Goal: Task Accomplishment & Management: Manage account settings

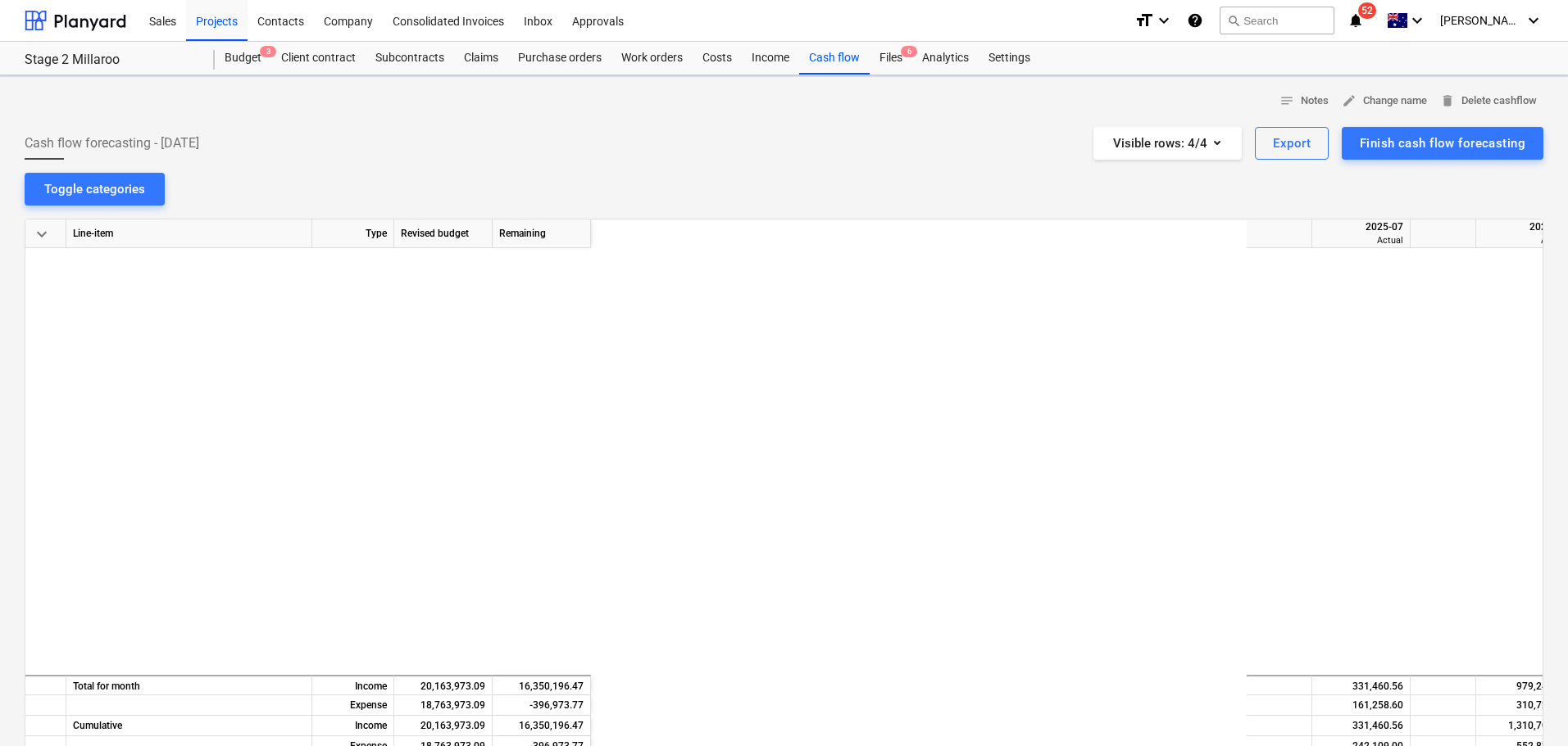
scroll to position [163, 0]
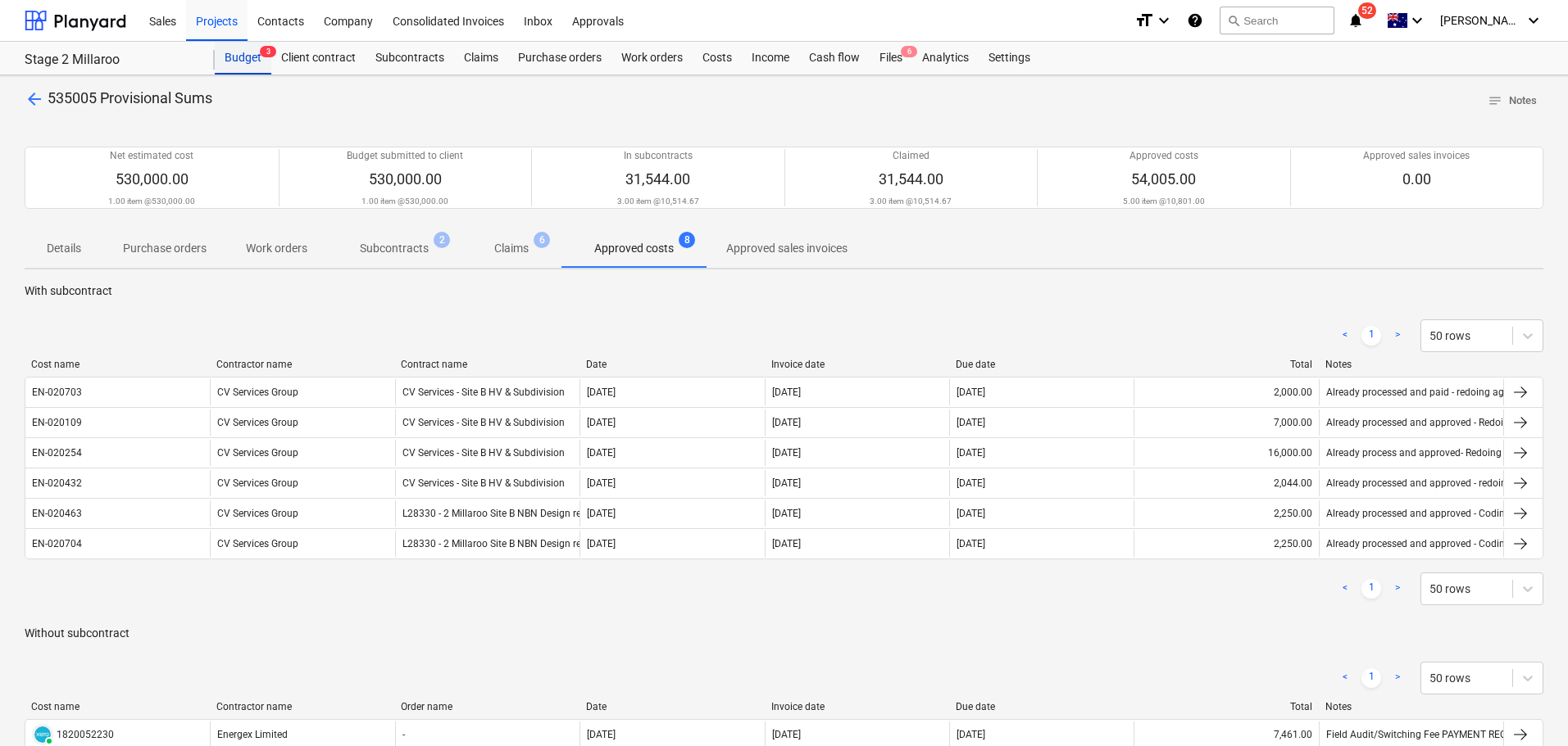
click at [244, 60] on div "Budget 3" at bounding box center [242, 58] width 57 height 33
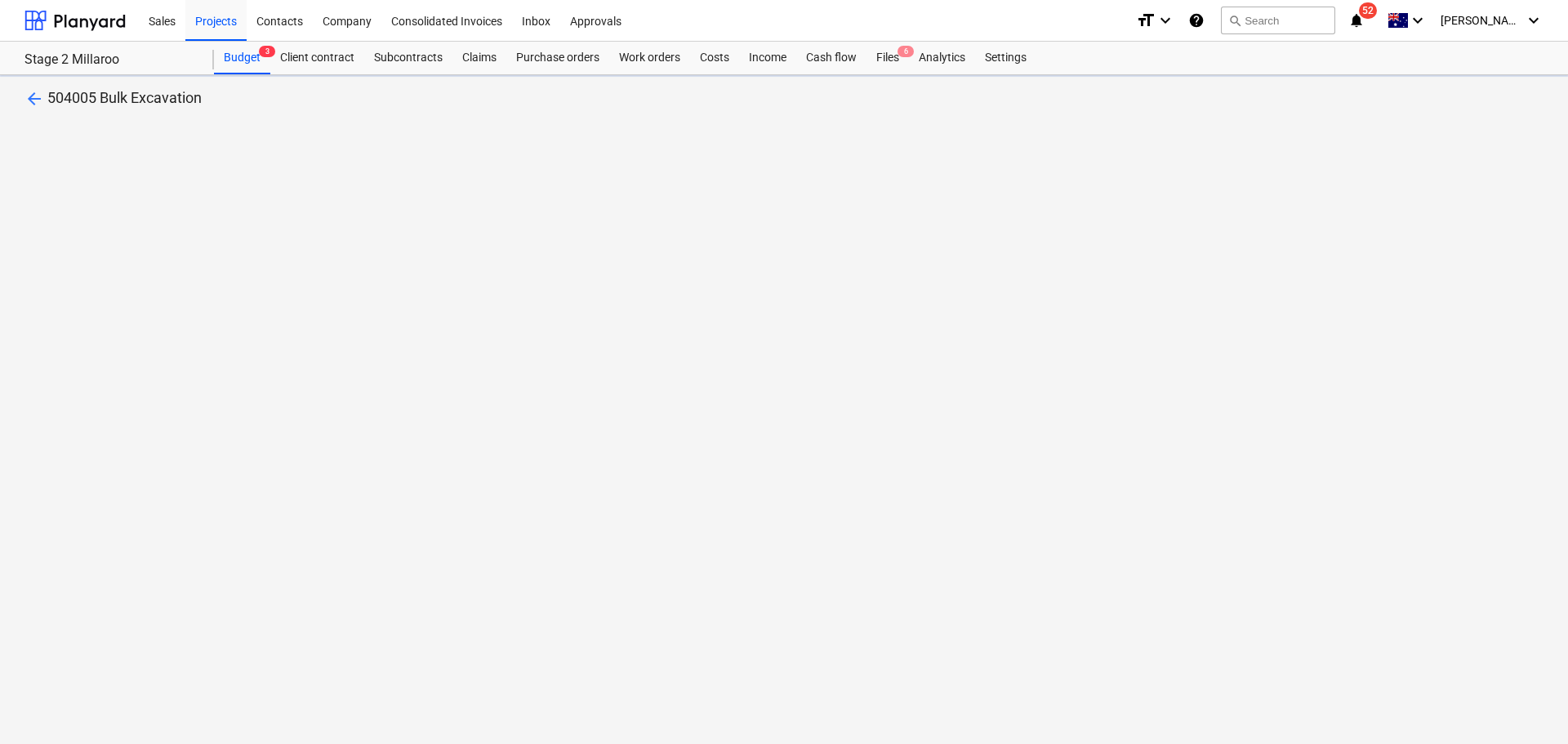
click at [140, 280] on div "arrow_back 504005 Bulk Excavation" at bounding box center [784, 410] width 1568 height 669
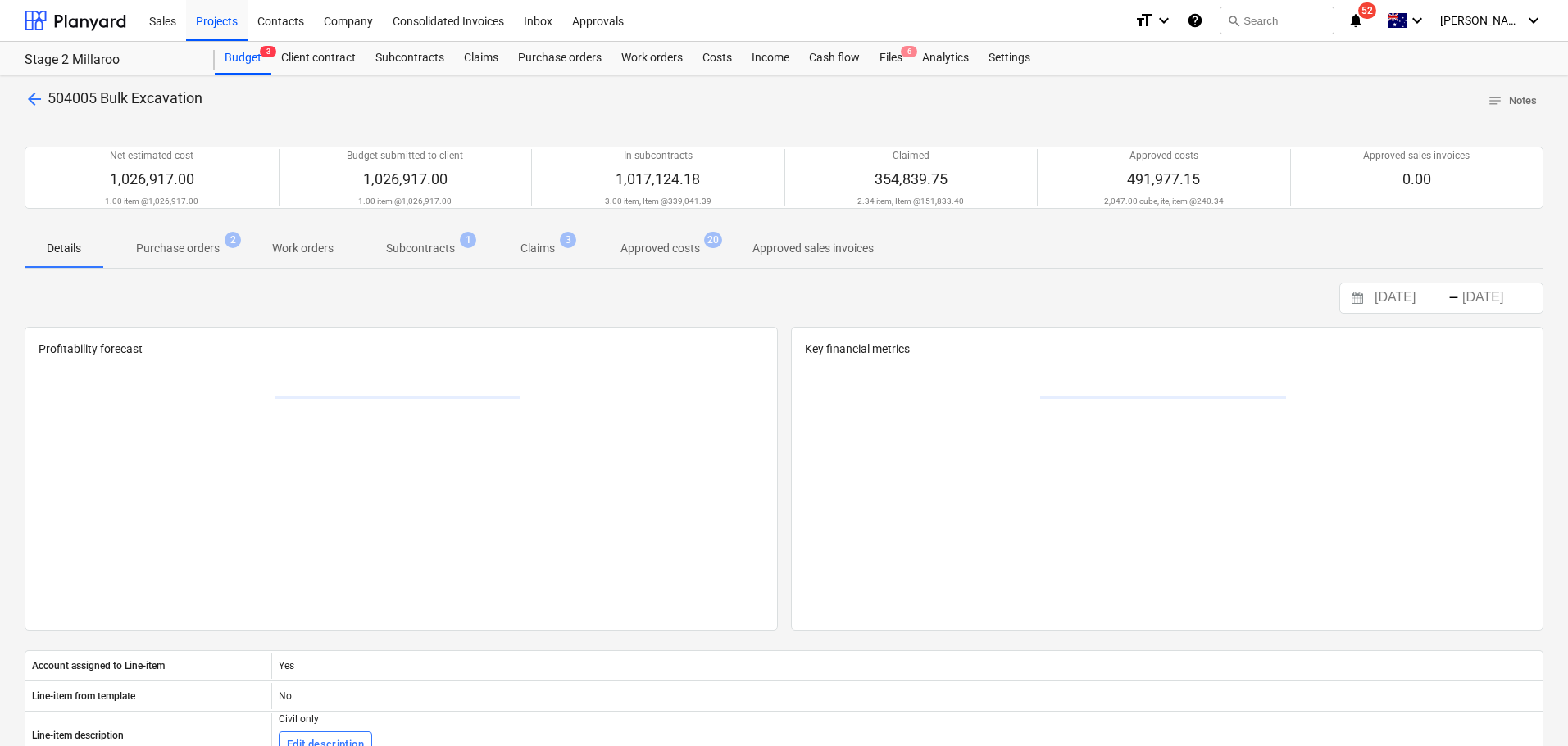
click at [716, 252] on span "Approved costs 20" at bounding box center [660, 248] width 145 height 30
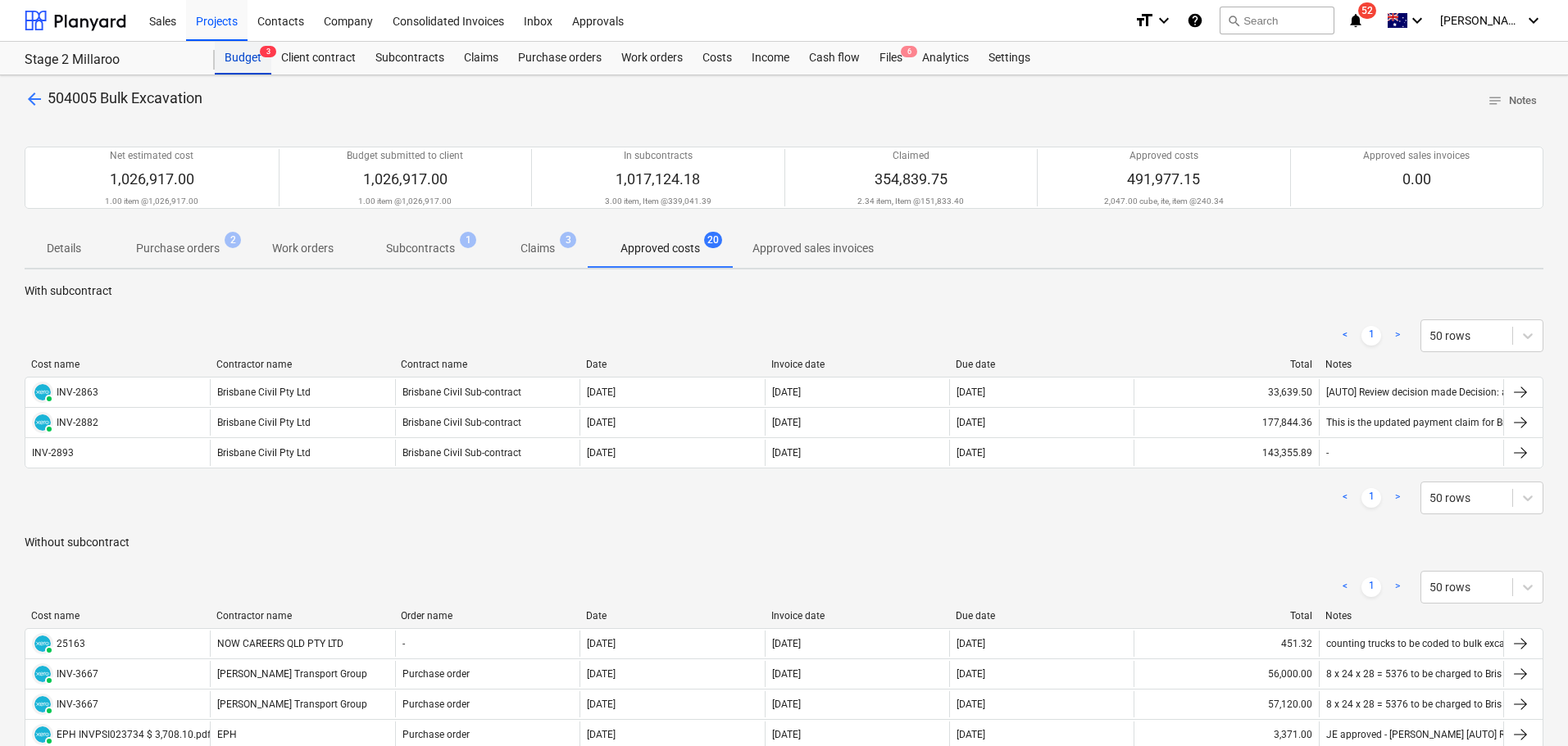
click at [248, 64] on div "Budget 3" at bounding box center [242, 58] width 57 height 33
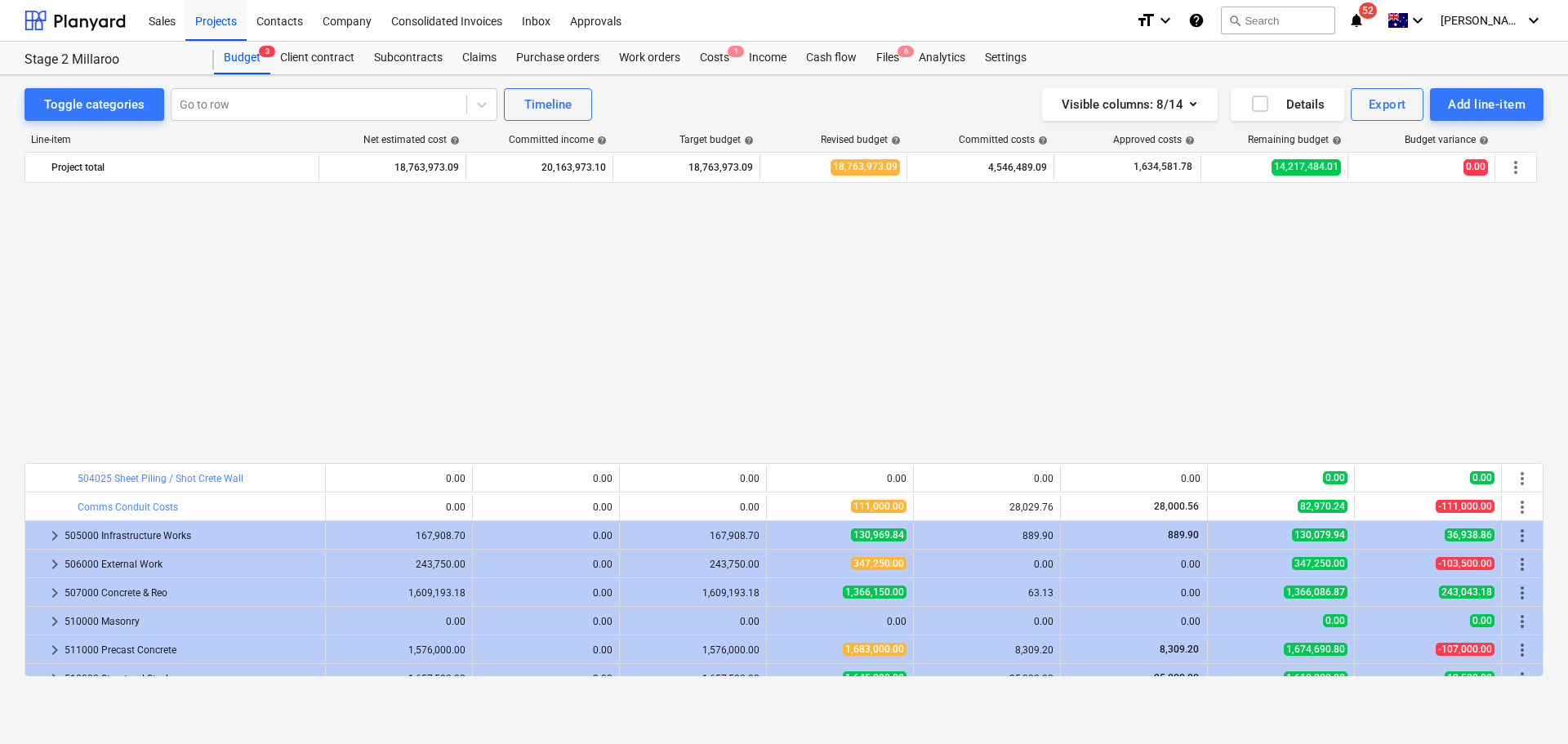
scroll to position [654, 0]
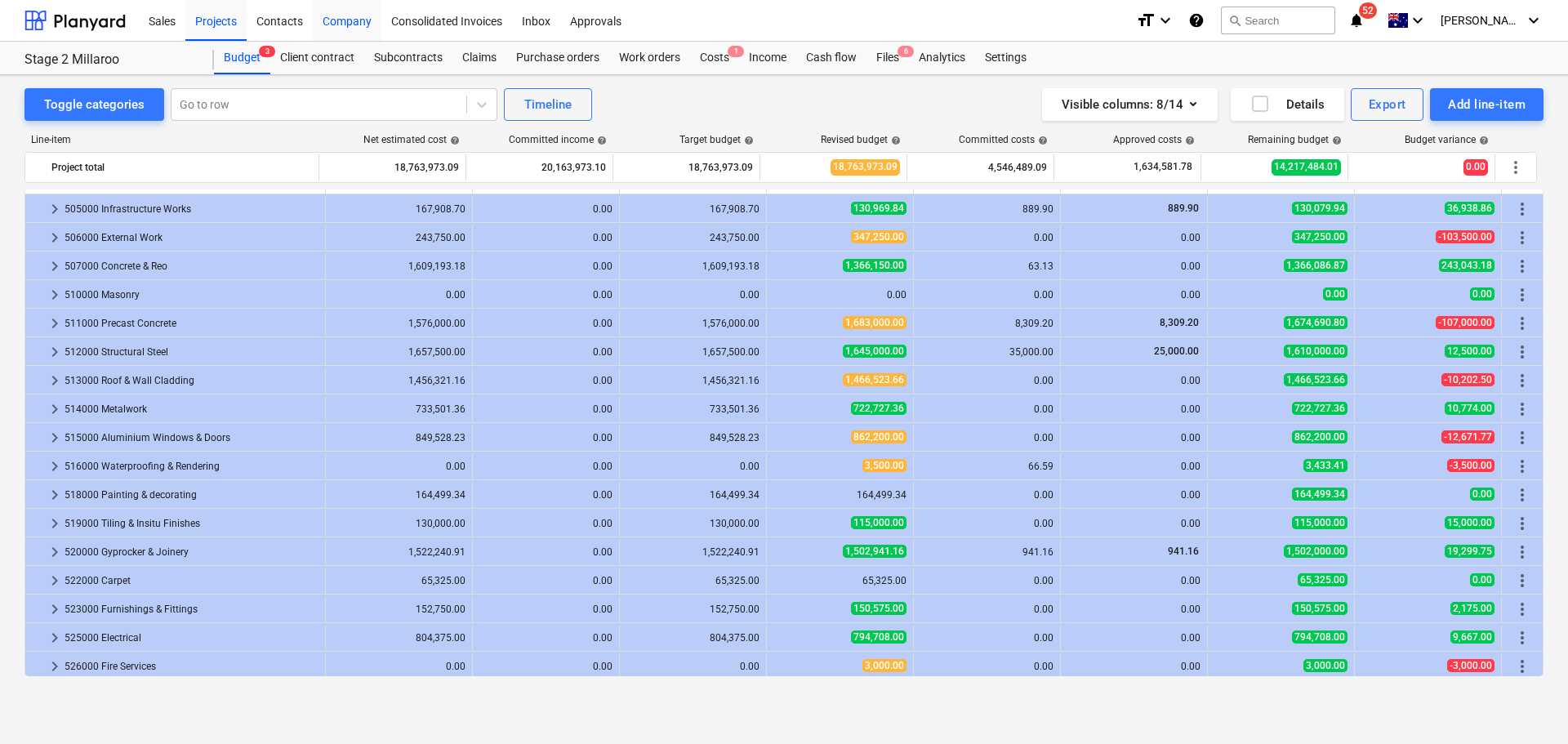
click at [355, 14] on div "Company" at bounding box center [346, 19] width 68 height 41
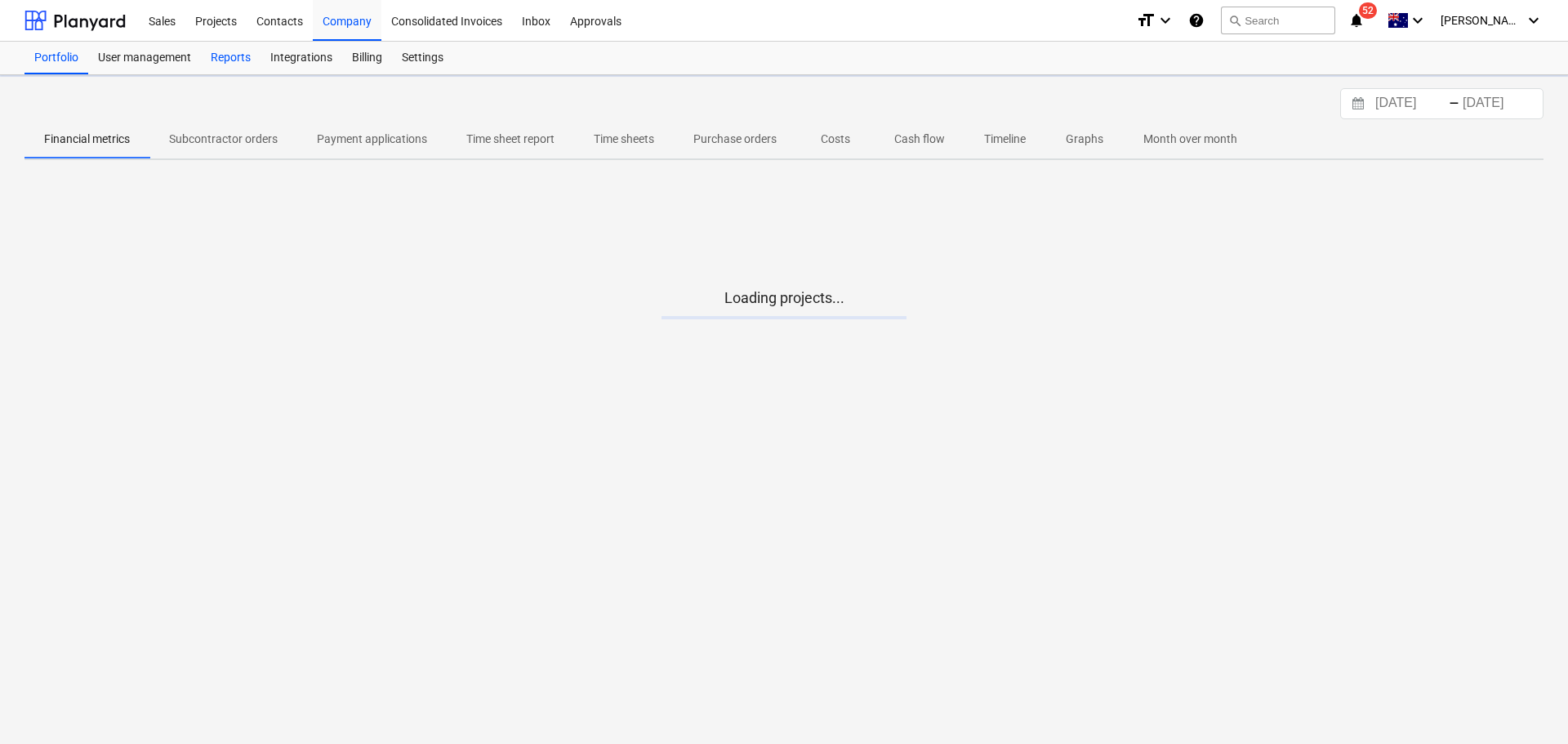
click at [231, 57] on div "Reports" at bounding box center [231, 57] width 60 height 33
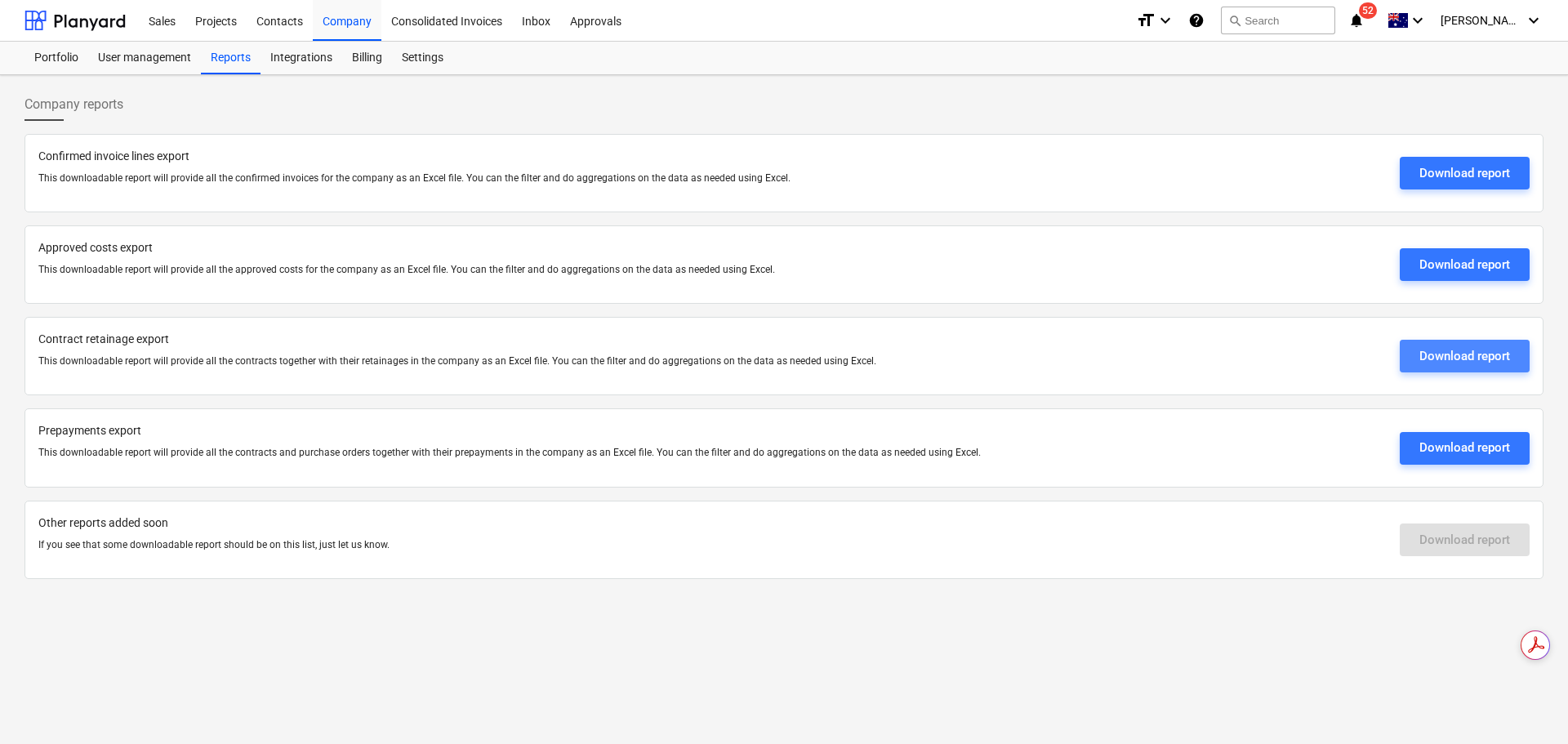
click at [1490, 357] on div "Download report" at bounding box center [1464, 356] width 90 height 21
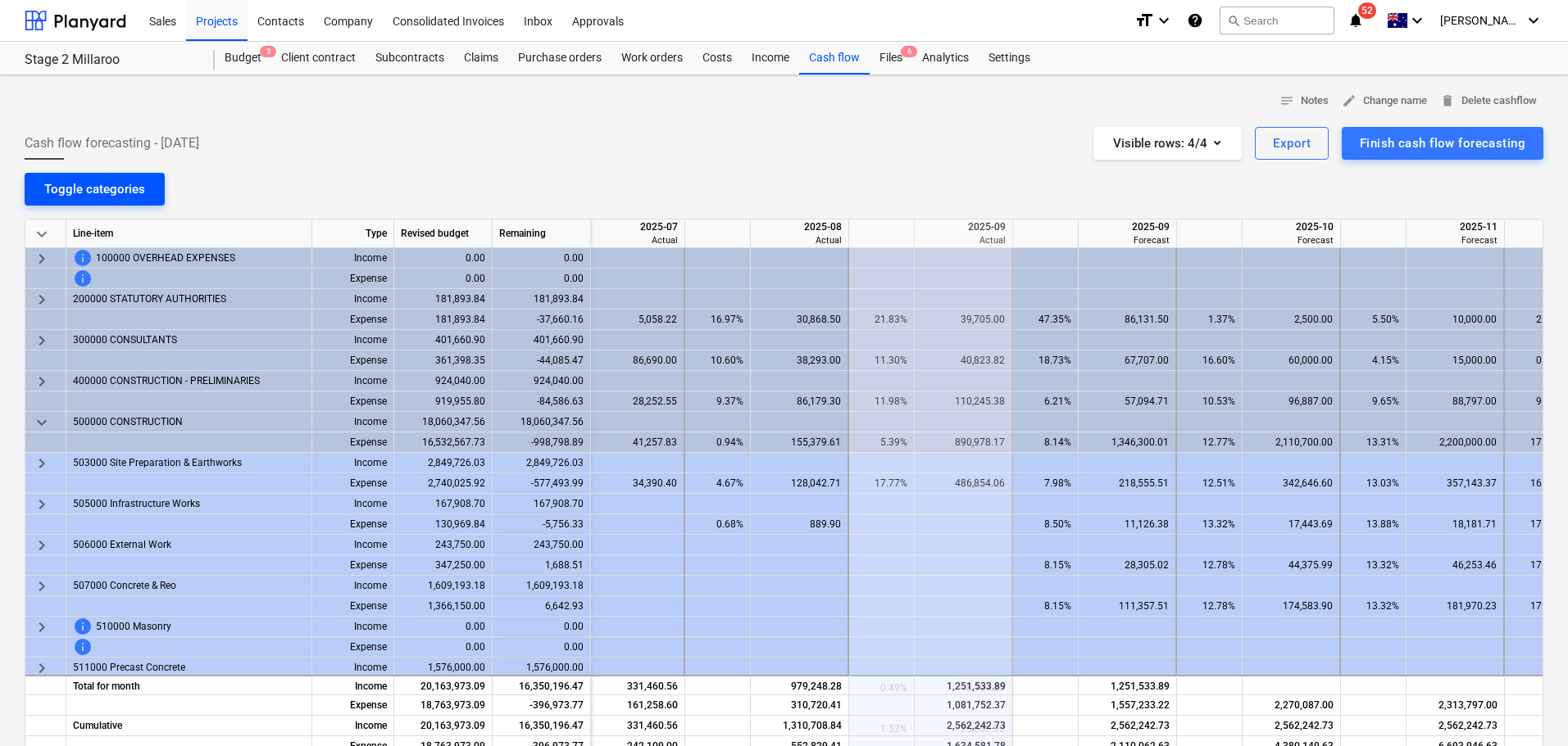
click at [141, 173] on button "Toggle categories" at bounding box center [94, 189] width 140 height 33
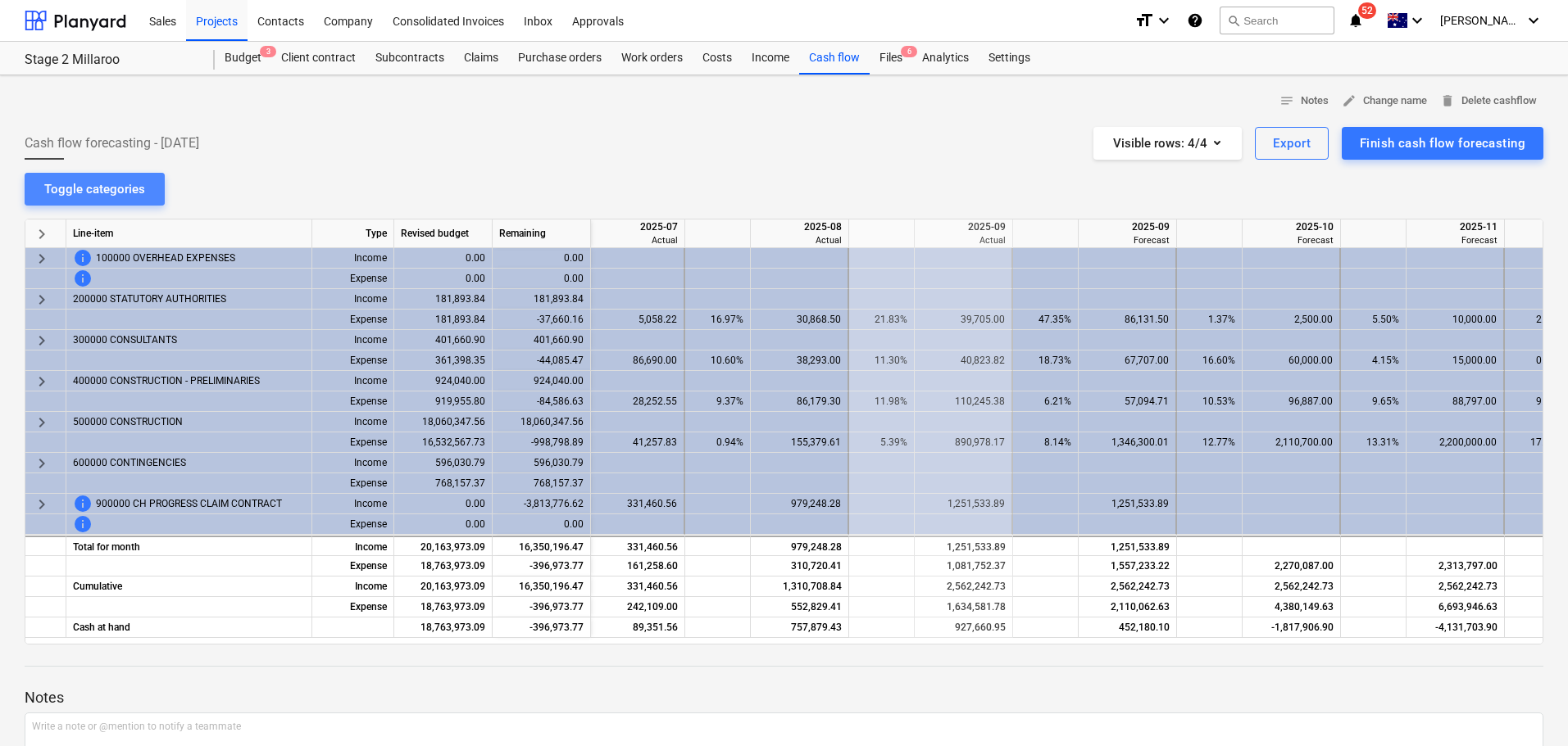
click at [143, 181] on button "Toggle categories" at bounding box center [94, 189] width 140 height 33
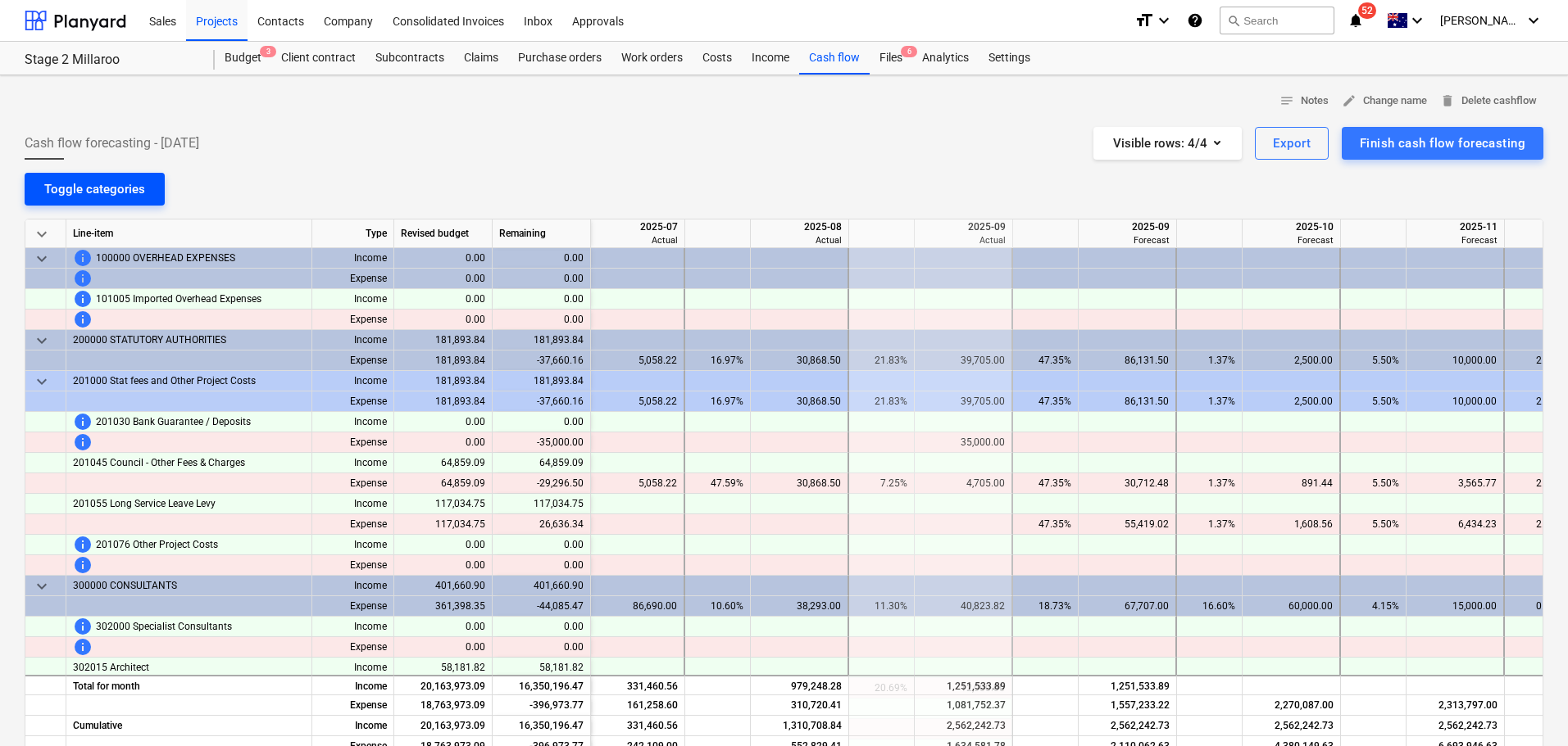
click at [145, 199] on button "Toggle categories" at bounding box center [94, 189] width 140 height 33
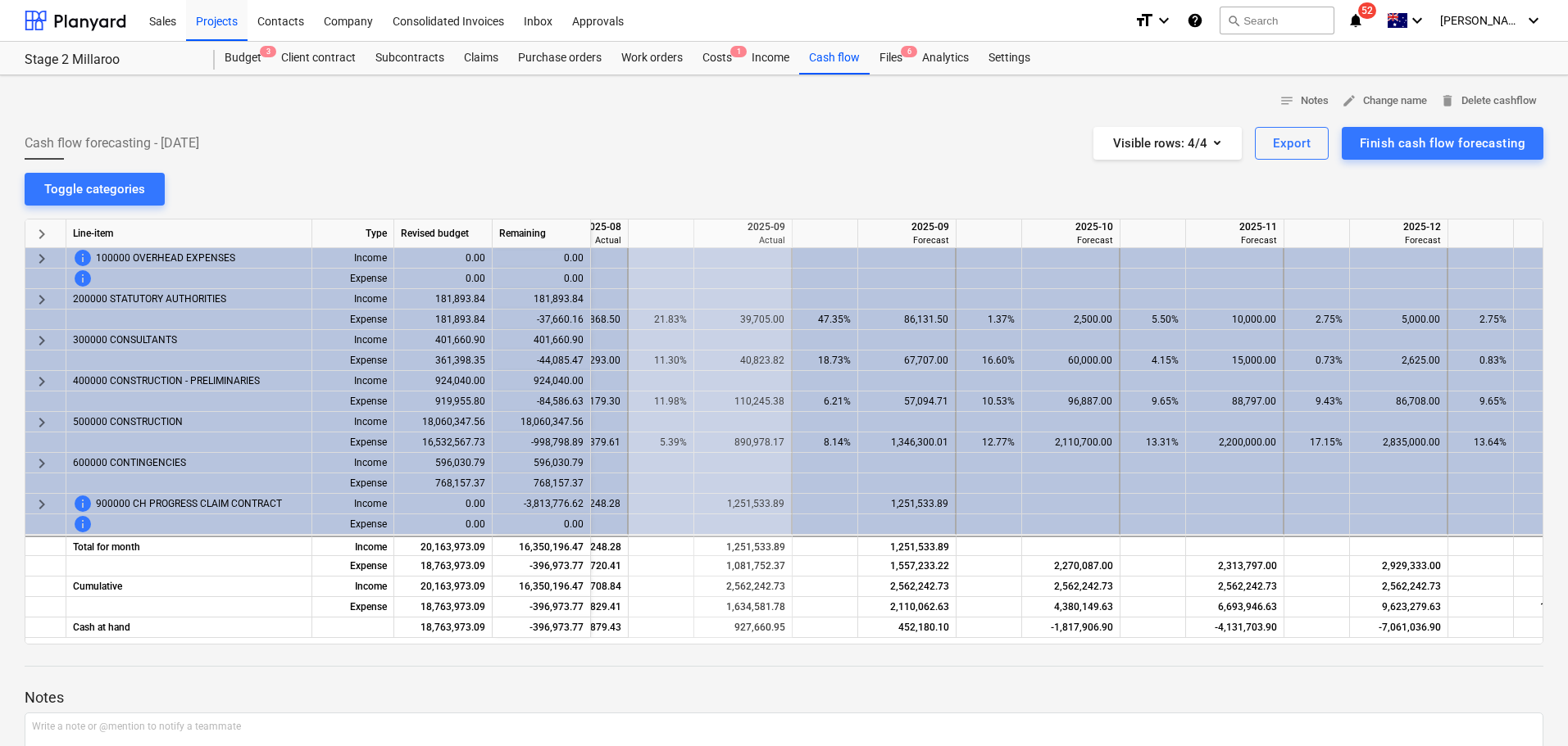
scroll to position [0, 853]
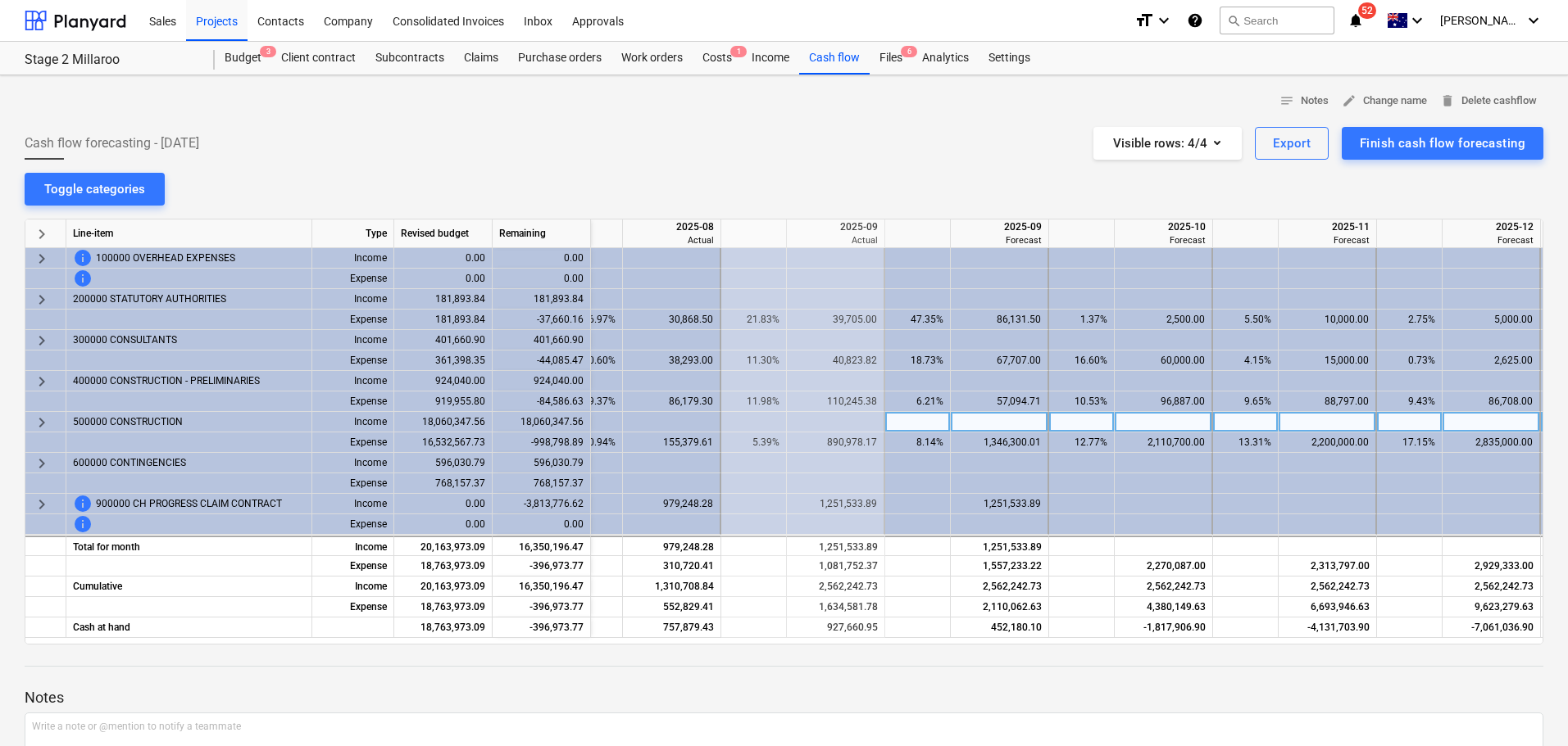
click at [46, 419] on span "keyboard_arrow_right" at bounding box center [42, 423] width 19 height 19
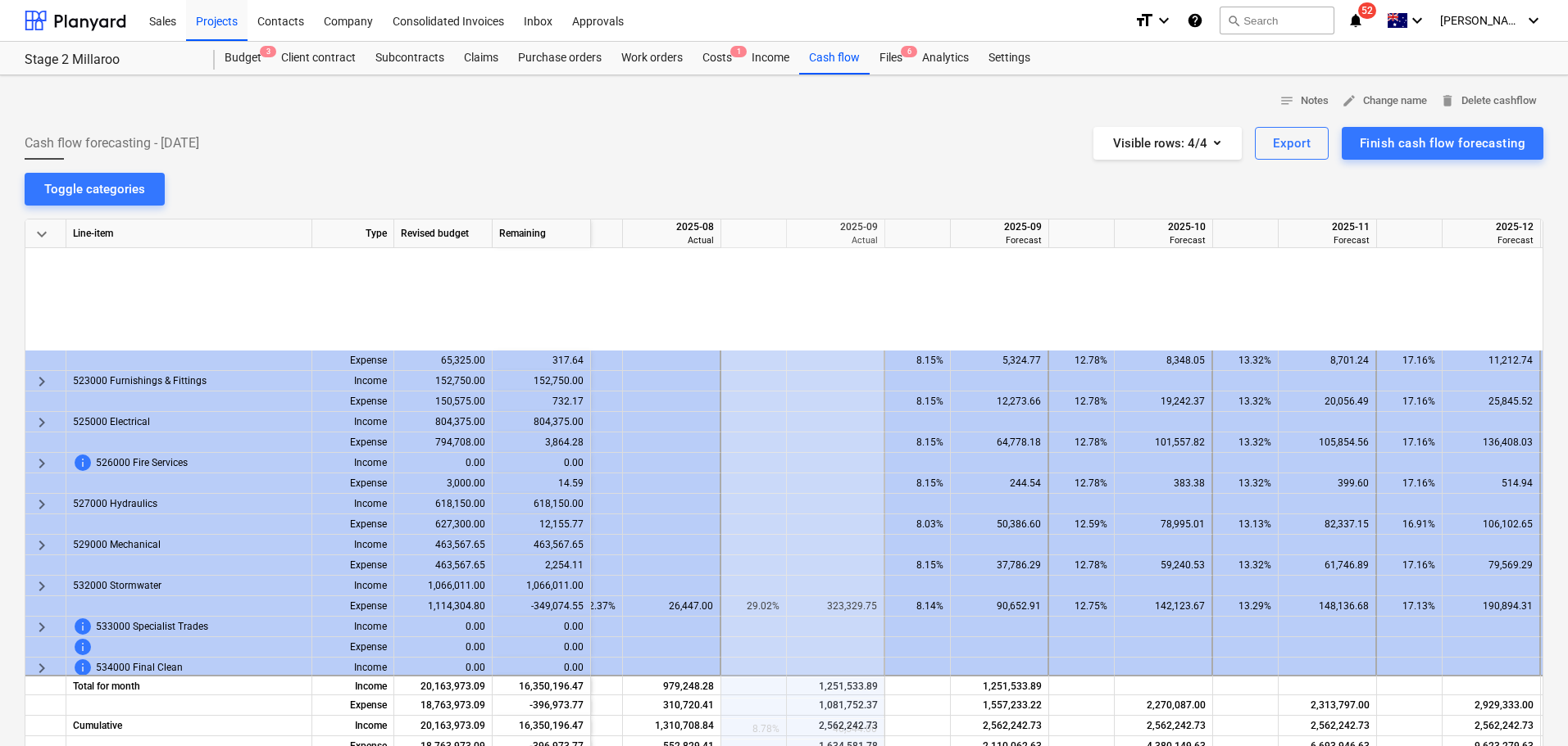
scroll to position [890, 853]
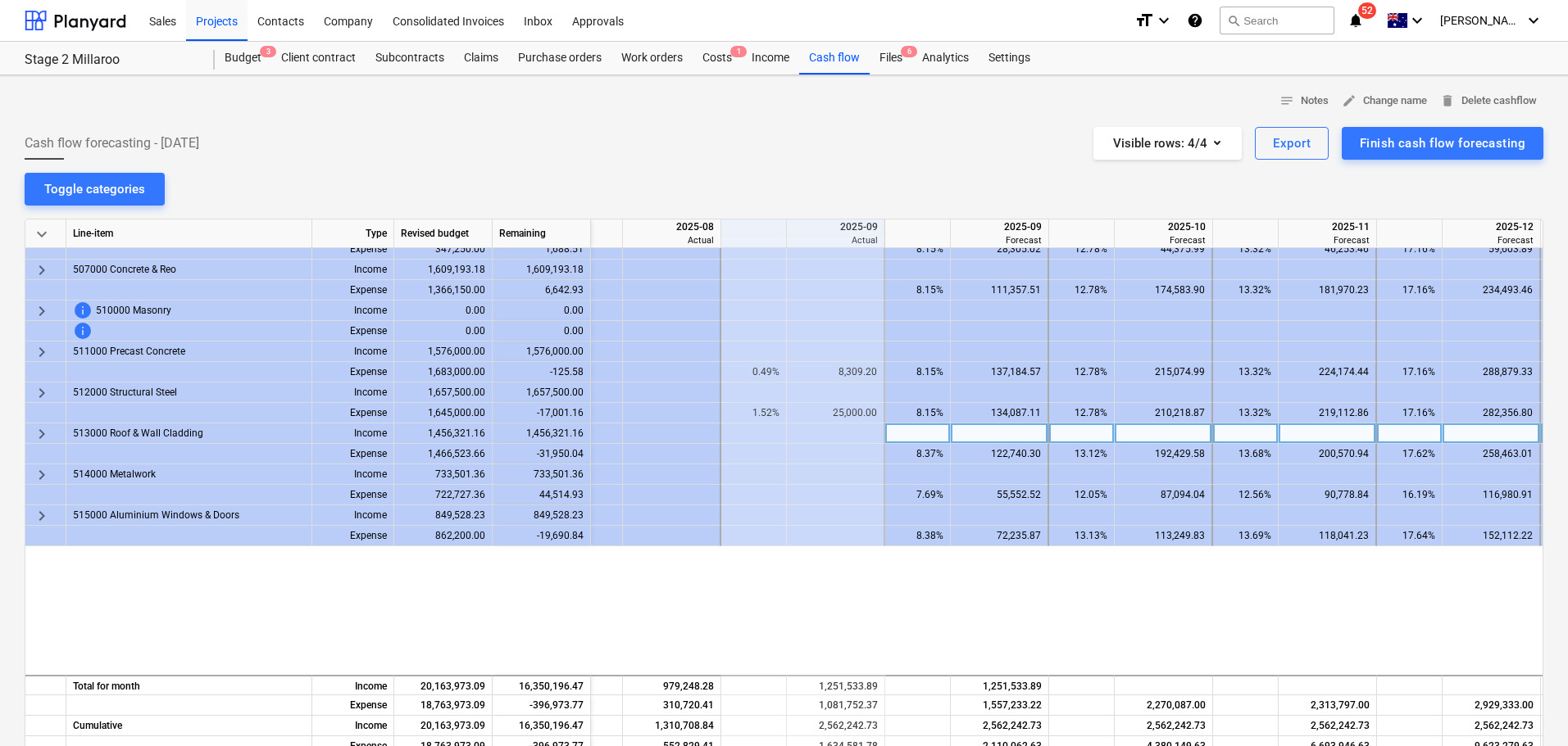
scroll to position [0, 853]
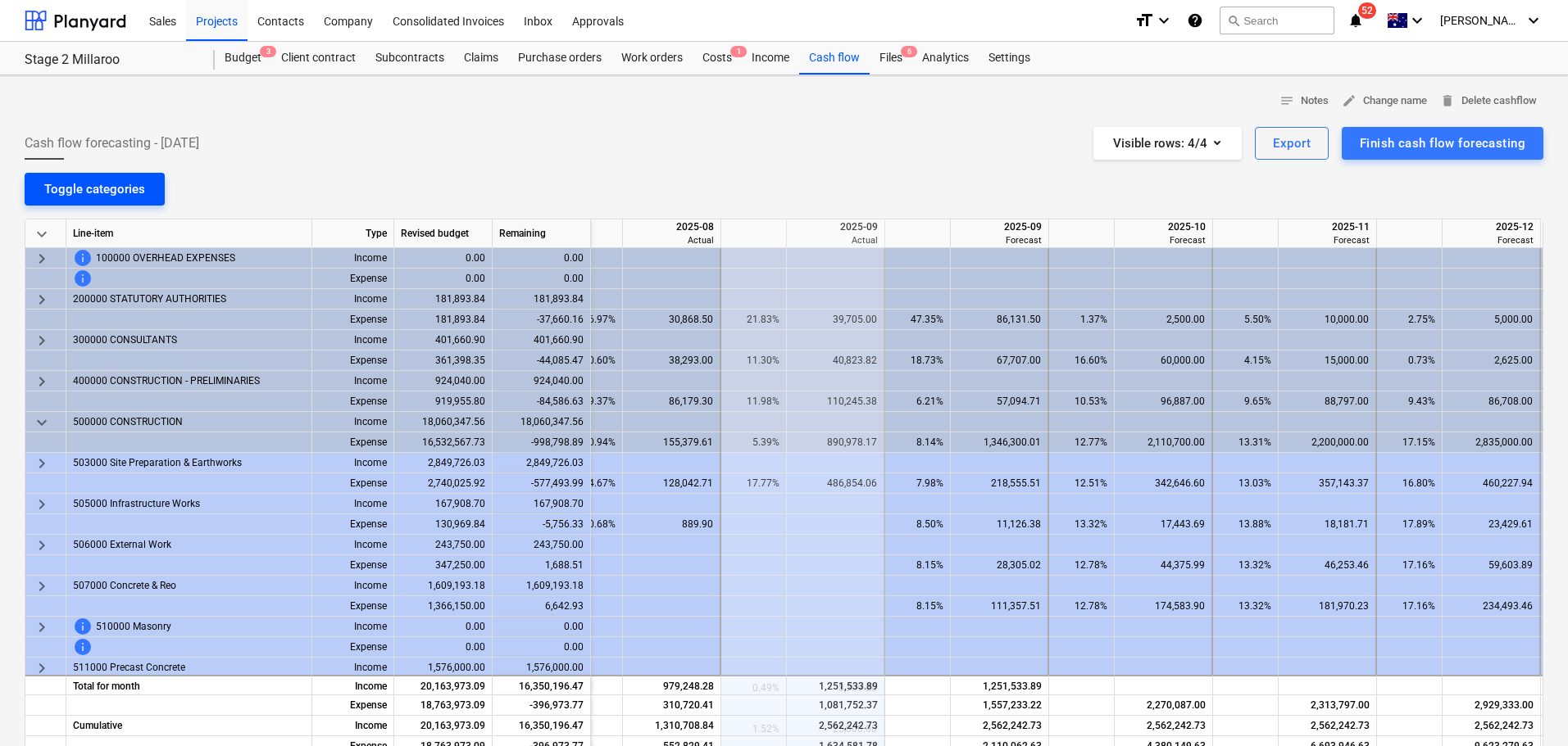
click at [135, 191] on div "Toggle categories" at bounding box center [94, 189] width 101 height 21
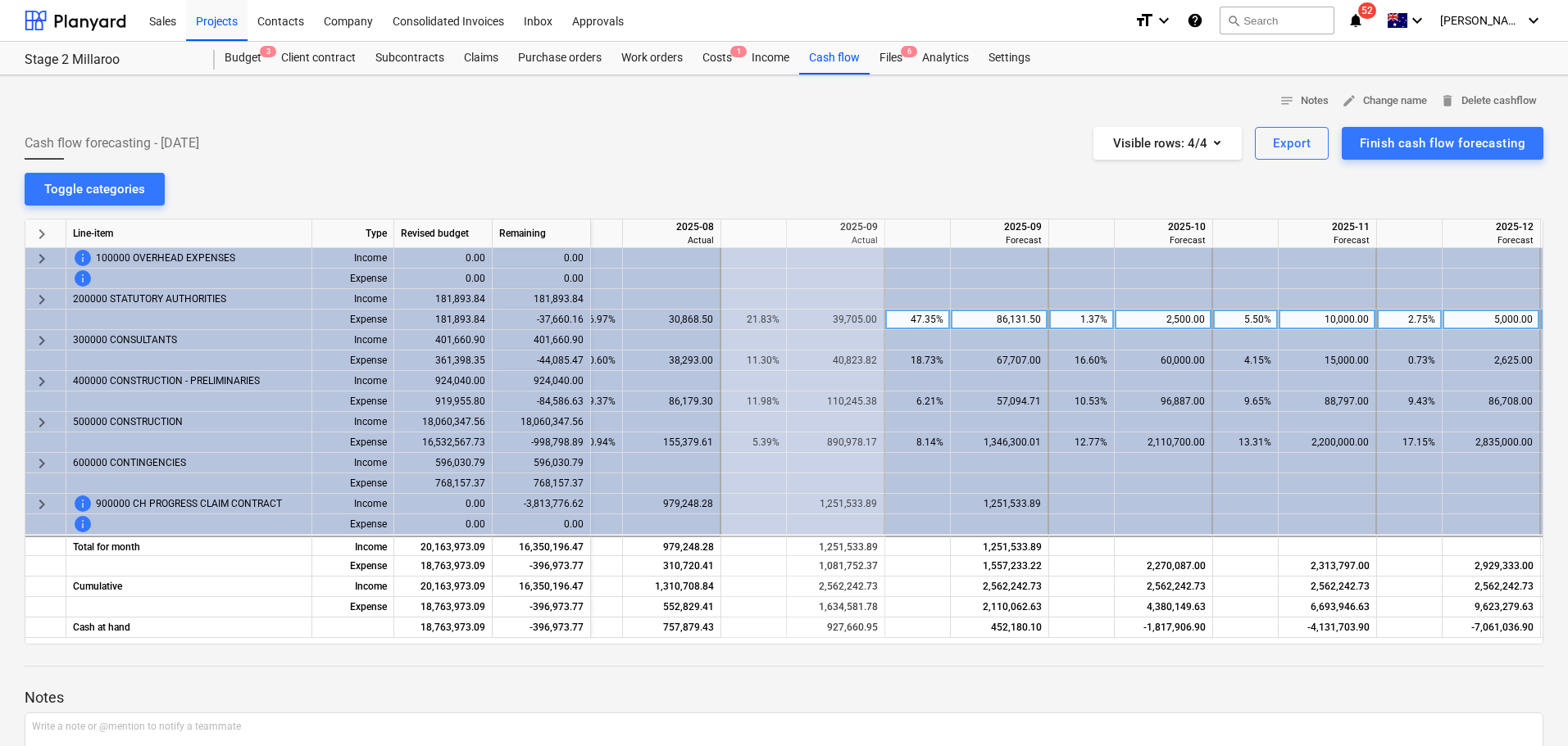
click at [1015, 311] on div "86,131.50" at bounding box center [999, 320] width 84 height 20
type input "39705"
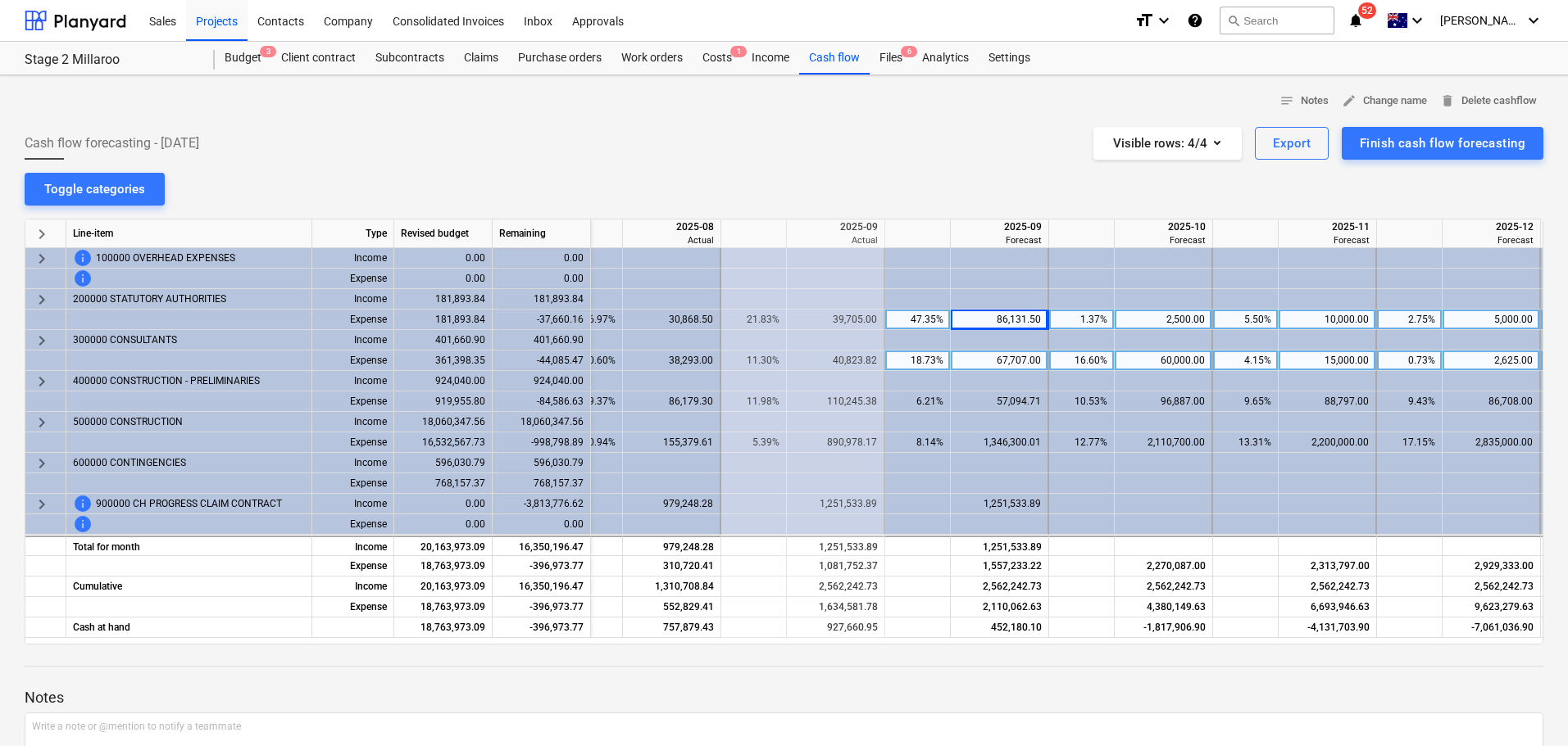
click at [1017, 356] on div "67,707.00" at bounding box center [999, 361] width 84 height 20
click at [1006, 363] on div "67,707.00" at bounding box center [999, 361] width 84 height 20
type input "40823.82"
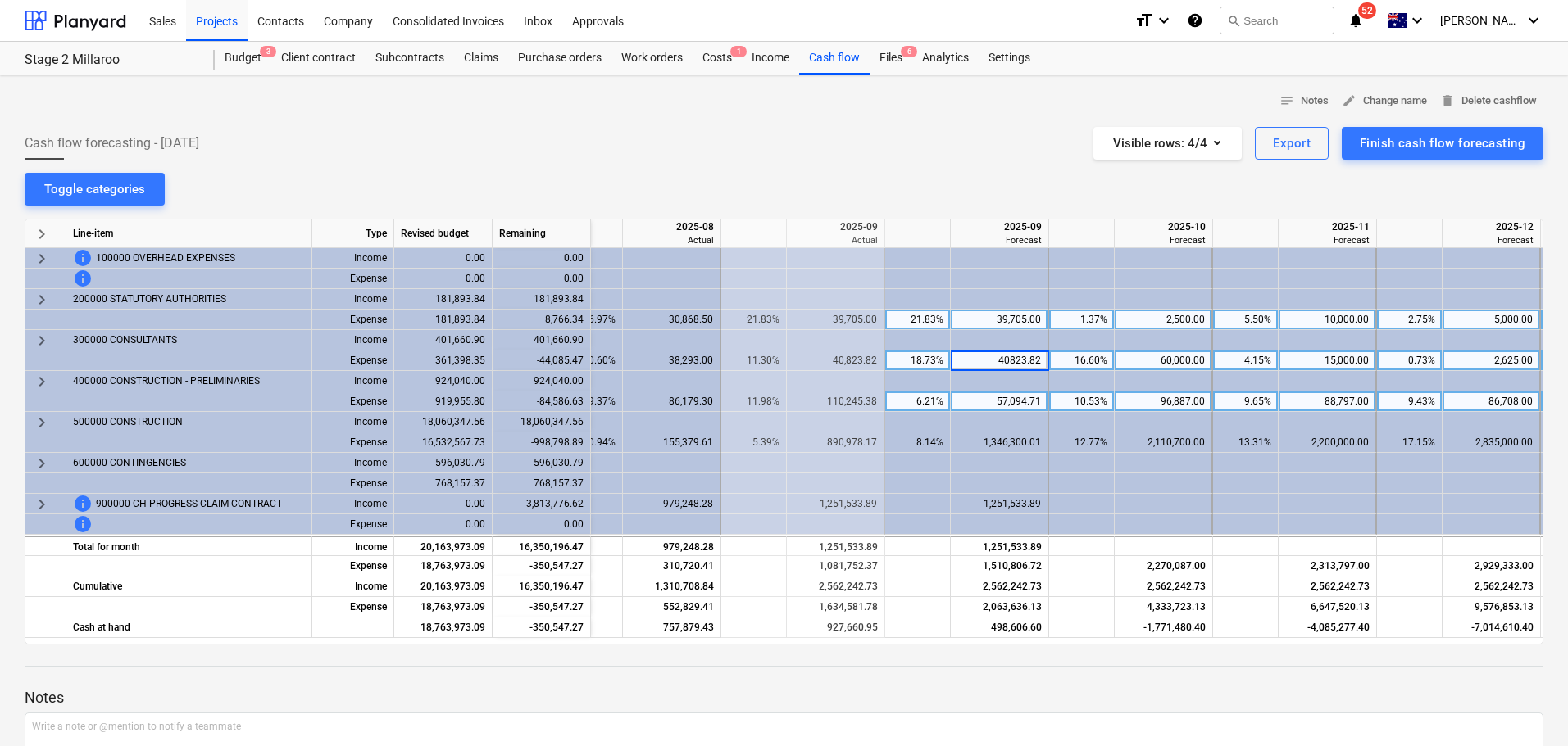
click at [1009, 401] on div "57,094.71" at bounding box center [999, 401] width 84 height 20
click at [991, 403] on div "57,094.71" at bounding box center [999, 401] width 84 height 20
type input "110245.38"
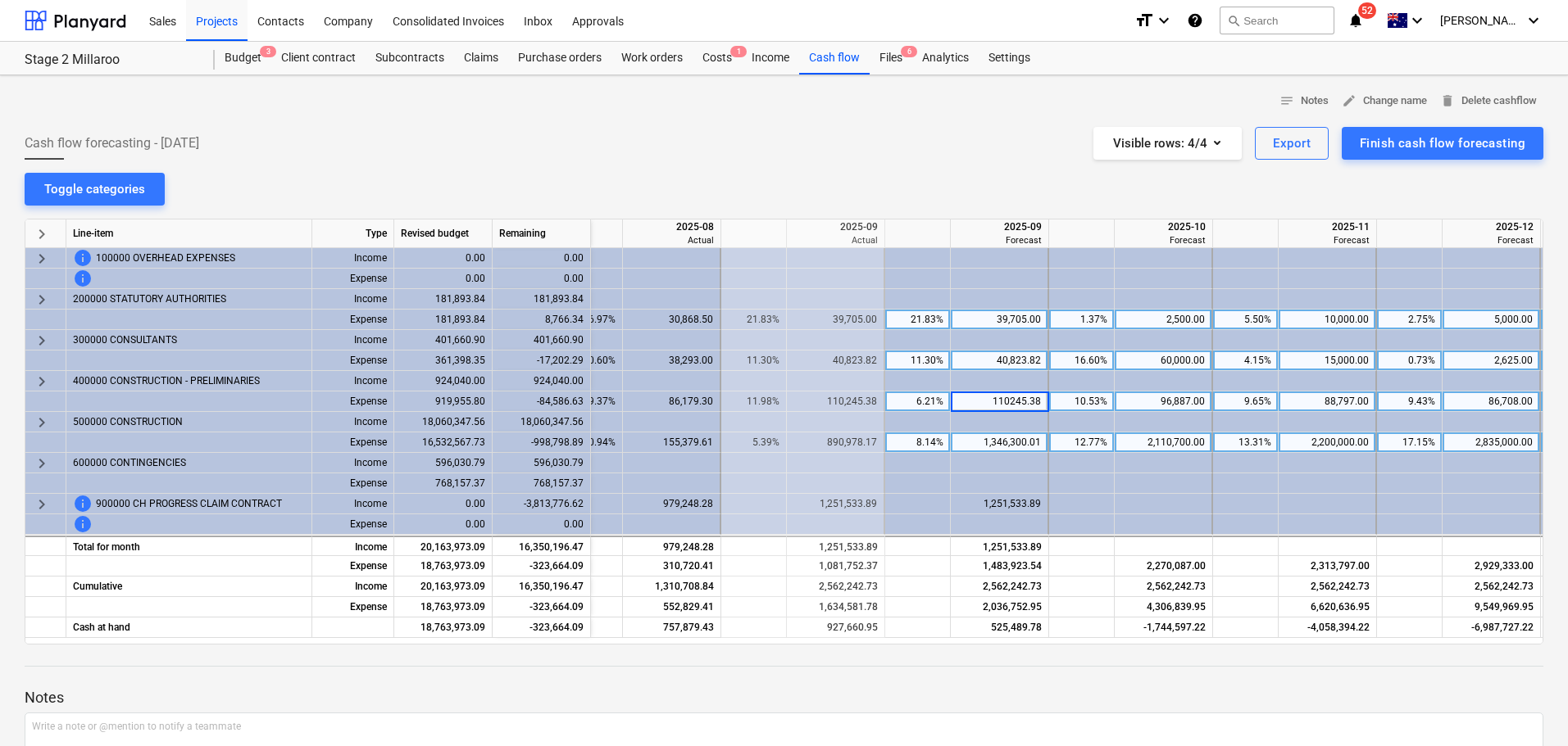
click at [997, 437] on div "1,346,300.01" at bounding box center [999, 443] width 84 height 20
click at [997, 437] on input "1346300.01" at bounding box center [999, 442] width 97 height 19
click at [996, 442] on div "1,346,300.01" at bounding box center [999, 443] width 84 height 20
click at [991, 439] on div "1,346,300.01" at bounding box center [999, 443] width 84 height 20
drag, startPoint x: 985, startPoint y: 146, endPoint x: 1006, endPoint y: 447, distance: 301.7
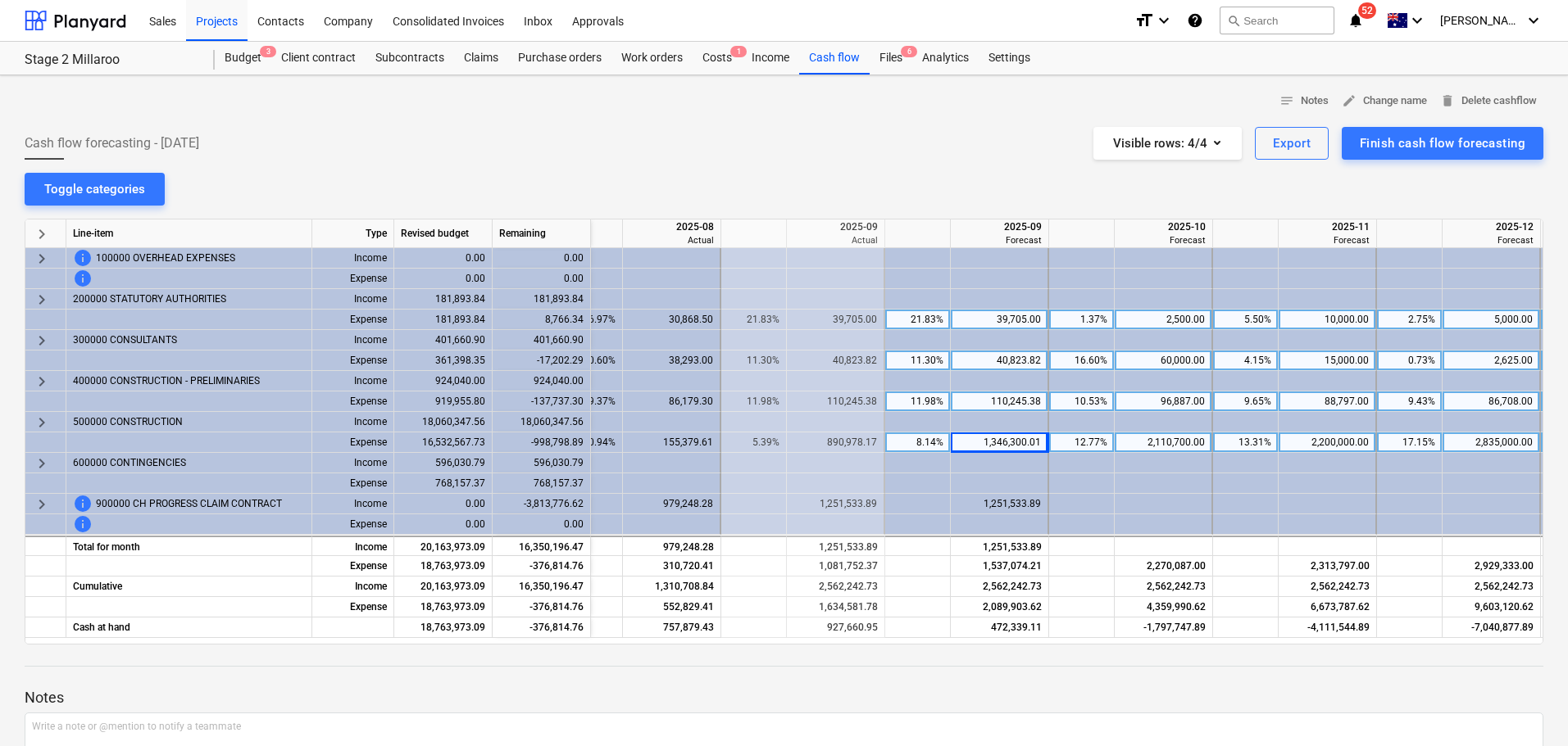
click at [985, 146] on div "Cash flow forecasting - [DATE] Visible rows : 4/4 Export Finish cash flow forec…" at bounding box center [784, 143] width 1518 height 33
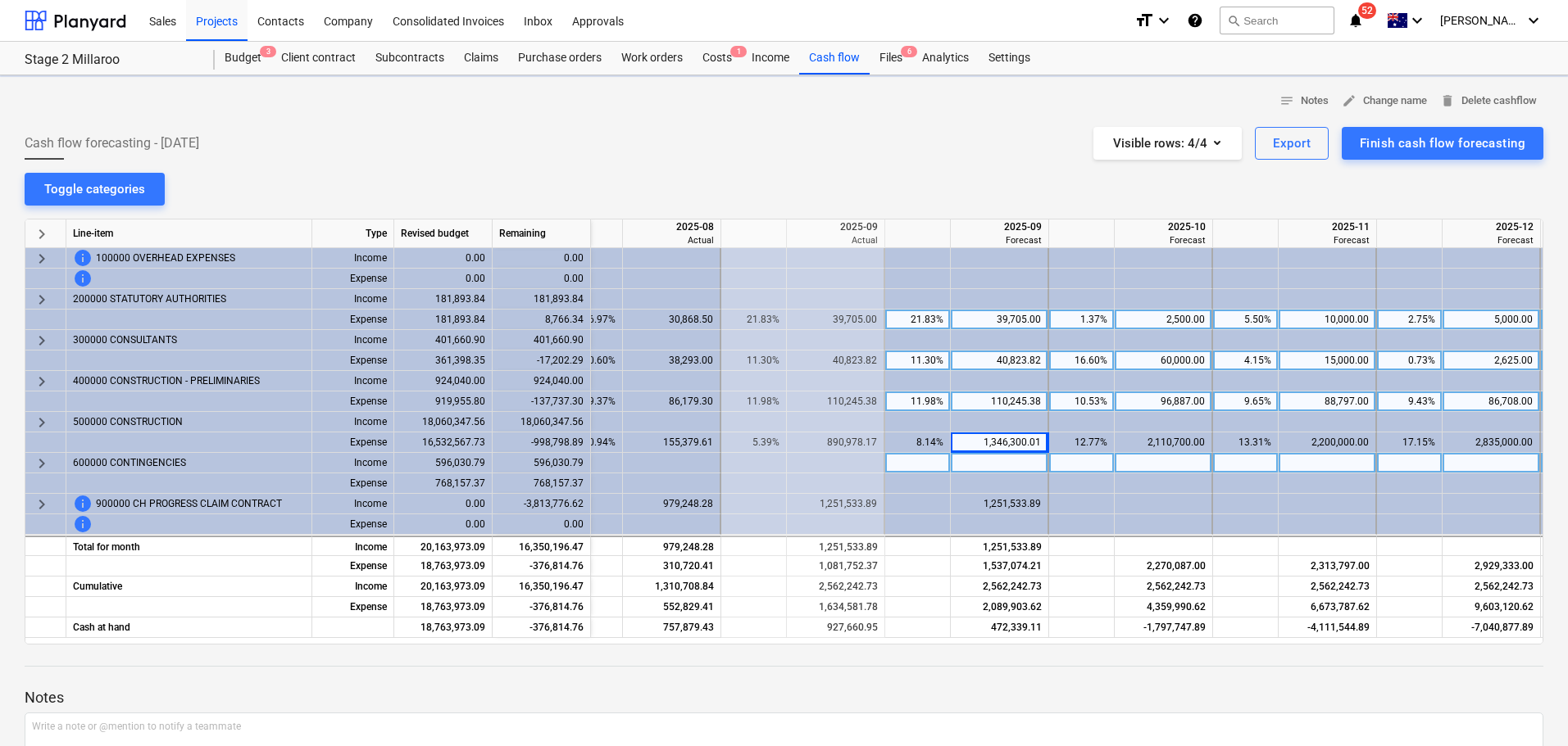
click at [1002, 464] on div at bounding box center [1000, 463] width 98 height 20
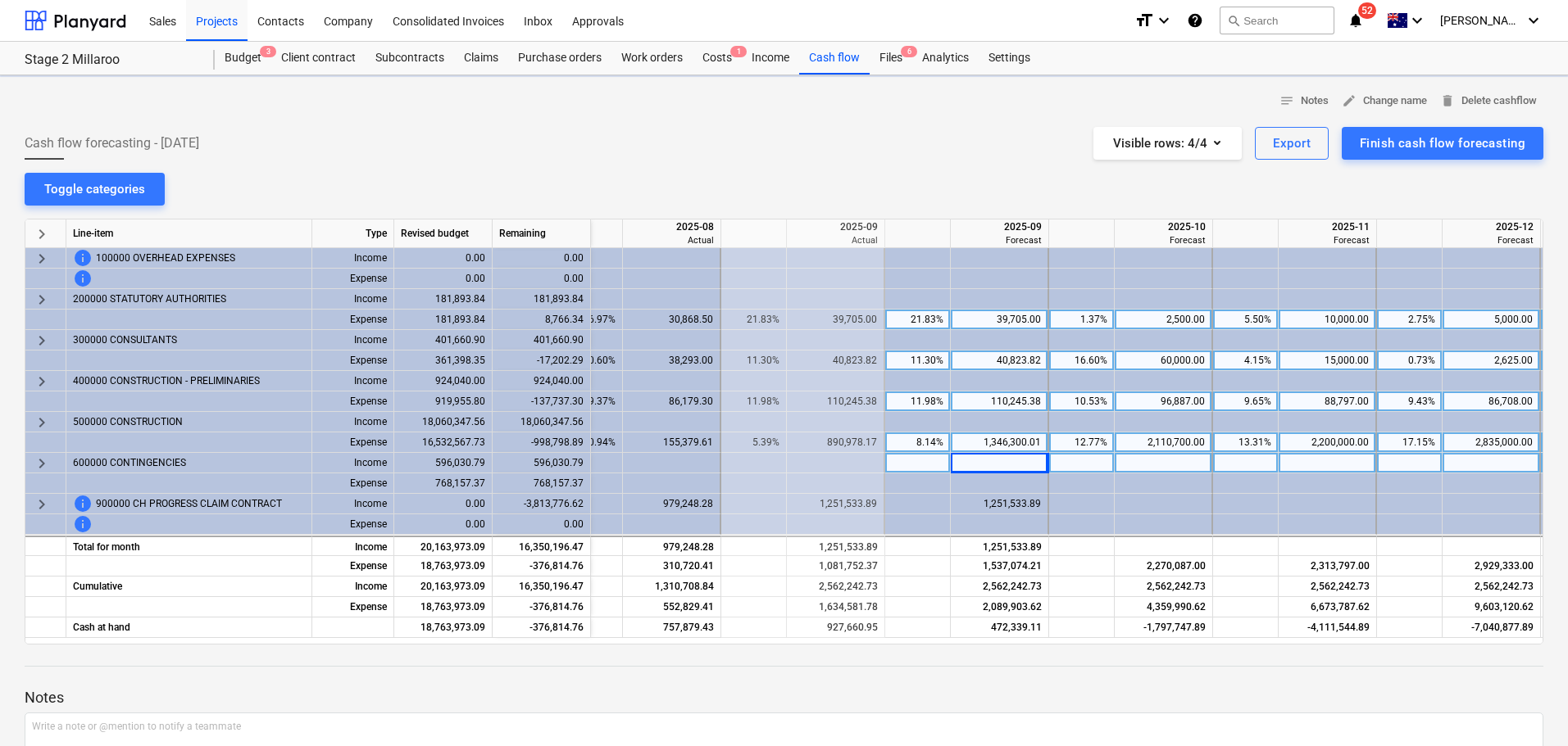
click at [1003, 449] on div "1,346,300.01" at bounding box center [999, 443] width 84 height 20
click at [1003, 443] on div "1,346,300.01" at bounding box center [999, 443] width 84 height 20
click at [997, 440] on div "1,346,300.01" at bounding box center [999, 443] width 84 height 20
click at [983, 443] on div "1,346,300.01" at bounding box center [999, 443] width 84 height 20
type input "890978.17"
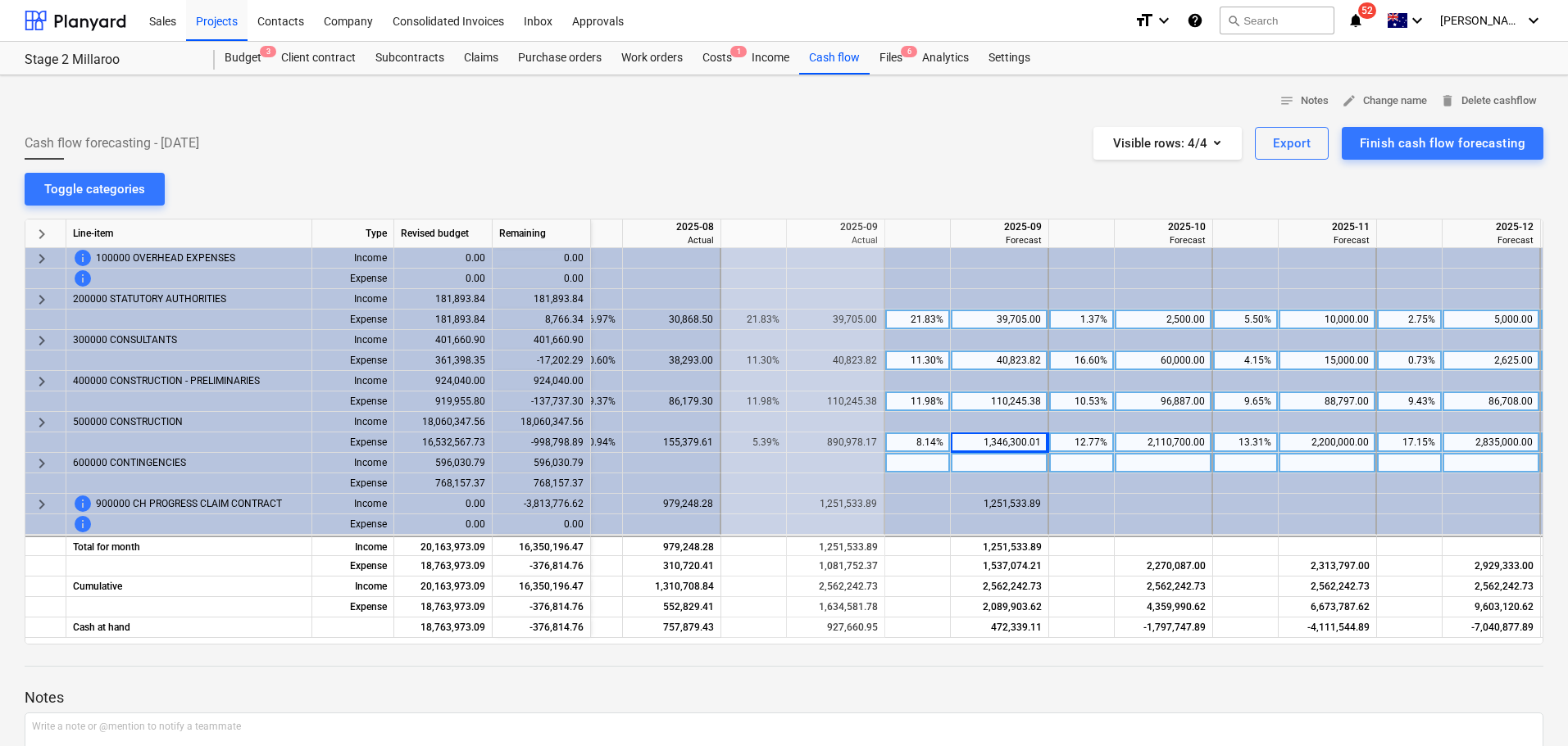
click at [908, 165] on div "notes Notes edit Change name delete Delete cashflow Cash flow forecasting - [DA…" at bounding box center [784, 475] width 1568 height 799
drag, startPoint x: 1064, startPoint y: 637, endPoint x: 1171, endPoint y: 631, distance: 107.2
click at [0, 0] on div "Cash at hand 18,763,973.09 78,507.08 89,351.56 757,879.43 927,660.95 927,660.95…" at bounding box center [0, 0] width 0 height 0
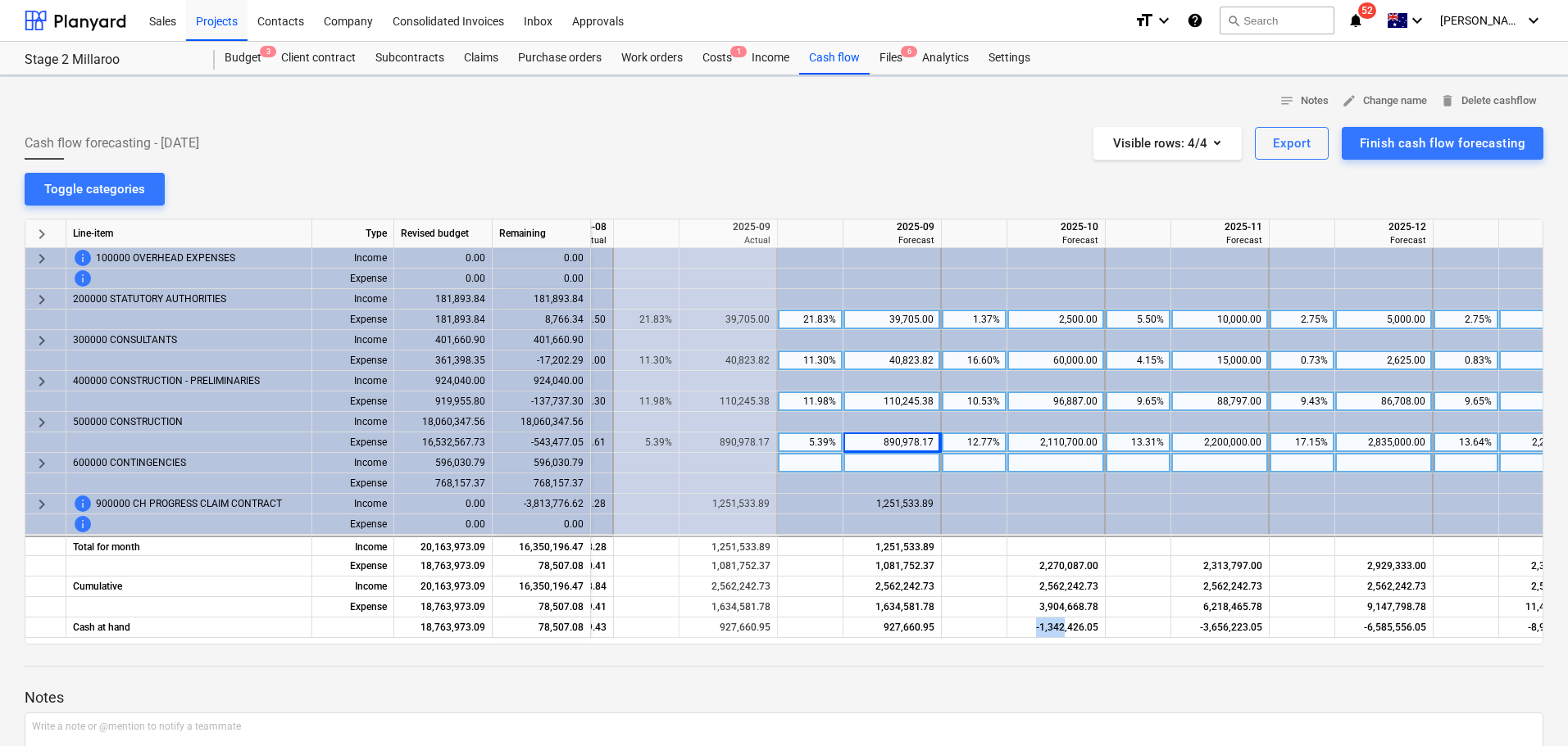
scroll to position [0, 1082]
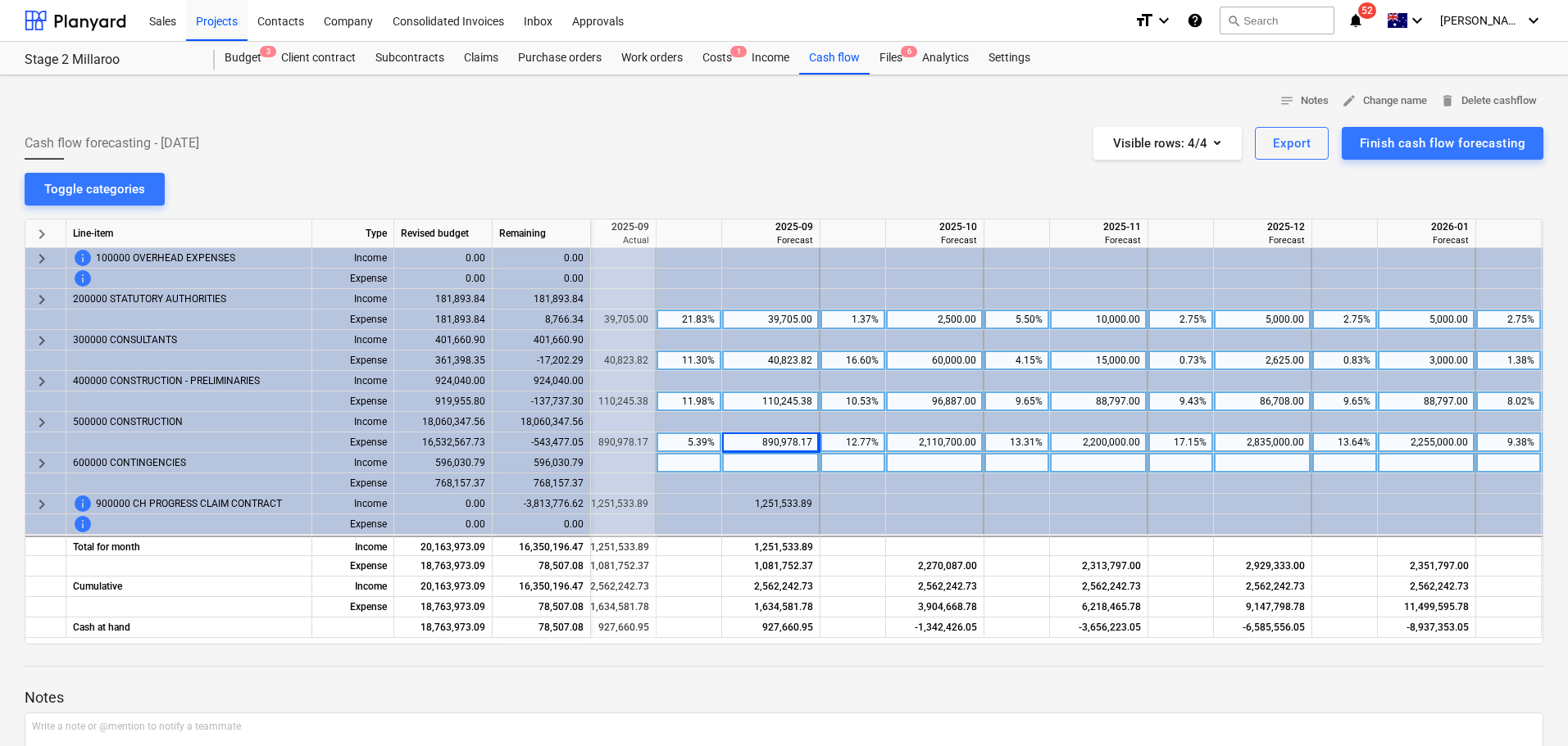
click at [937, 320] on div "2,500.00" at bounding box center [934, 320] width 84 height 20
click at [1086, 321] on div "10,000.00" at bounding box center [1098, 320] width 84 height 20
type input "114734"
click at [1246, 316] on div "5,000.00" at bounding box center [1261, 320] width 84 height 20
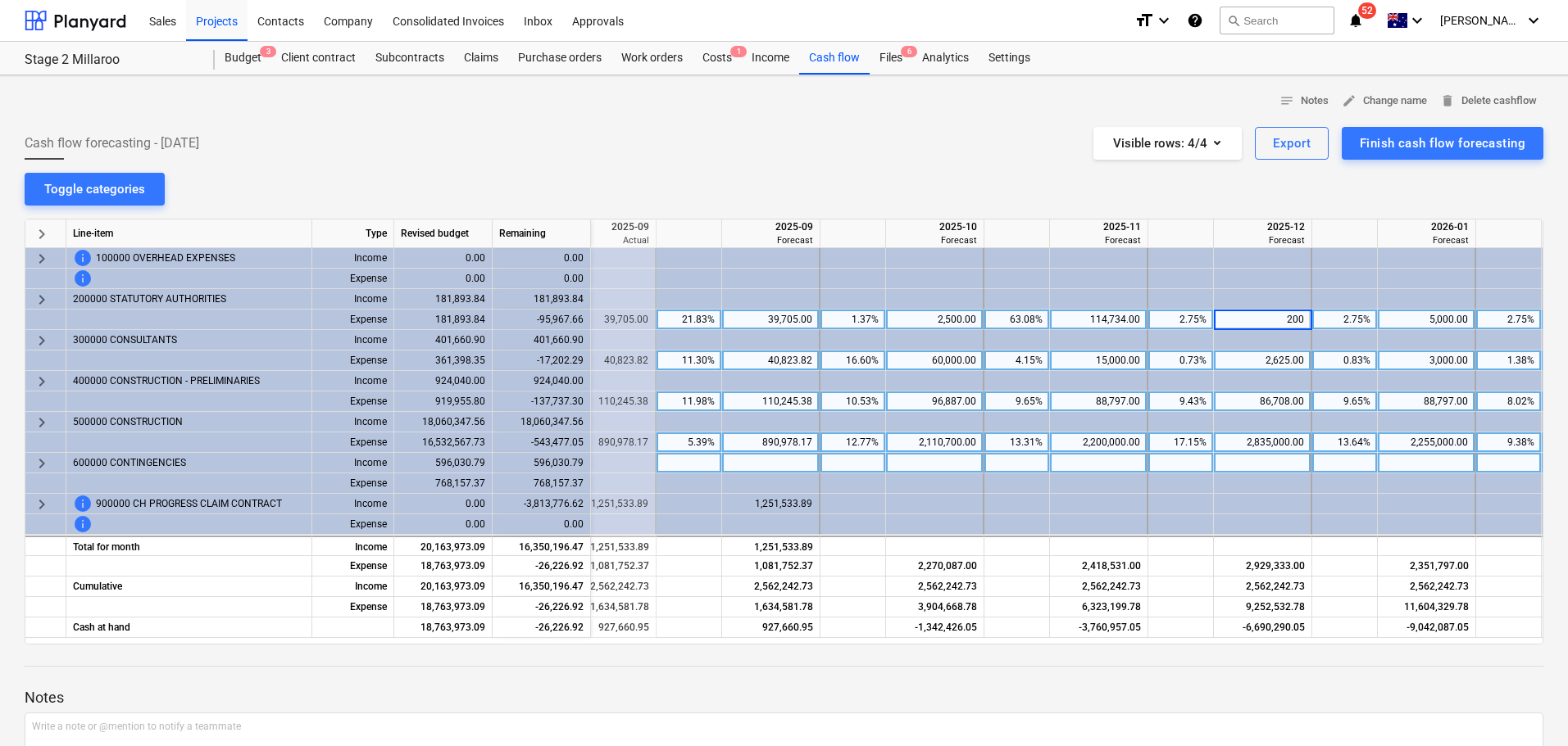
type input "2000"
click at [1446, 317] on div "5,000.00" at bounding box center [1426, 320] width 84 height 20
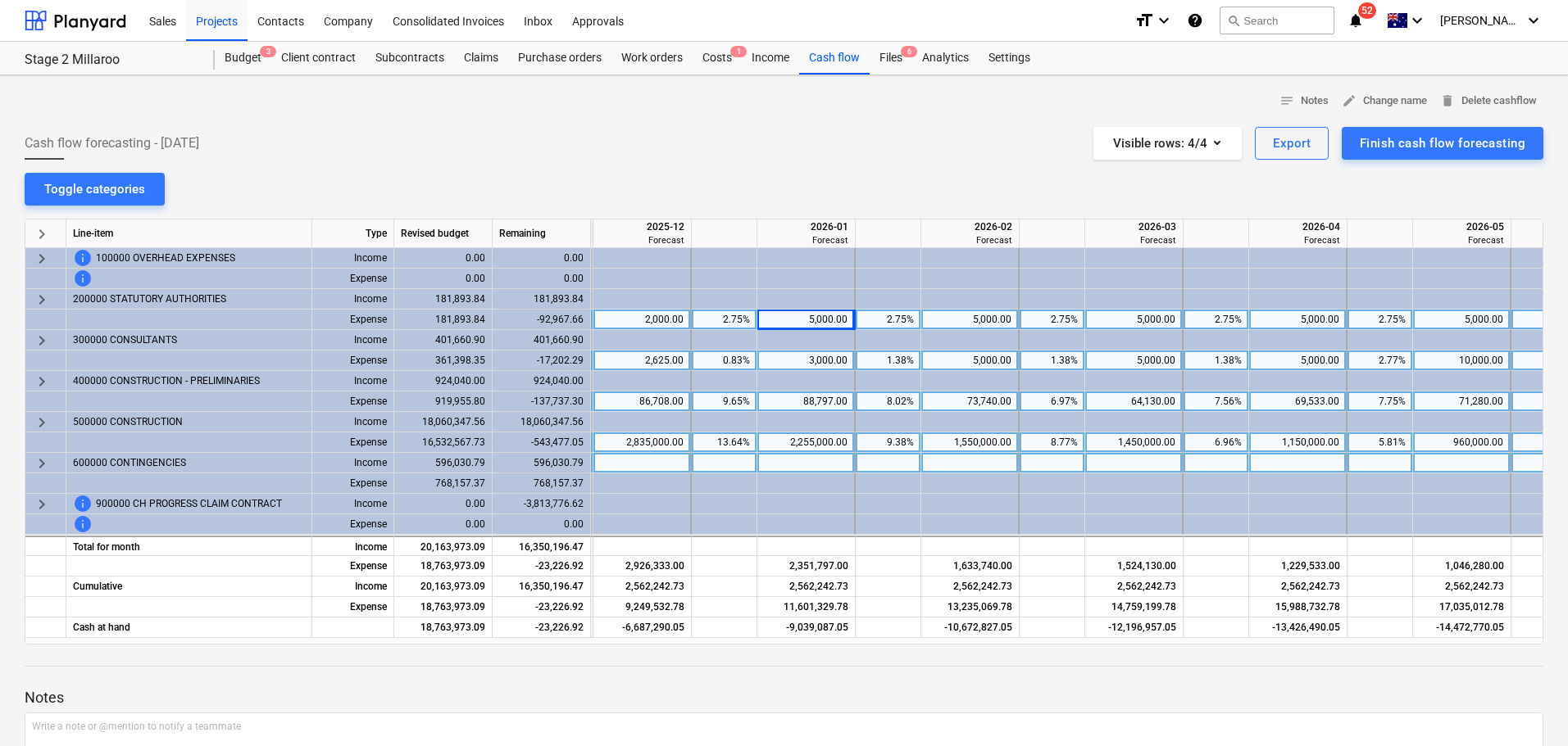
scroll to position [0, 1704]
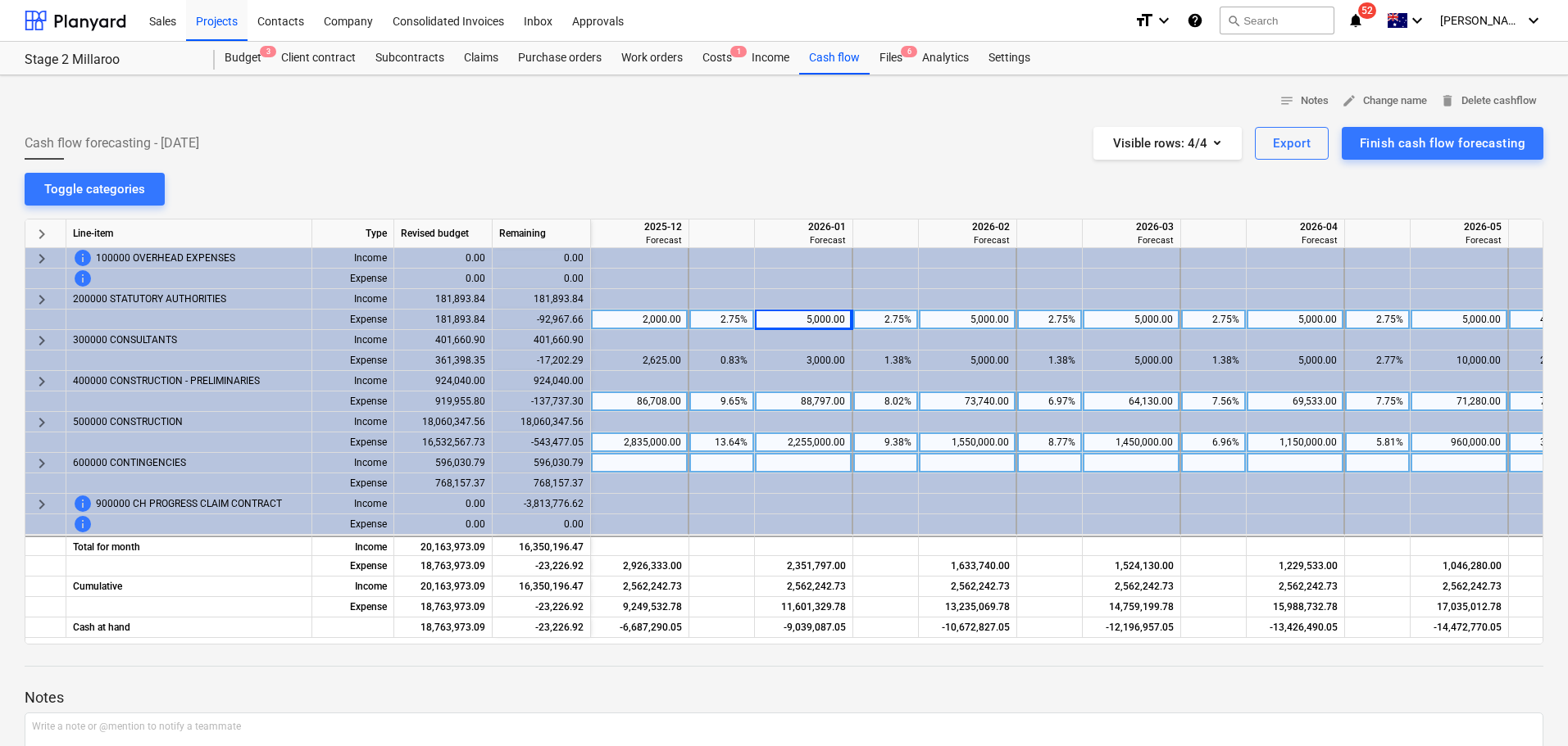
click at [815, 320] on div "5,000.00" at bounding box center [803, 320] width 84 height 20
drag, startPoint x: 1127, startPoint y: 644, endPoint x: 970, endPoint y: 642, distance: 157.0
click at [971, 642] on div "keyboard_arrow_right Line-item Type Revised budget Remaining 2025-12 Forecast 2…" at bounding box center [784, 431] width 1518 height 426
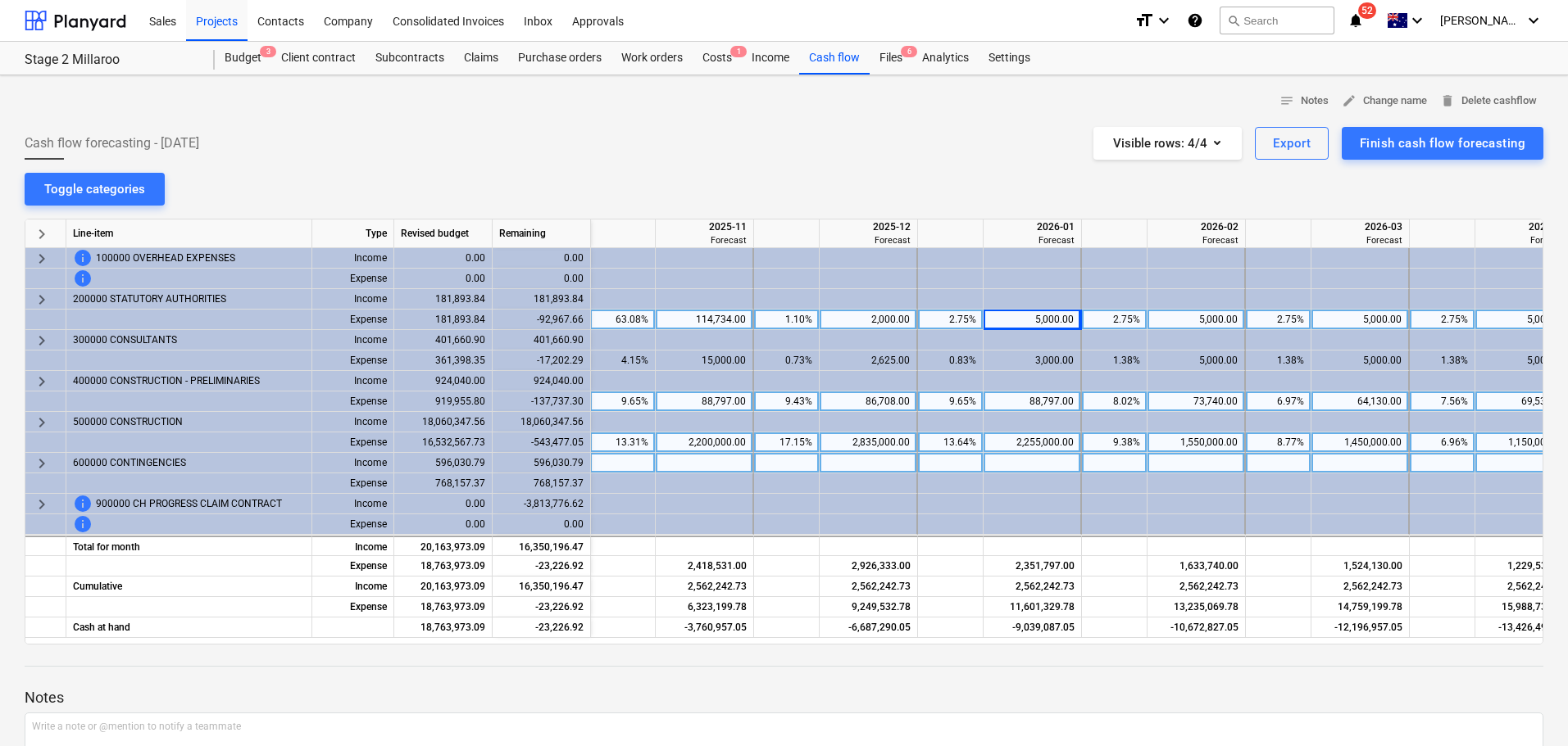
scroll to position [0, 1531]
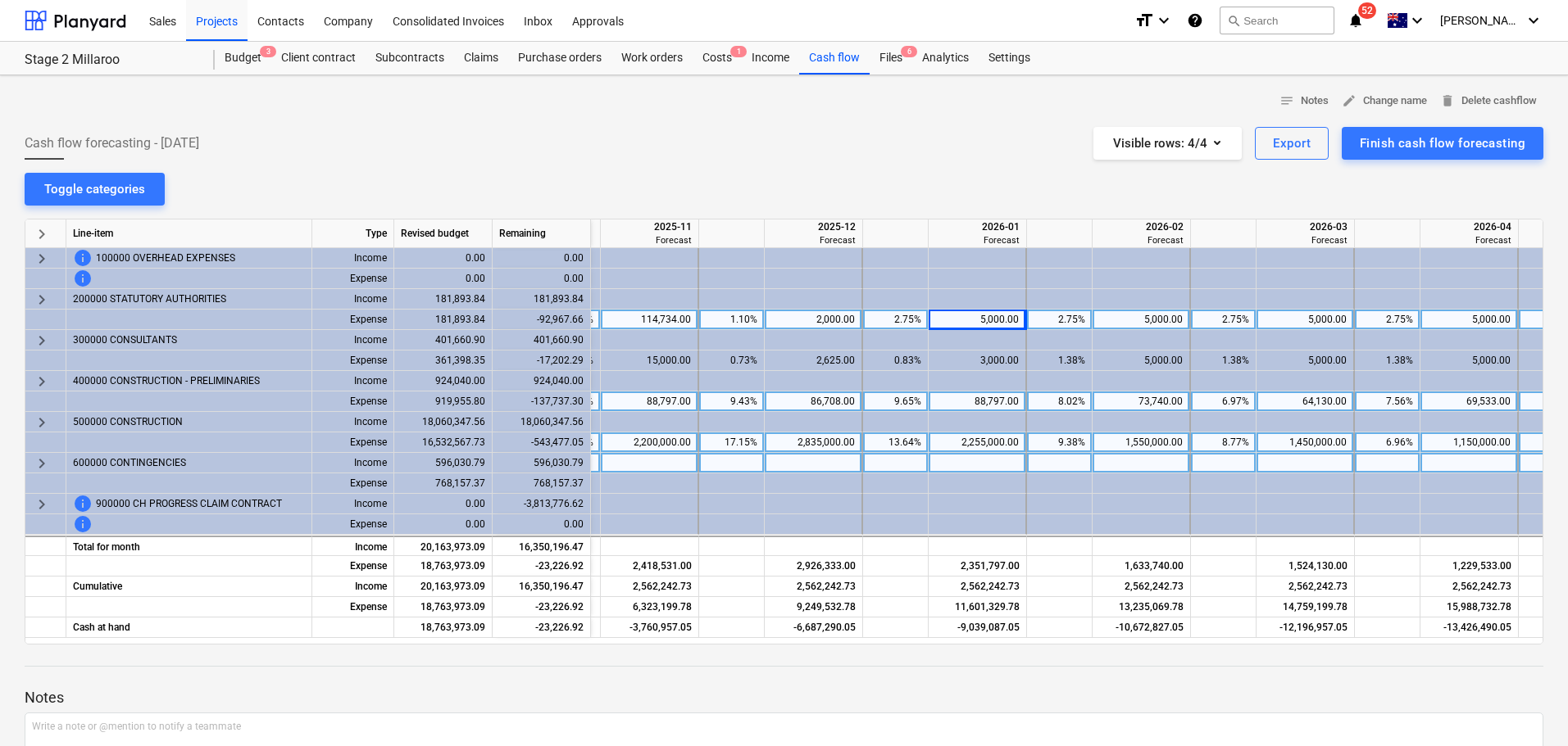
click at [983, 320] on div "5,000.00" at bounding box center [977, 320] width 84 height 20
click at [1004, 320] on input "5000" at bounding box center [977, 319] width 97 height 19
type input "2000"
click at [1149, 314] on div "5,000.00" at bounding box center [1140, 320] width 84 height 20
click at [1161, 315] on div "5,000.00" at bounding box center [1140, 320] width 84 height 20
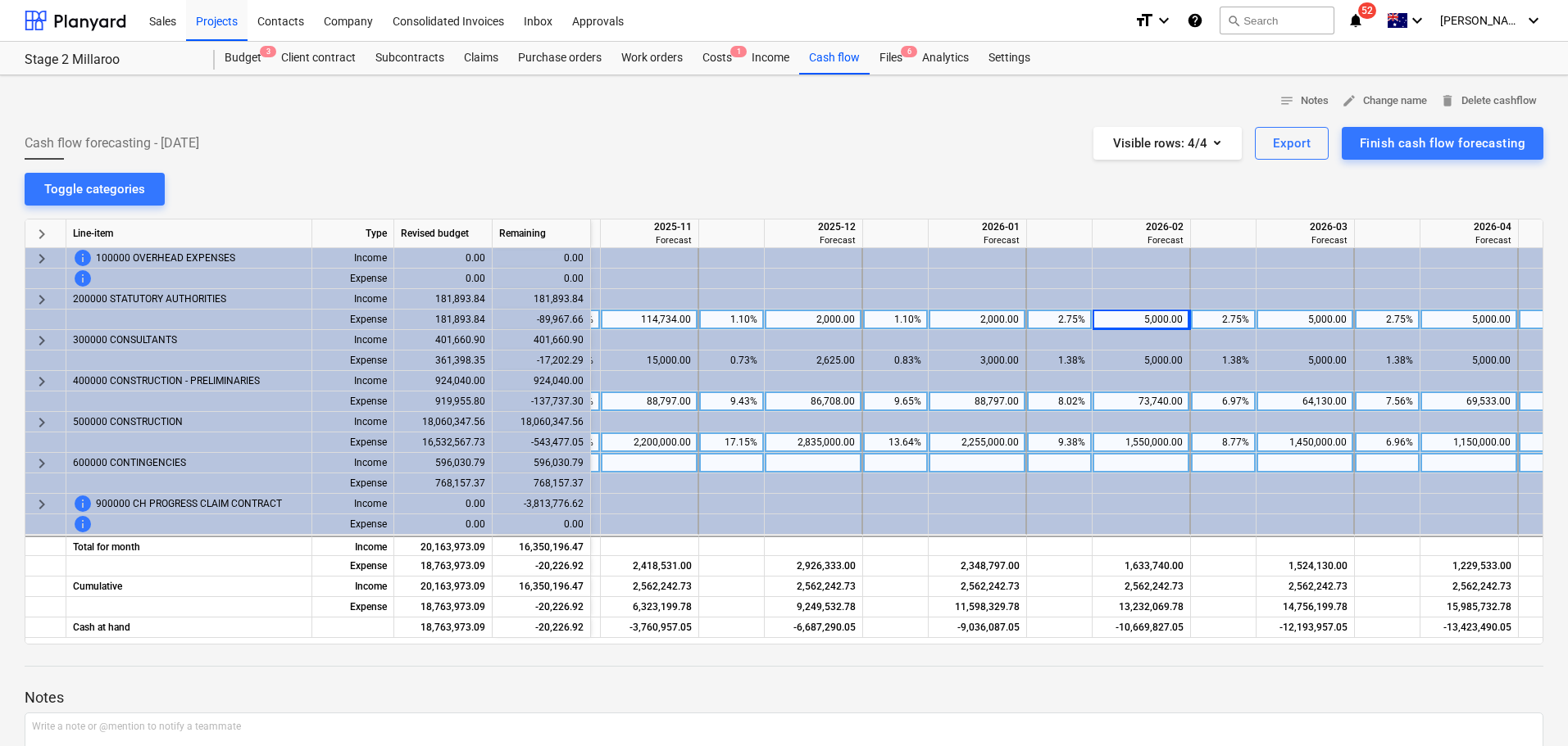
click at [1156, 318] on div "5,000.00" at bounding box center [1140, 320] width 84 height 20
click at [1156, 318] on input "5000" at bounding box center [1140, 319] width 97 height 19
click at [1136, 325] on input "5000" at bounding box center [1140, 319] width 97 height 19
type input "2000"
click at [1272, 313] on div "5,000.00" at bounding box center [1305, 320] width 84 height 20
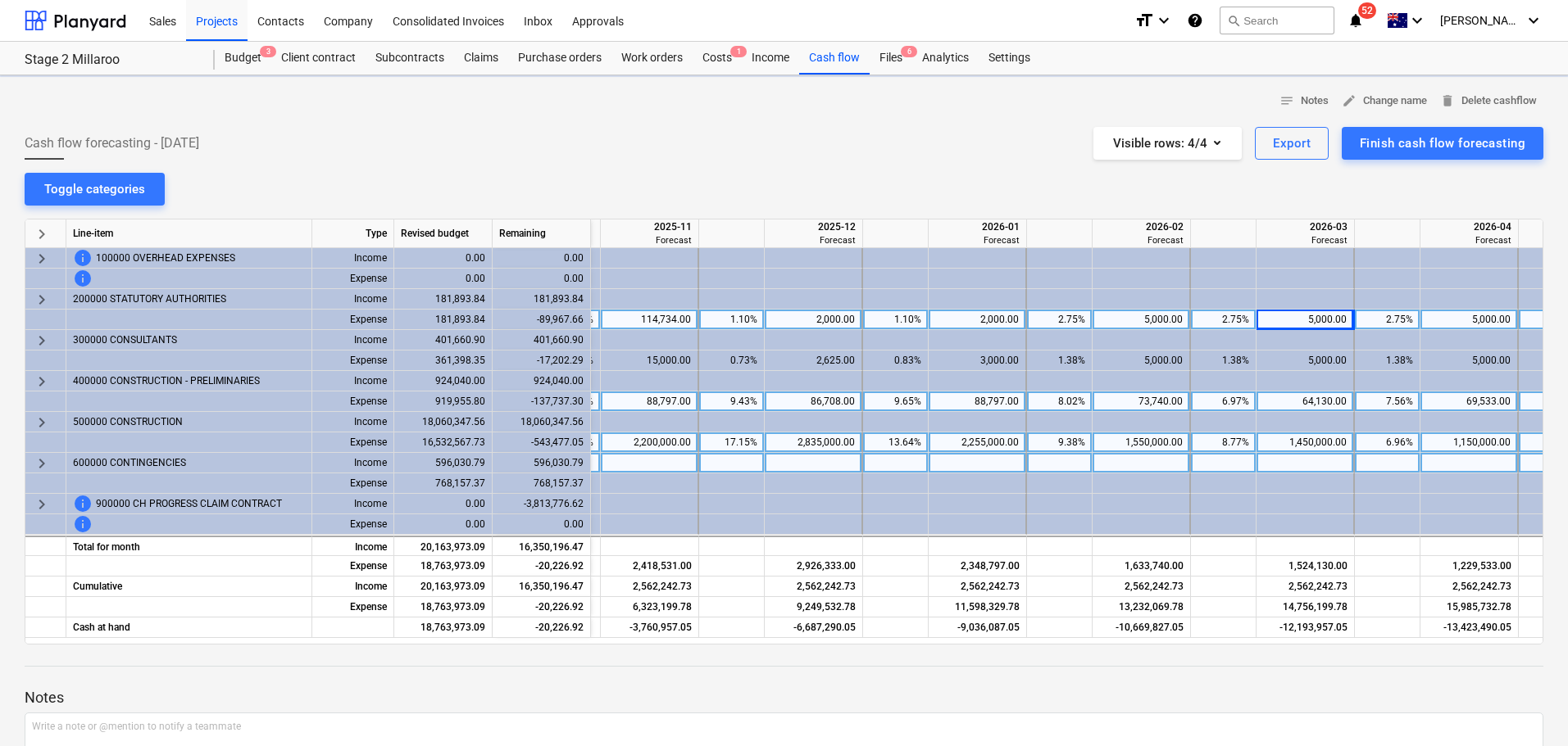
click at [1294, 316] on div "5,000.00" at bounding box center [1305, 320] width 84 height 20
click at [1303, 317] on div "5,000.00" at bounding box center [1305, 320] width 84 height 20
drag, startPoint x: 1311, startPoint y: 318, endPoint x: 1323, endPoint y: 325, distance: 13.9
click at [1311, 318] on input "5000" at bounding box center [1305, 319] width 97 height 19
click at [1322, 317] on input "5000" at bounding box center [1305, 319] width 97 height 19
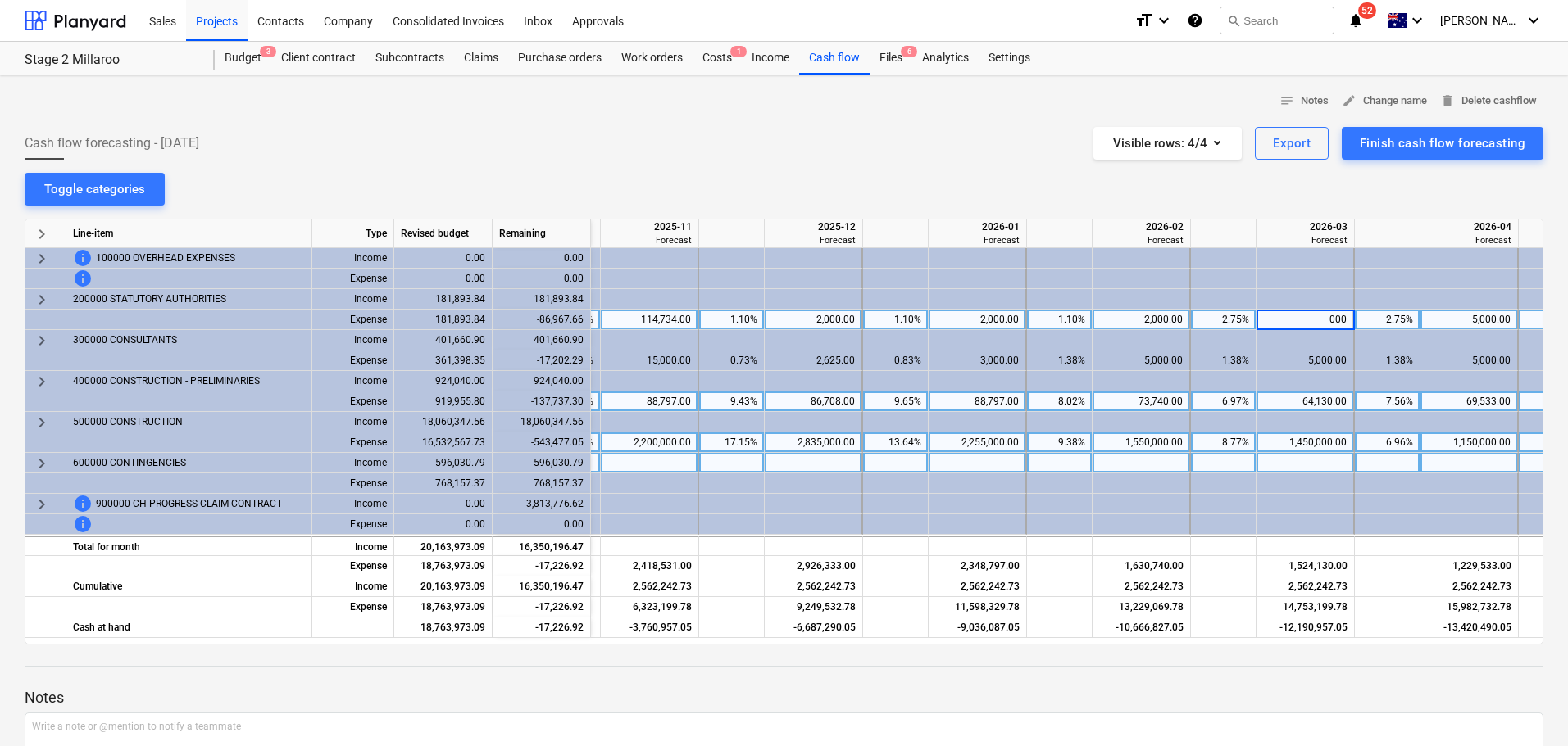
type input "2000"
click at [1456, 323] on div "5,000.00" at bounding box center [1468, 320] width 84 height 20
click at [1470, 316] on div "5,000.00" at bounding box center [1468, 320] width 84 height 20
click at [1477, 314] on div "5,000.00" at bounding box center [1468, 320] width 84 height 20
type input "2000"
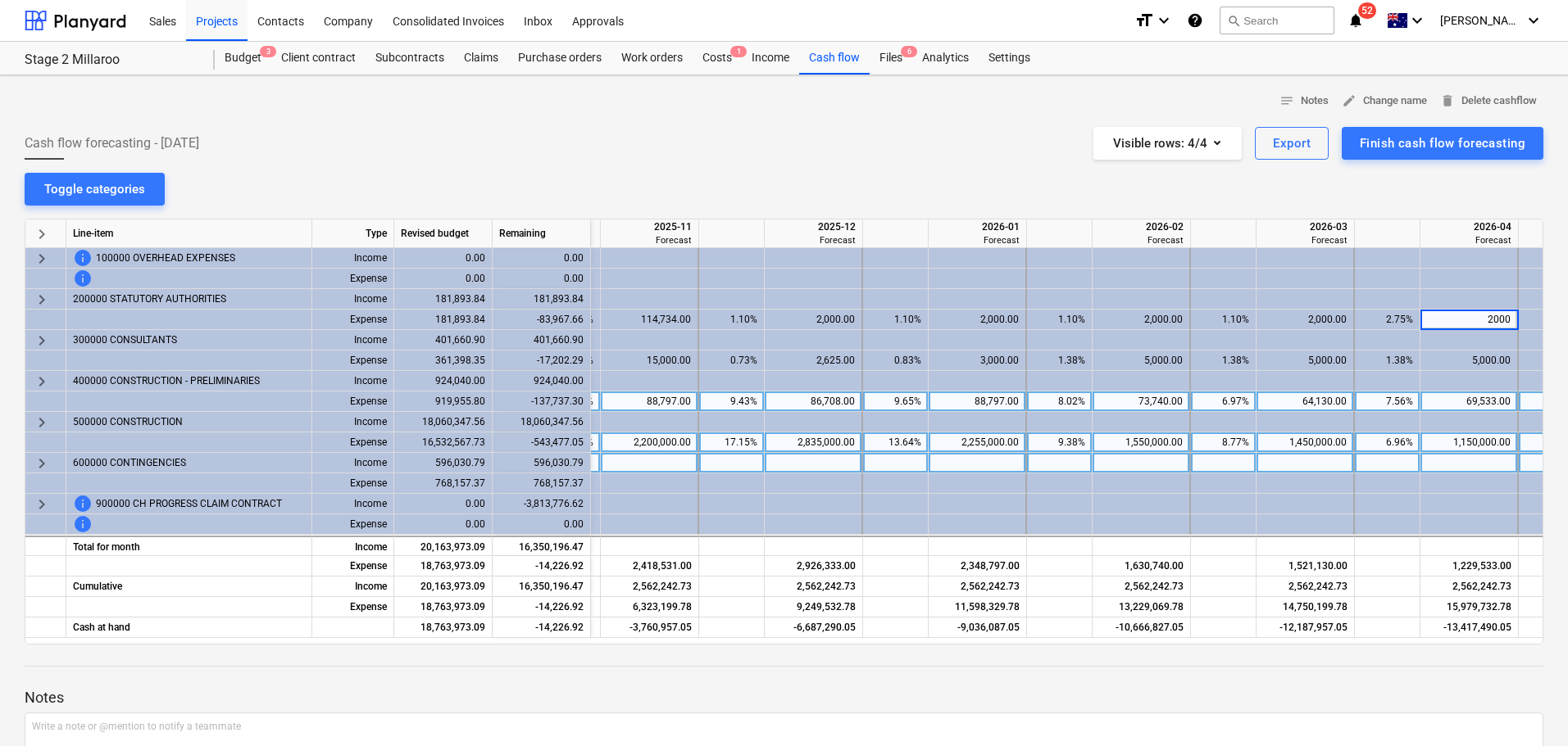
click at [1431, 183] on div "notes Notes edit Change name delete Delete cashflow Cash flow forecasting - [DA…" at bounding box center [784, 475] width 1568 height 799
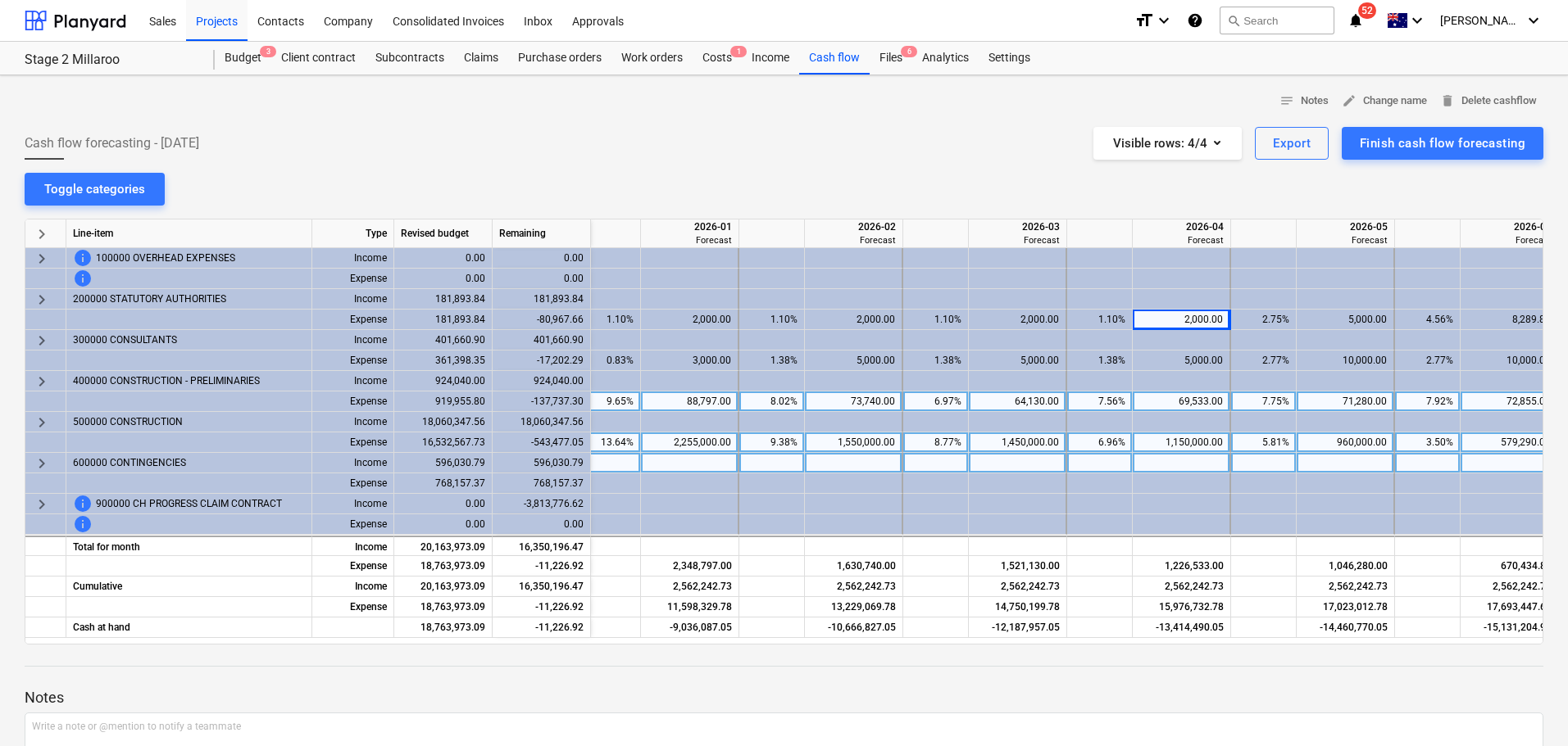
scroll to position [0, 1835]
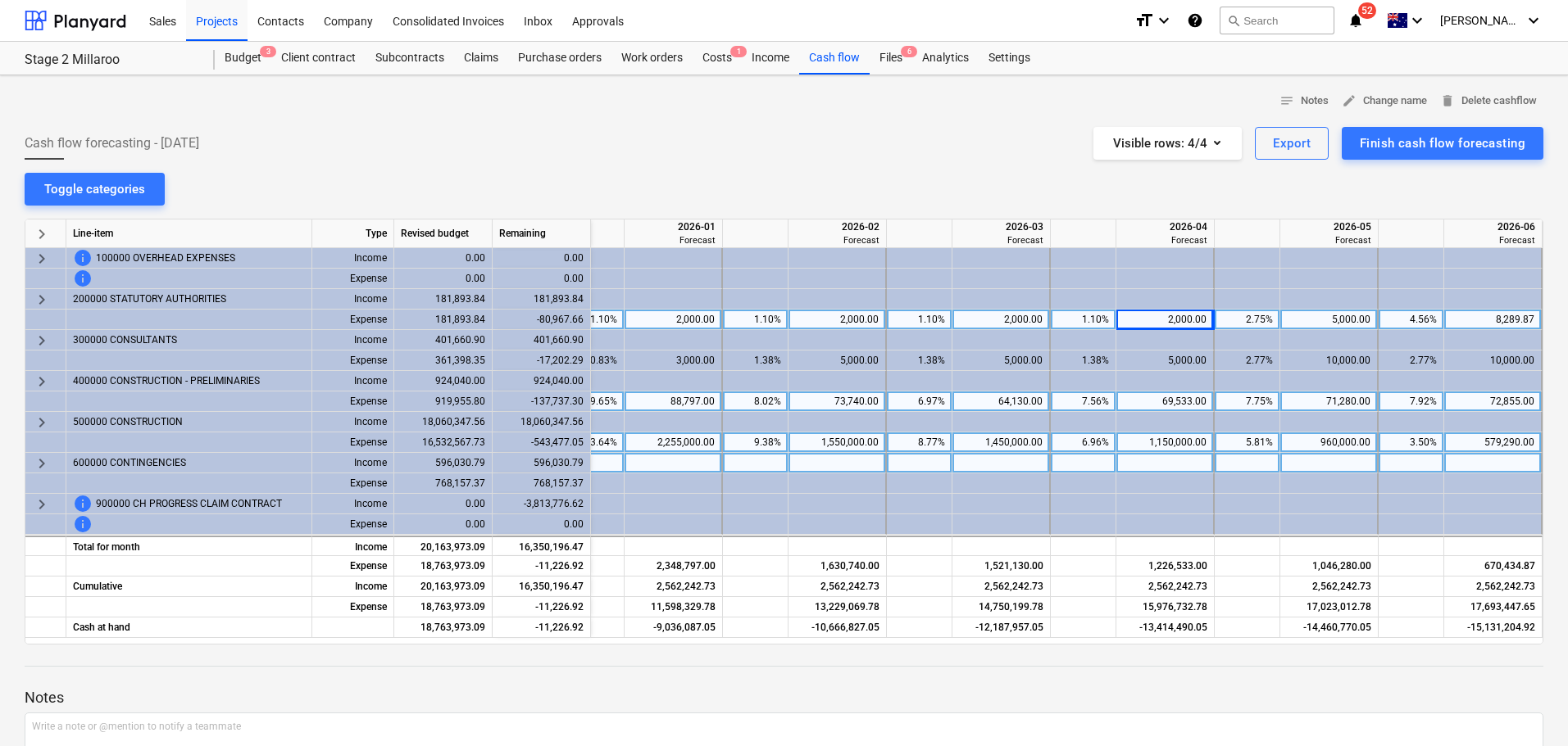
click at [1356, 318] on div "5,000.00" at bounding box center [1328, 320] width 84 height 20
click at [1327, 321] on input "5000" at bounding box center [1328, 319] width 97 height 19
click at [1352, 314] on input "5000" at bounding box center [1328, 319] width 97 height 19
click at [1345, 316] on input "5000" at bounding box center [1328, 319] width 97 height 19
type input "2000"
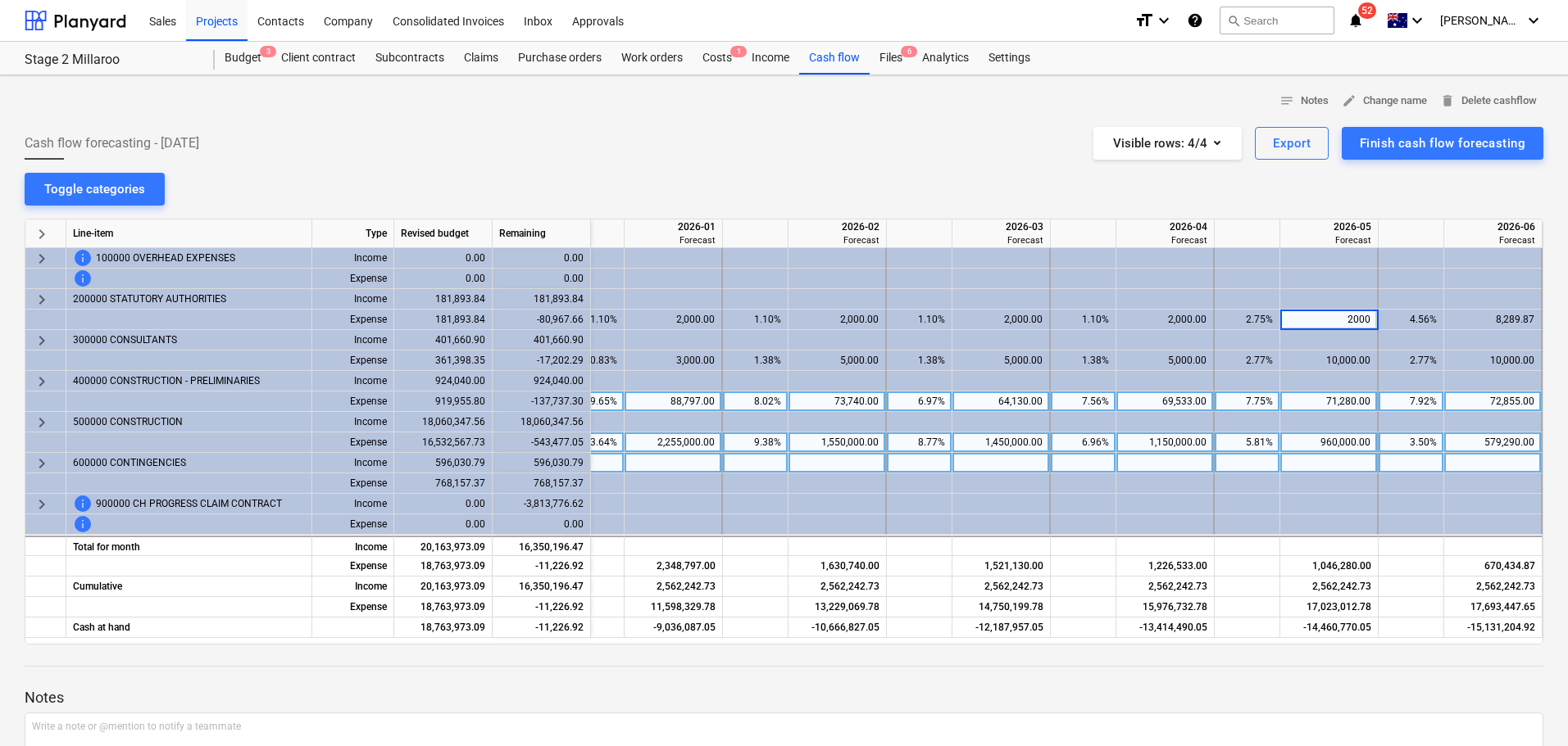
drag, startPoint x: 1410, startPoint y: 180, endPoint x: 1424, endPoint y: 207, distance: 30.4
click at [1410, 180] on div "notes Notes edit Change name delete Delete cashflow Cash flow forecasting - [DA…" at bounding box center [784, 475] width 1568 height 799
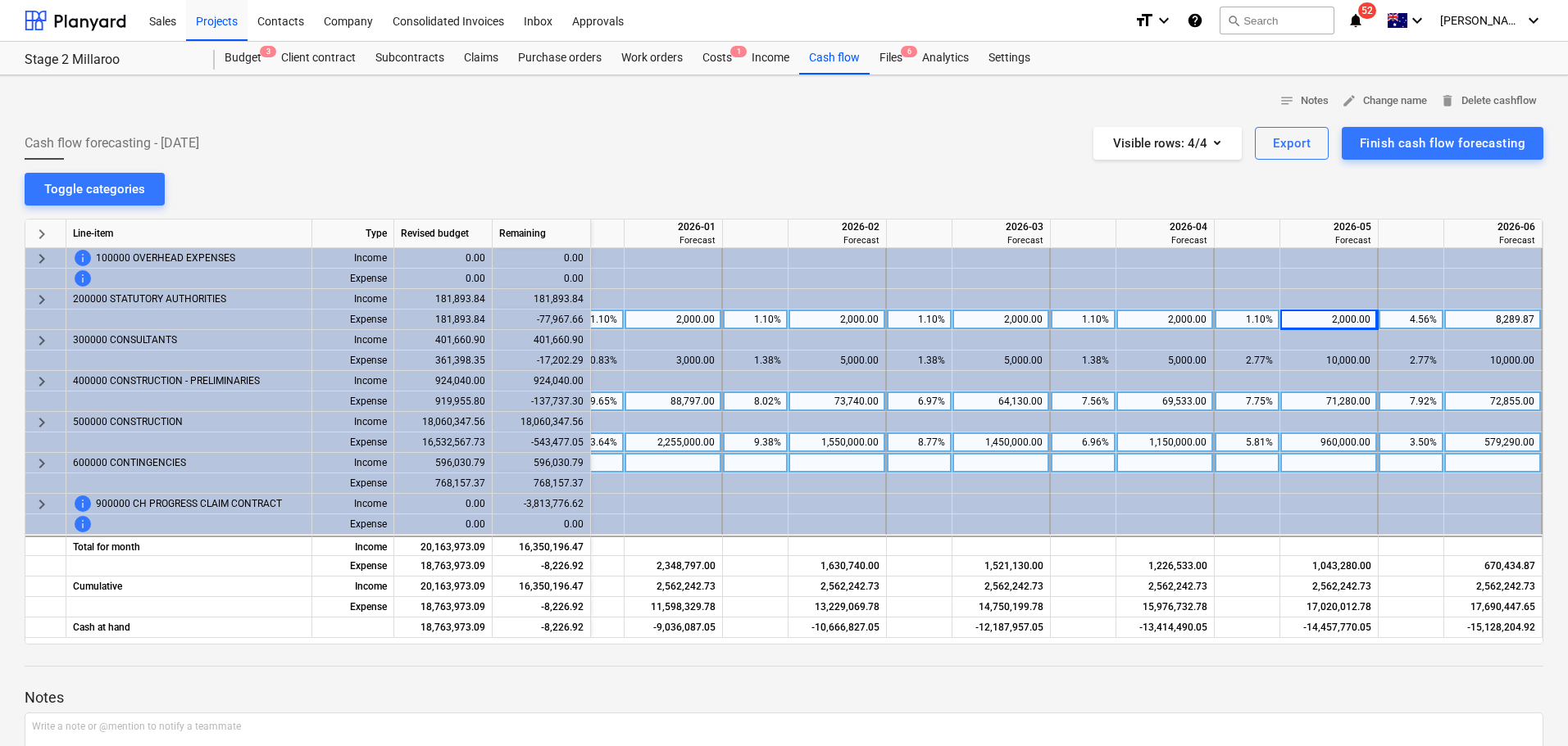
click at [1490, 318] on div "8,289.87" at bounding box center [1492, 320] width 84 height 20
click at [1508, 320] on input "8289.87" at bounding box center [1492, 319] width 97 height 19
click at [1493, 316] on input "8289.87" at bounding box center [1492, 319] width 97 height 19
click at [1495, 316] on input "8289.87" at bounding box center [1492, 319] width 97 height 19
type input "7"
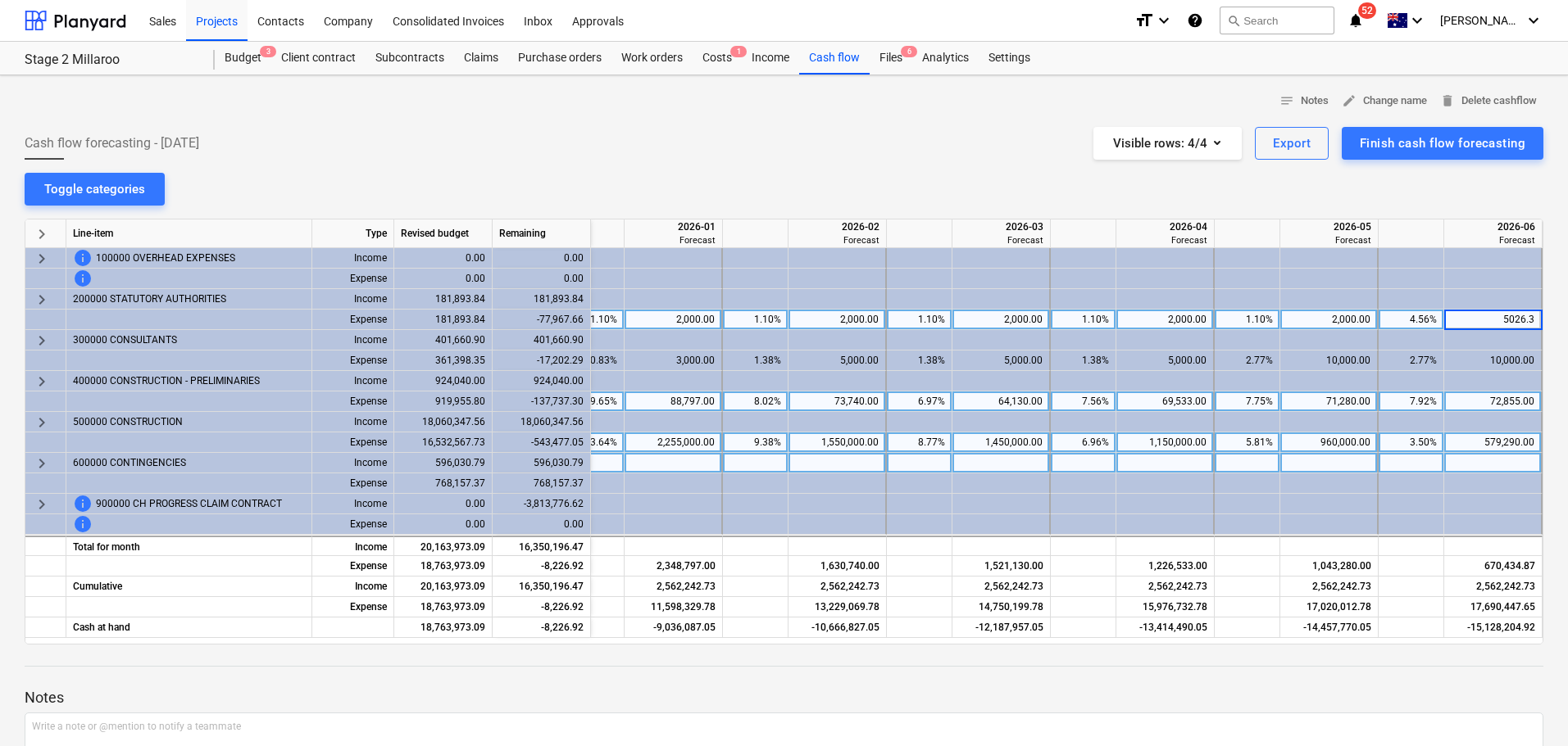
type input "5026.37"
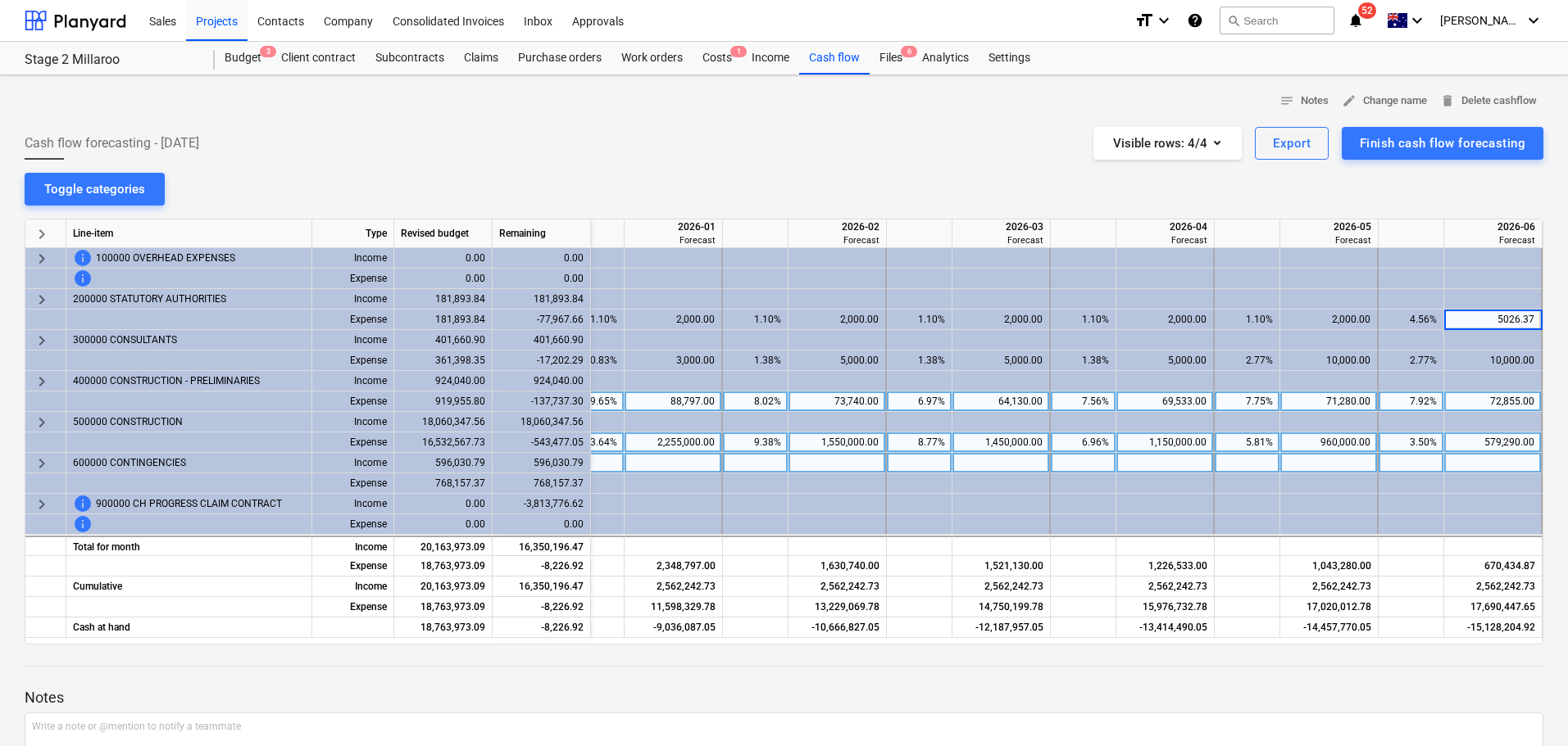
click at [1377, 196] on div "notes Notes edit Change name delete Delete cashflow Cash flow forecasting - [DA…" at bounding box center [784, 475] width 1568 height 799
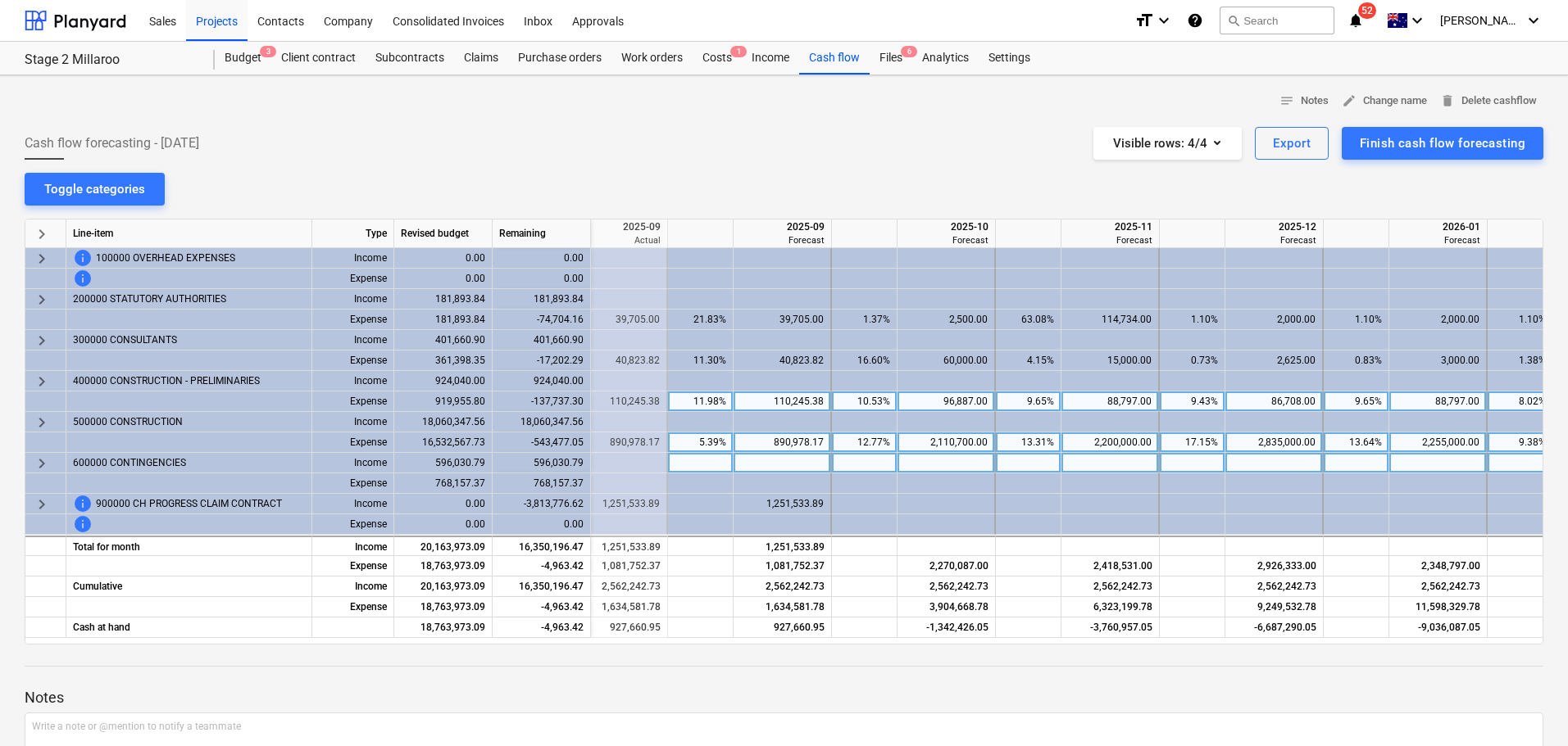
scroll to position [0, 1072]
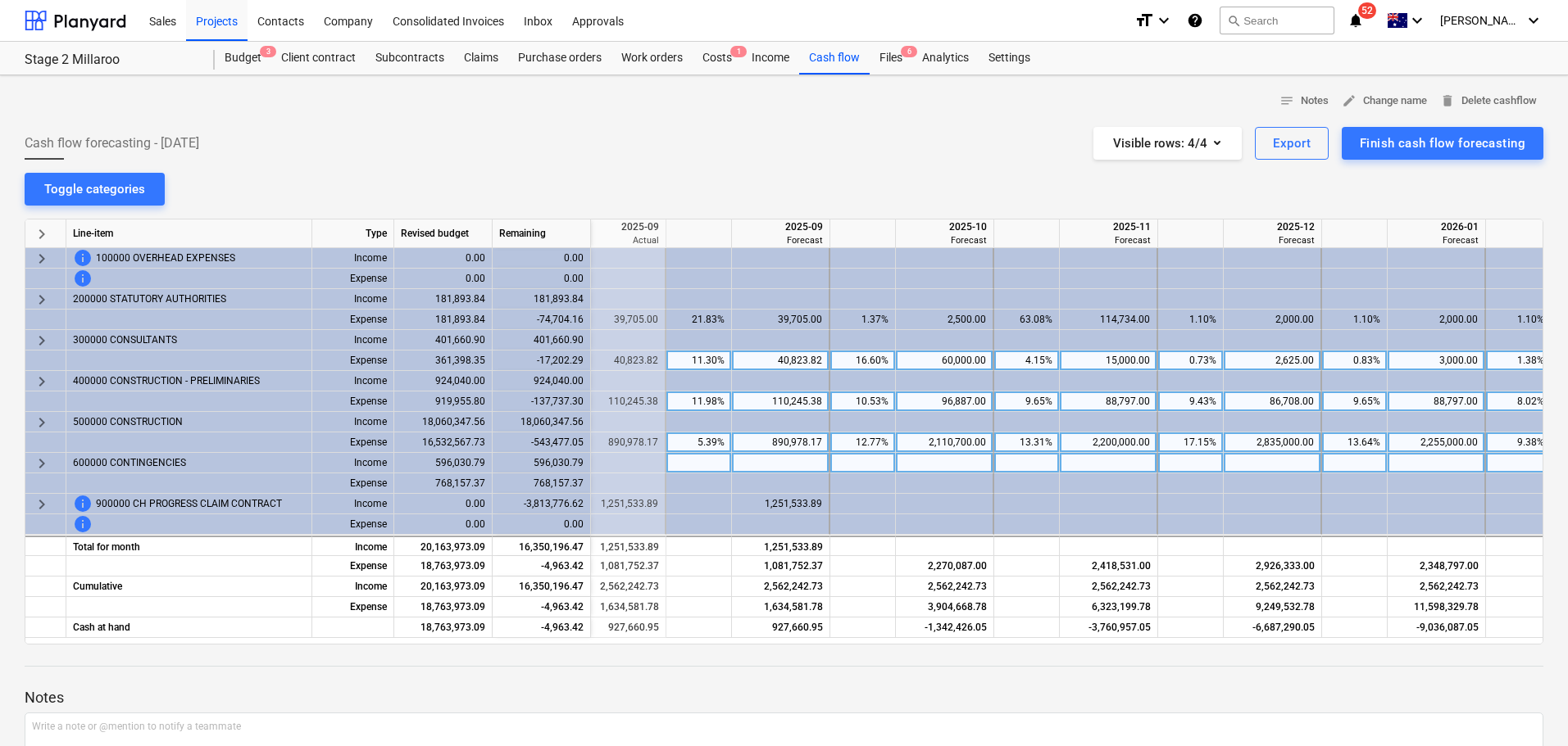
click at [1274, 358] on div "2,625.00" at bounding box center [1272, 361] width 84 height 20
type input "5000"
click at [1448, 357] on div "3,000.00" at bounding box center [1435, 361] width 84 height 20
click at [1425, 358] on div "3,000.00" at bounding box center [1435, 361] width 84 height 20
type input "9246.53"
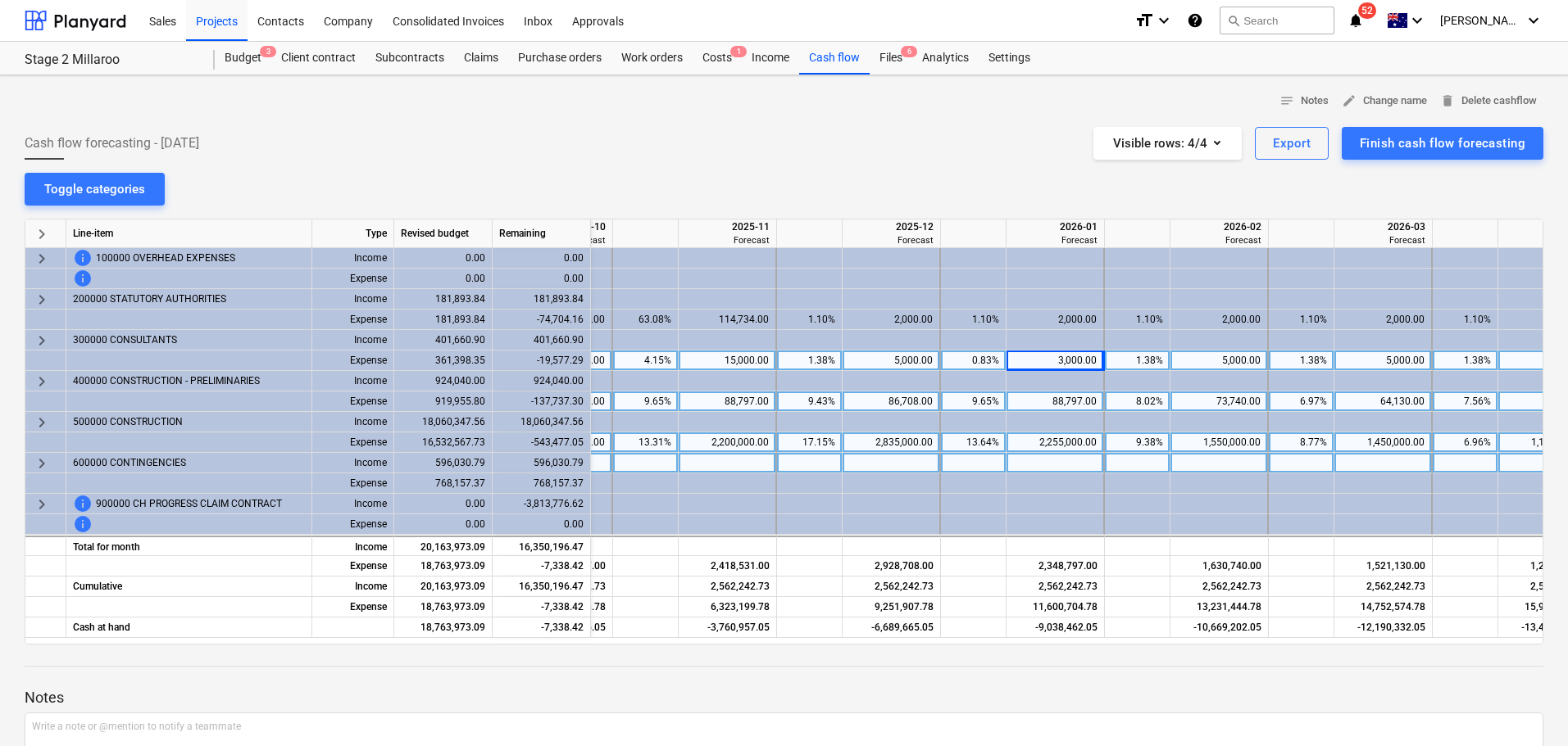
scroll to position [0, 1477]
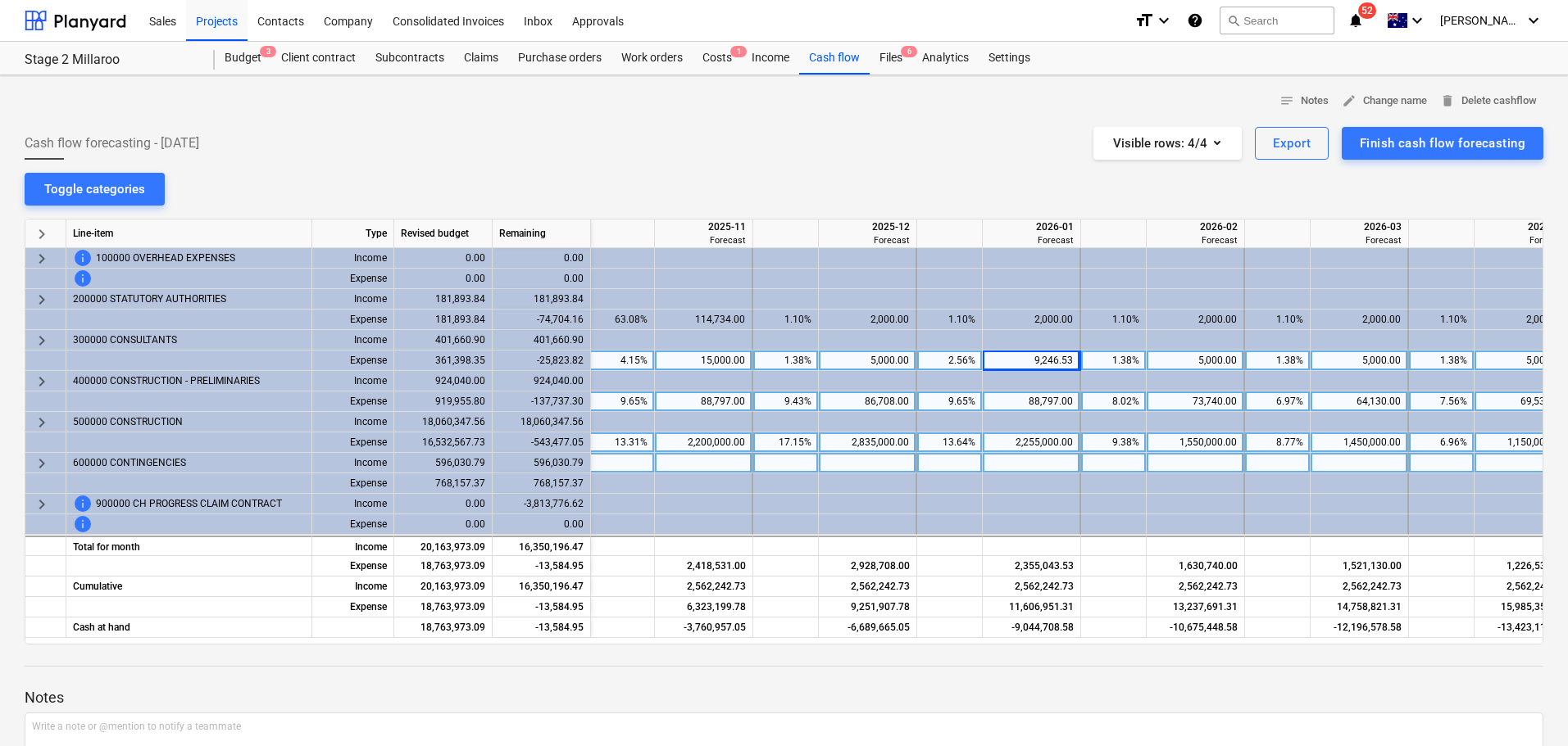
click at [1201, 361] on div "5,000.00" at bounding box center [1194, 361] width 84 height 20
type input "10000"
click at [1353, 362] on div "5,000.00" at bounding box center [1359, 361] width 84 height 20
type input "10000"
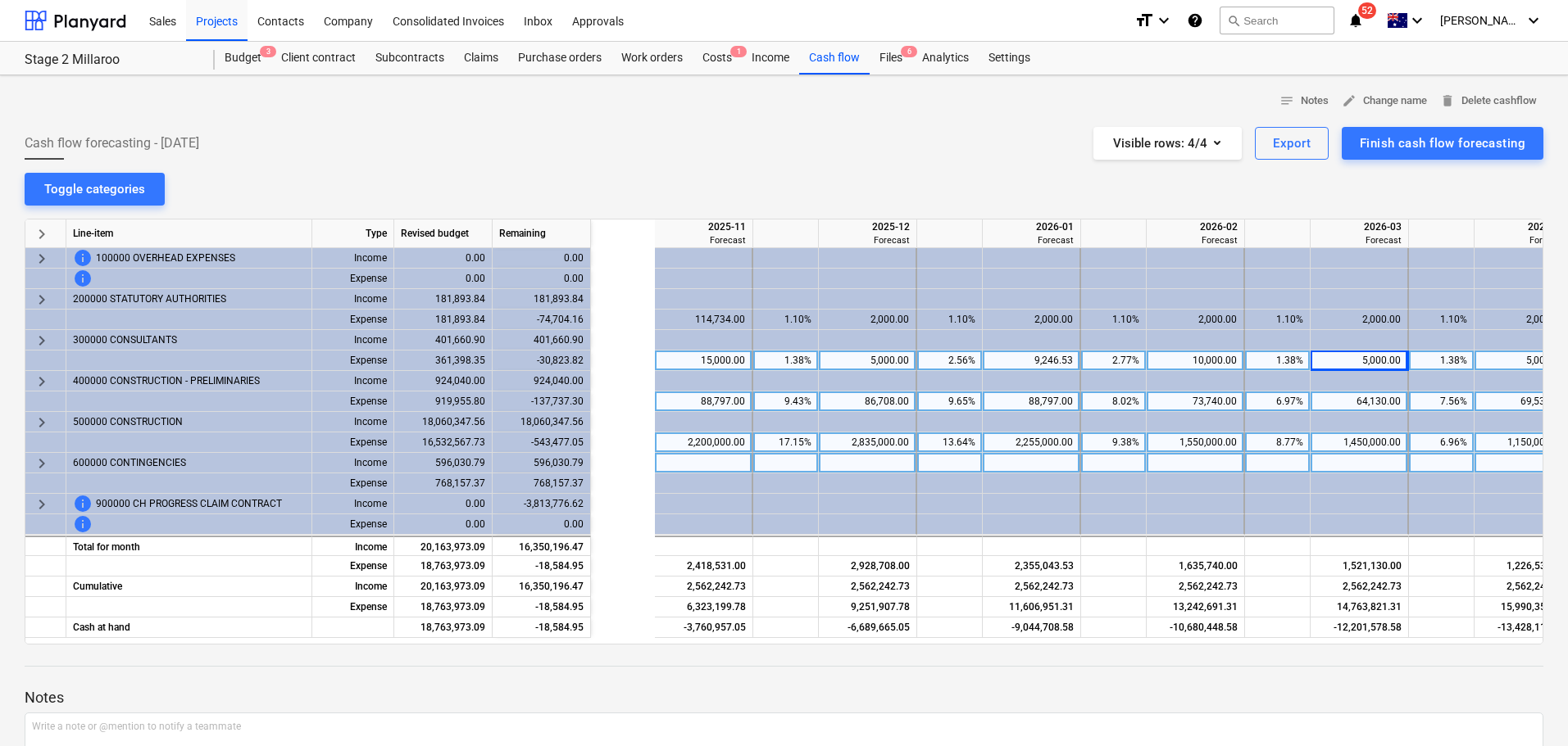
scroll to position [0, 1787]
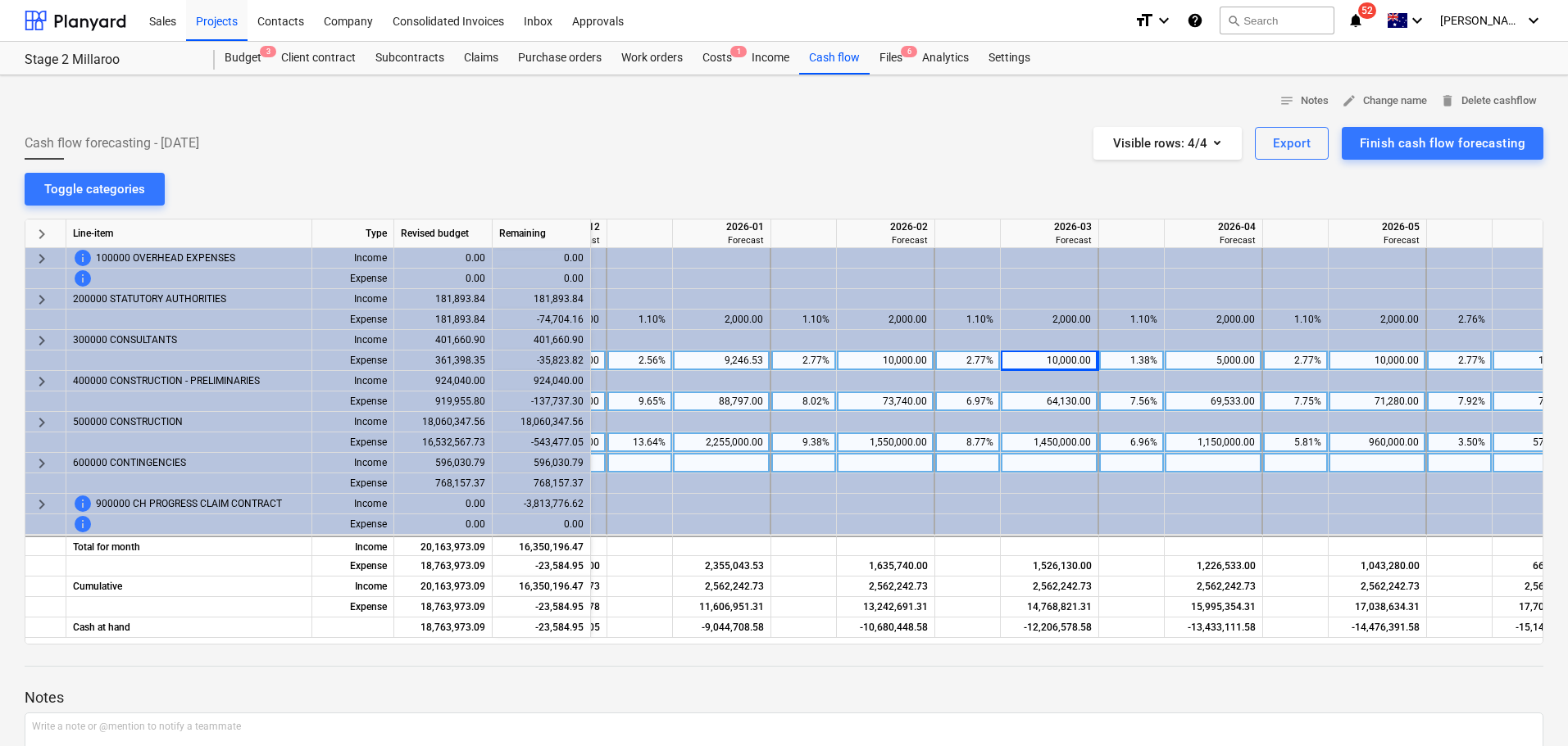
click at [1216, 356] on div "5,000.00" at bounding box center [1212, 361] width 84 height 20
type input "10000"
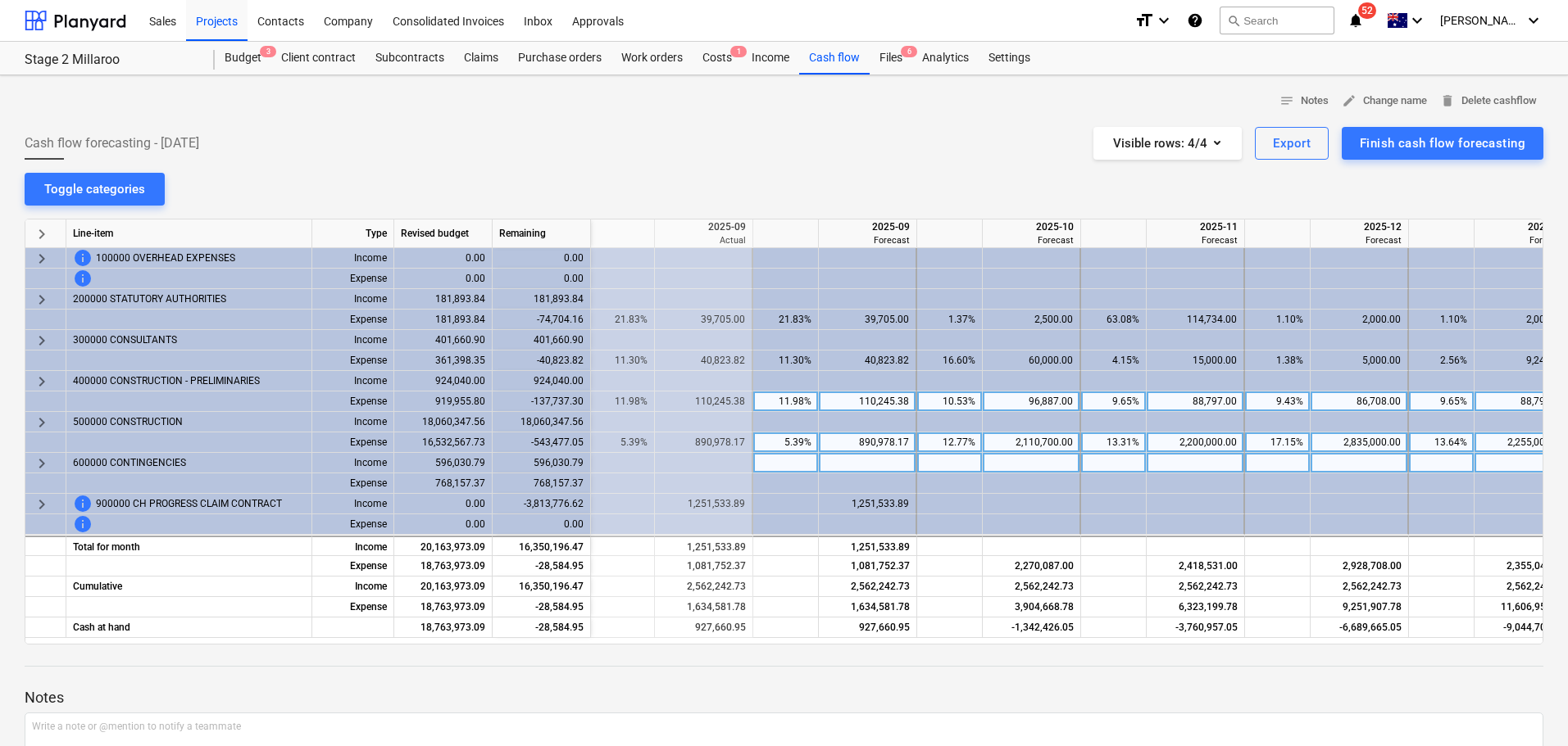
scroll to position [0, 982]
click at [1033, 402] on div "96,887.00" at bounding box center [1033, 401] width 84 height 20
type input "86887"
click at [1173, 400] on div "88,797.00" at bounding box center [1198, 401] width 84 height 20
click at [1187, 401] on div "88,797.00" at bounding box center [1198, 401] width 84 height 20
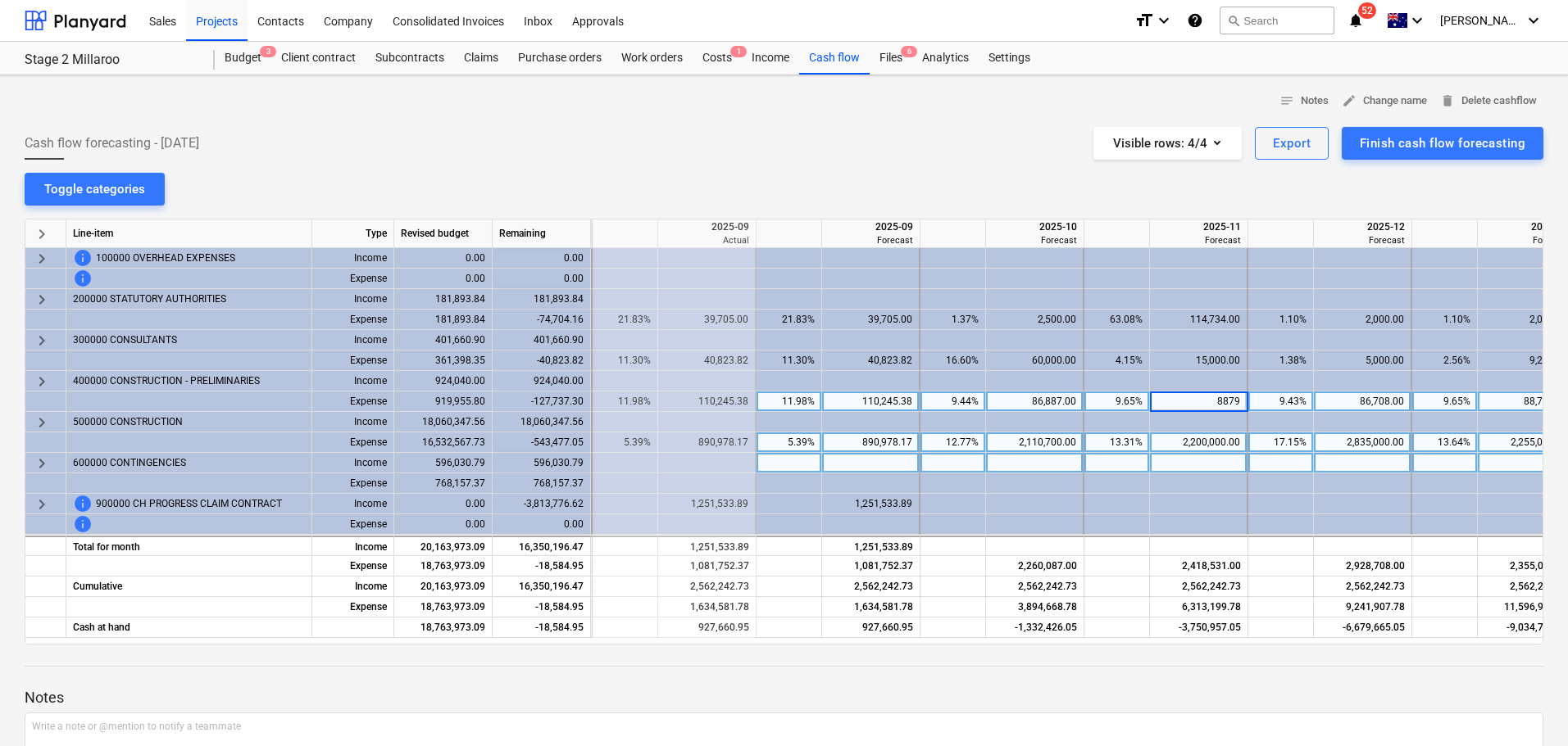
type input "88797"
click at [1359, 399] on div "86,708.00" at bounding box center [1361, 401] width 84 height 20
type input "79216.08"
click at [1460, 400] on div "9.65%" at bounding box center [1443, 401] width 52 height 20
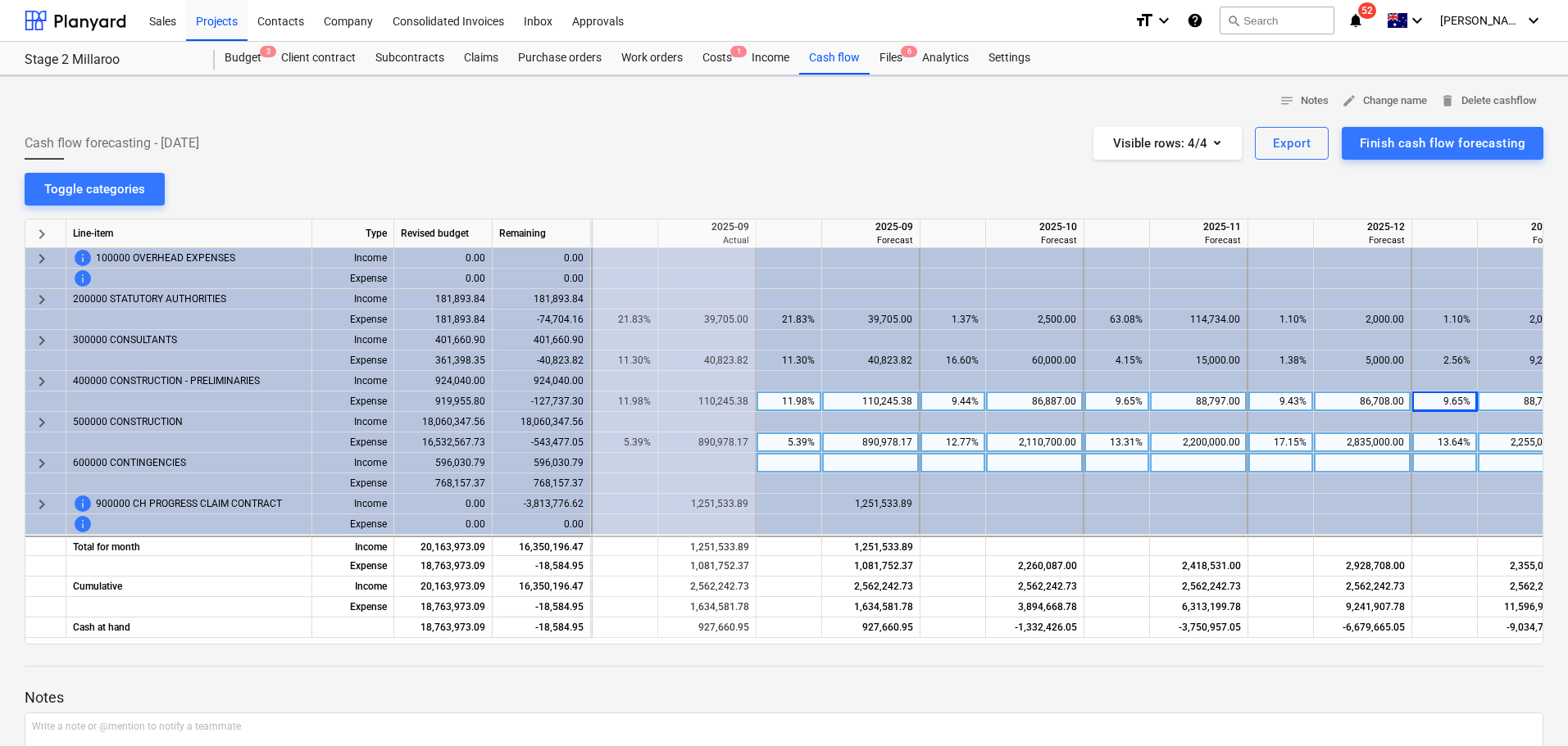
click at [1504, 404] on div "88,797.00" at bounding box center [1526, 401] width 84 height 20
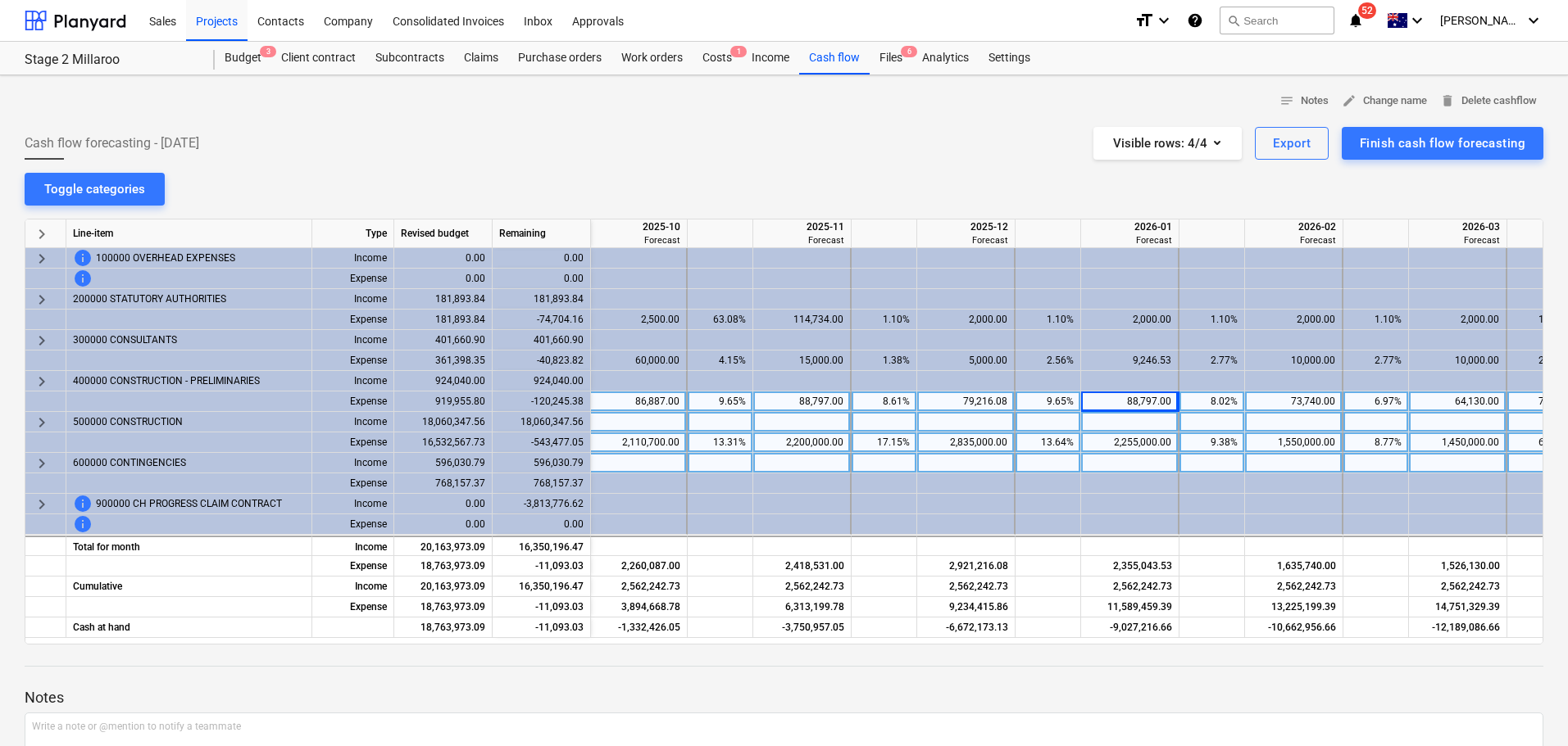
scroll to position [0, 1410]
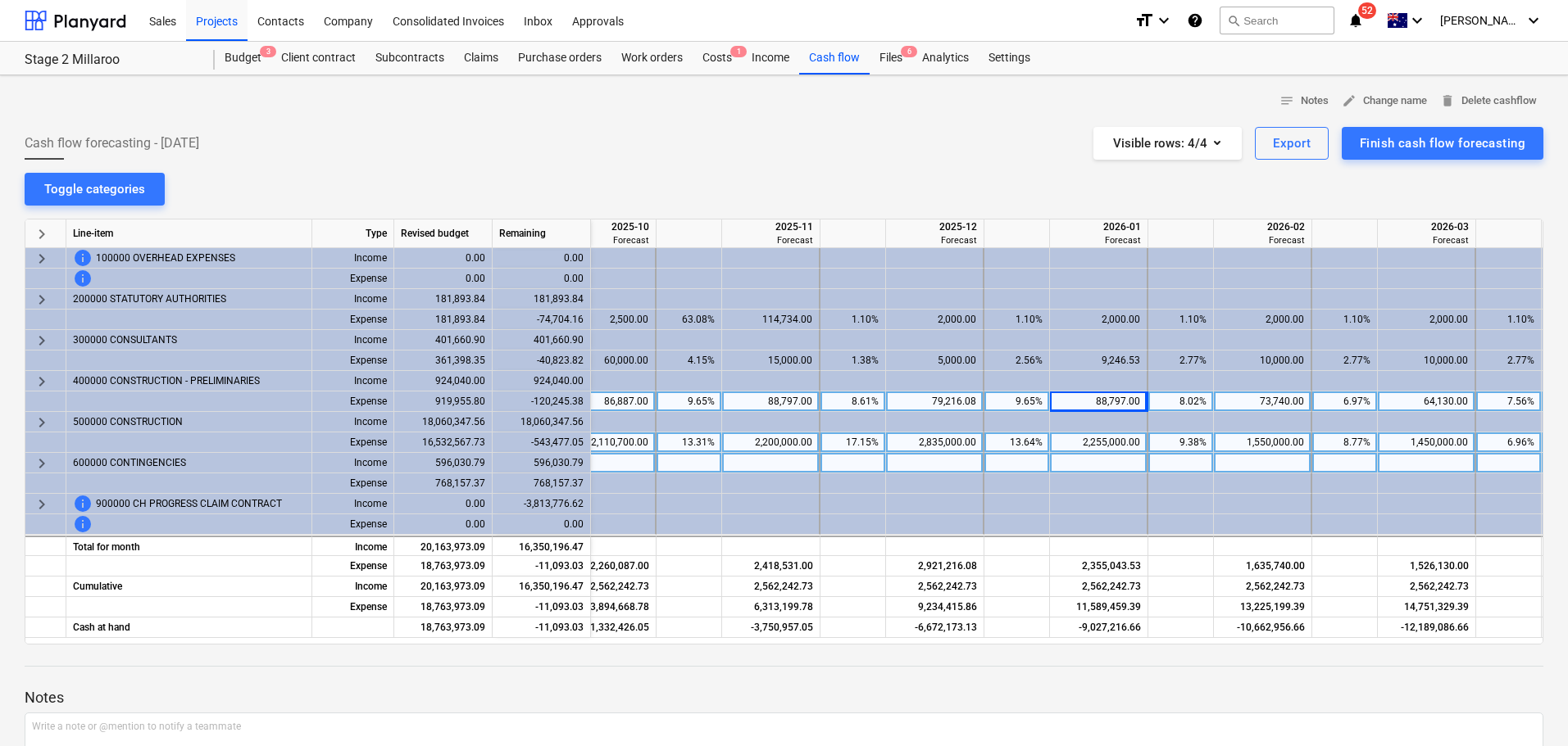
click at [1120, 400] on div "88,797.00" at bounding box center [1098, 401] width 84 height 20
type input "78797"
click at [1278, 400] on div "73,740.00" at bounding box center [1261, 401] width 84 height 20
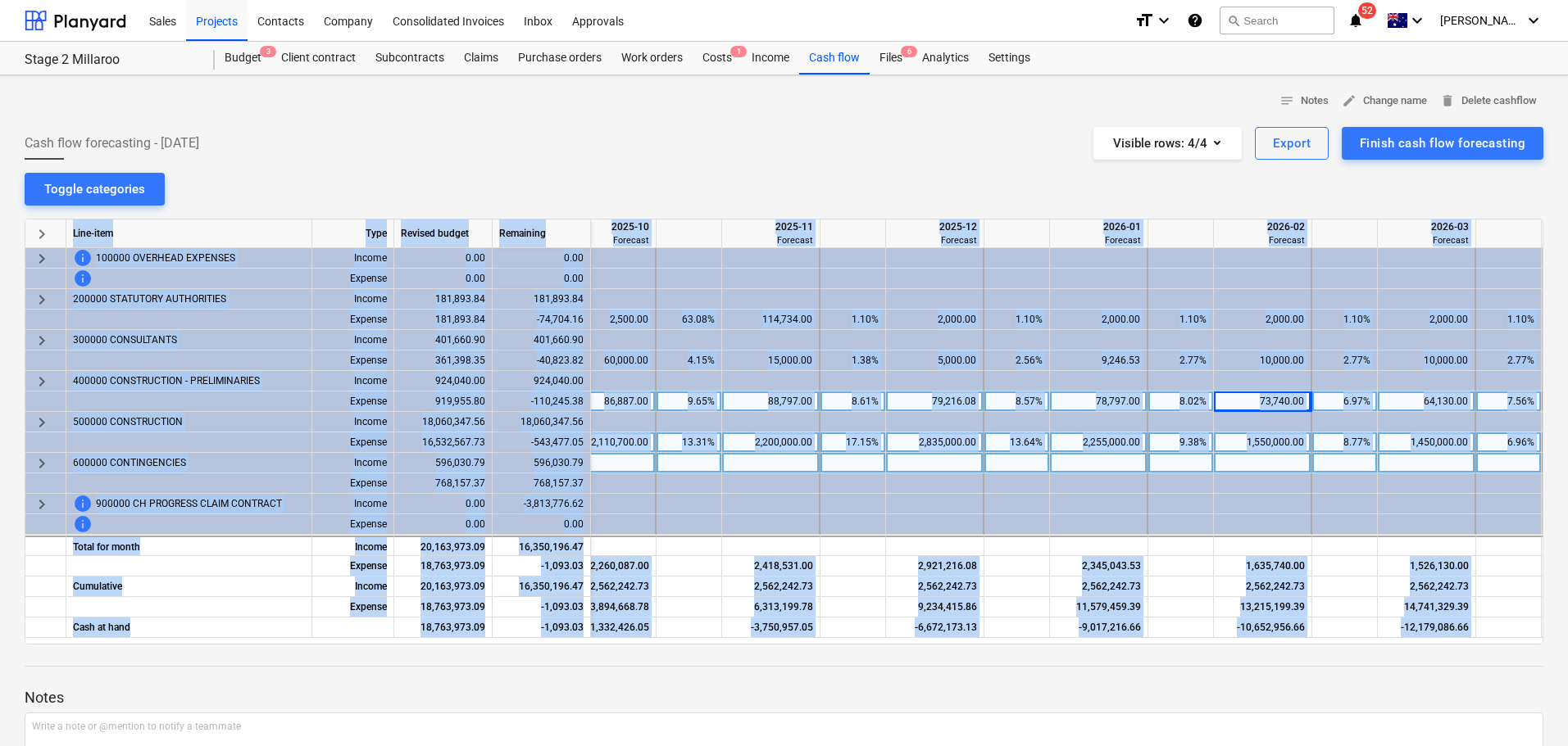
drag, startPoint x: 1318, startPoint y: 645, endPoint x: 1348, endPoint y: 638, distance: 30.8
click at [1348, 638] on div "notes Notes edit Change name delete Delete cashflow Cash flow forecasting - [DA…" at bounding box center [784, 475] width 1568 height 799
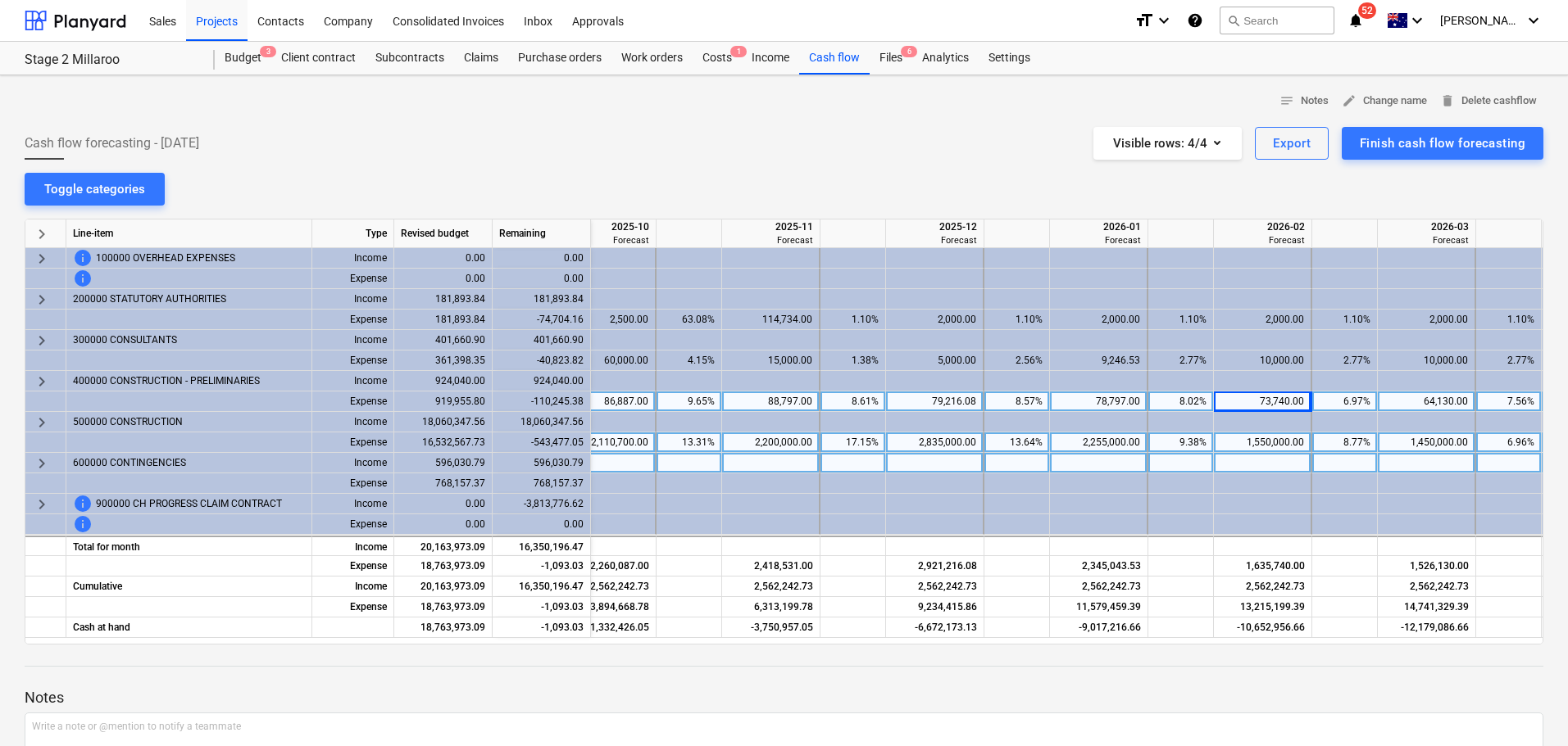
click at [1327, 675] on div at bounding box center [784, 681] width 1518 height 13
click at [1319, 638] on div at bounding box center [1344, 627] width 65 height 20
drag, startPoint x: 1325, startPoint y: 638, endPoint x: 1374, endPoint y: 633, distance: 49.3
click at [1374, 633] on div at bounding box center [1344, 627] width 65 height 20
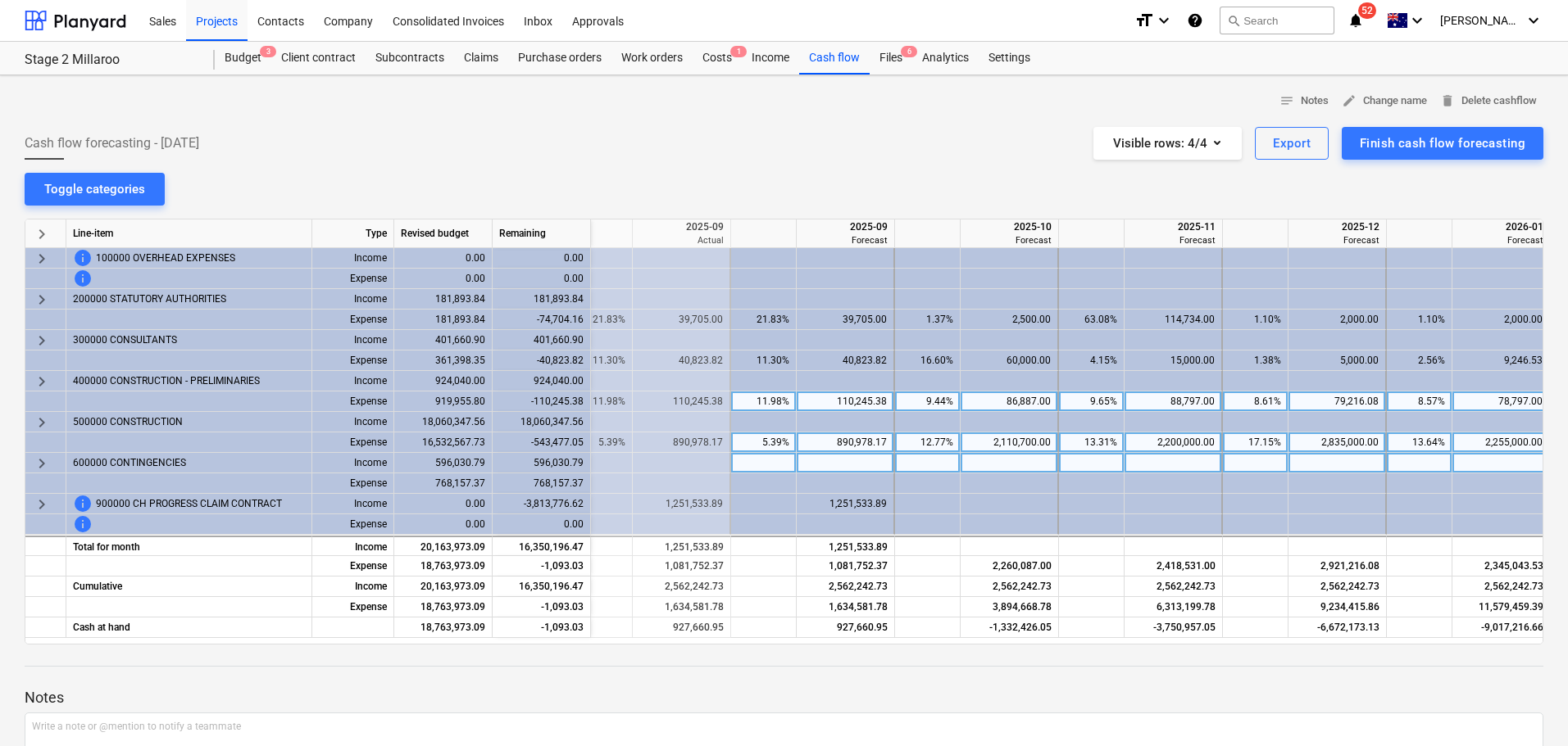
scroll to position [0, 1027]
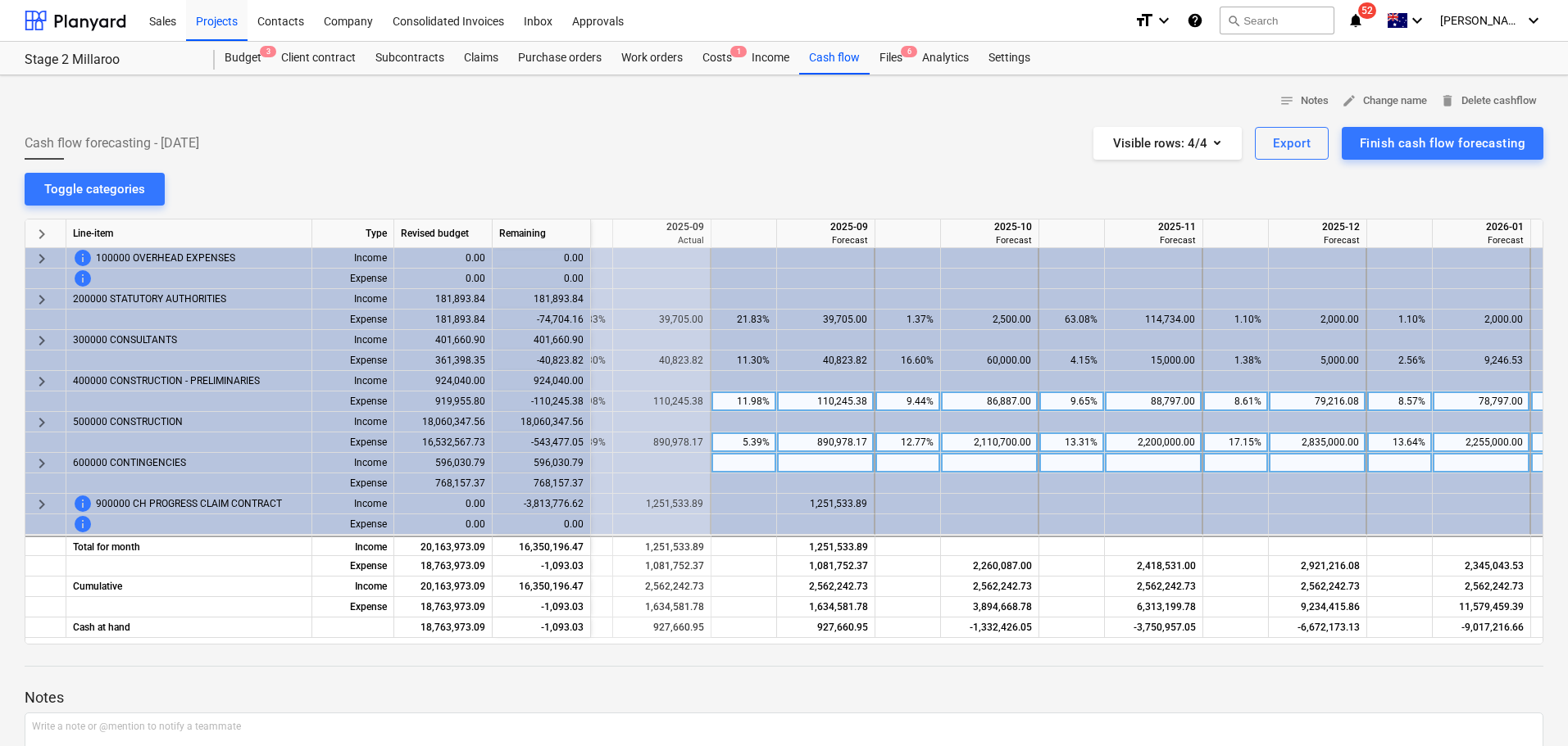
click at [980, 442] on div "2,110,700.00" at bounding box center [989, 443] width 84 height 20
click at [971, 445] on div "2,110,700.00" at bounding box center [989, 443] width 84 height 20
type input "986700"
click at [1143, 445] on div "2,200,000.00" at bounding box center [1153, 443] width 84 height 20
click at [1132, 440] on div "2,200,000.00" at bounding box center [1153, 443] width 84 height 20
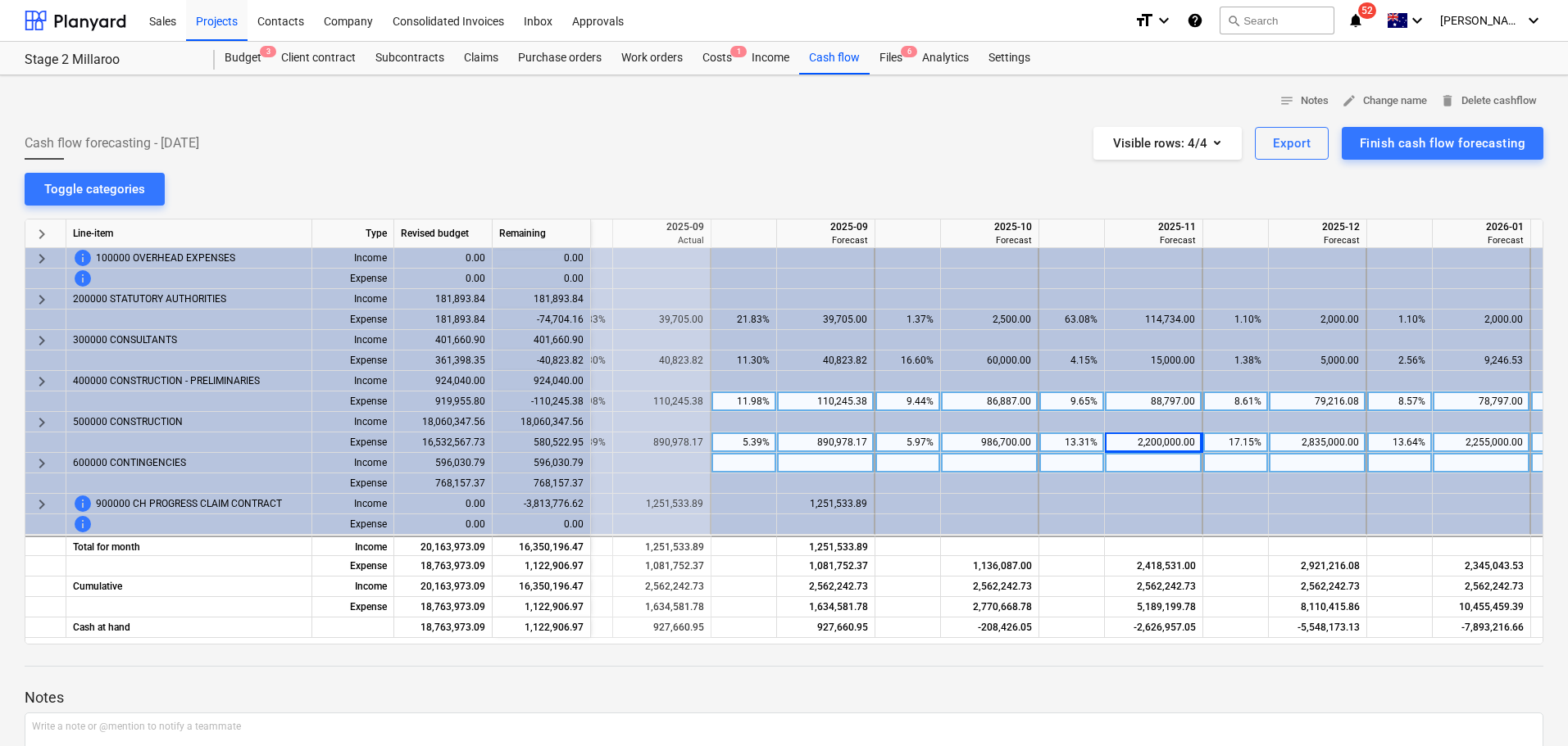
click at [1162, 440] on div "2,200,000.00" at bounding box center [1153, 443] width 84 height 20
click at [1162, 440] on input "2200000" at bounding box center [1153, 442] width 97 height 19
type input "2527000"
click at [1352, 446] on div "2,835,000.00" at bounding box center [1316, 443] width 84 height 20
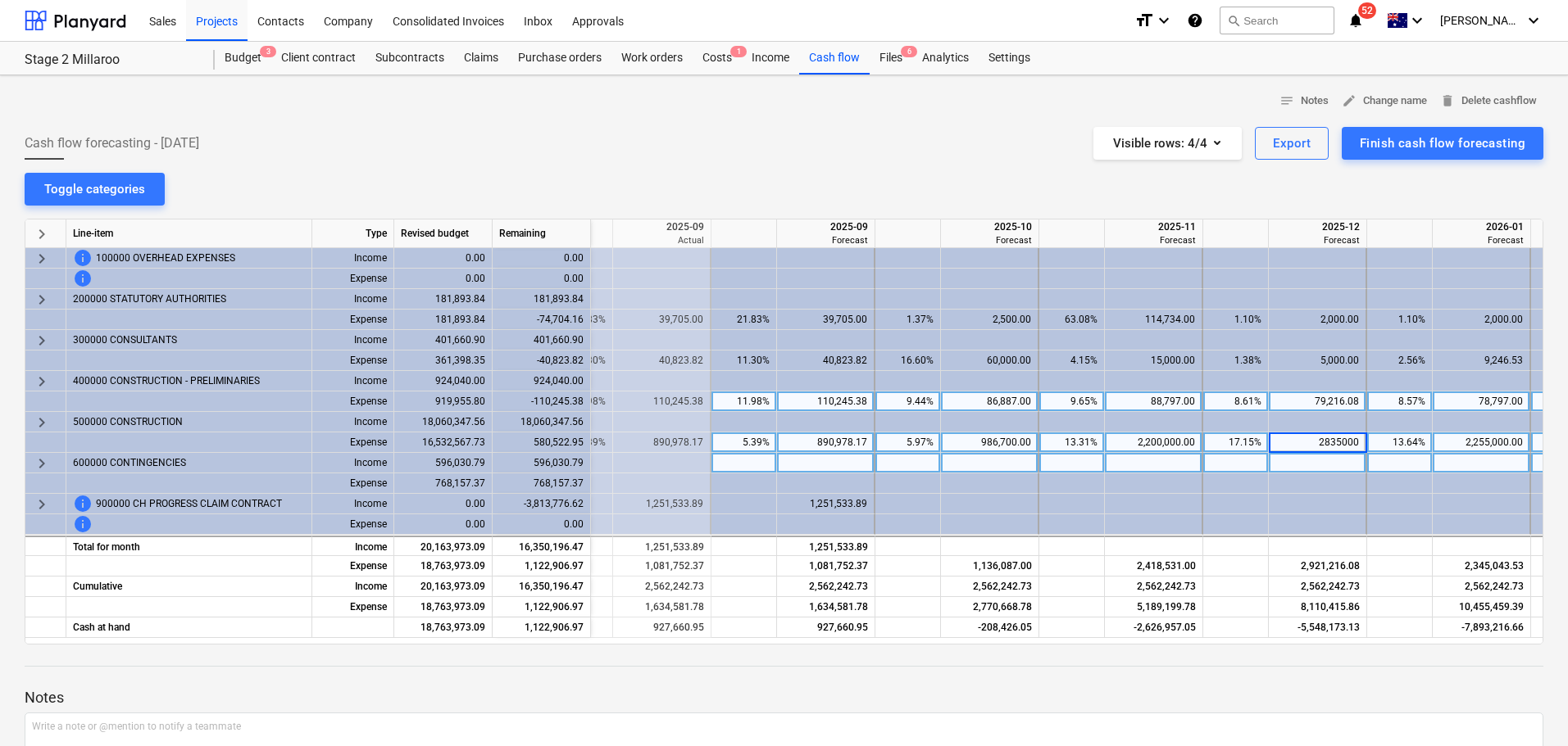
click at [1140, 440] on div "2,200,000.00" at bounding box center [1153, 443] width 84 height 20
type input "2527000"
click at [1349, 437] on div "2,835,000.00" at bounding box center [1316, 443] width 84 height 20
click at [1337, 439] on div "2,835,000.00" at bounding box center [1316, 443] width 84 height 20
click at [1305, 445] on div "2,835,000.00" at bounding box center [1316, 443] width 84 height 20
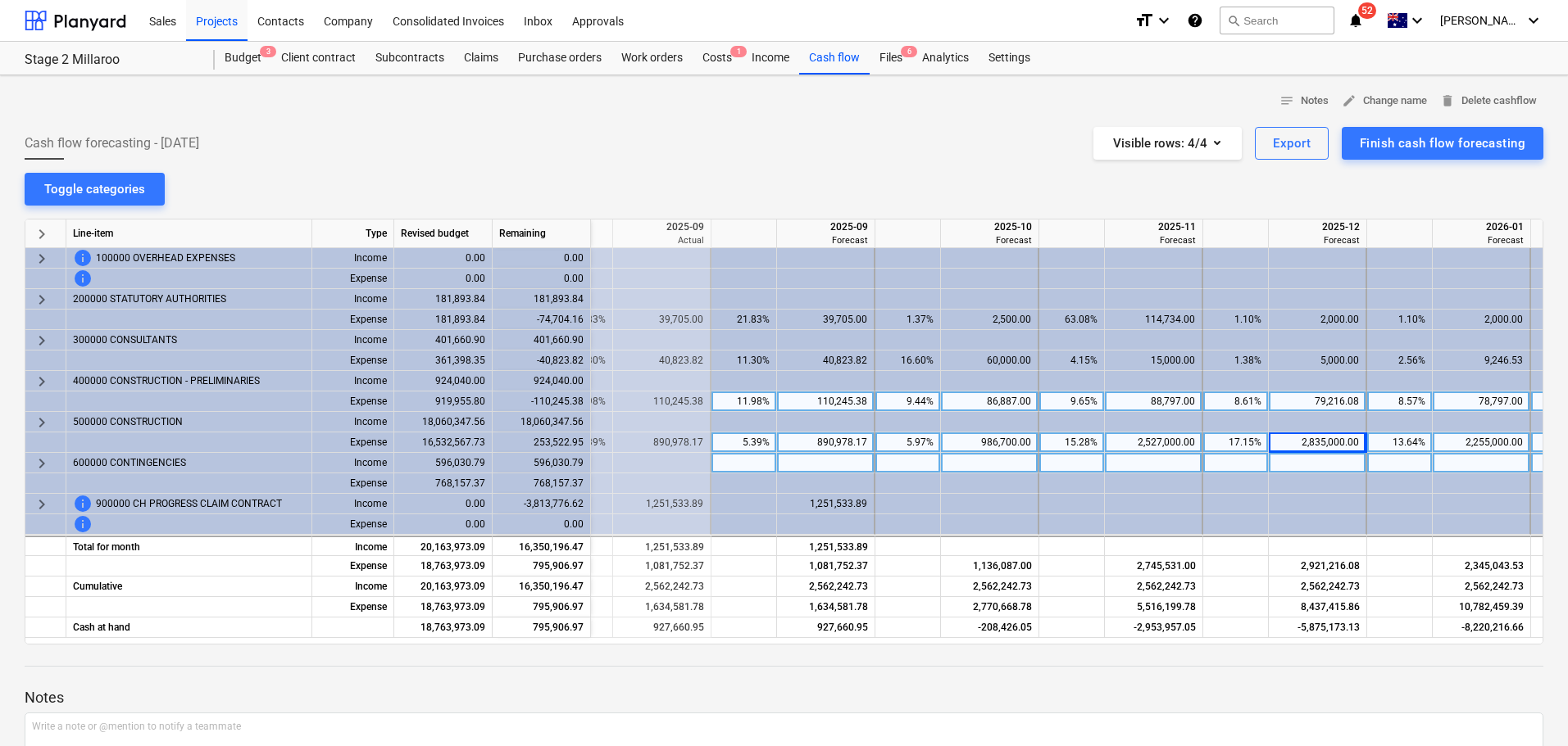
click at [1310, 443] on div "2,835,000.00" at bounding box center [1316, 443] width 84 height 20
type input "3163321"
click at [1399, 192] on div "notes Notes edit Change name delete Delete cashflow Cash flow forecasting - [DA…" at bounding box center [784, 475] width 1568 height 799
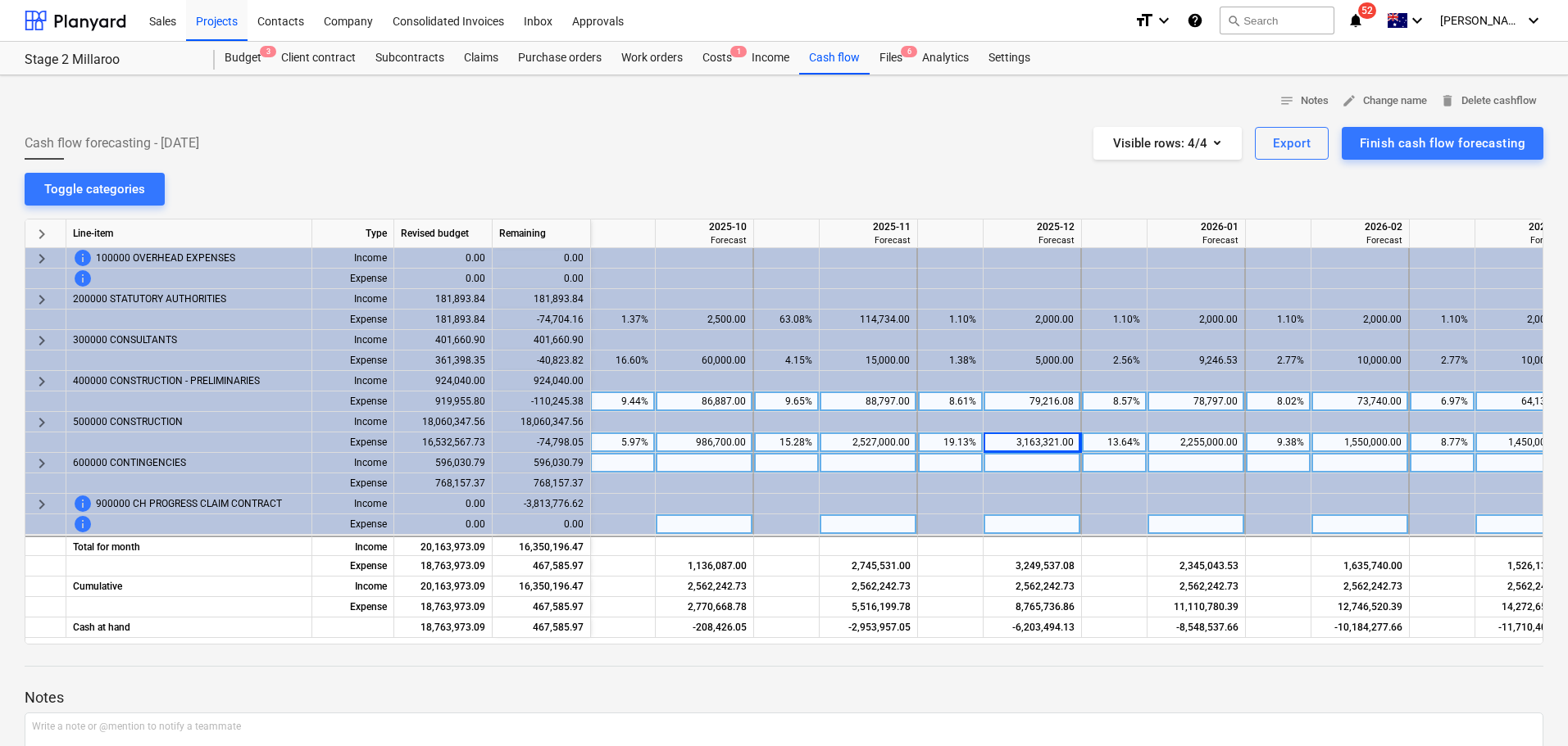
scroll to position [0, 1321]
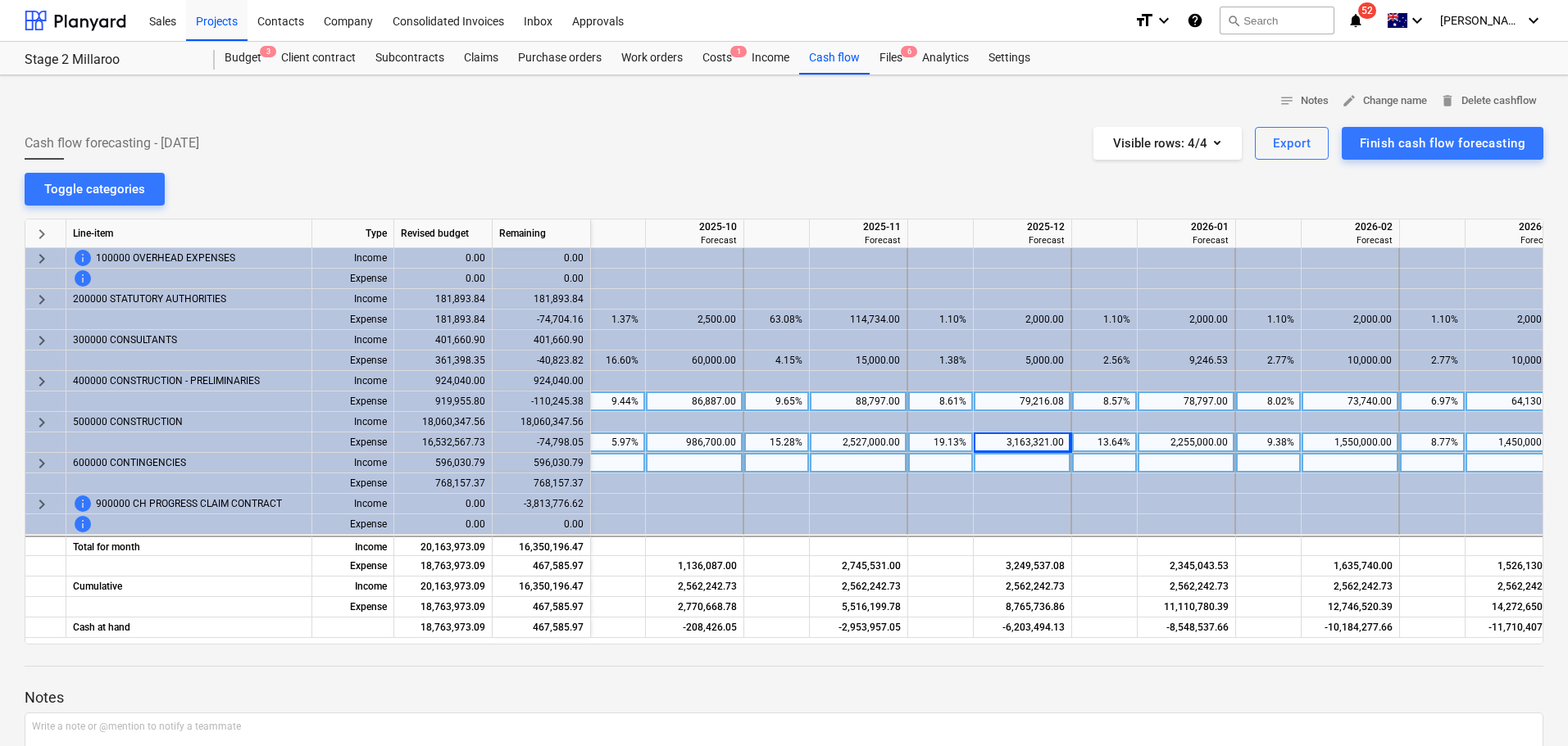
click at [1177, 439] on div "2,255,000.00" at bounding box center [1185, 443] width 84 height 20
click at [1176, 444] on div "2,255,000.00" at bounding box center [1185, 443] width 84 height 20
type input "2755000"
click at [1336, 436] on div "1,550,000.00" at bounding box center [1349, 443] width 84 height 20
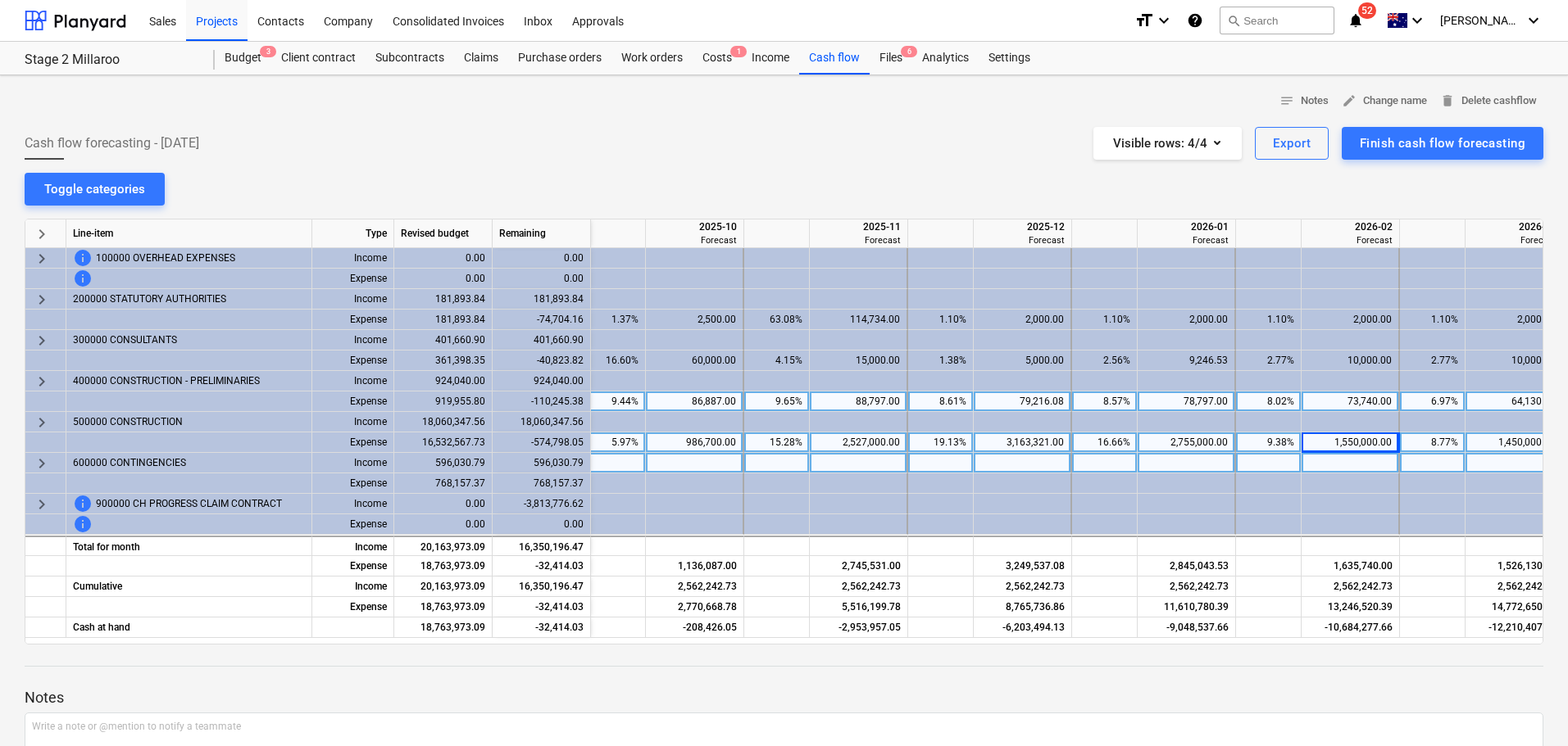
click at [1322, 439] on div "1,550,000.00" at bounding box center [1349, 443] width 84 height 20
type input "1650000"
drag, startPoint x: 1289, startPoint y: 643, endPoint x: 1343, endPoint y: 641, distance: 54.0
click at [1343, 641] on div "notes Notes edit Change name delete Delete cashflow Cash flow forecasting - [DA…" at bounding box center [784, 475] width 1568 height 799
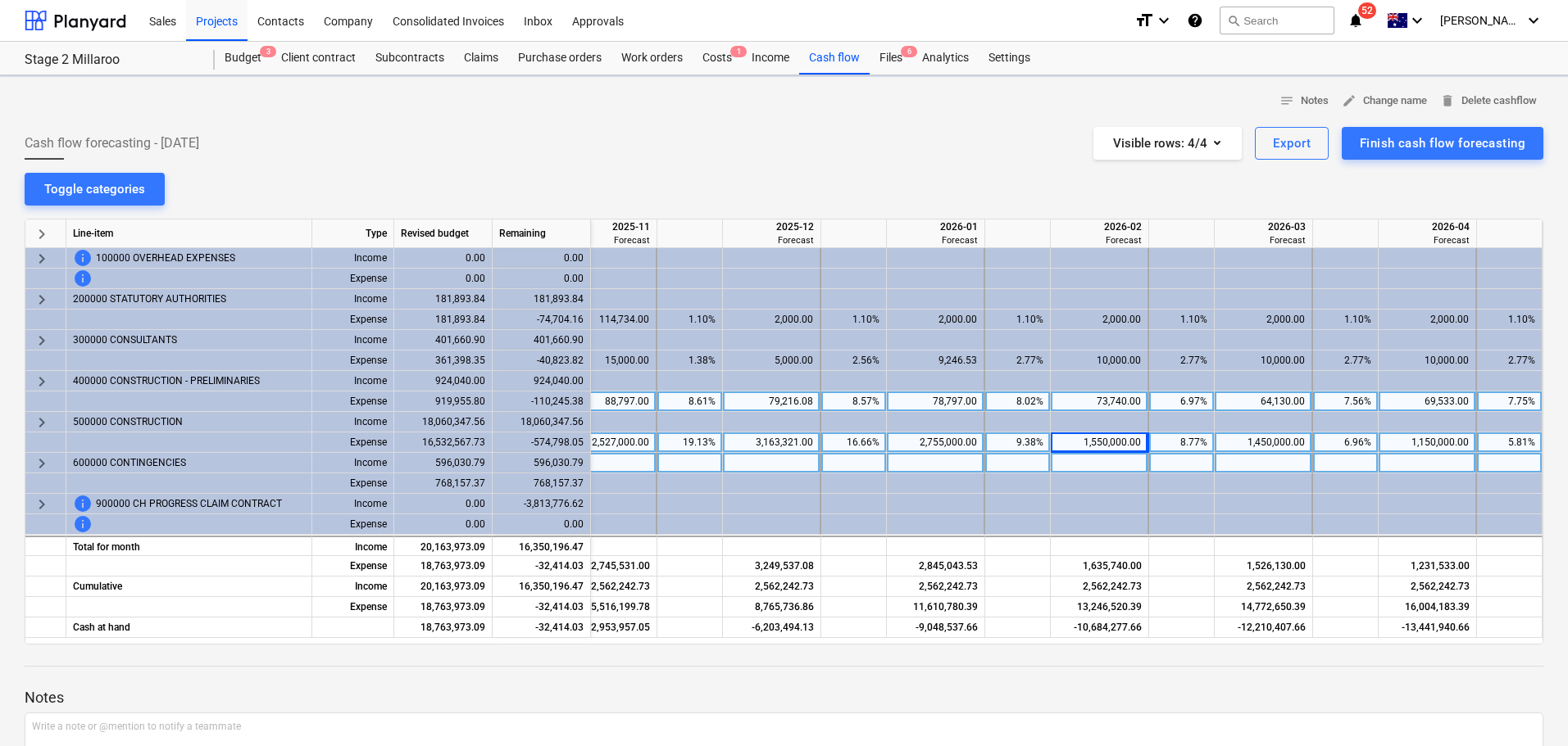
scroll to position [0, 1593]
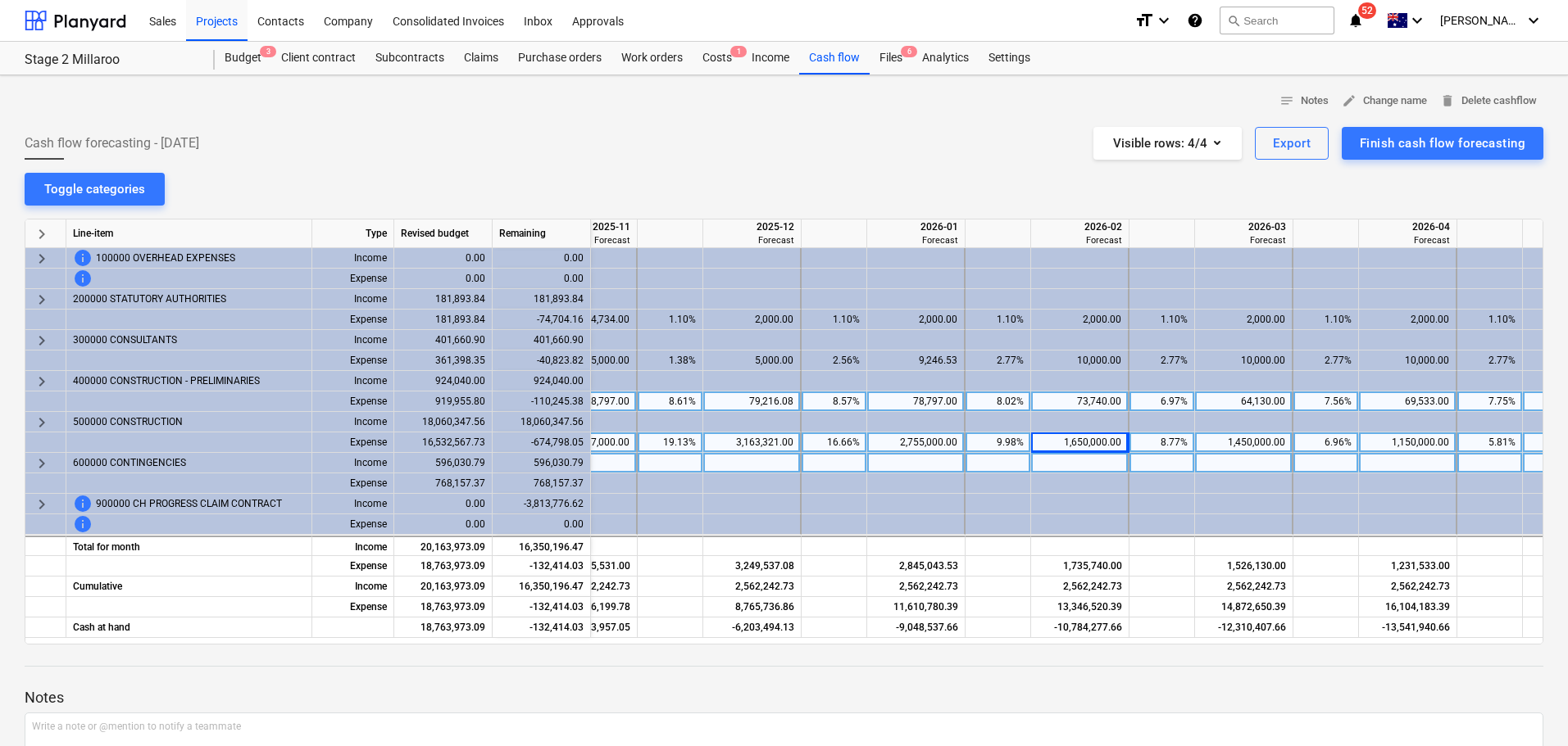
click at [1245, 444] on div "1,450,000.00" at bounding box center [1243, 443] width 84 height 20
type input "1550000"
click at [1408, 443] on div "1,150,000.00" at bounding box center [1407, 443] width 84 height 20
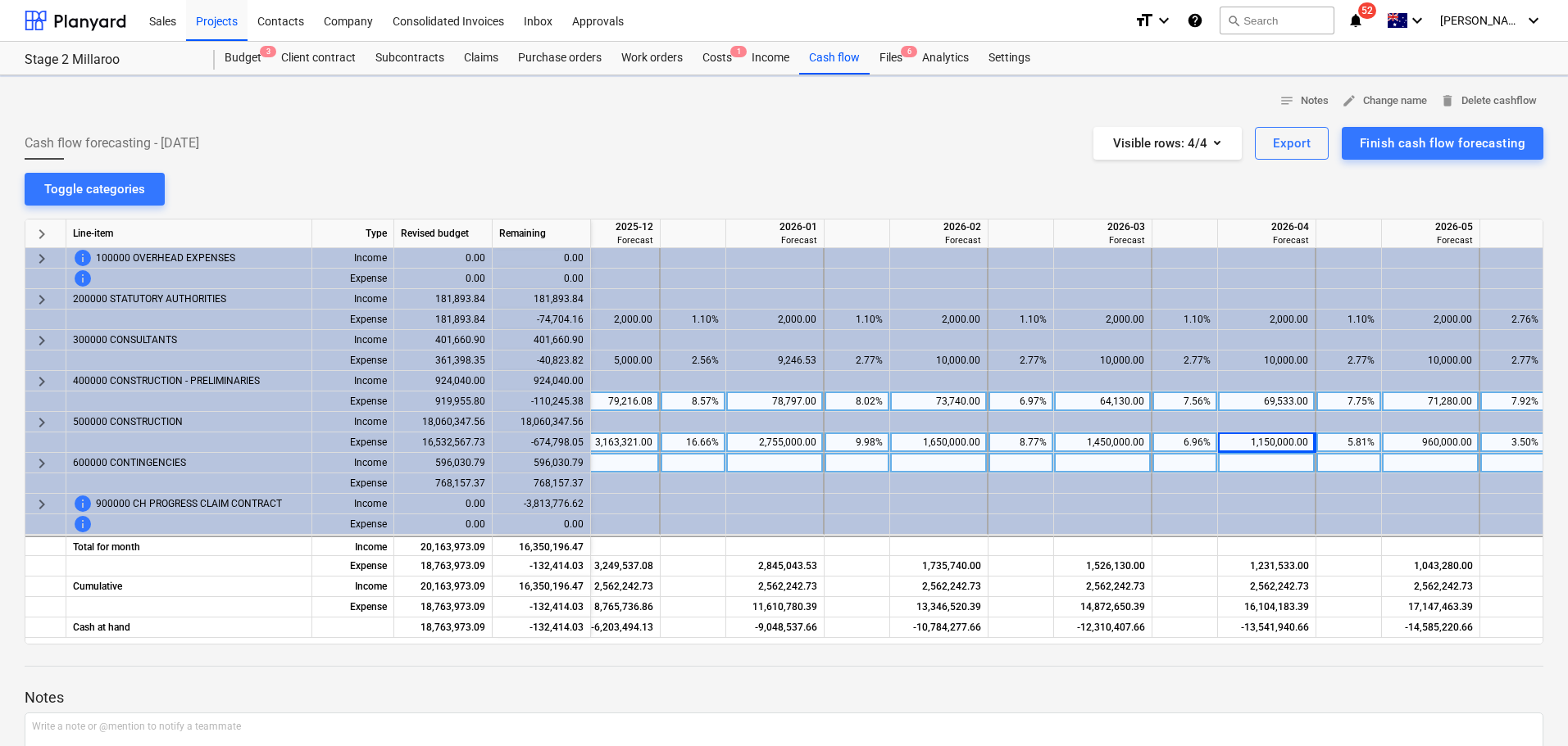
scroll to position [0, 1750]
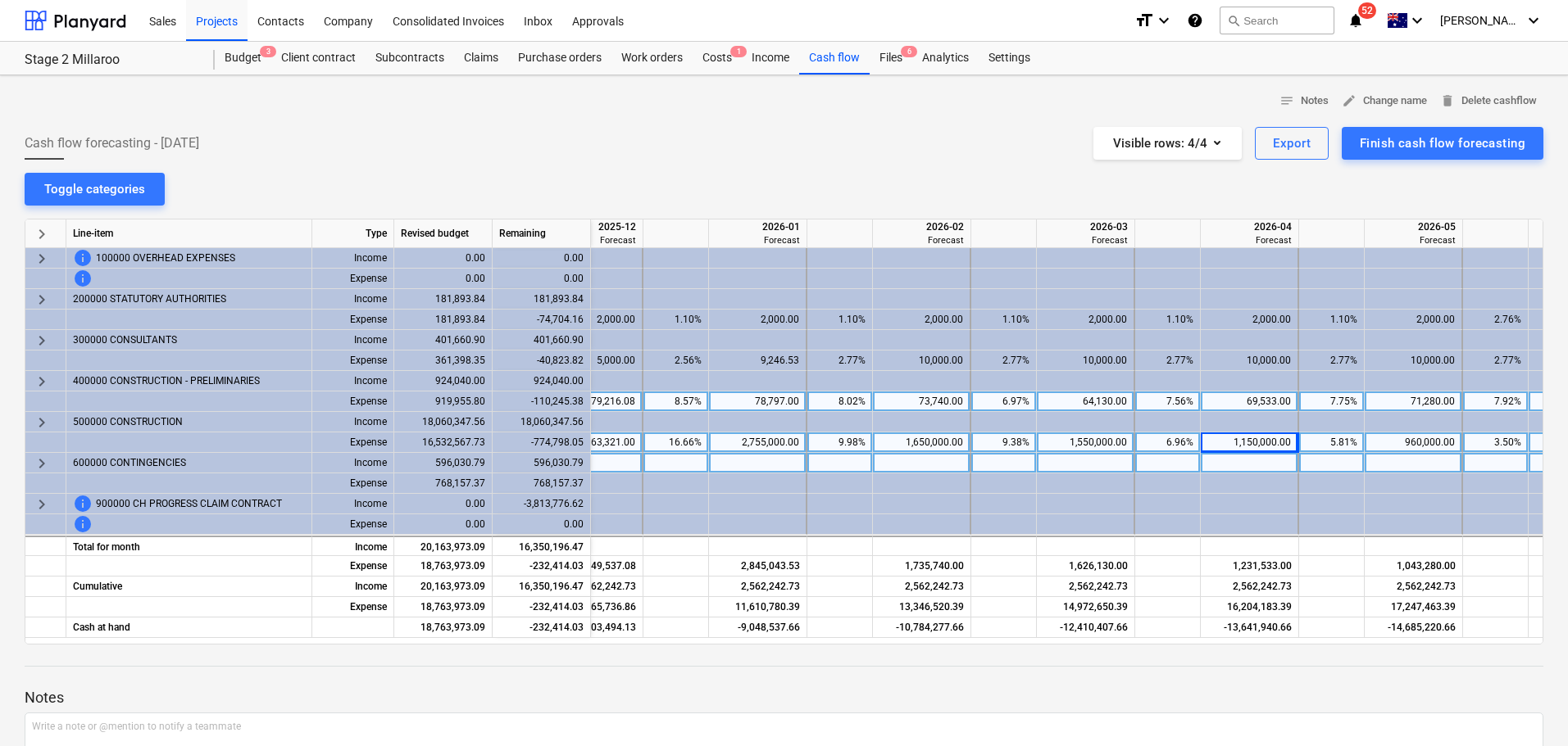
click at [1233, 435] on div "1,150,000.00" at bounding box center [1249, 443] width 84 height 20
type input "1267512.29"
click at [1329, 663] on div "Notes Write a note or @mention to notify a teammate ﻿ Save" at bounding box center [784, 753] width 1518 height 217
drag, startPoint x: 1338, startPoint y: 636, endPoint x: 1389, endPoint y: 633, distance: 51.1
click at [0, 0] on div "Cash at hand 18,763,973.09 -349,926.32 -6,203,494.13 -9,048,537.66 -10,784,277.…" at bounding box center [0, 0] width 0 height 0
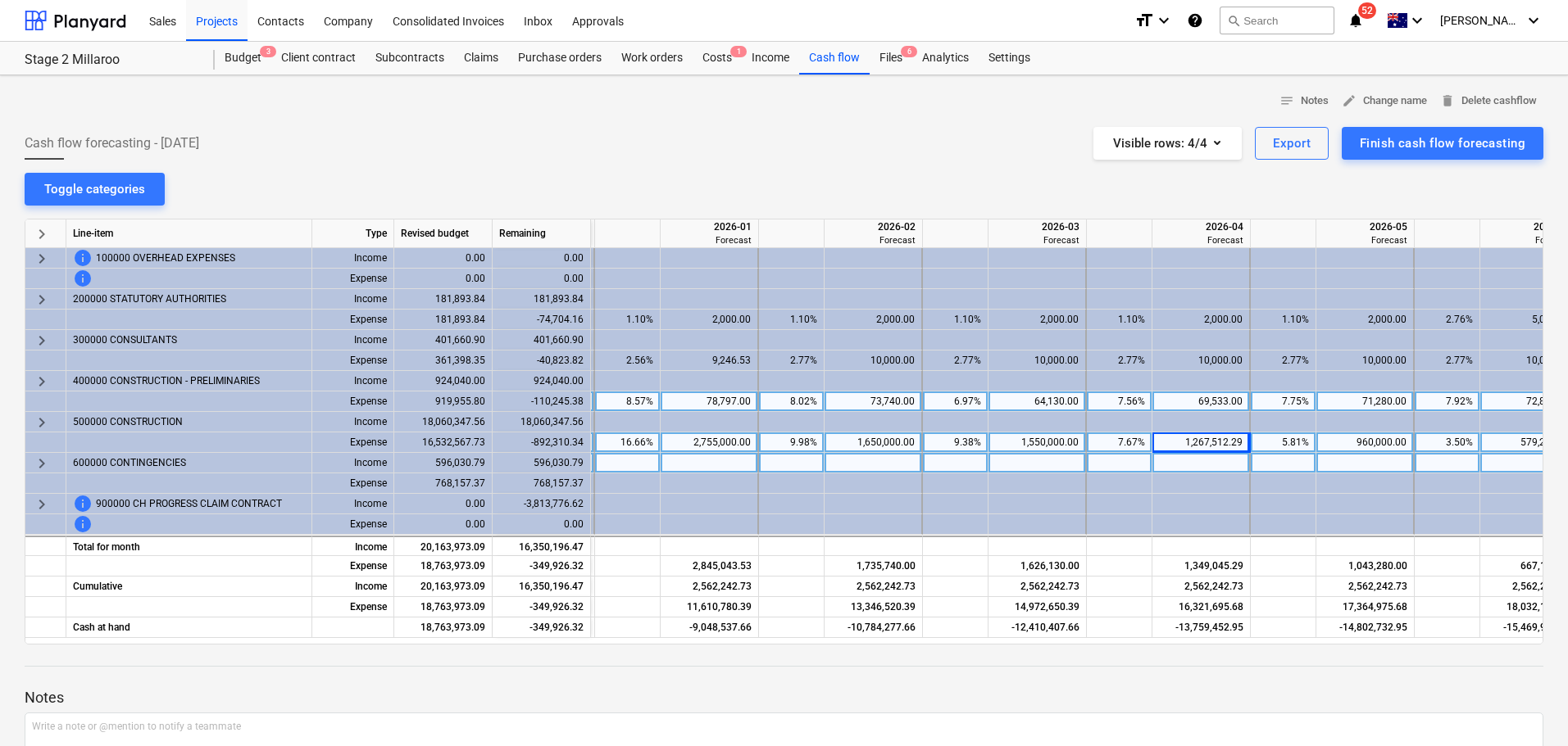
scroll to position [0, 1835]
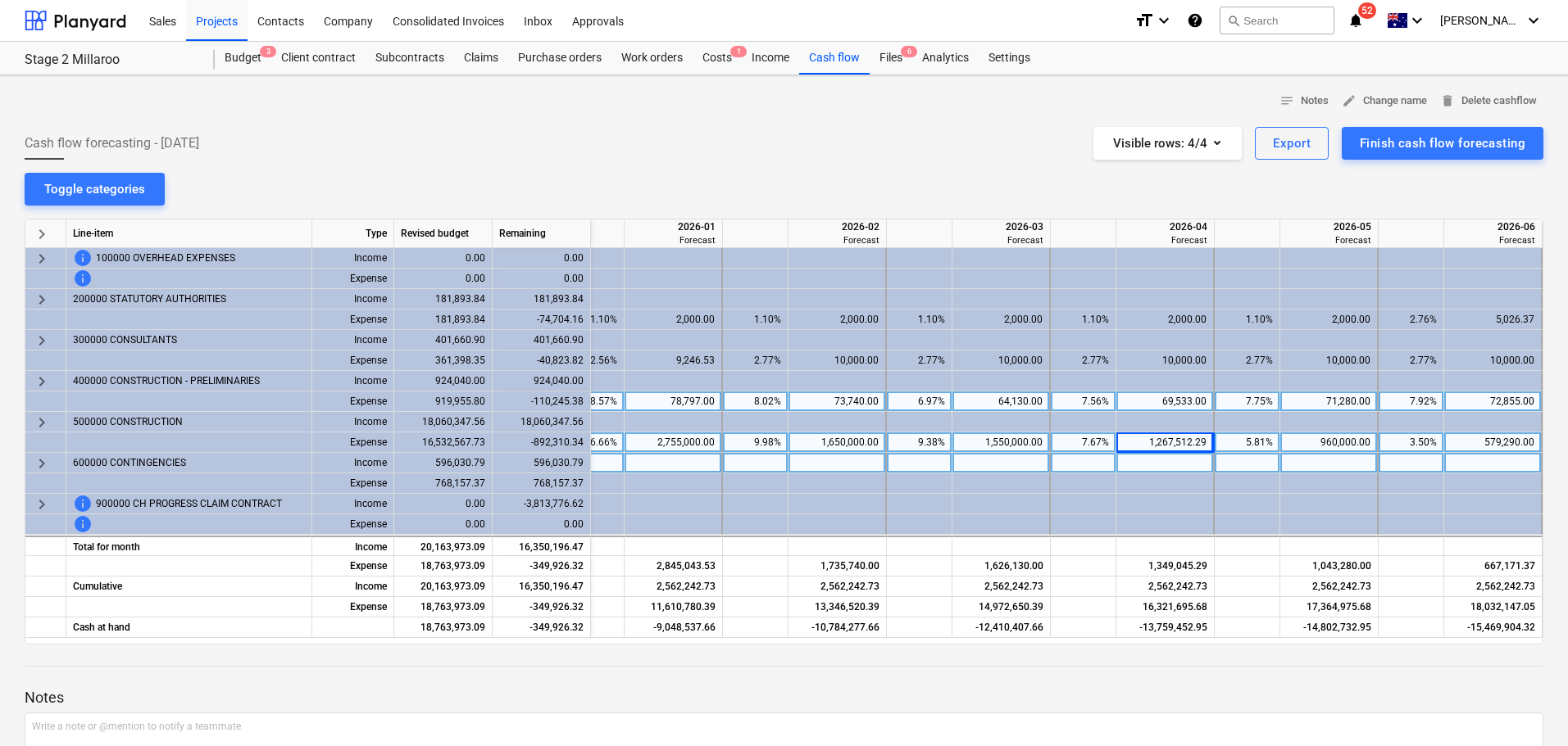
click at [1338, 439] on div "960,000.00" at bounding box center [1328, 443] width 84 height 20
type input "960000"
click at [1488, 444] on div "579,290.00" at bounding box center [1492, 443] width 84 height 20
click at [1494, 439] on div "579,290.00" at bounding box center [1492, 443] width 84 height 20
type input "577895.5"
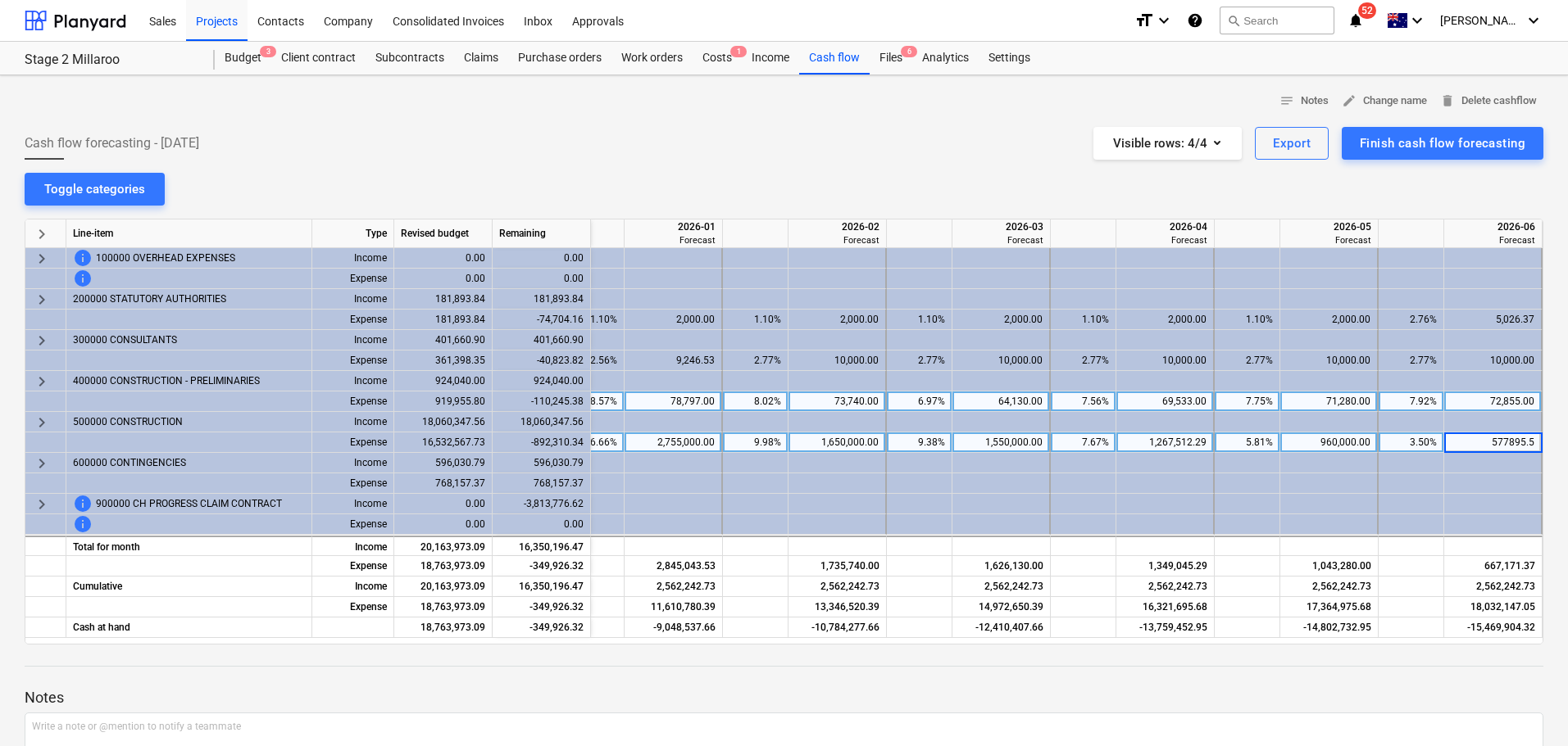
click at [1327, 200] on div "notes Notes edit Change name delete Delete cashflow Cash flow forecasting - [DA…" at bounding box center [784, 475] width 1568 height 799
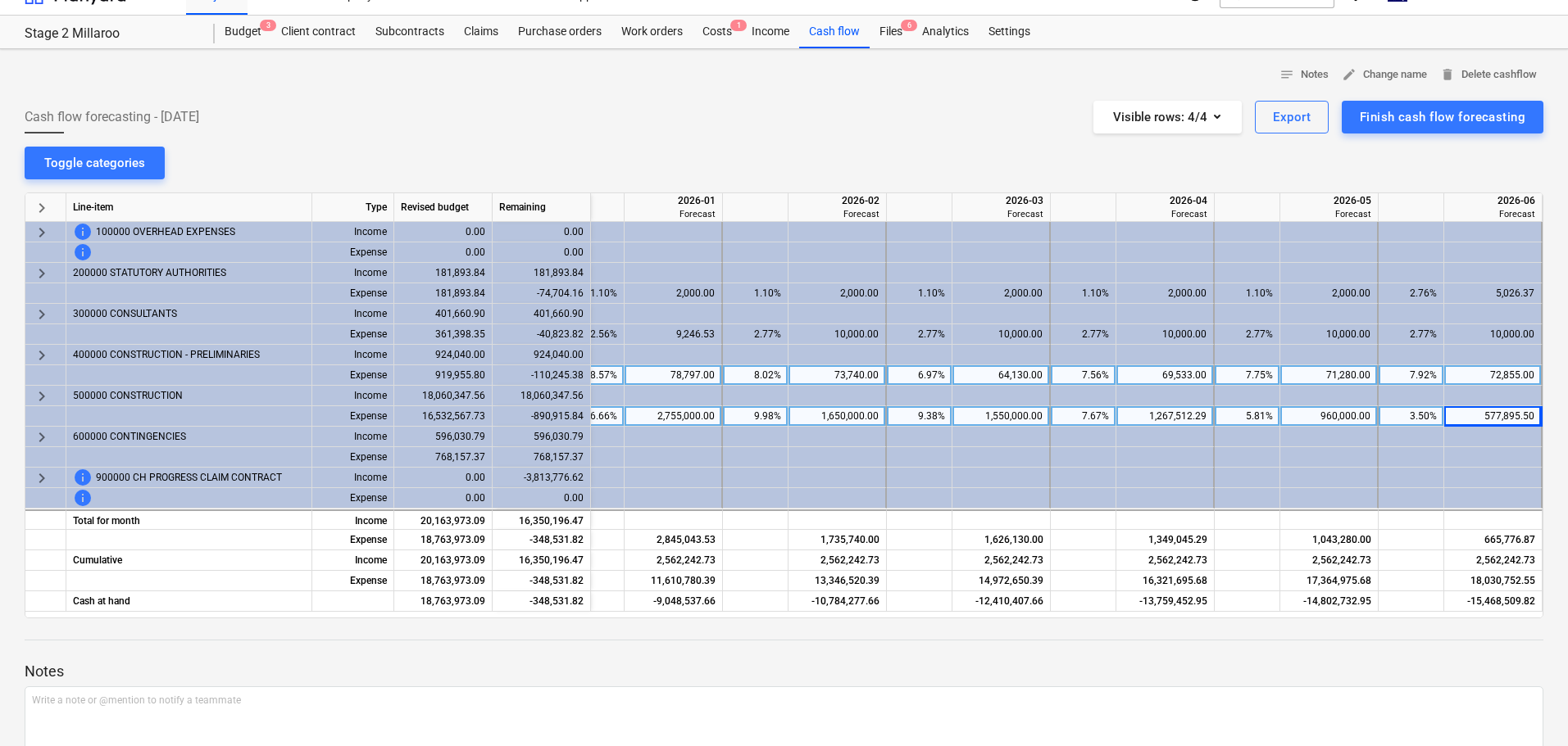
scroll to position [0, 0]
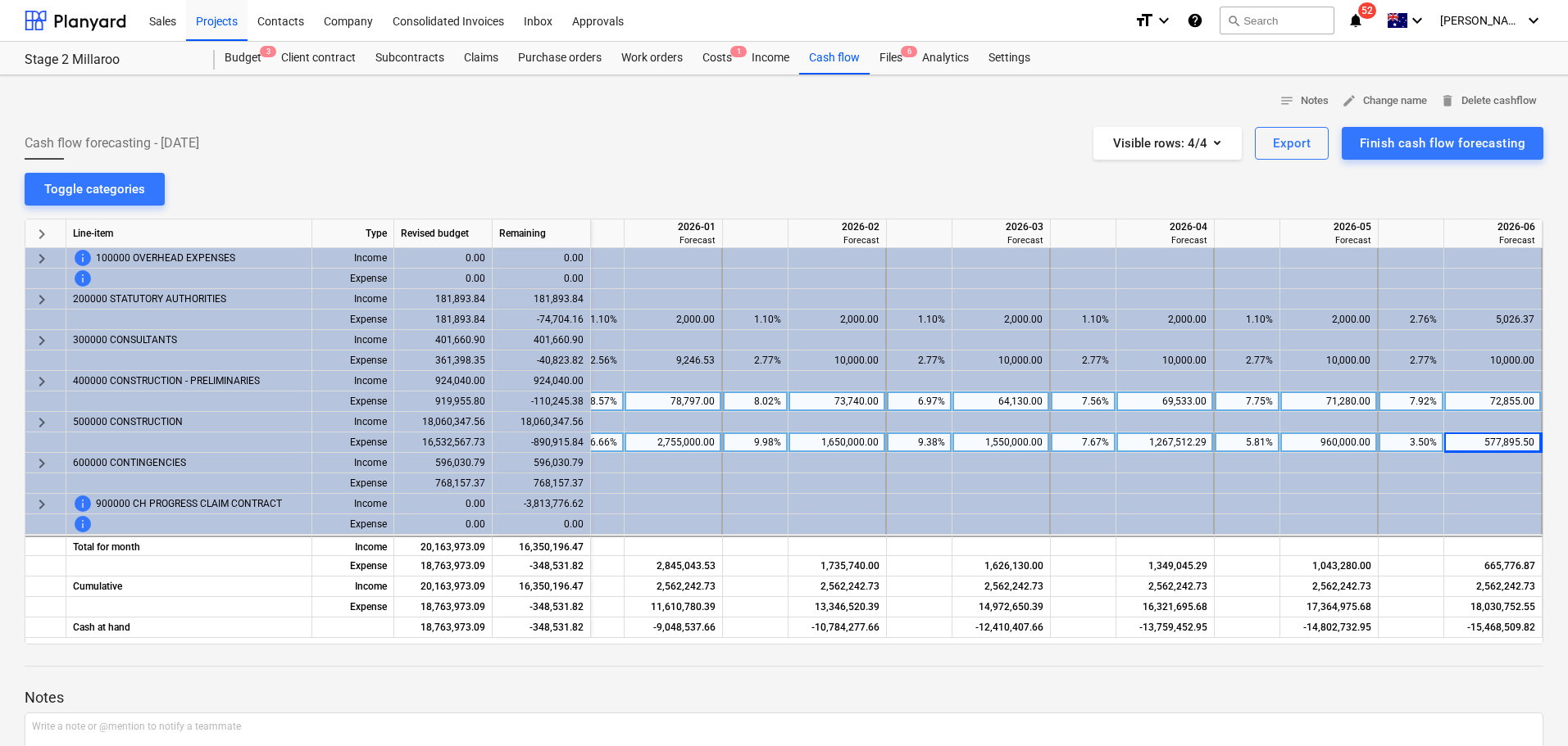
click at [1454, 682] on div at bounding box center [784, 681] width 1518 height 13
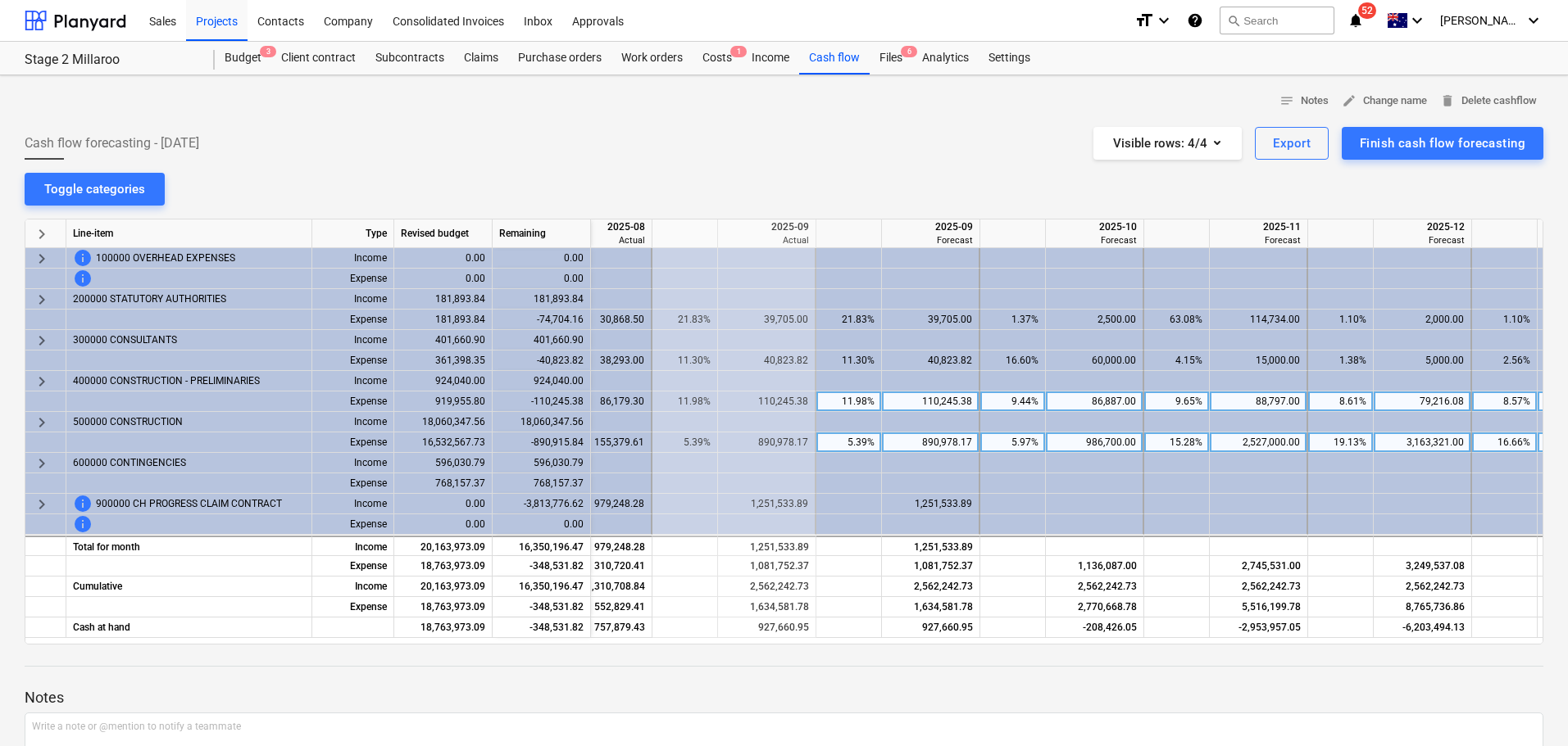
scroll to position [0, 960]
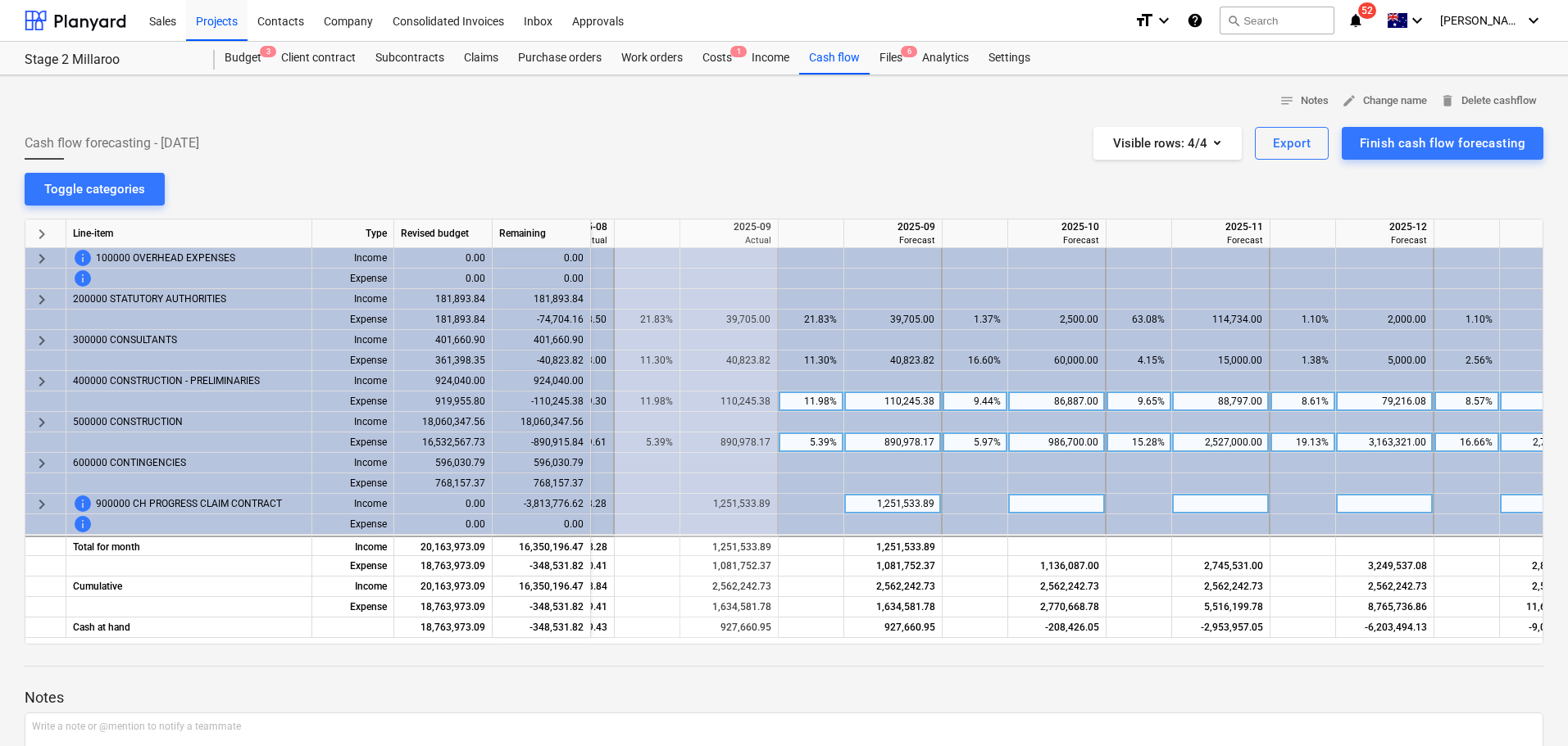
click at [1057, 507] on div at bounding box center [1057, 504] width 98 height 20
type input "895270"
click at [1181, 502] on div at bounding box center [1221, 504] width 98 height 20
click at [1226, 500] on div at bounding box center [1221, 504] width 98 height 20
click at [1060, 512] on div at bounding box center [1057, 504] width 98 height 20
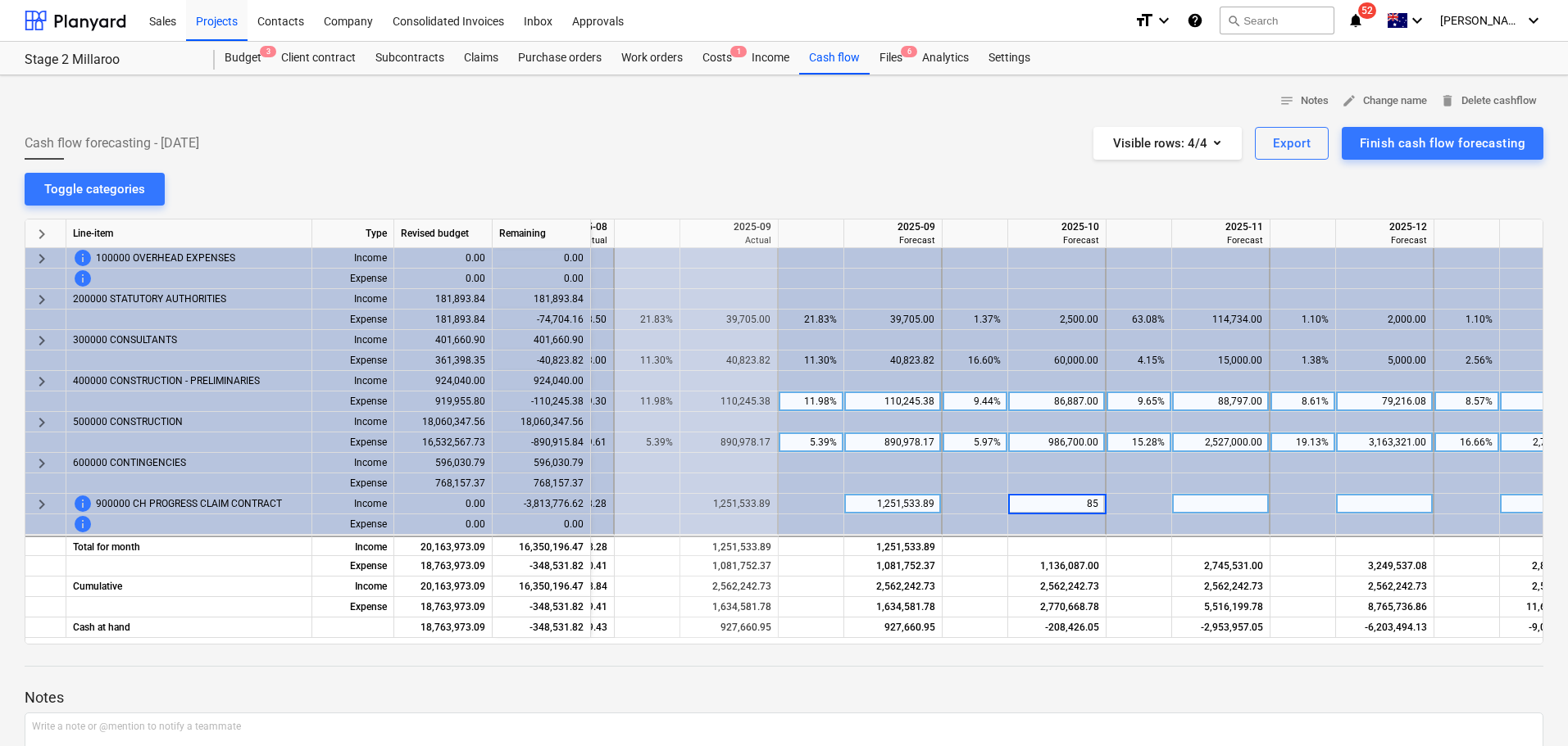
click at [1081, 509] on input "85" at bounding box center [1056, 503] width 97 height 19
type input "5"
type input "895270"
click at [1183, 500] on div at bounding box center [1221, 504] width 98 height 20
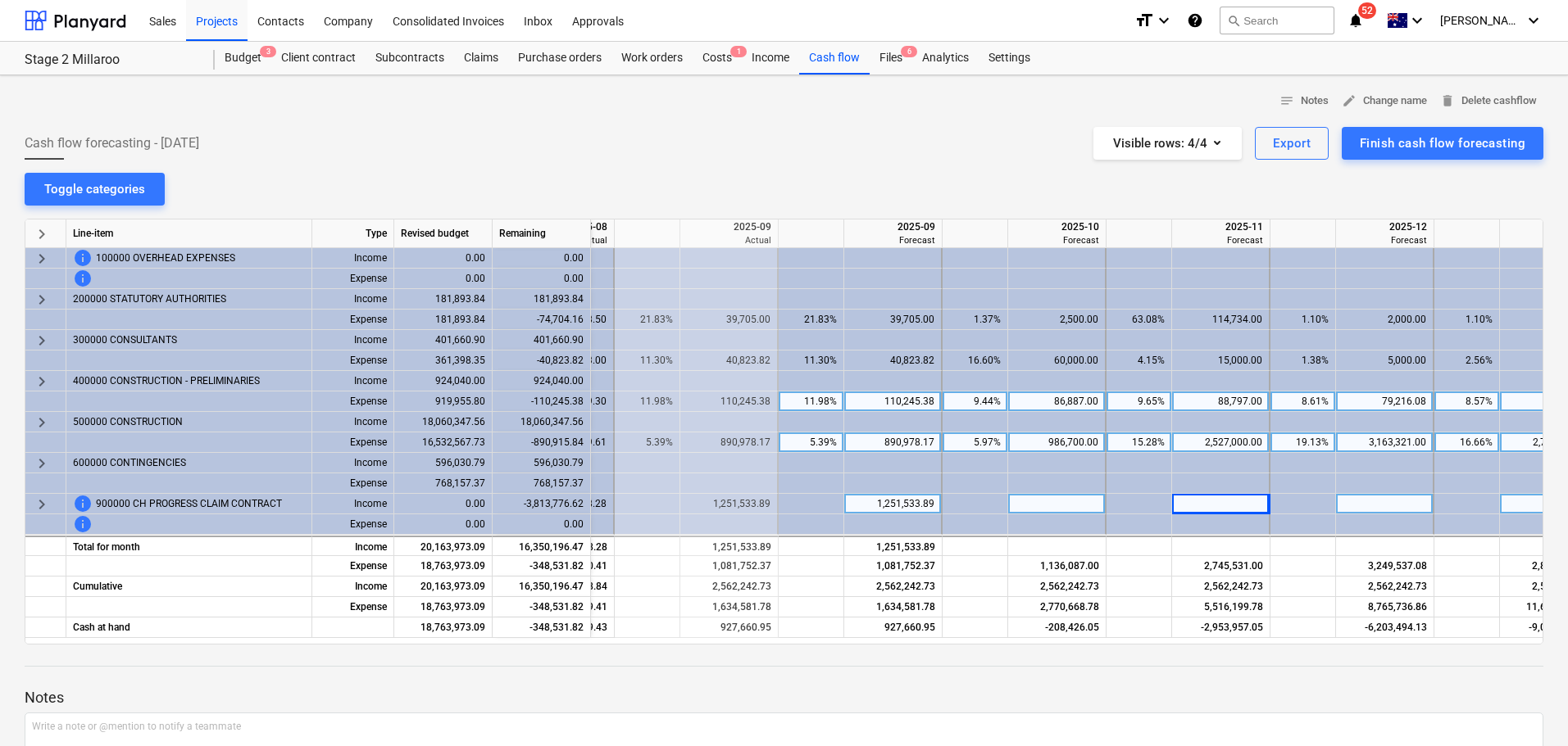
click at [1061, 506] on div at bounding box center [1057, 504] width 98 height 20
type input "5"
click at [1217, 498] on div at bounding box center [1221, 504] width 98 height 20
click at [35, 506] on span "keyboard_arrow_right" at bounding box center [42, 504] width 19 height 19
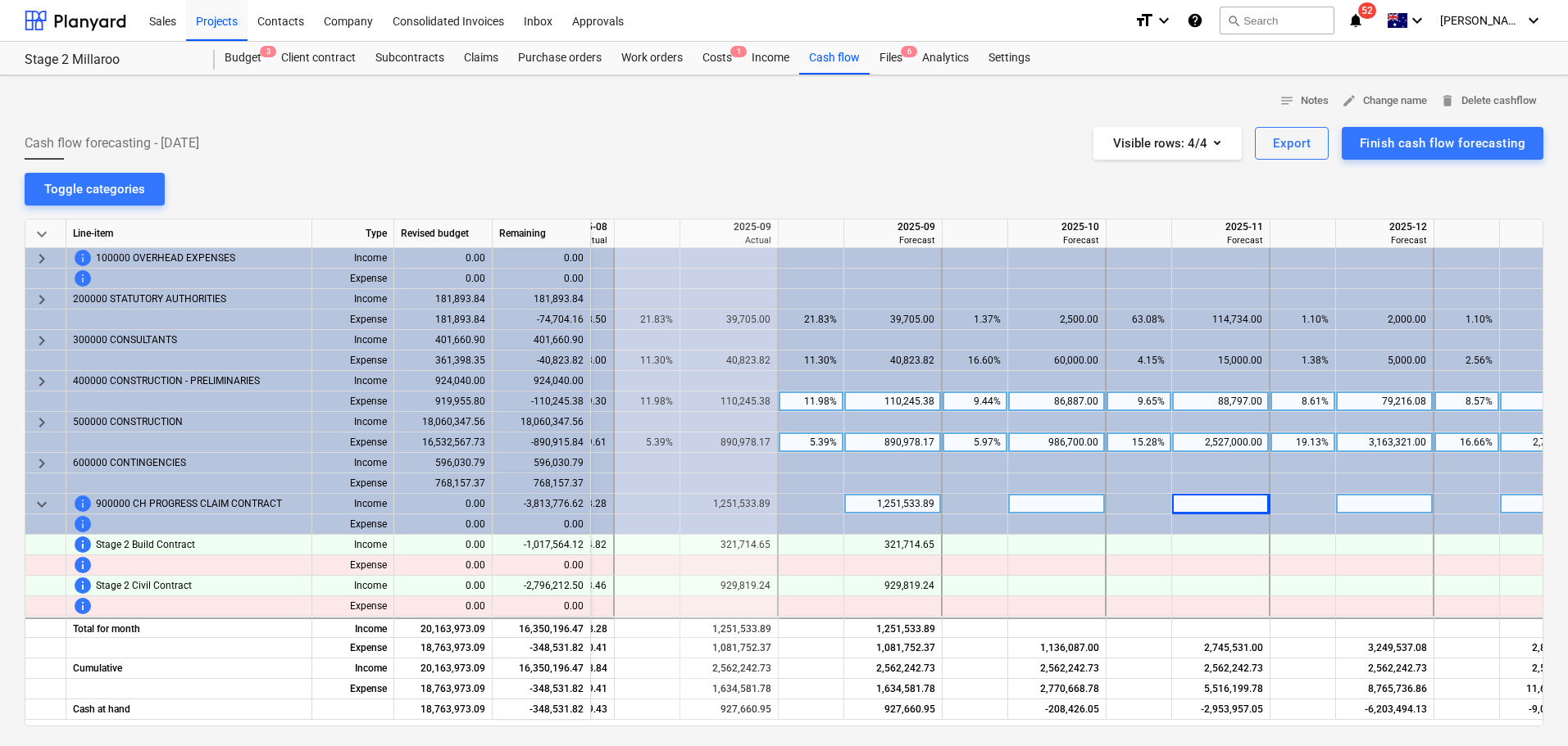
click at [1048, 503] on div at bounding box center [1057, 504] width 98 height 20
type input "100"
click at [1227, 497] on div at bounding box center [1221, 504] width 98 height 20
type input "545"
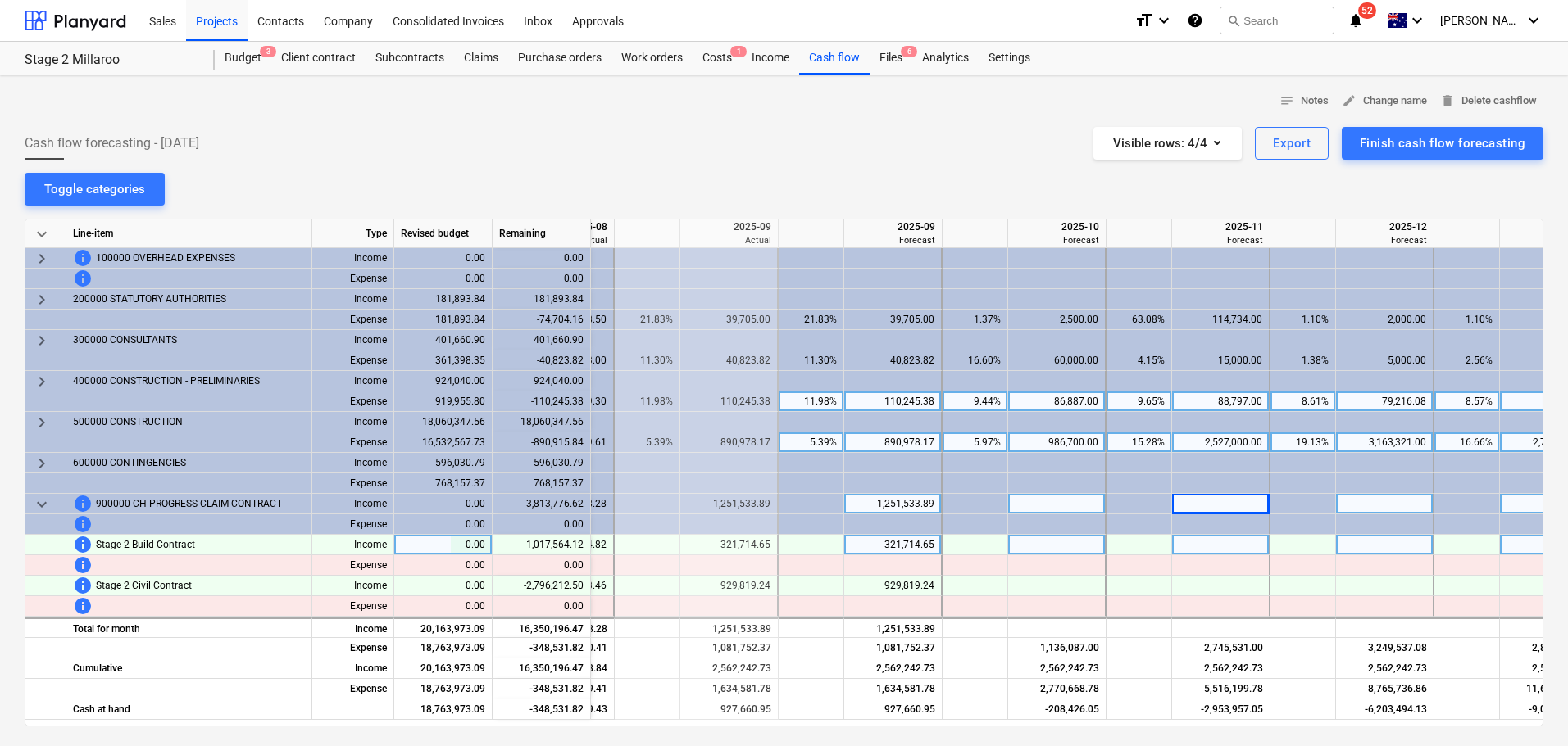
click at [1089, 543] on div at bounding box center [1057, 545] width 98 height 20
click at [1068, 534] on div at bounding box center [1057, 524] width 98 height 20
click at [1067, 544] on div at bounding box center [1057, 545] width 98 height 20
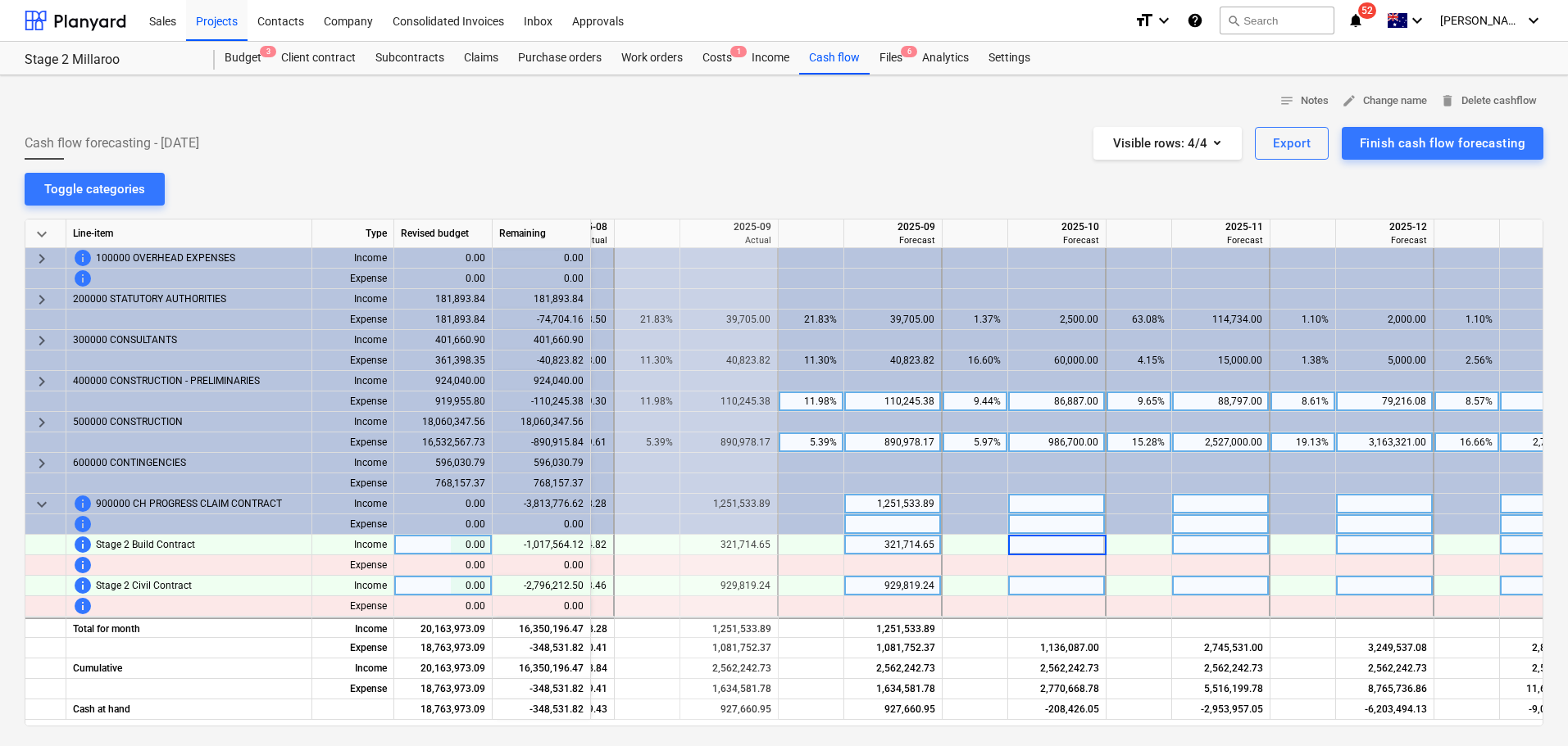
click at [1031, 588] on div at bounding box center [1057, 586] width 98 height 20
type input "457270"
click at [1229, 589] on div at bounding box center [1221, 586] width 98 height 20
type input "1200000"
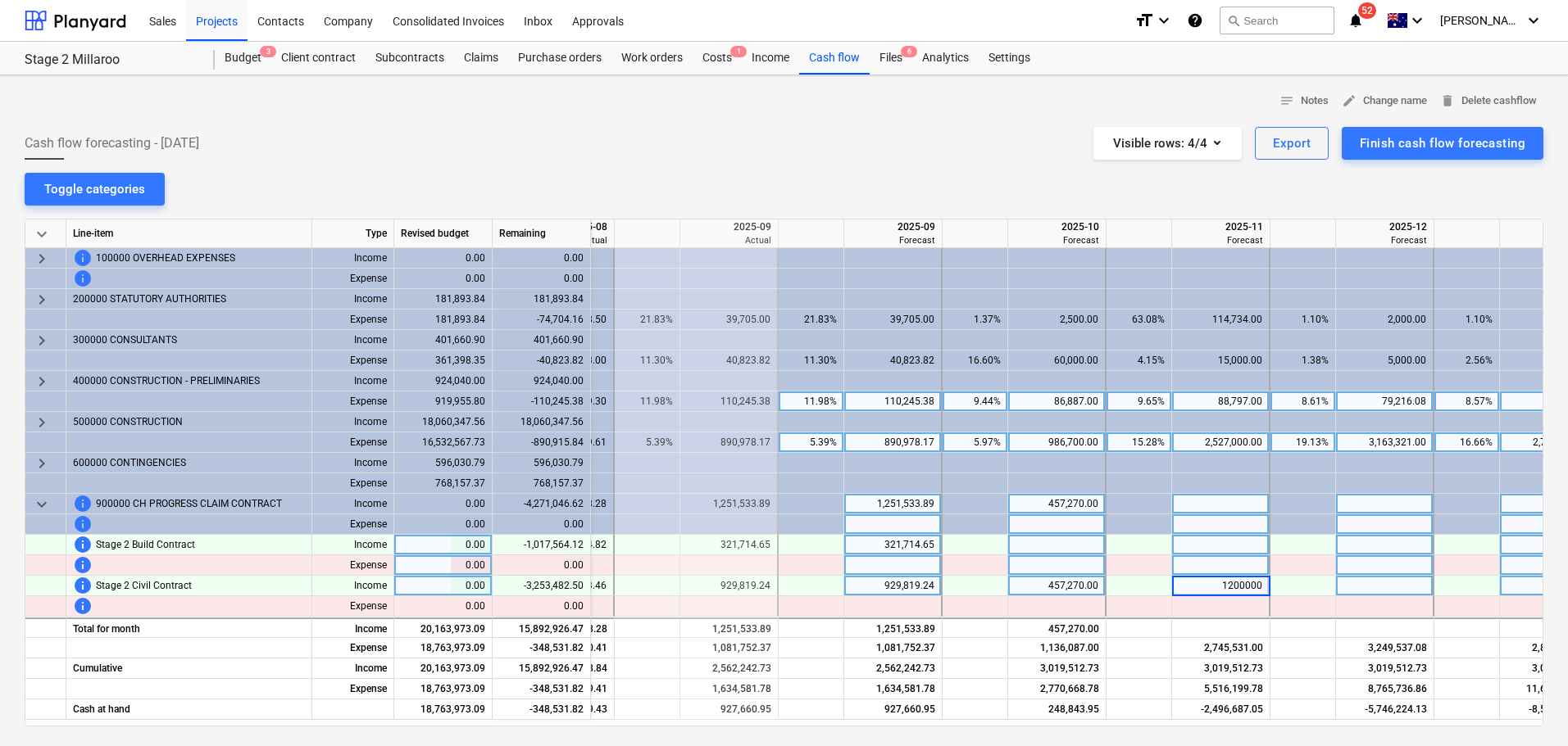
click at [1398, 561] on div at bounding box center [1385, 566] width 98 height 20
click at [1376, 590] on div at bounding box center [1385, 586] width 98 height 20
type input "1029664"
click at [1046, 534] on div at bounding box center [1057, 524] width 98 height 20
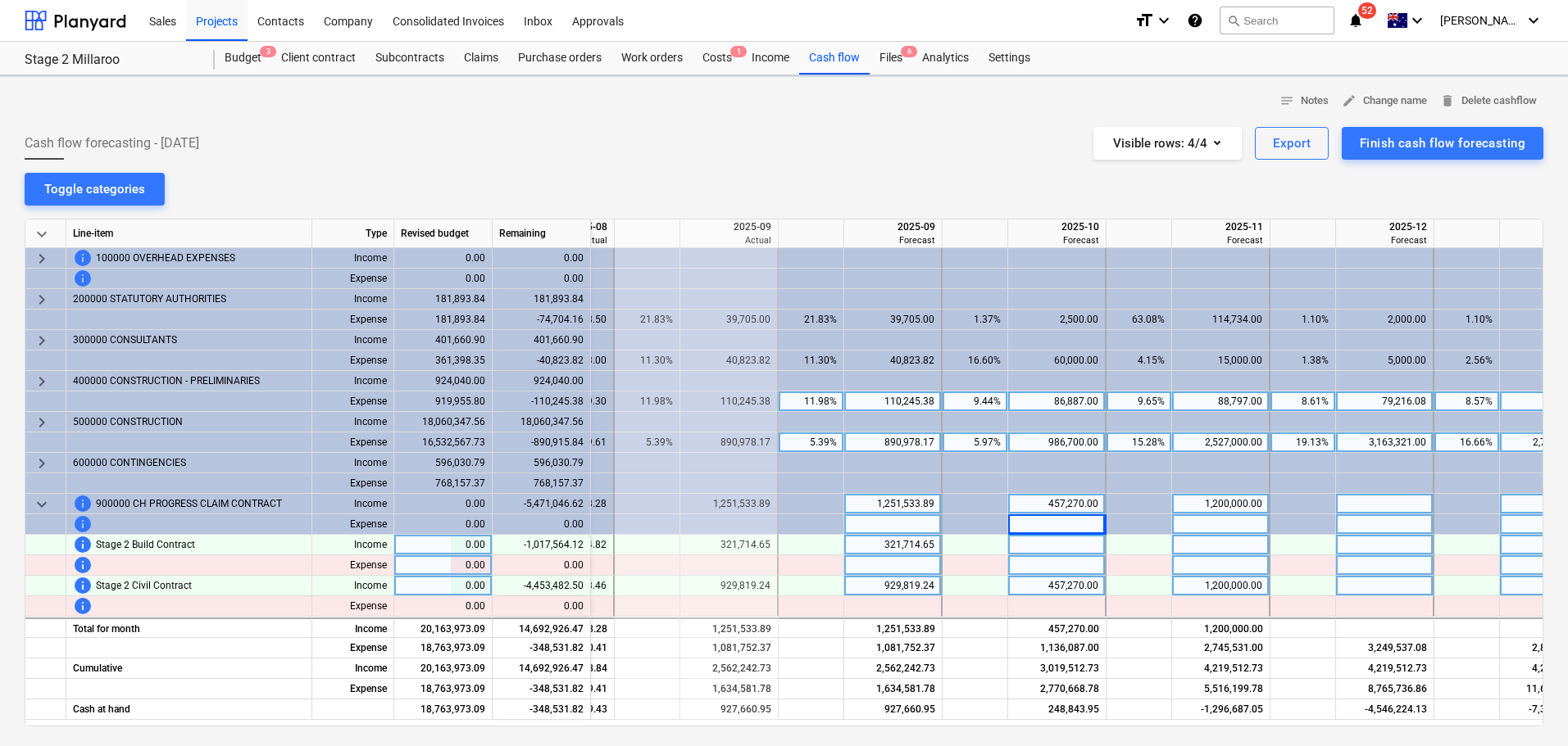
click at [1067, 539] on div at bounding box center [1057, 545] width 98 height 20
type input "438000"
click at [1226, 538] on div at bounding box center [1221, 545] width 98 height 20
click at [1220, 545] on div at bounding box center [1221, 545] width 98 height 20
type input "1700000"
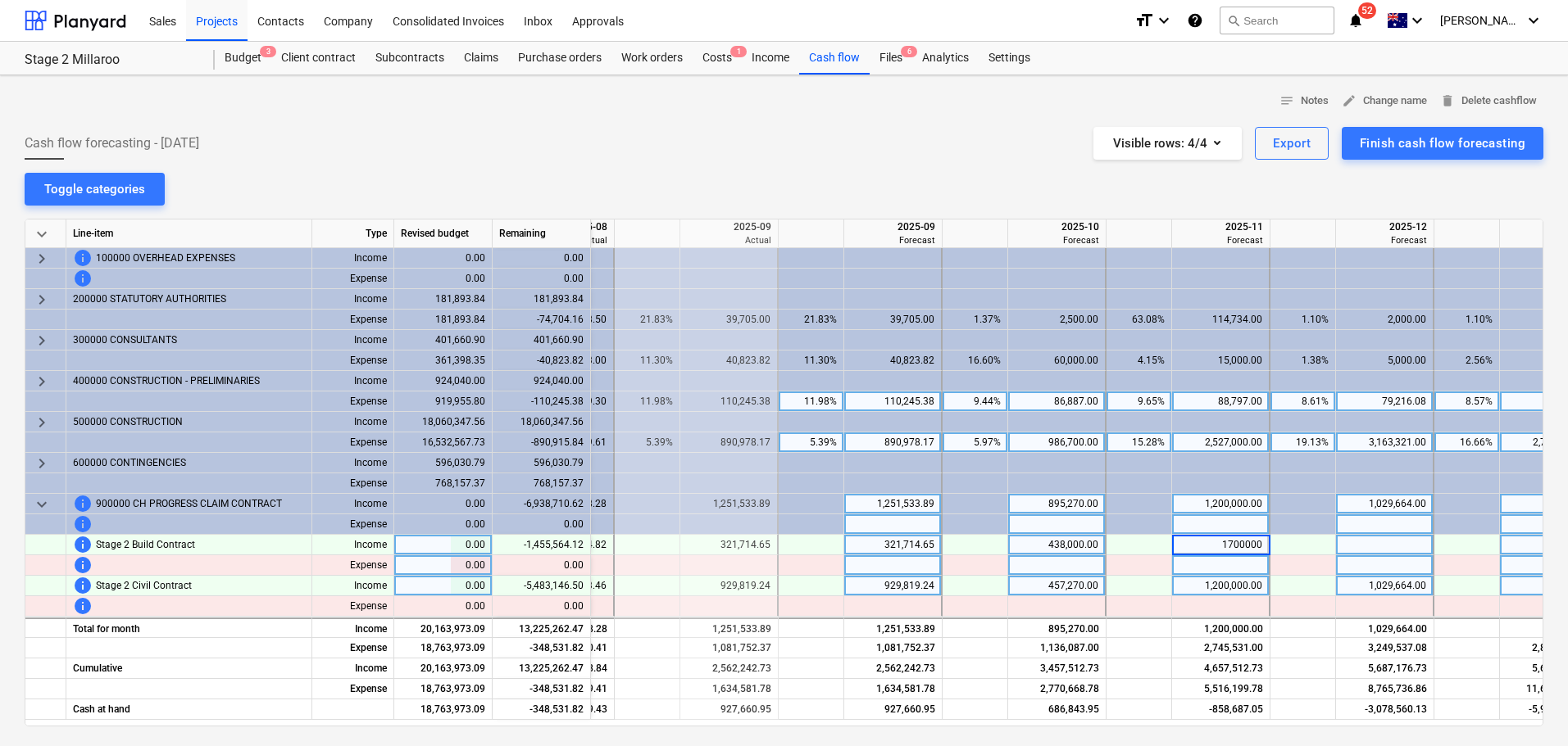
click at [1393, 539] on div at bounding box center [1385, 545] width 98 height 20
click at [1374, 541] on div at bounding box center [1385, 545] width 98 height 20
click at [1383, 539] on input at bounding box center [1384, 544] width 97 height 19
type input "2850000"
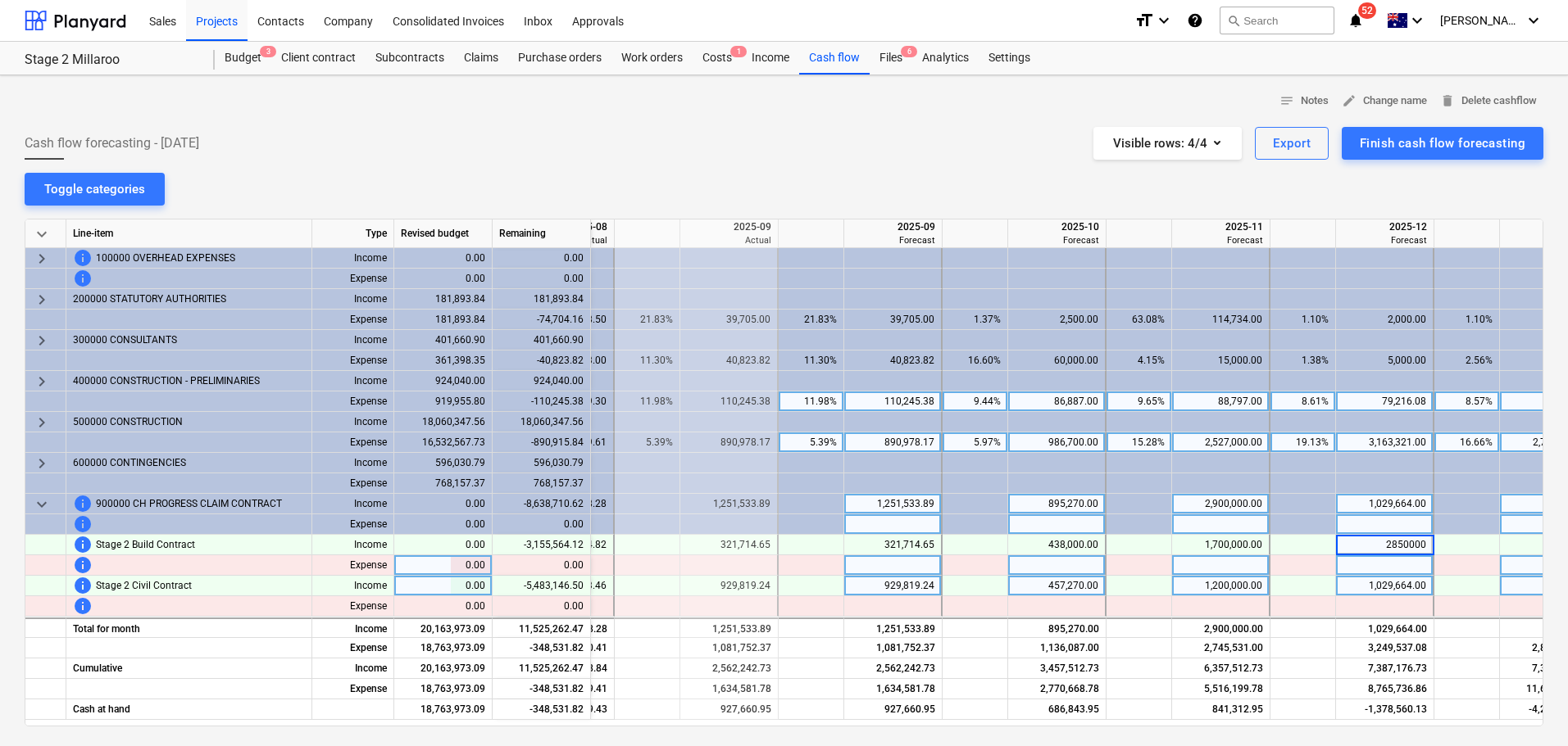
click at [1331, 213] on div at bounding box center [784, 212] width 1518 height 13
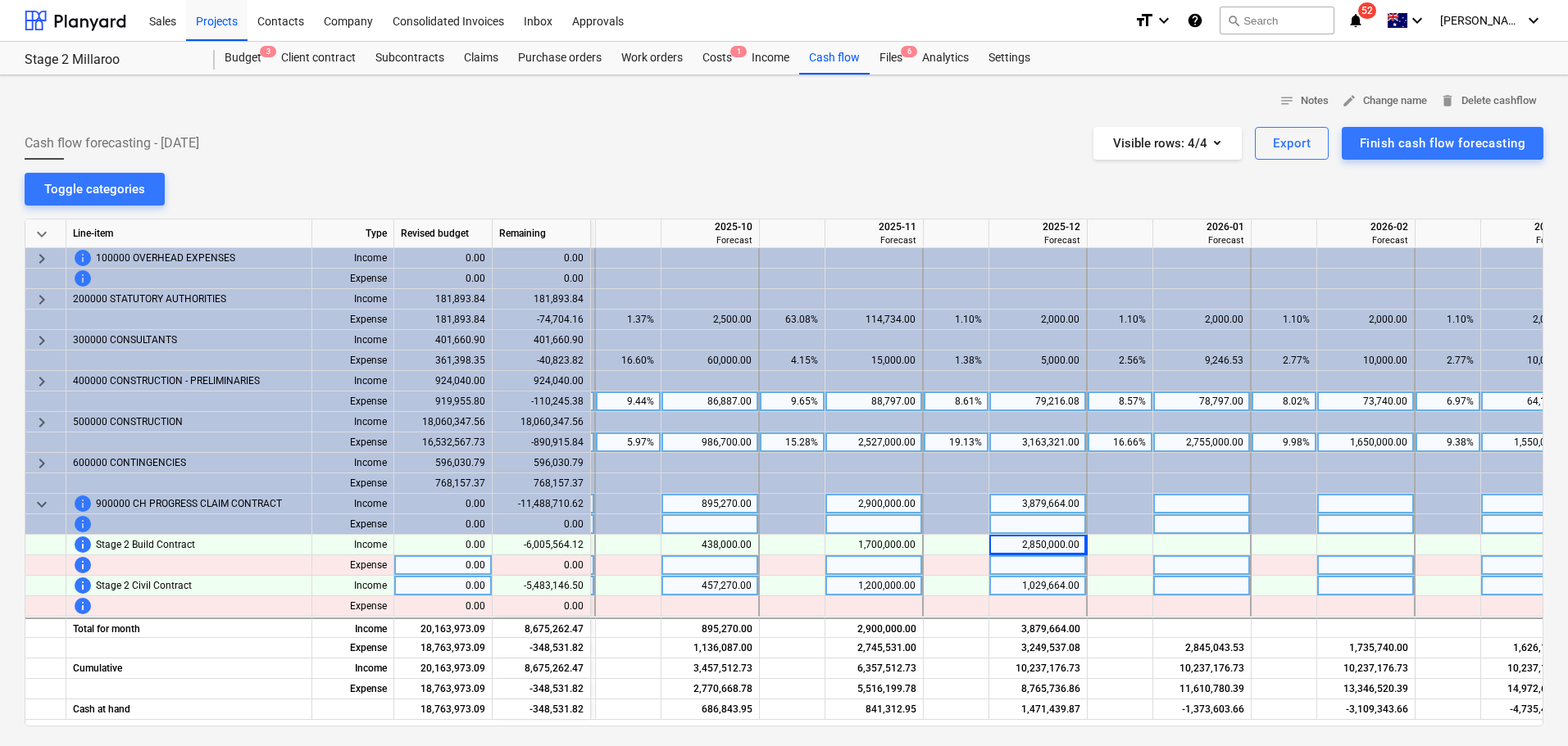
scroll to position [0, 1327]
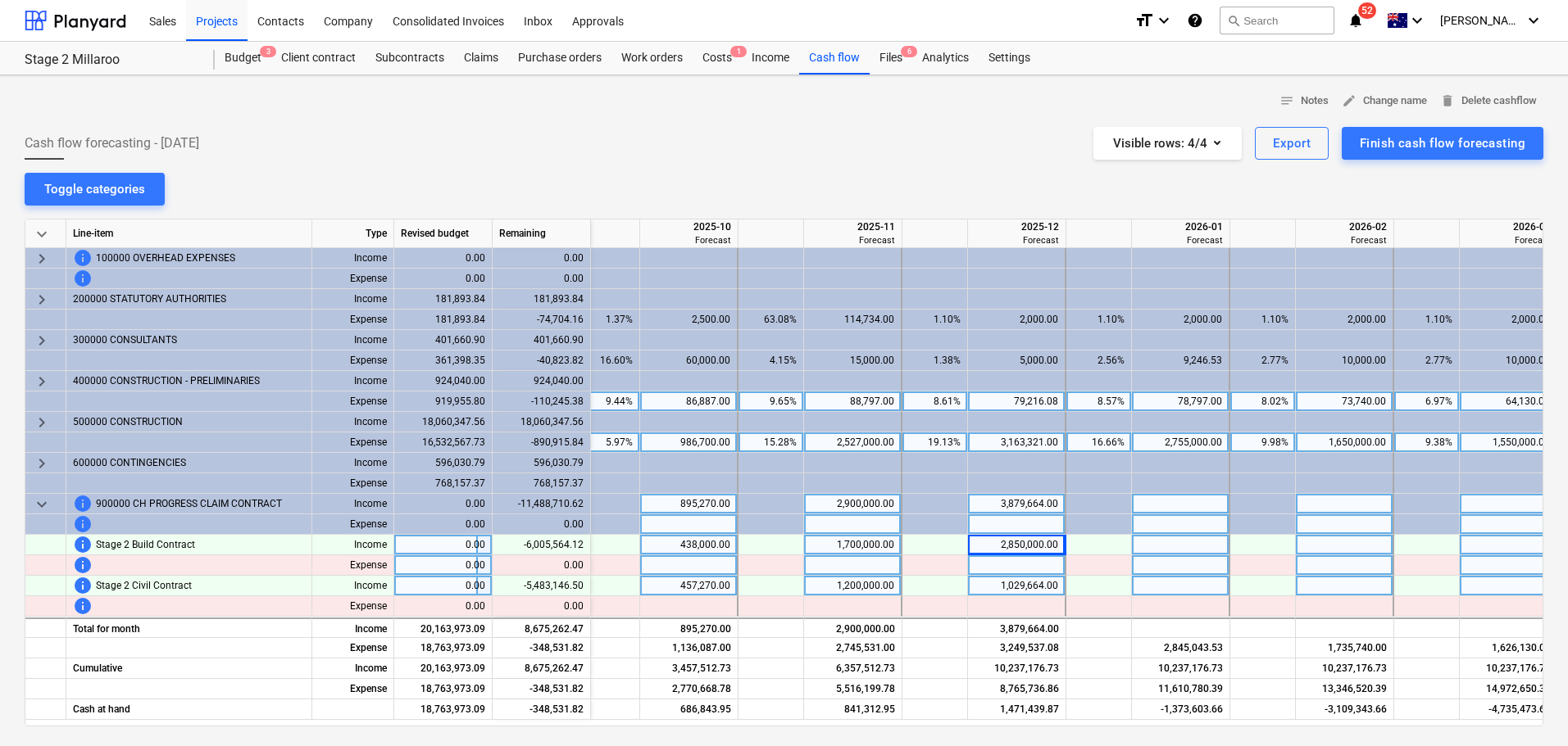
click at [1172, 546] on div at bounding box center [1181, 545] width 98 height 20
type input "2550000"
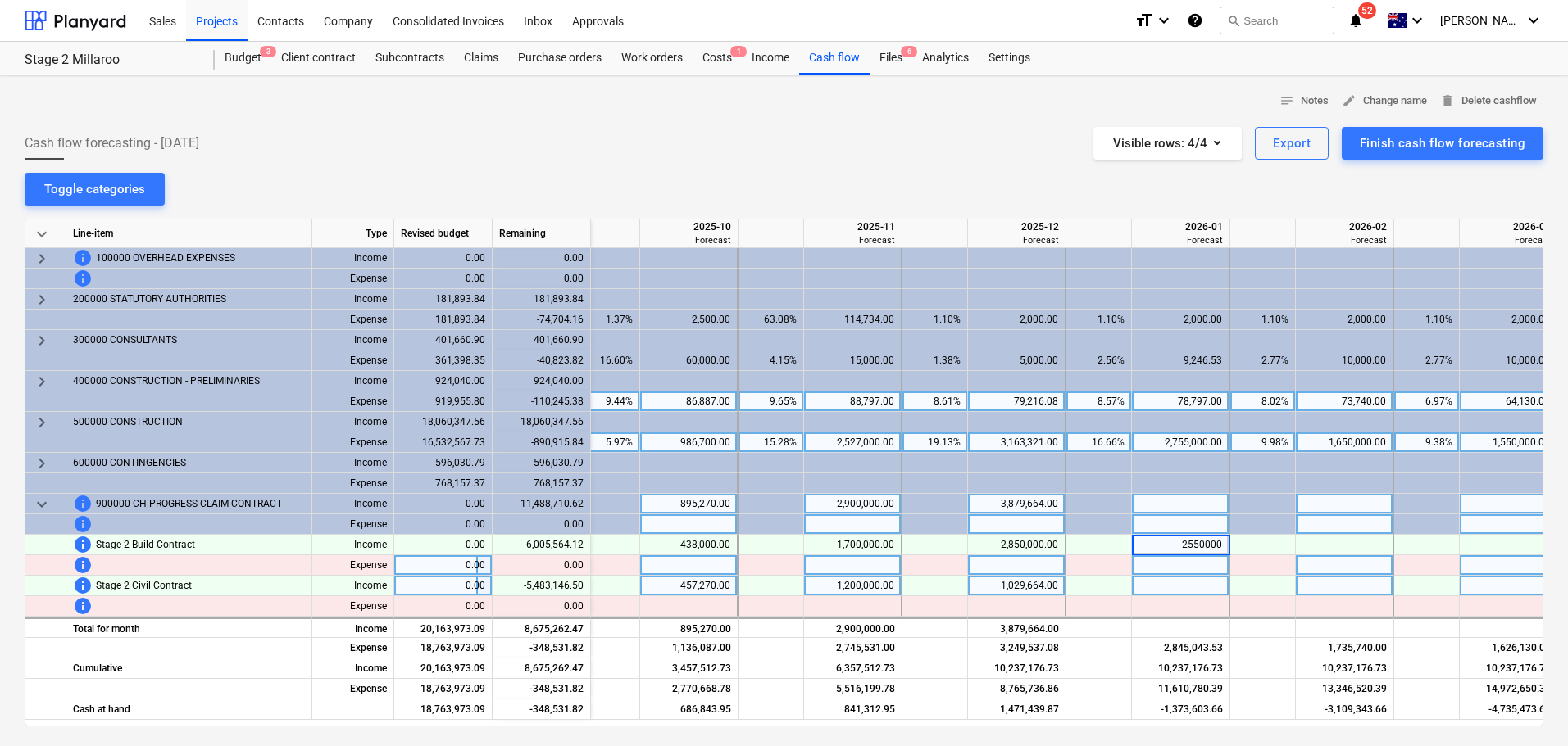
click at [1199, 194] on div "notes Notes edit Change name delete Delete cashflow Cash flow forecasting - [DA…" at bounding box center [784, 516] width 1568 height 881
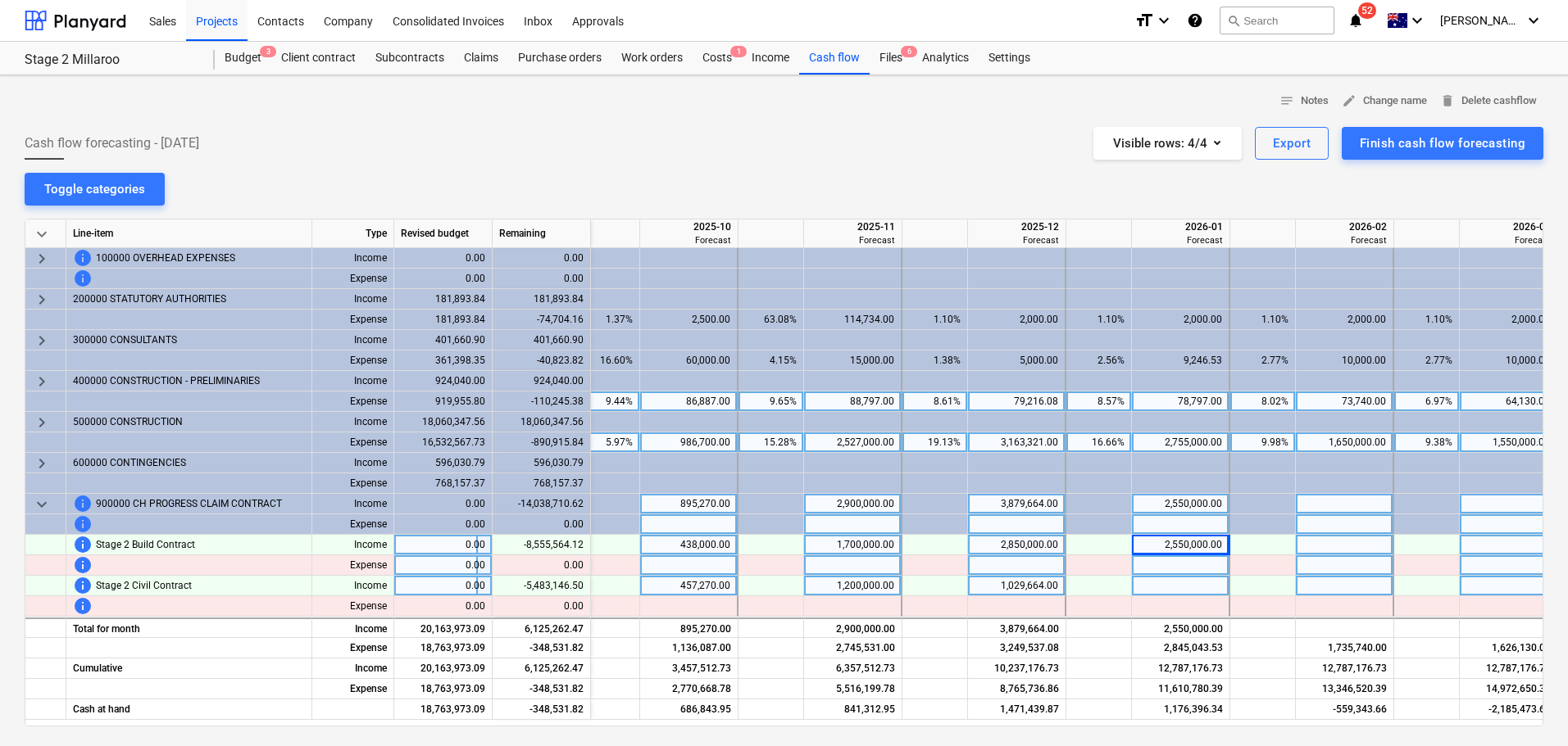
click at [1341, 548] on div at bounding box center [1344, 545] width 98 height 20
type input "2000000"
click at [1314, 203] on div "notes Notes edit Change name delete Delete cashflow Cash flow forecasting - [DA…" at bounding box center [784, 516] width 1568 height 881
drag, startPoint x: 1251, startPoint y: 719, endPoint x: 1400, endPoint y: 719, distance: 149.0
click at [0, 0] on div "Cash at hand 18,763,973.09 -348,531.82 927,660.95 686,843.95 841,312.95 1,471,4…" at bounding box center [0, 0] width 0 height 0
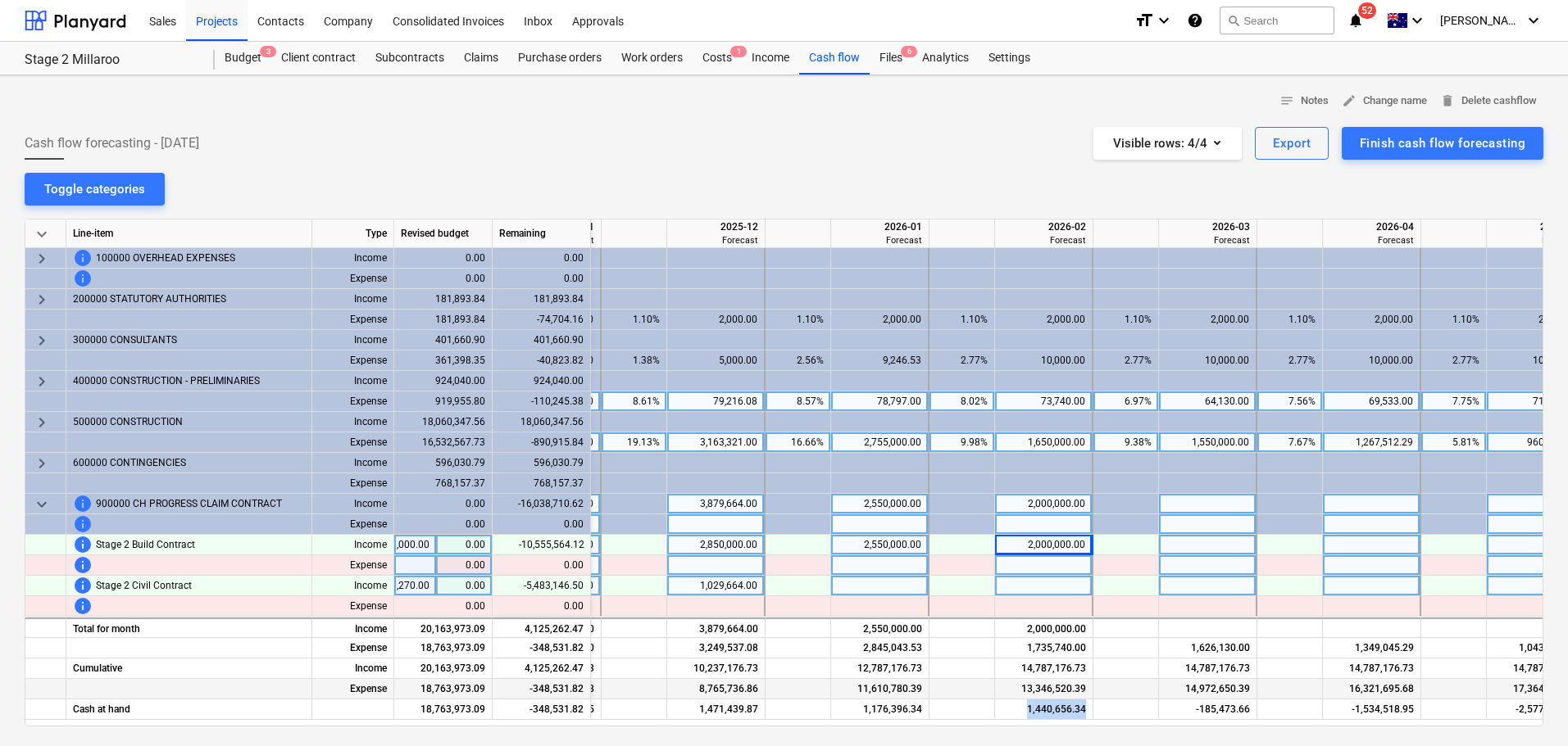
scroll to position [0, 1649]
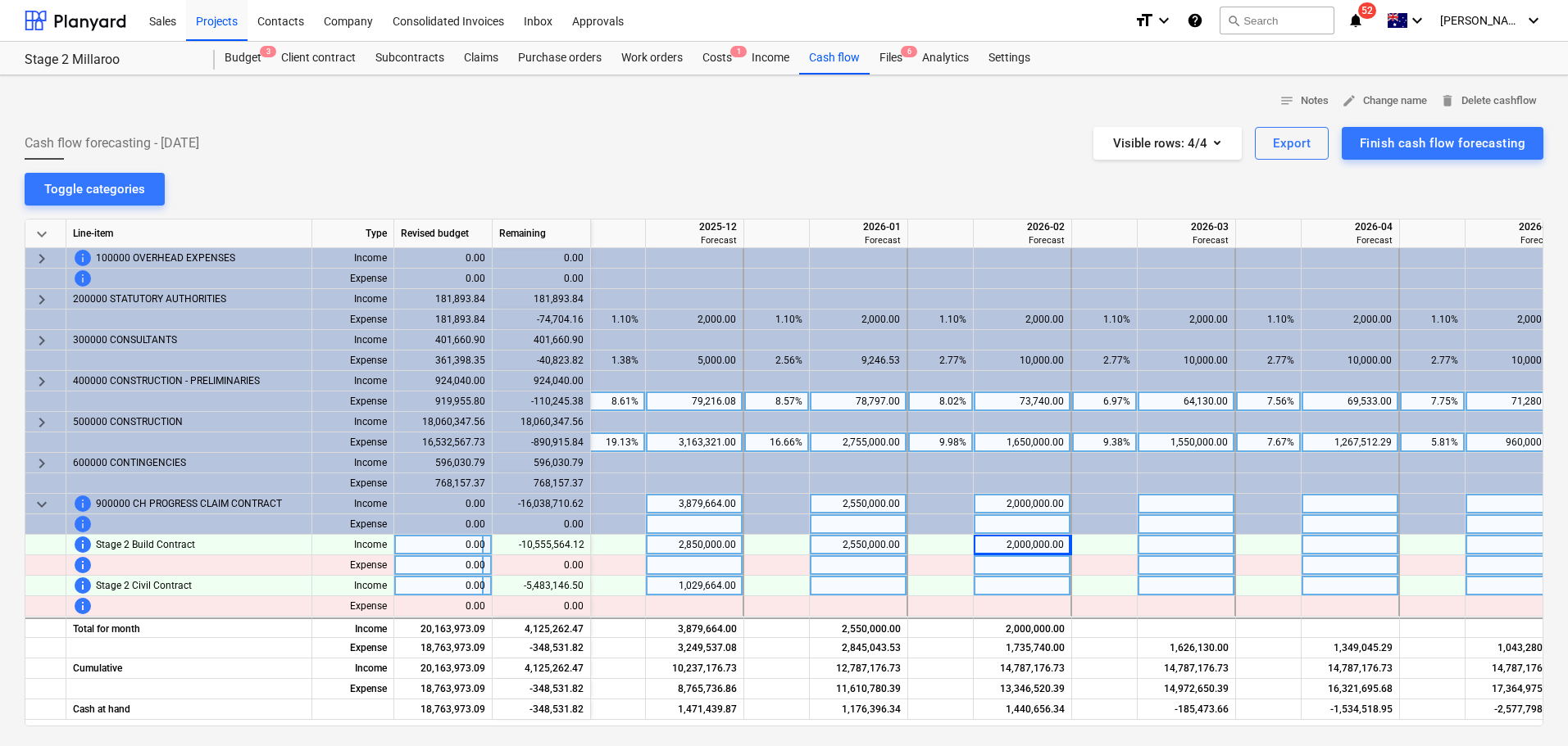
click at [1176, 546] on div at bounding box center [1187, 545] width 98 height 20
type input "1800000"
click at [1117, 180] on div "notes Notes edit Change name delete Delete cashflow Cash flow forecasting - [DA…" at bounding box center [784, 516] width 1568 height 881
click at [1356, 550] on div at bounding box center [1350, 545] width 98 height 20
type input "1900000"
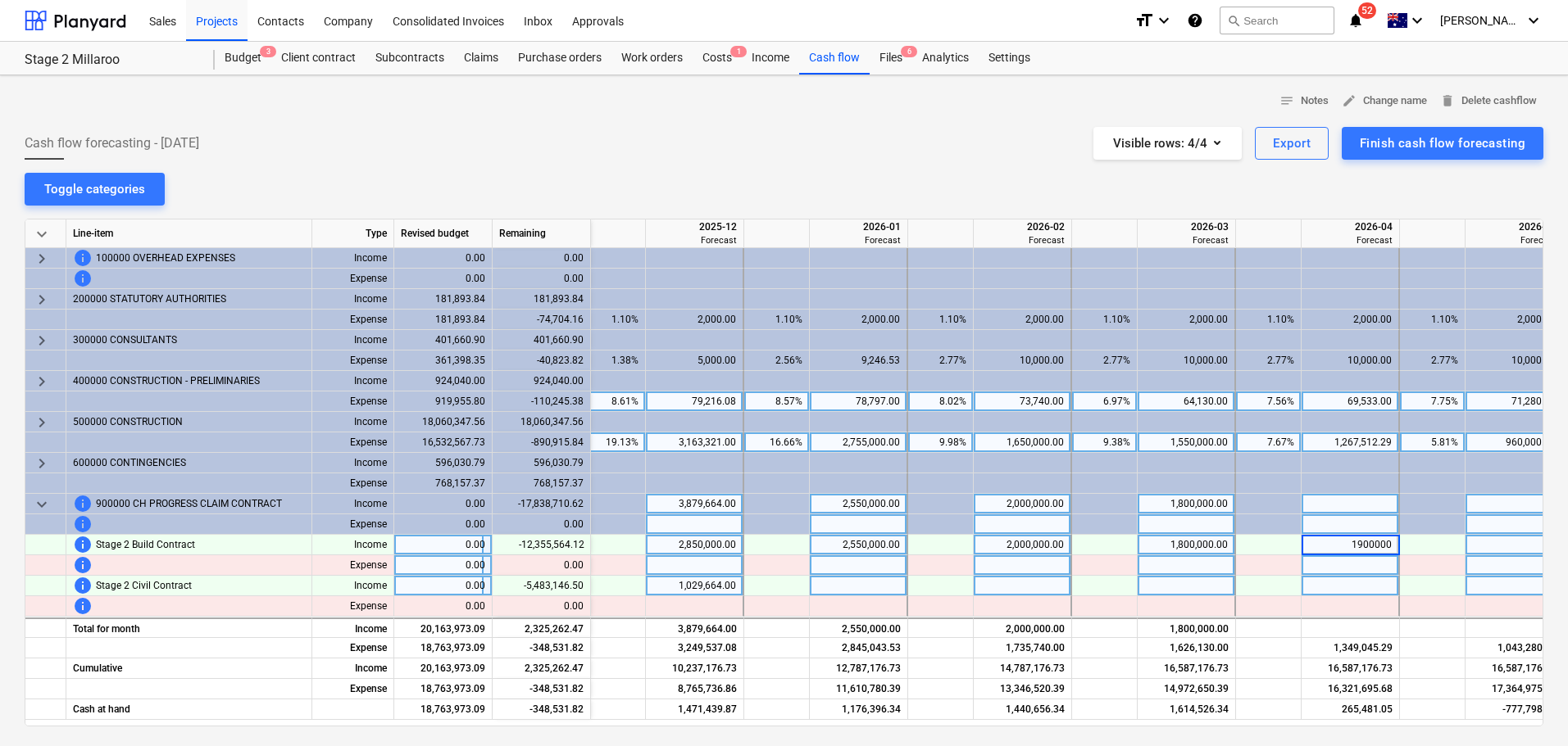
click at [1243, 198] on div "notes Notes edit Change name delete Delete cashflow Cash flow forecasting - [DA…" at bounding box center [784, 516] width 1568 height 881
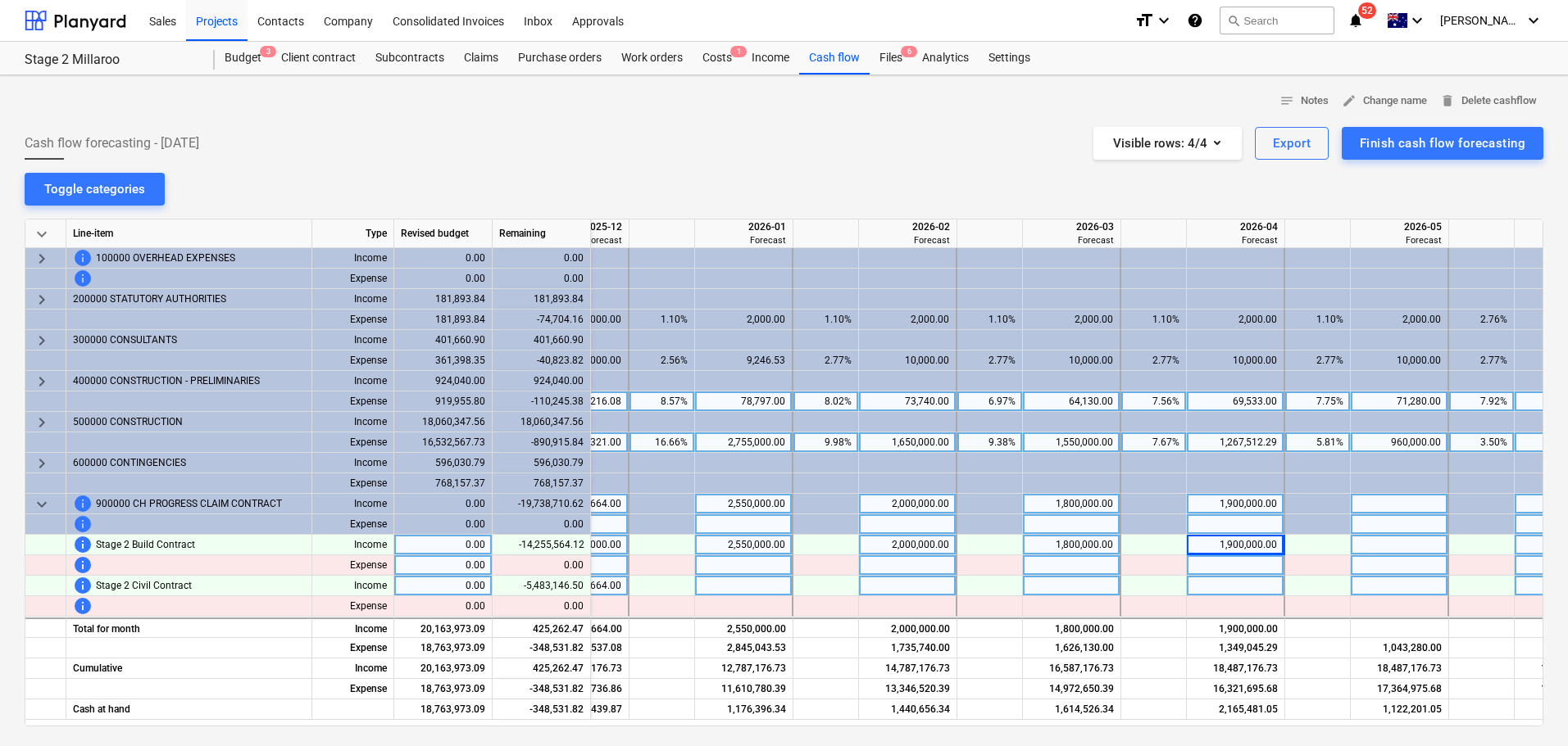
scroll to position [0, 1835]
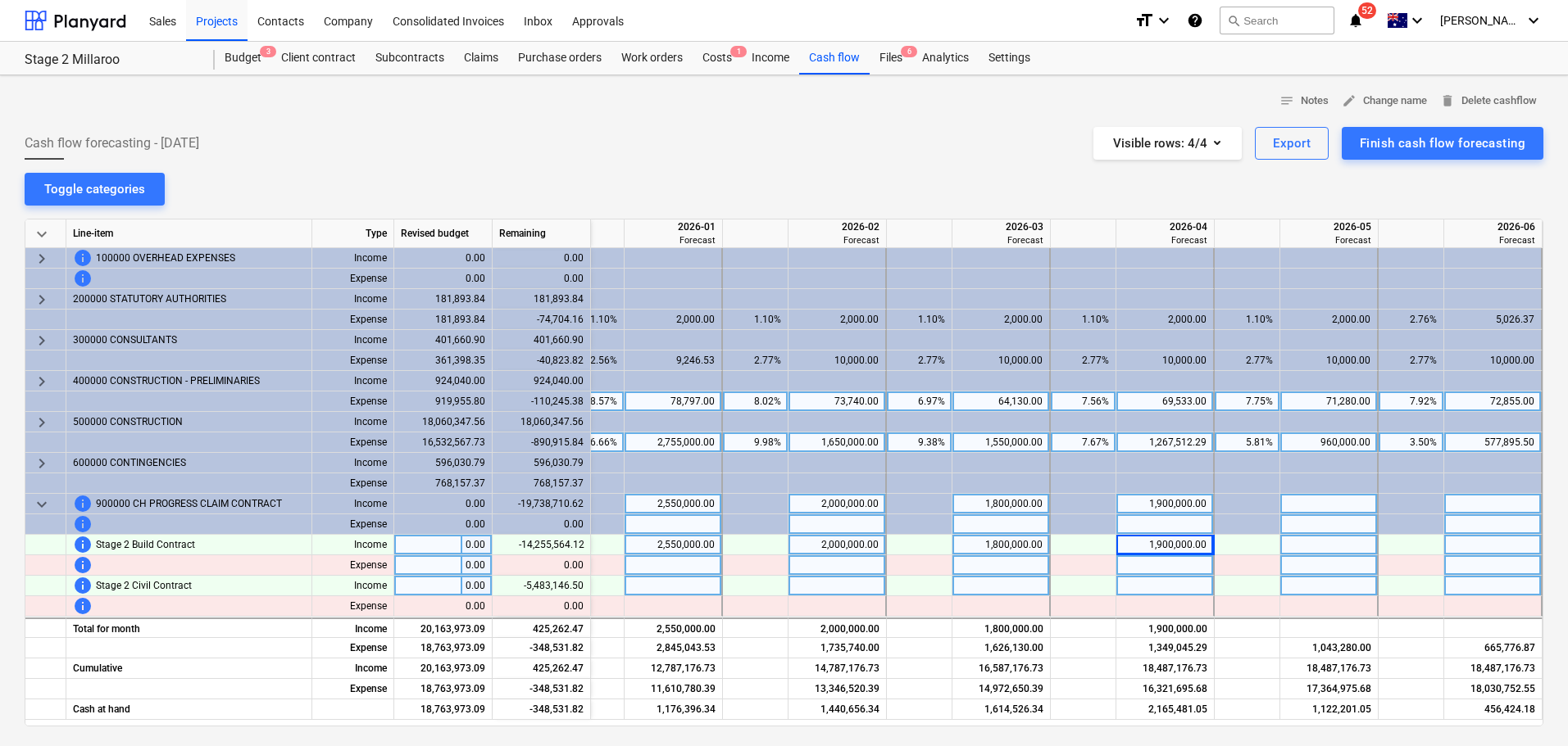
click at [1313, 546] on div at bounding box center [1329, 545] width 98 height 20
type input "1400000"
click at [1264, 187] on div "notes Notes edit Change name delete Delete cashflow Cash flow forecasting - [DA…" at bounding box center [784, 516] width 1568 height 881
drag, startPoint x: 1402, startPoint y: 716, endPoint x: 1466, endPoint y: 693, distance: 68.0
click at [0, 0] on div "Cash at hand 18,763,973.09 -348,531.82 1,471,439.87 1,176,396.34 1,440,656.34 1…" at bounding box center [0, 0] width 0 height 0
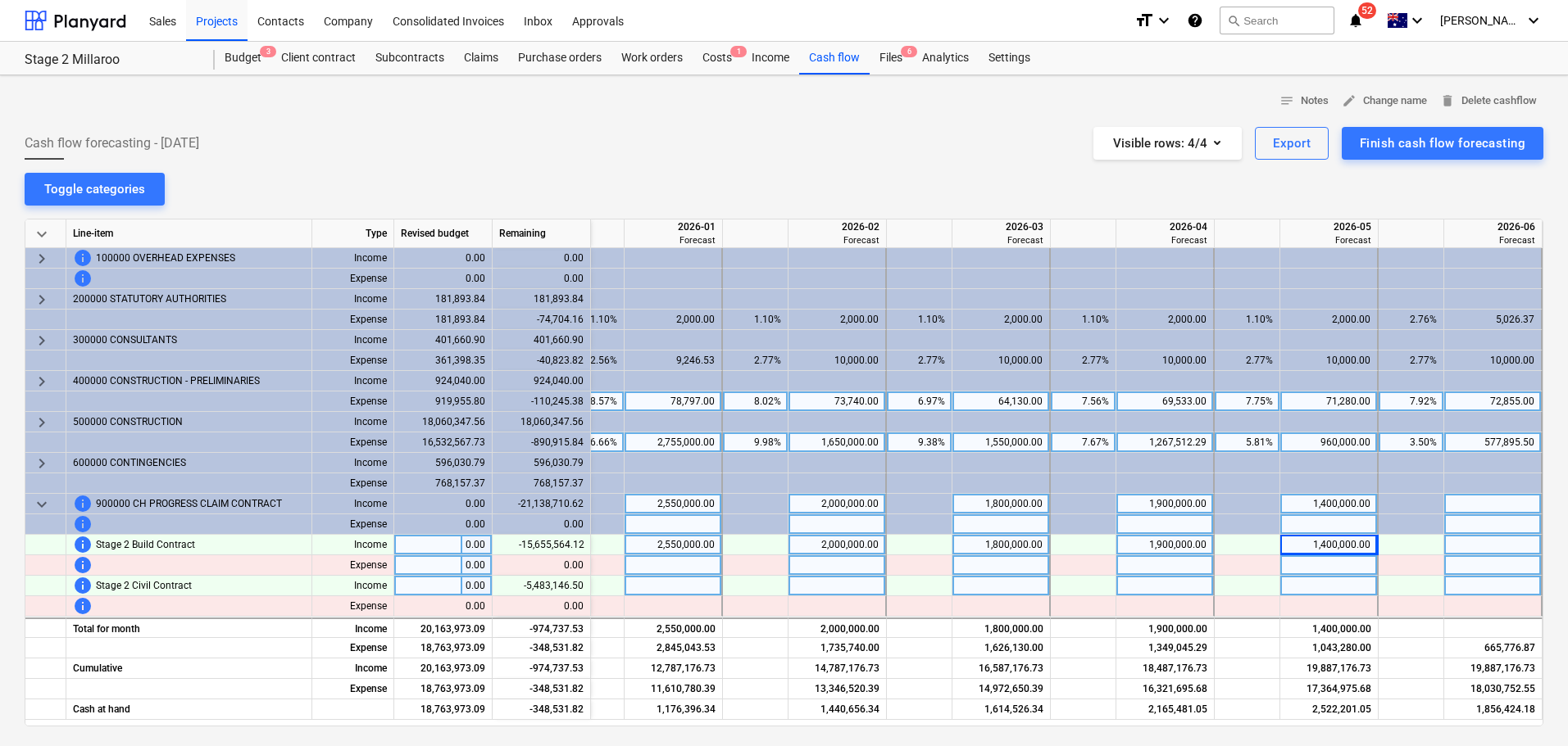
click at [1498, 542] on div at bounding box center [1493, 545] width 98 height 20
type input "276796"
click at [1278, 183] on div "notes Notes edit Change name delete Delete cashflow Cash flow forecasting - [DA…" at bounding box center [784, 516] width 1568 height 881
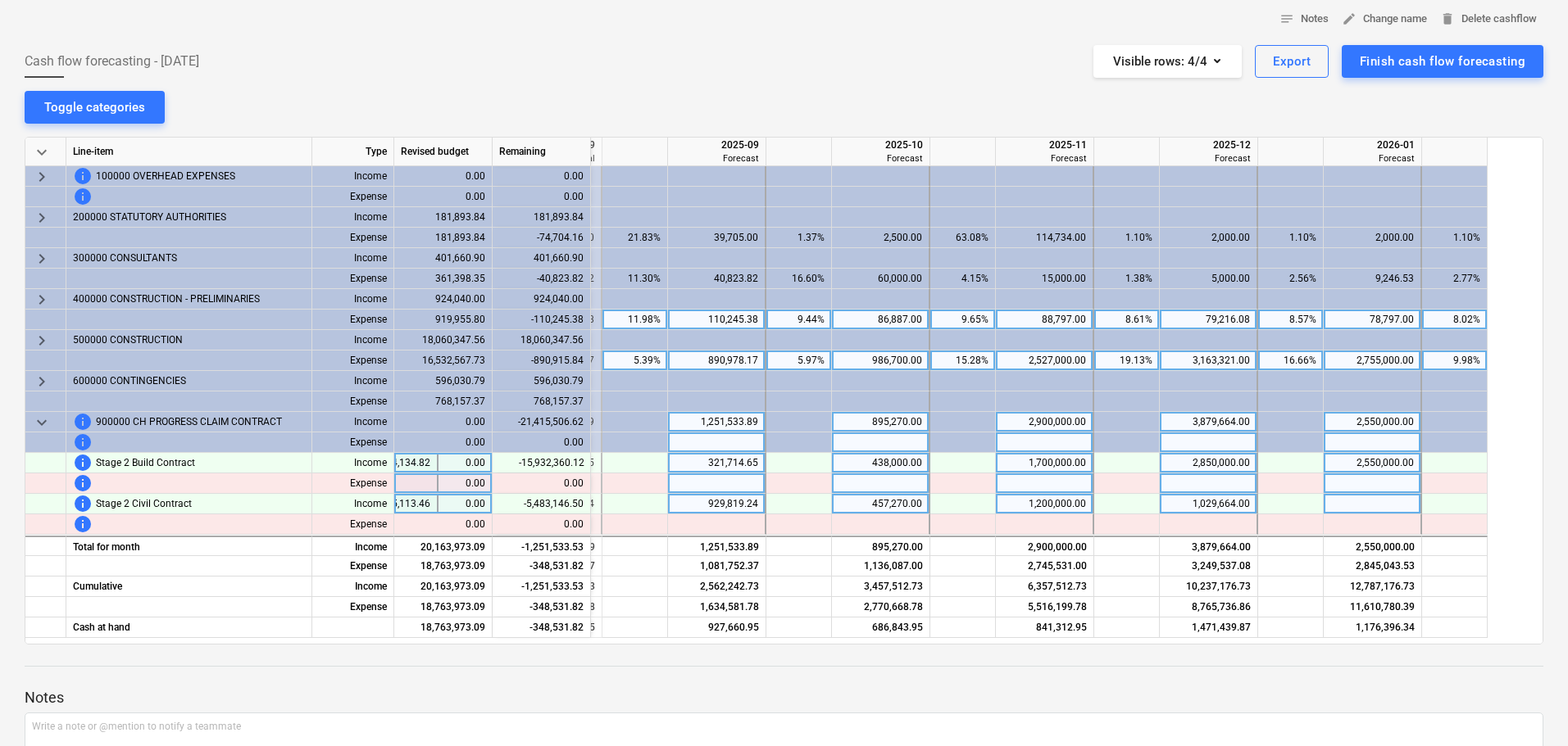
scroll to position [0, 911]
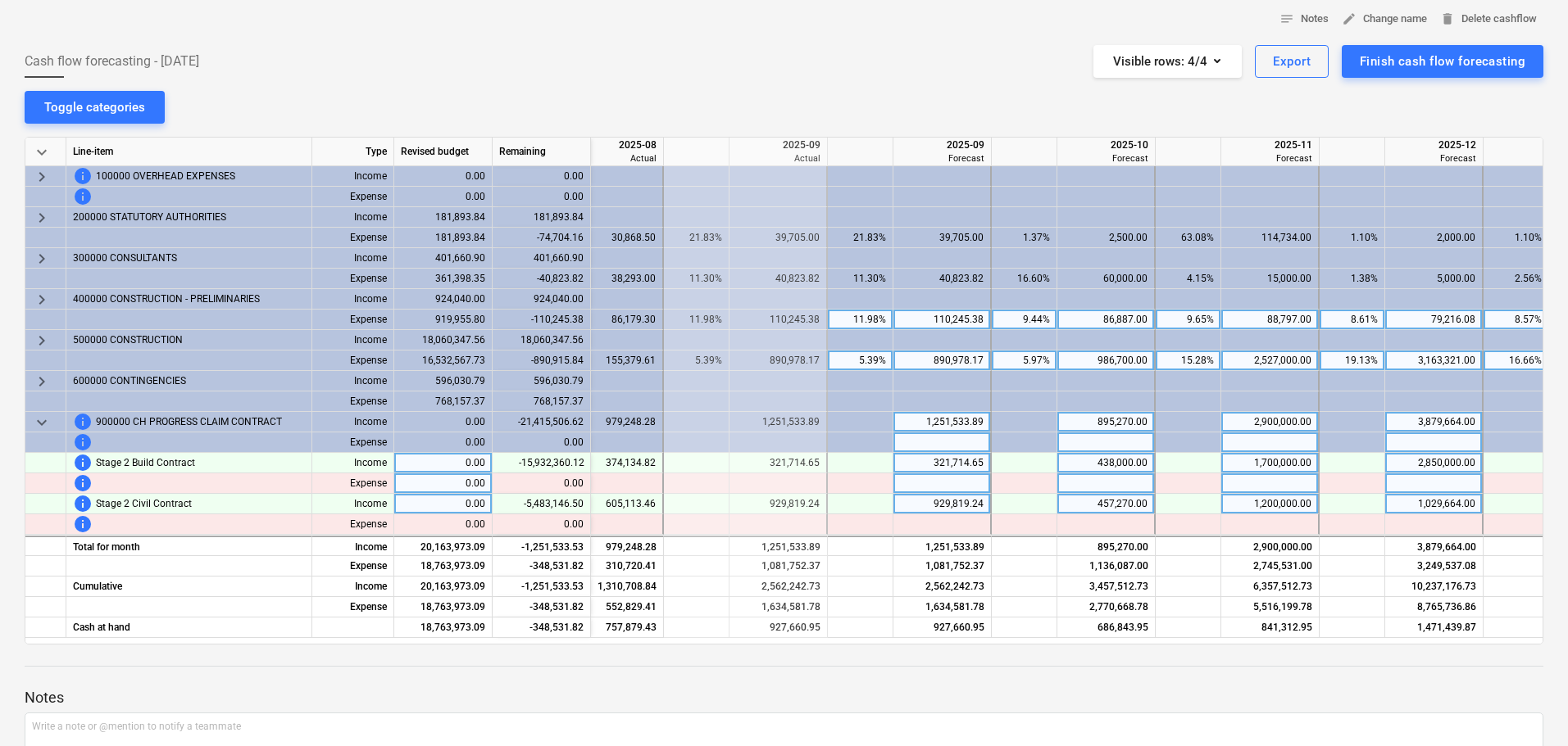
click at [1089, 502] on div "457,270.00" at bounding box center [1105, 504] width 84 height 20
type input "488000"
click at [1275, 501] on div "1,200,000.00" at bounding box center [1269, 504] width 84 height 20
click at [1256, 501] on div "1,200,000.00" at bounding box center [1269, 504] width 84 height 20
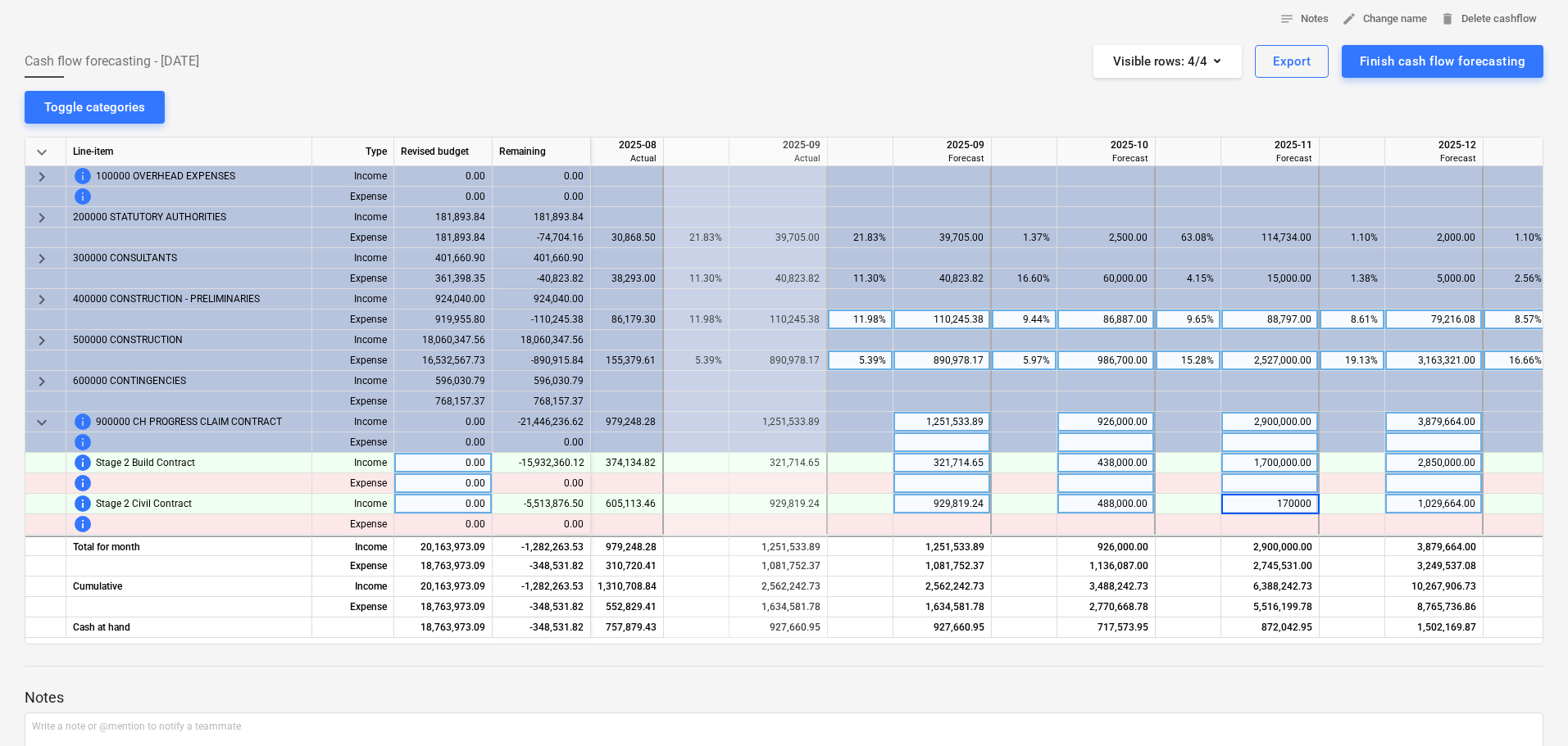
type input "1700000"
click at [1295, 688] on p "Notes" at bounding box center [784, 698] width 1518 height 19
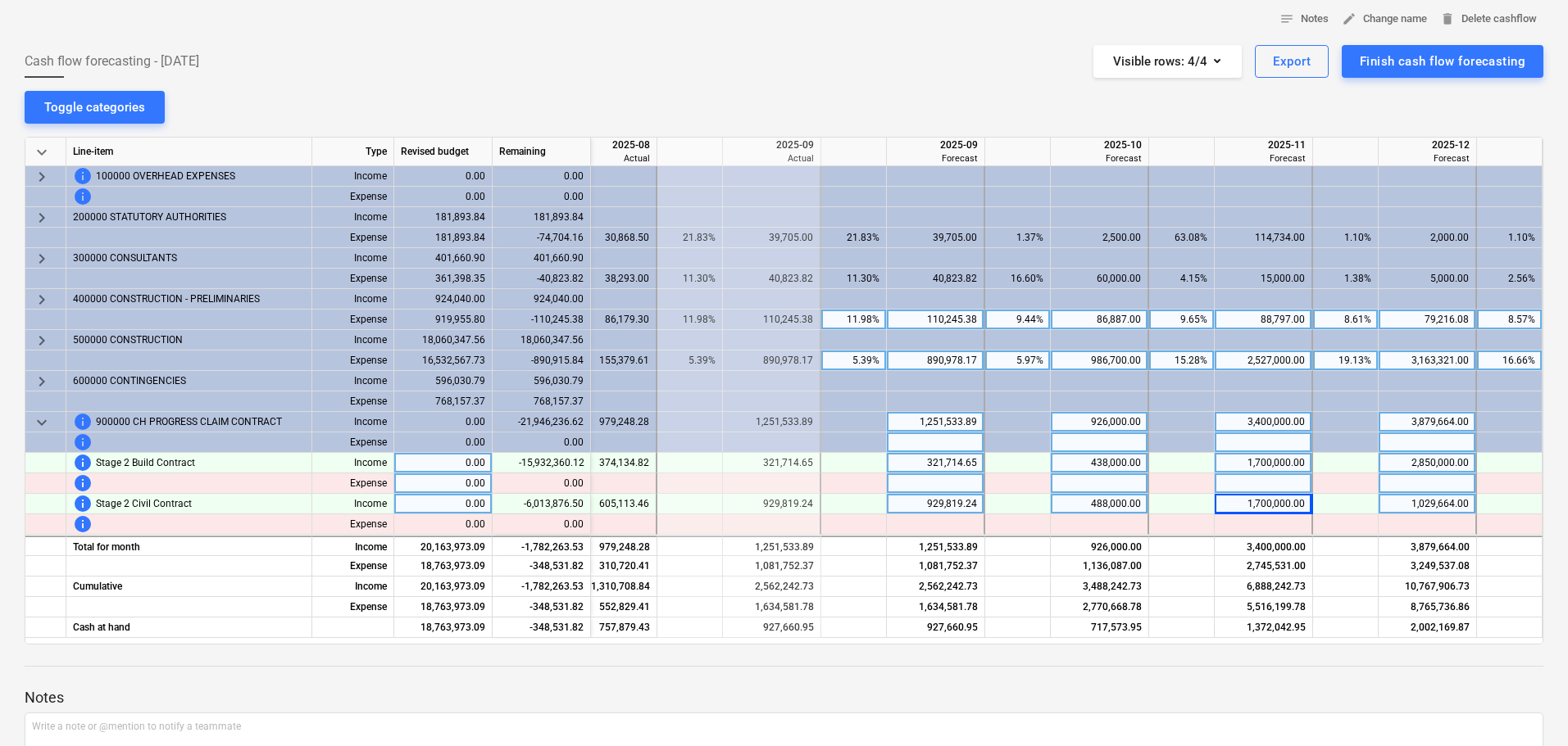
scroll to position [0, 901]
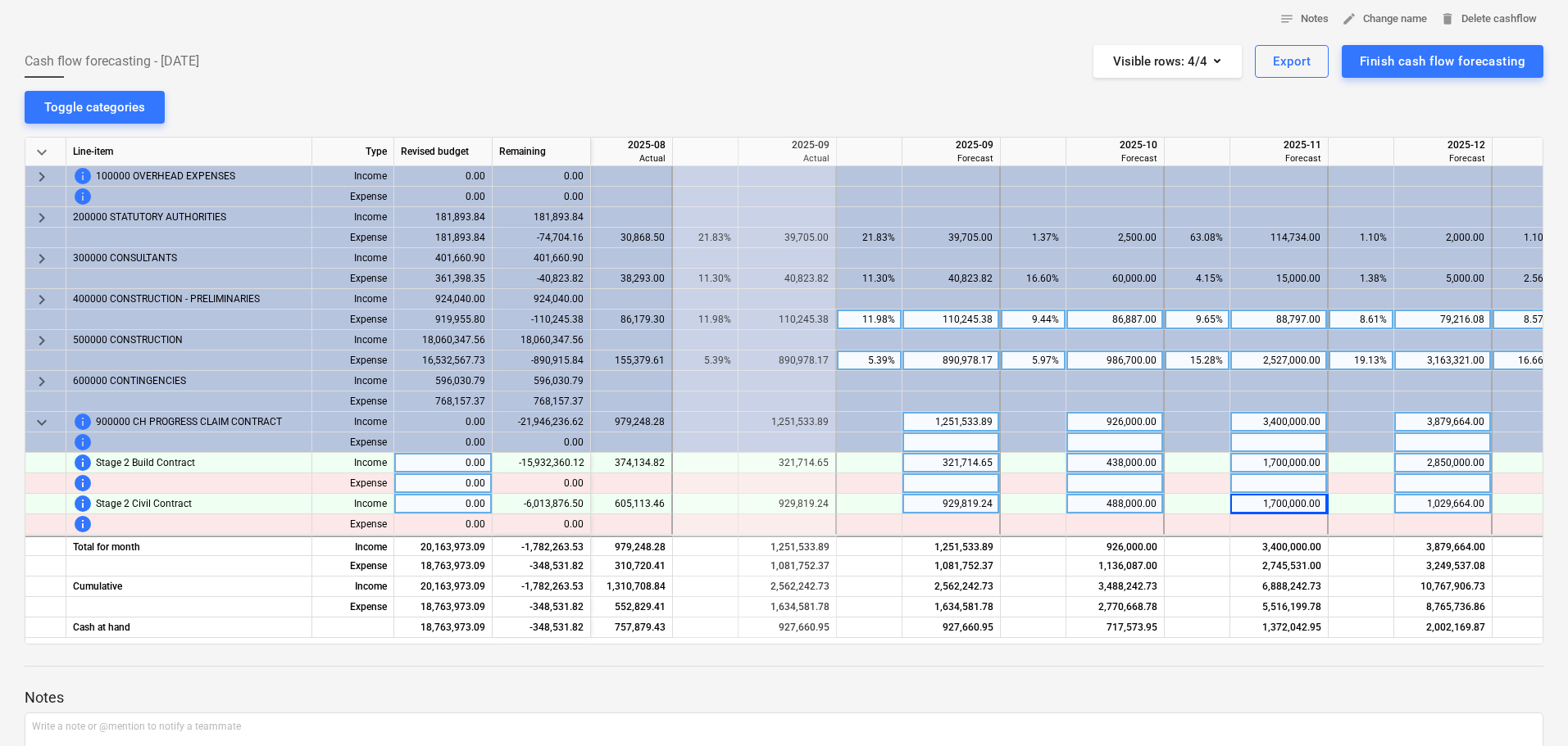
click at [1087, 504] on div "488,000.00" at bounding box center [1114, 504] width 84 height 20
type input "657270"
click at [1274, 501] on div "1,700,000.00" at bounding box center [1278, 504] width 84 height 20
click at [1266, 503] on div "1,700,000.00" at bounding box center [1278, 504] width 84 height 20
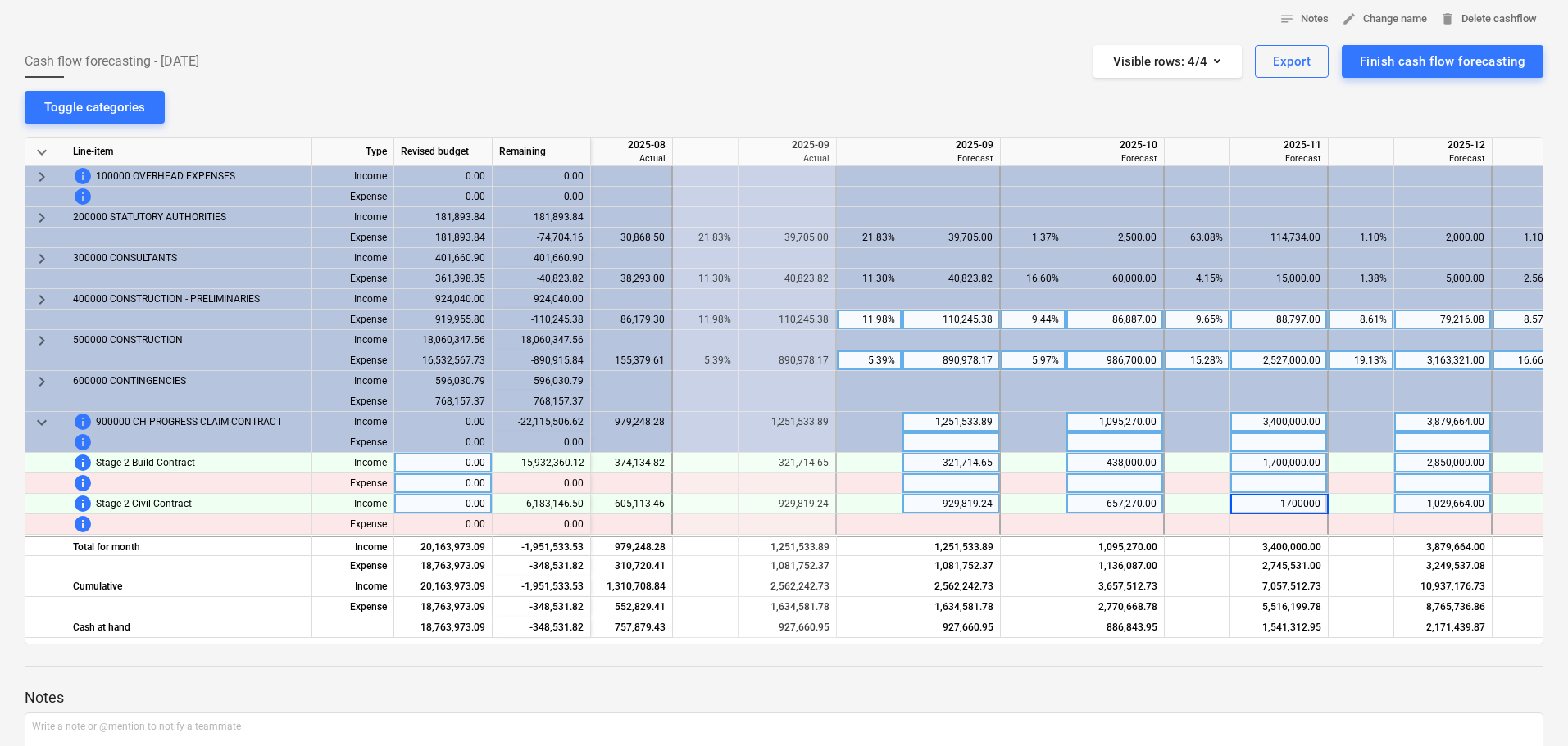
click at [1288, 503] on input "1700000" at bounding box center [1278, 503] width 97 height 19
type input "12000000"
click at [1458, 501] on div "1,029,664.00" at bounding box center [1442, 504] width 84 height 20
click at [1064, 645] on div at bounding box center [784, 650] width 1518 height 13
click at [1067, 644] on div at bounding box center [784, 650] width 1518 height 13
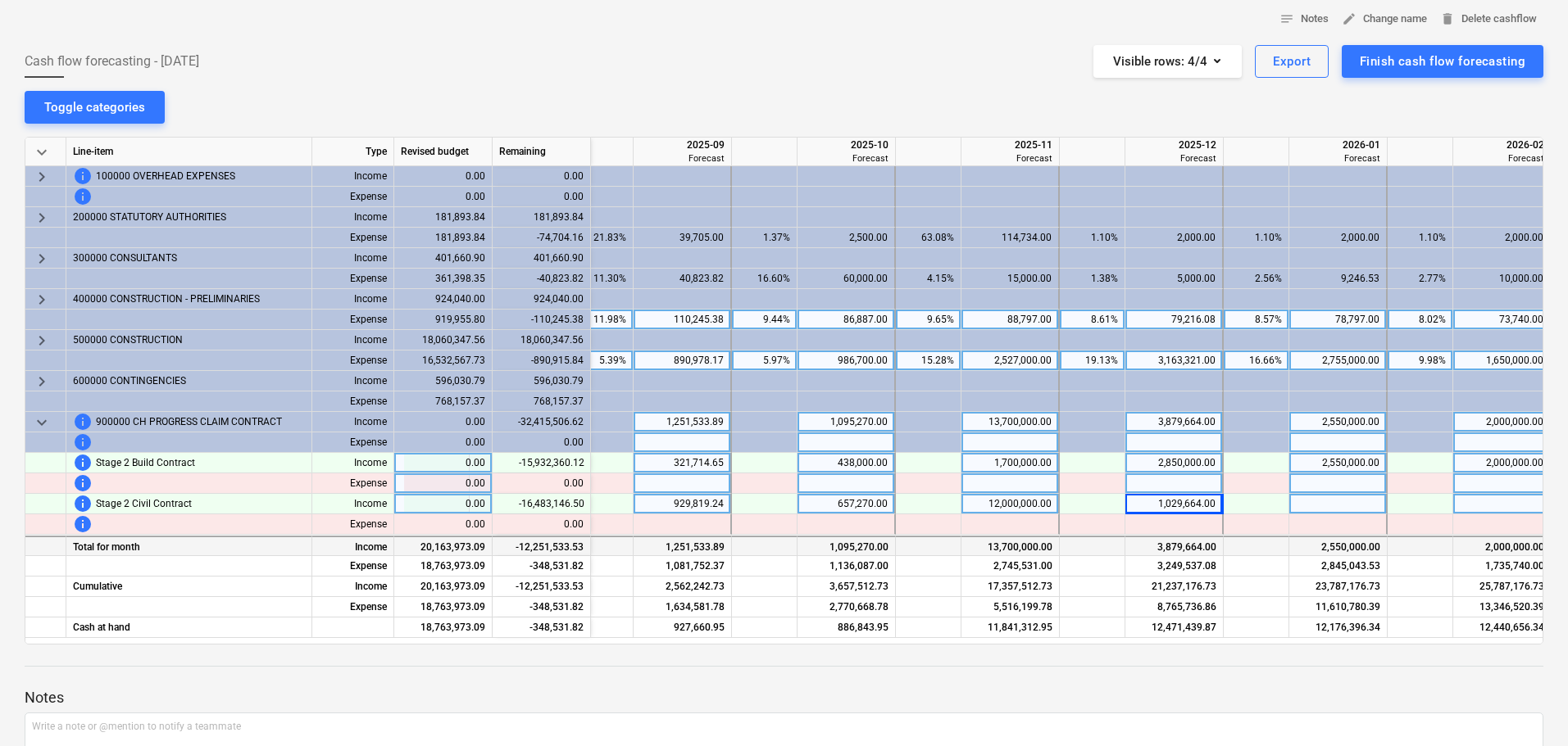
scroll to position [0, 1245]
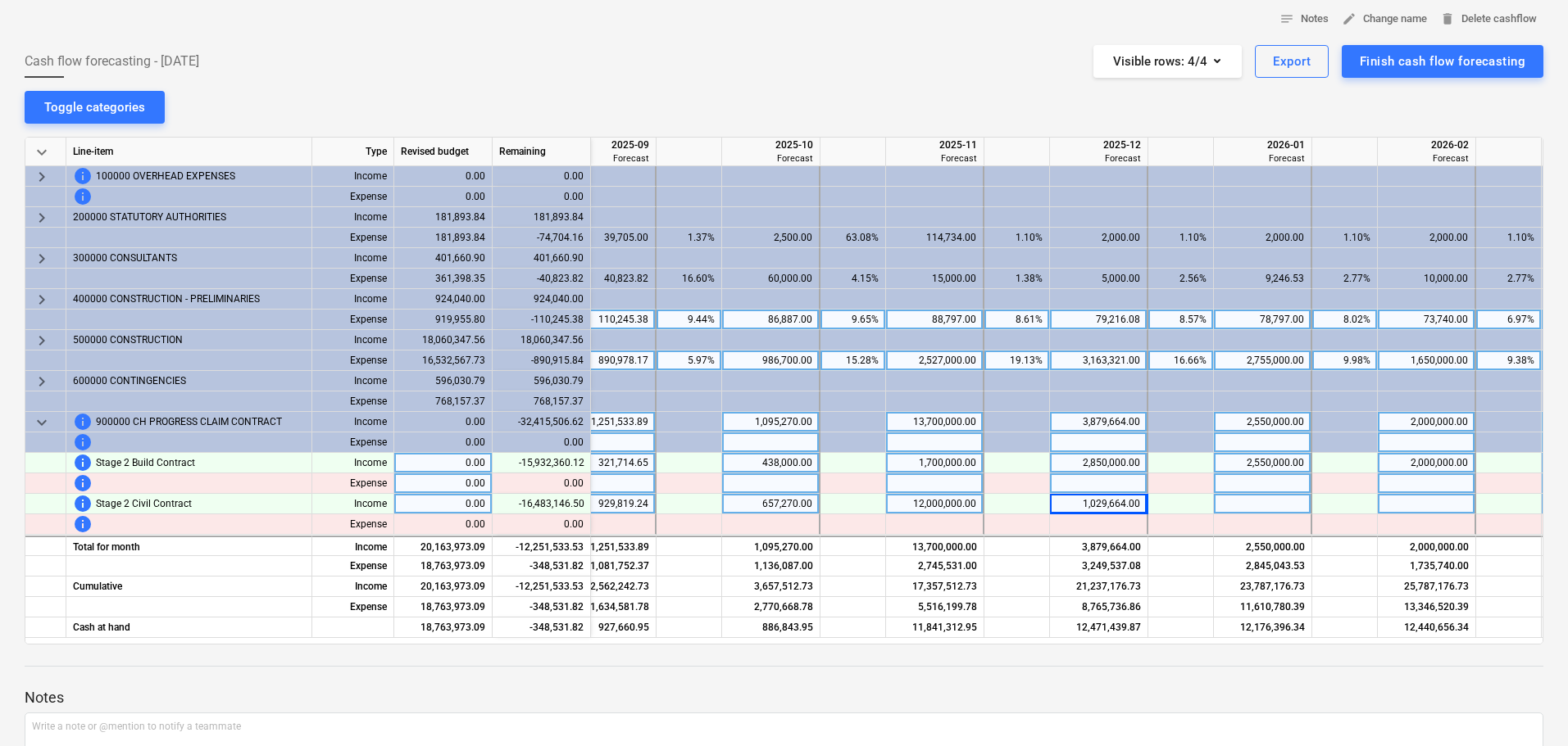
click at [1114, 507] on div "1,029,664.00" at bounding box center [1098, 504] width 84 height 20
type input "829664"
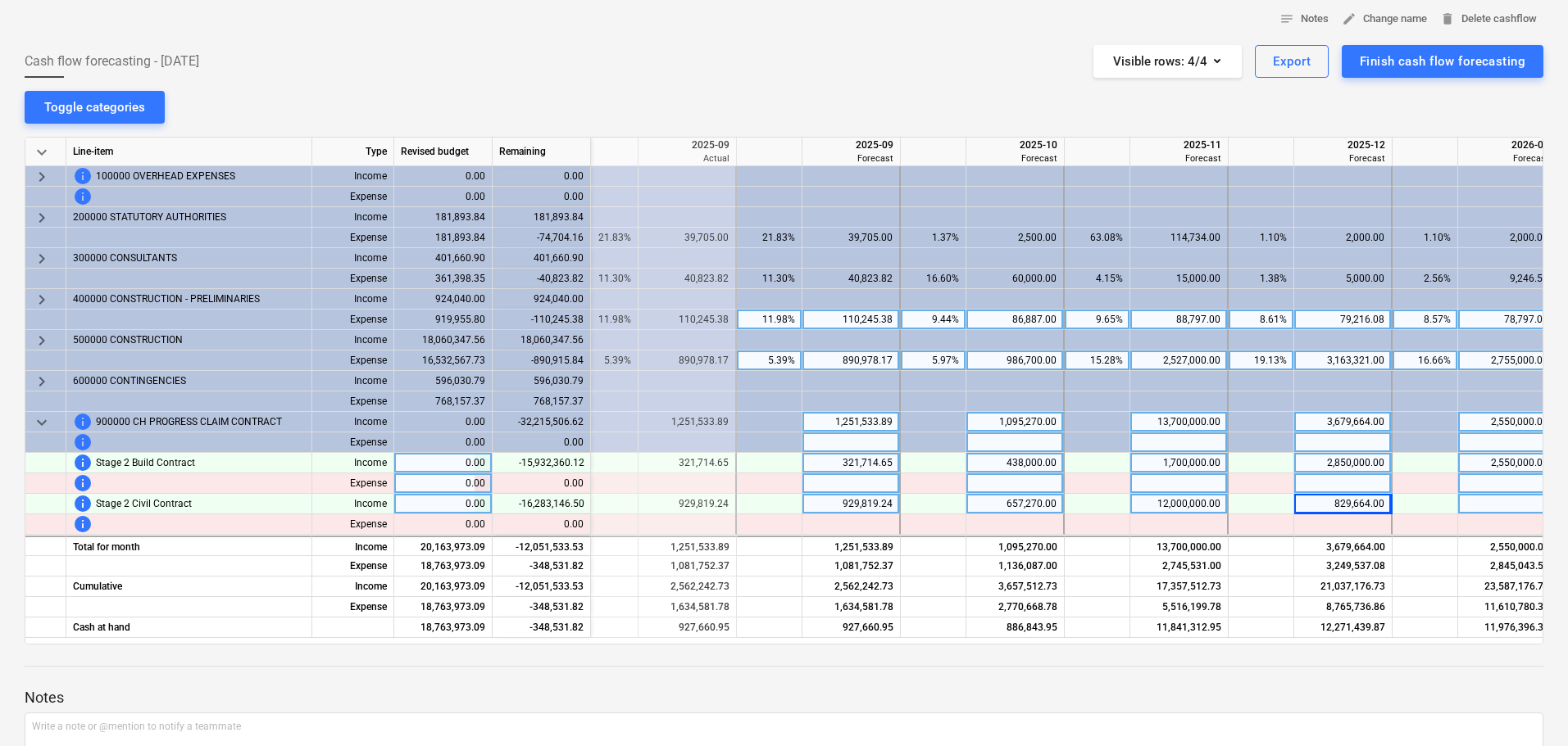
scroll to position [0, 970]
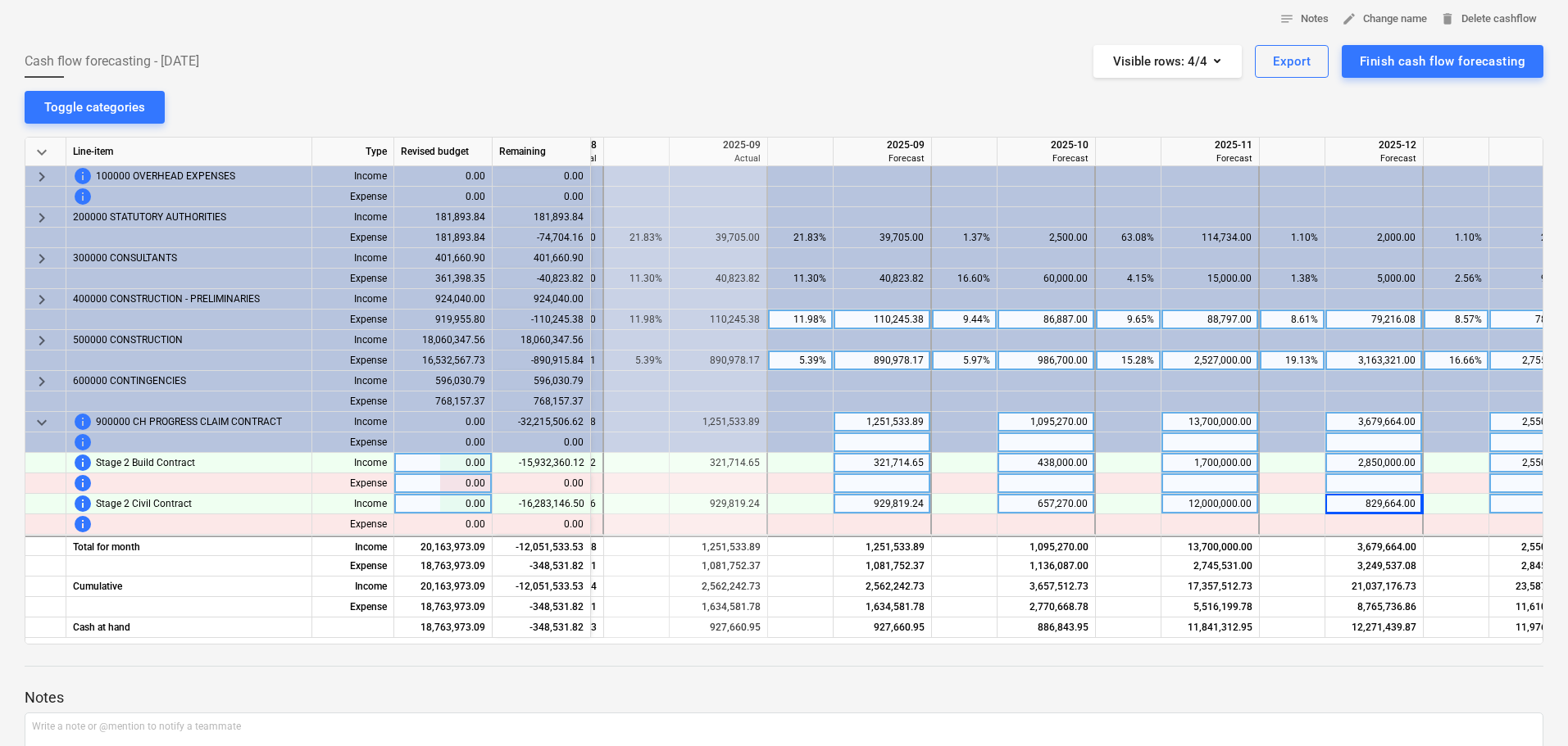
click at [1028, 461] on div "438,000.00" at bounding box center [1045, 463] width 84 height 20
type input "488000"
click at [1216, 684] on div at bounding box center [784, 681] width 1518 height 13
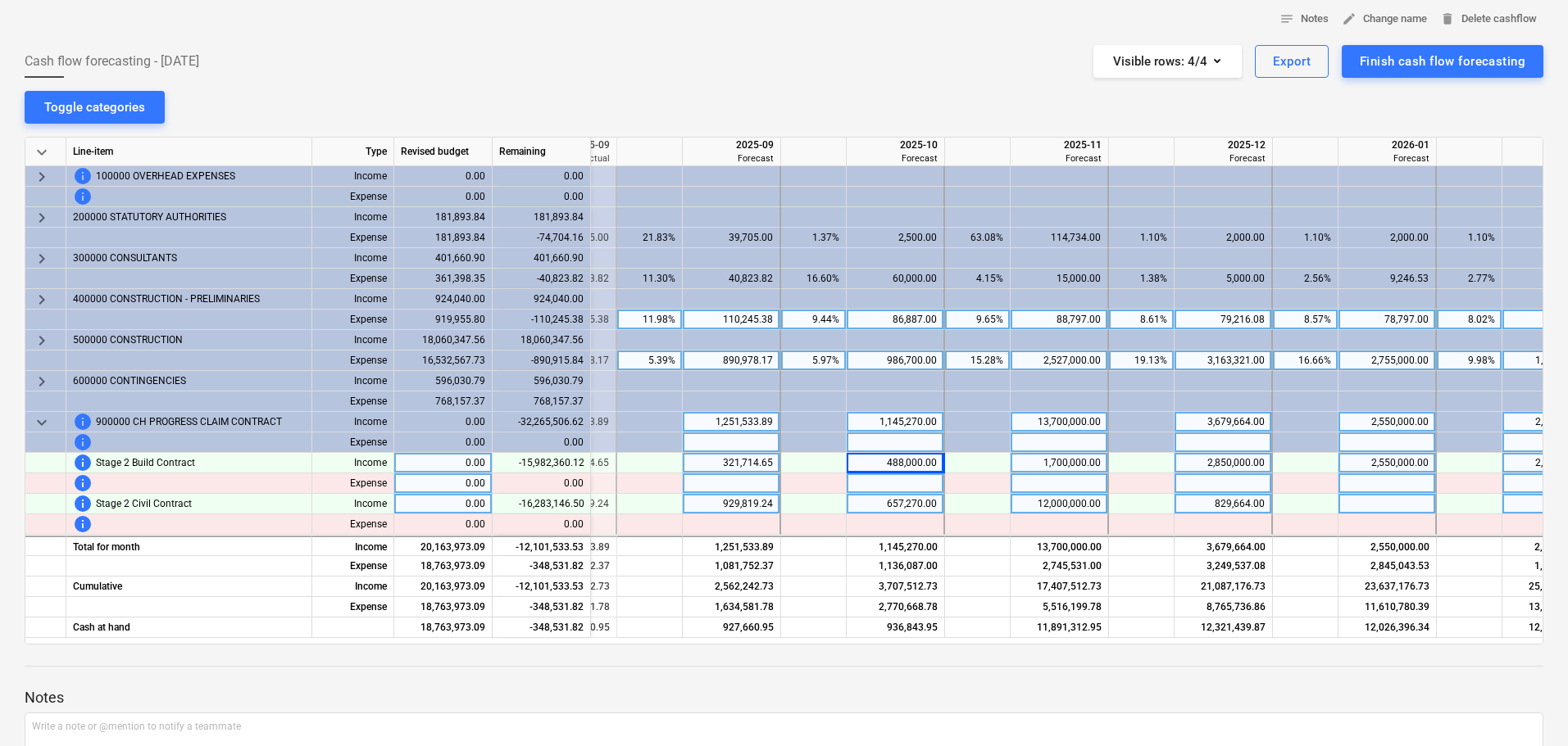
scroll to position [0, 1288]
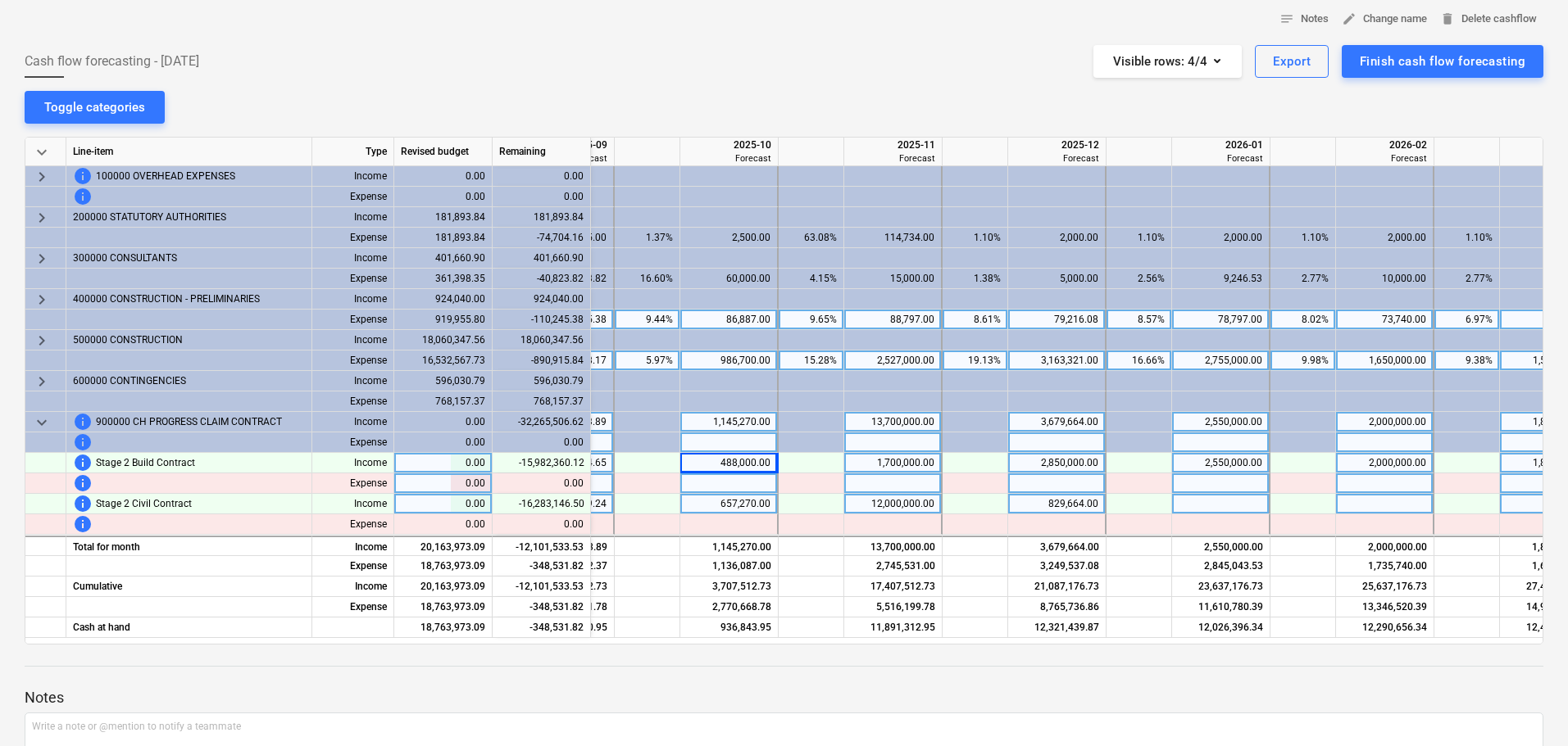
click at [1201, 460] on div "2,550,000.00" at bounding box center [1220, 463] width 84 height 20
type input "2850000"
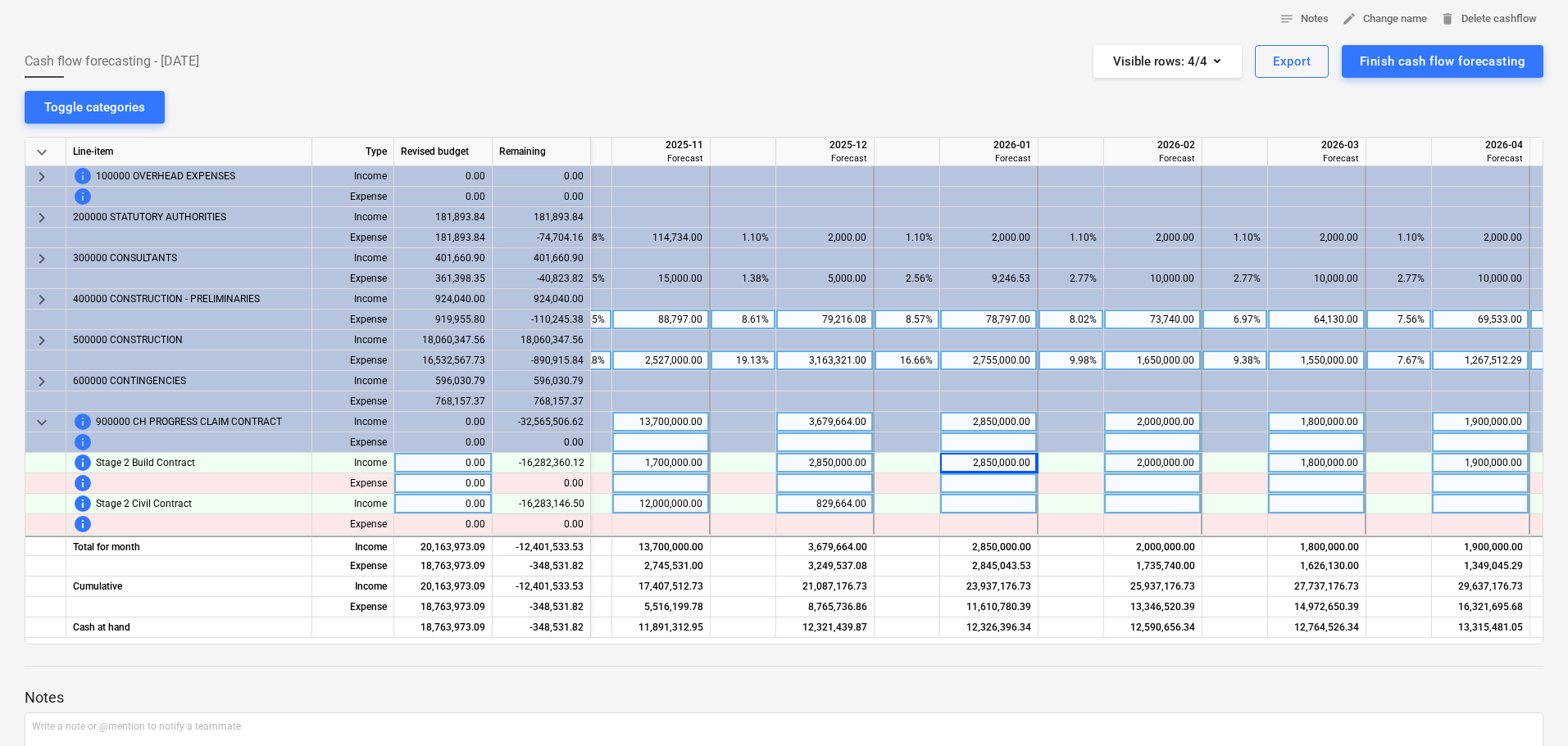
scroll to position [0, 1554]
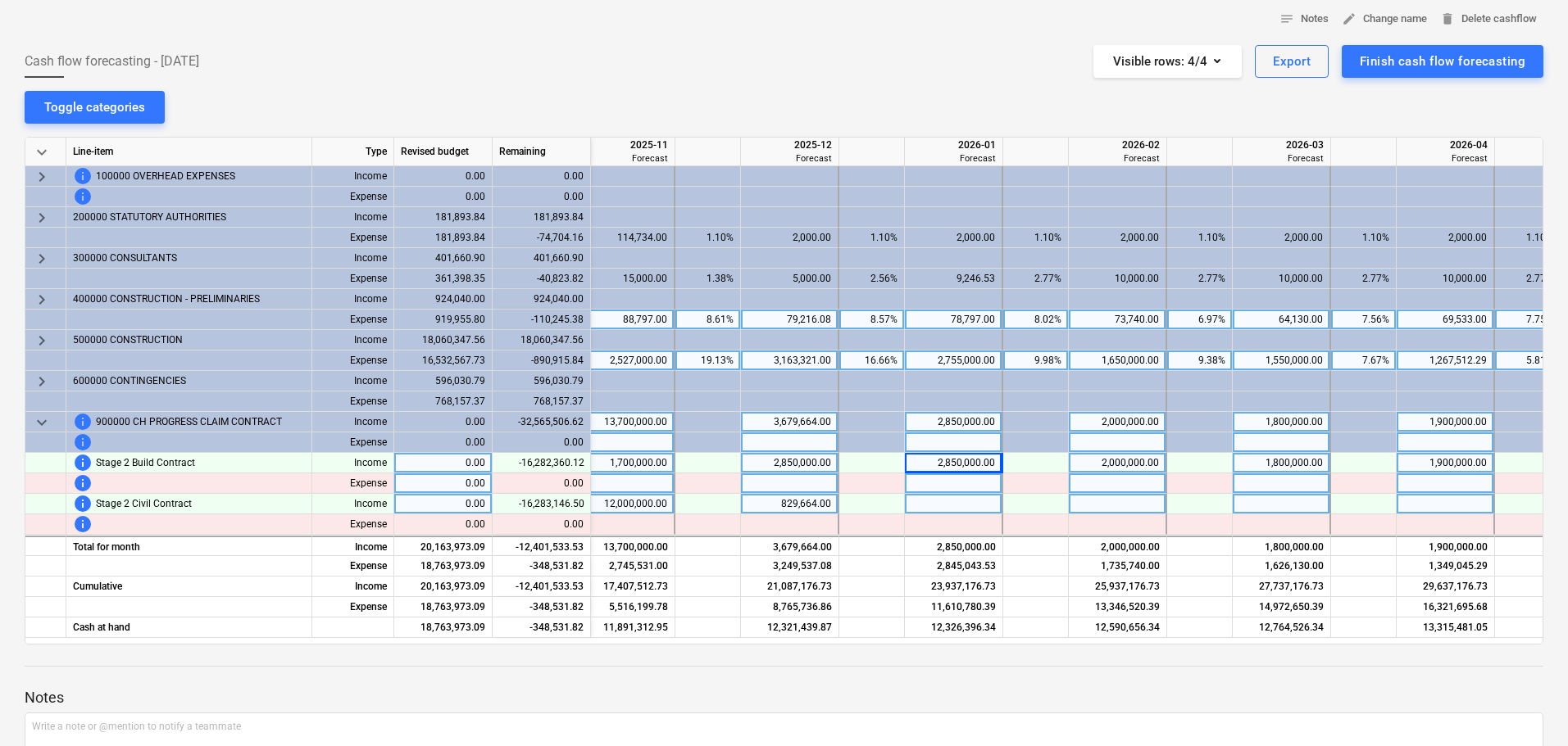
click at [1141, 464] on div "2,000,000.00" at bounding box center [1116, 463] width 84 height 20
type input "1850000"
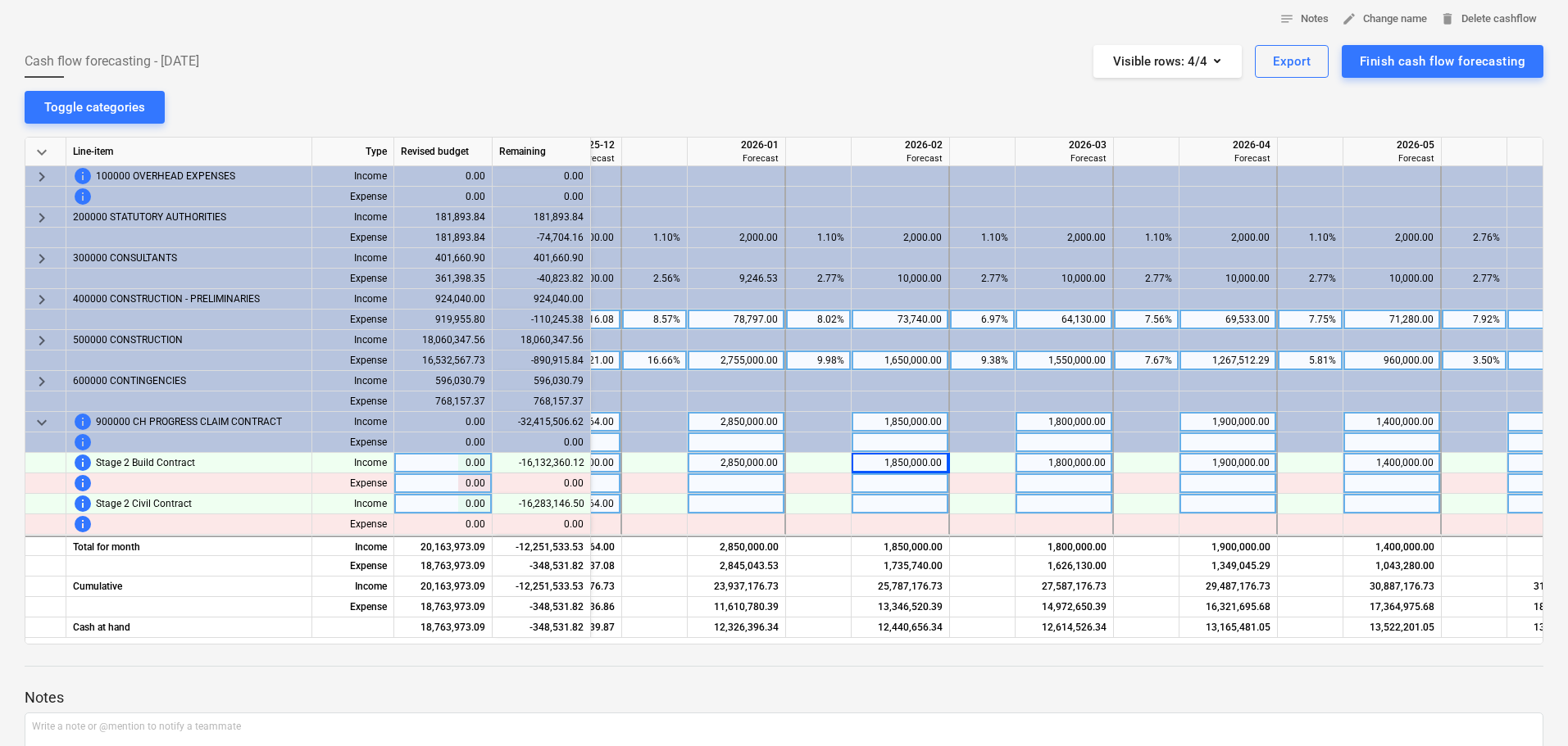
scroll to position [0, 1835]
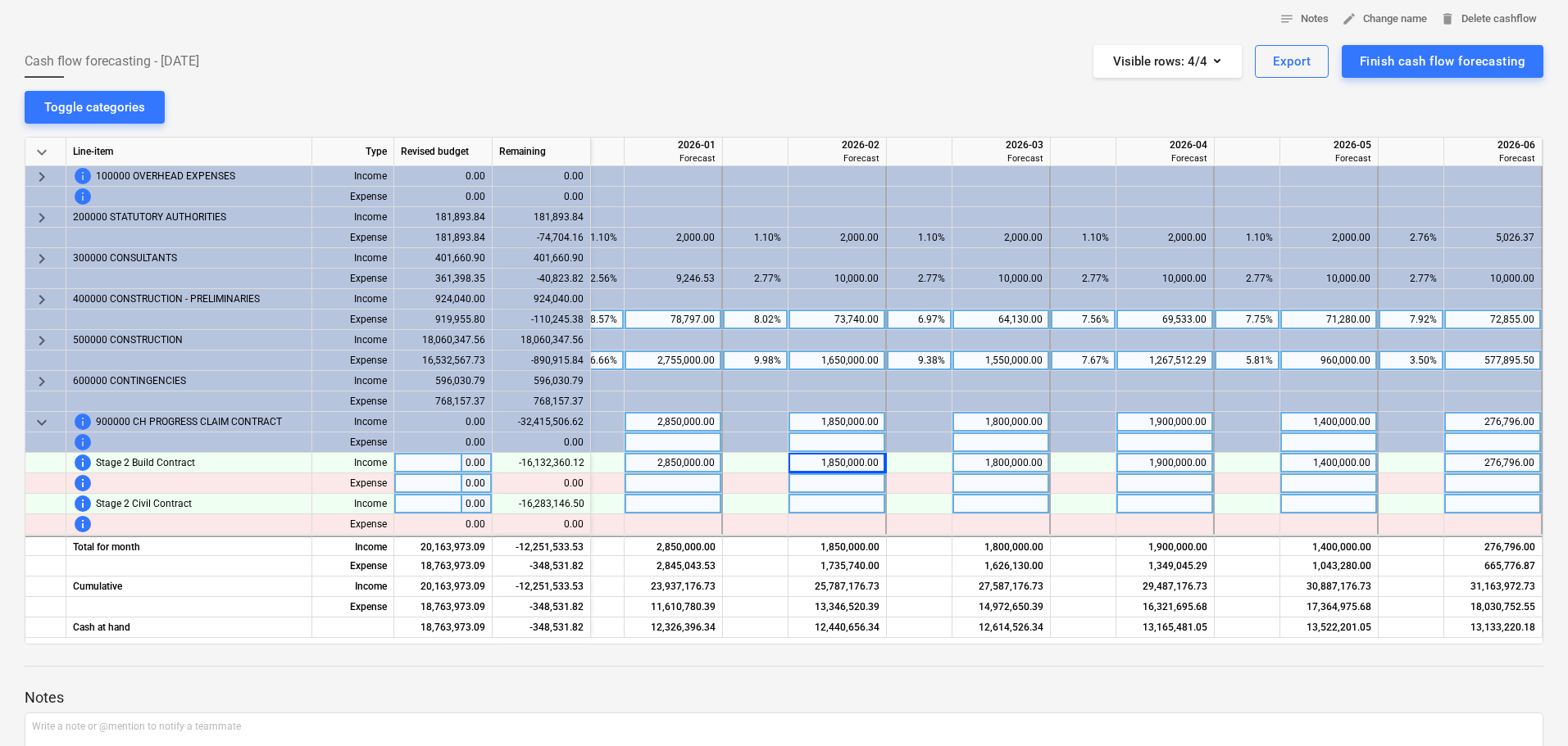
click at [1161, 464] on div "1,900,000.00" at bounding box center [1164, 463] width 84 height 20
click at [1011, 466] on div "1,800,000.00" at bounding box center [1000, 463] width 84 height 20
click at [1143, 464] on div "1,900,000.00" at bounding box center [1164, 463] width 84 height 20
type input "1700000"
click at [1320, 457] on div "1,400,000.00" at bounding box center [1328, 463] width 84 height 20
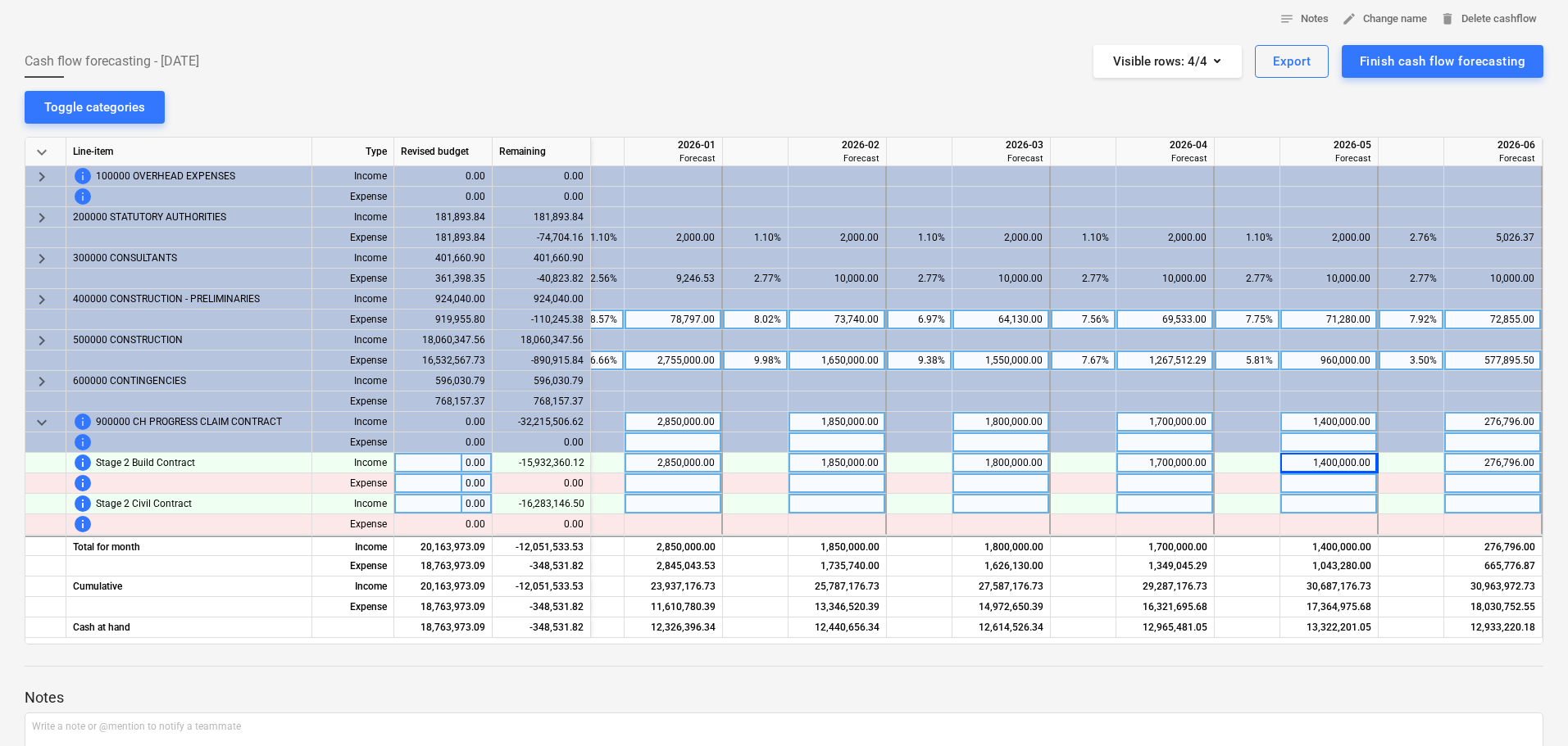
click at [1484, 664] on div "Notes Write a note or @mention to notify a teammate ﻿ Save" at bounding box center [784, 753] width 1518 height 217
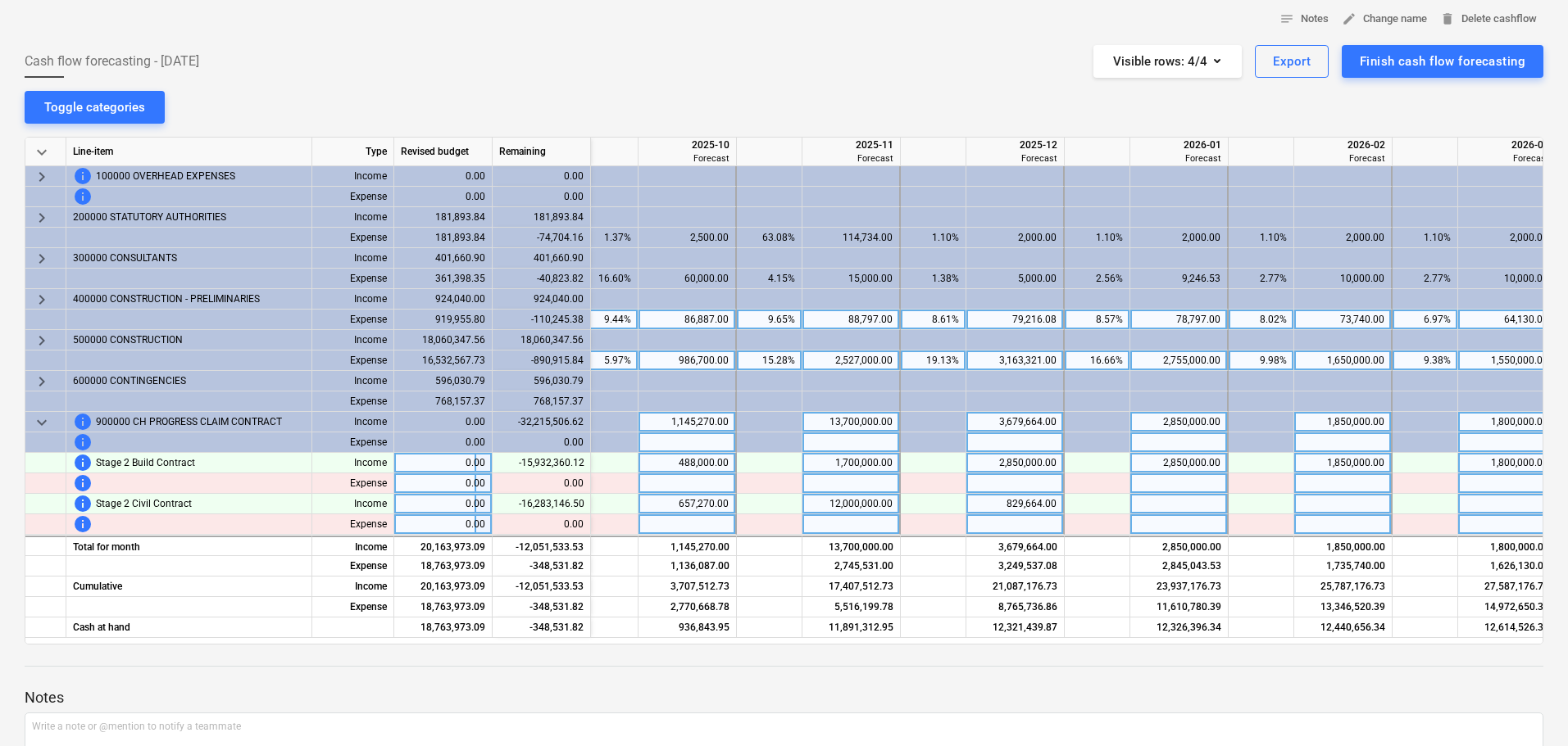
scroll to position [0, 1318]
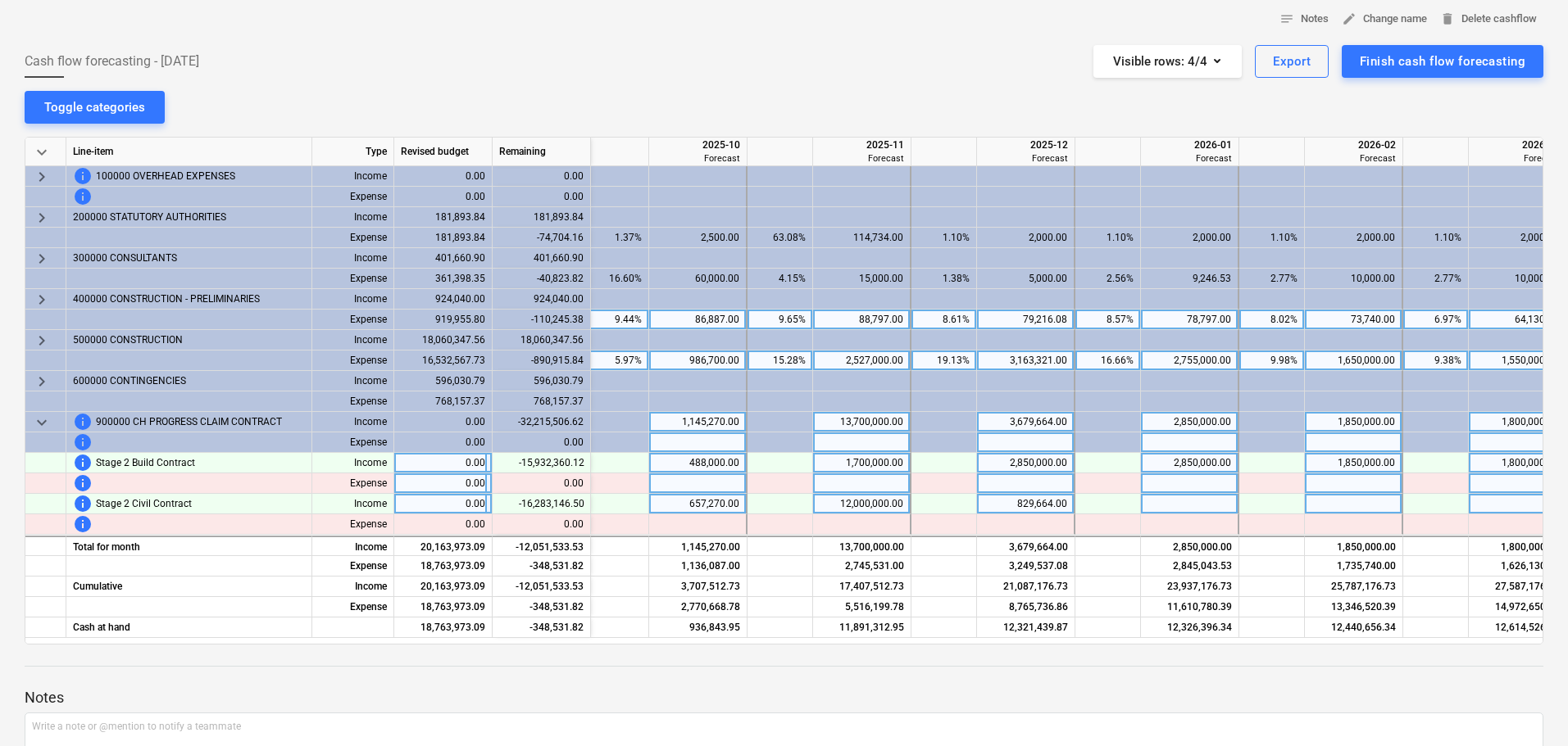
click at [887, 423] on div "13,700,000.00" at bounding box center [861, 423] width 84 height 20
click at [873, 511] on div "12,000,000.00" at bounding box center [861, 504] width 84 height 20
click at [866, 500] on input "12000000" at bounding box center [862, 503] width 97 height 19
click at [881, 499] on input "12000000" at bounding box center [862, 503] width 97 height 19
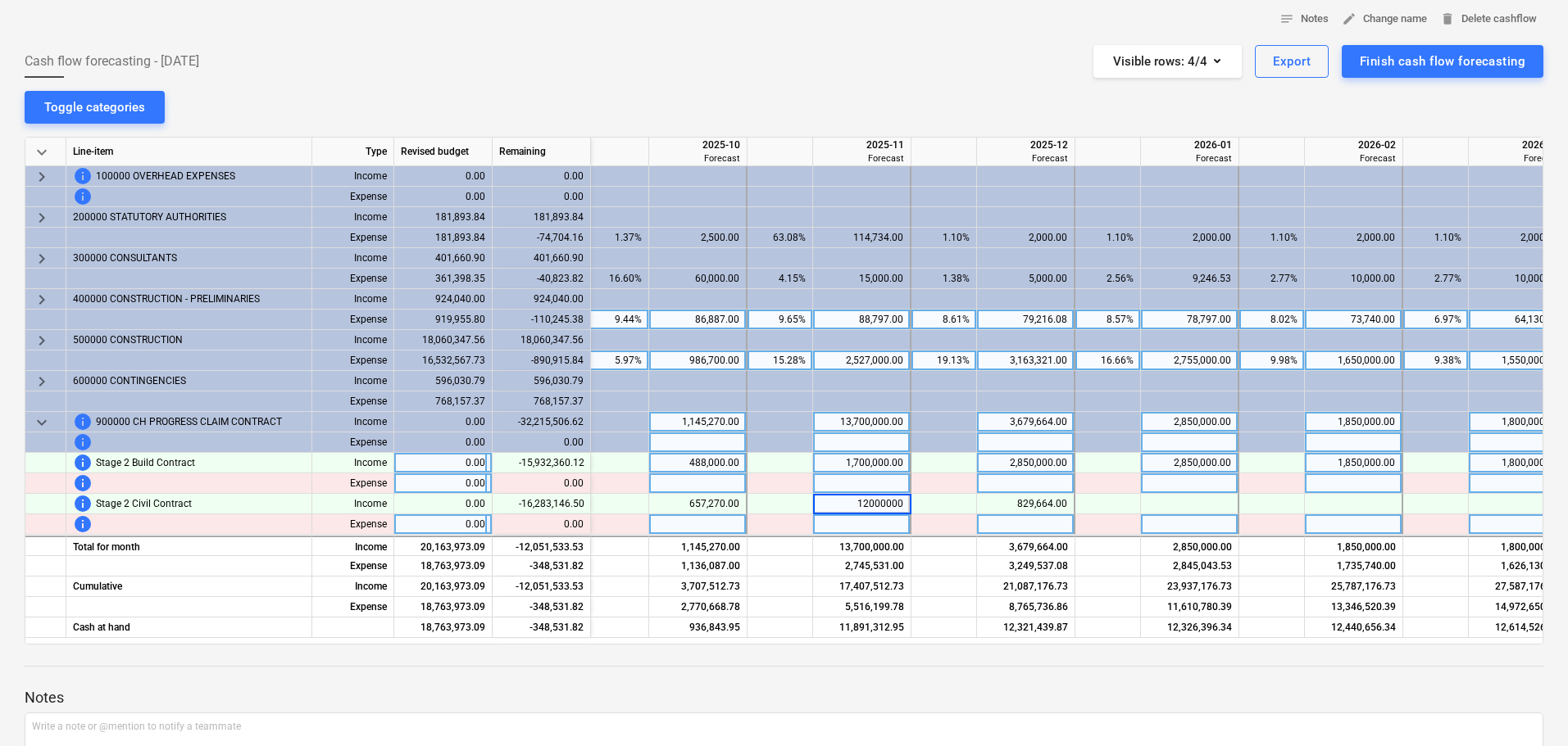
type input "1200000"
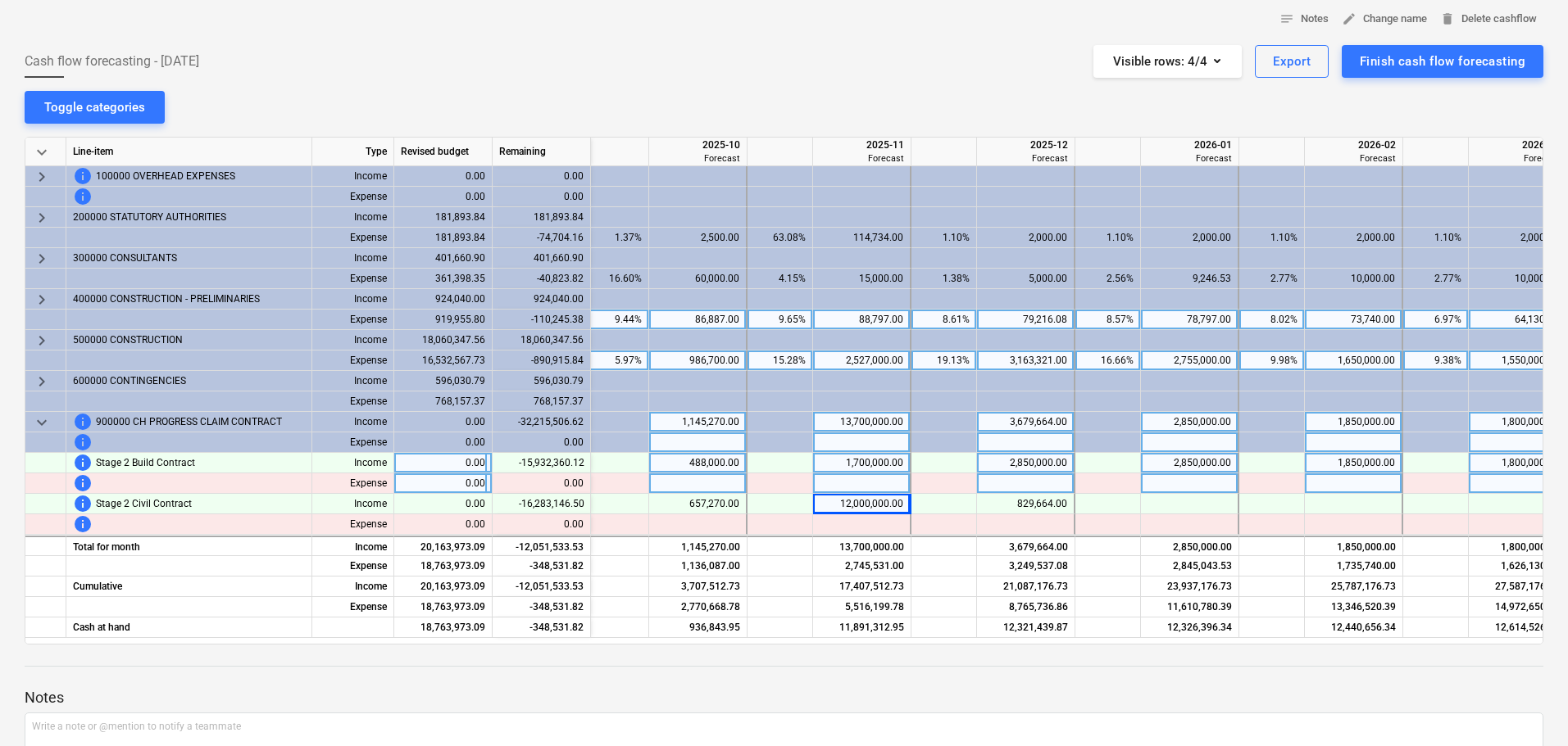
click at [893, 66] on div "Cash flow forecasting - [DATE] Visible rows : 4/4 Export Finish cash flow forec…" at bounding box center [784, 61] width 1518 height 33
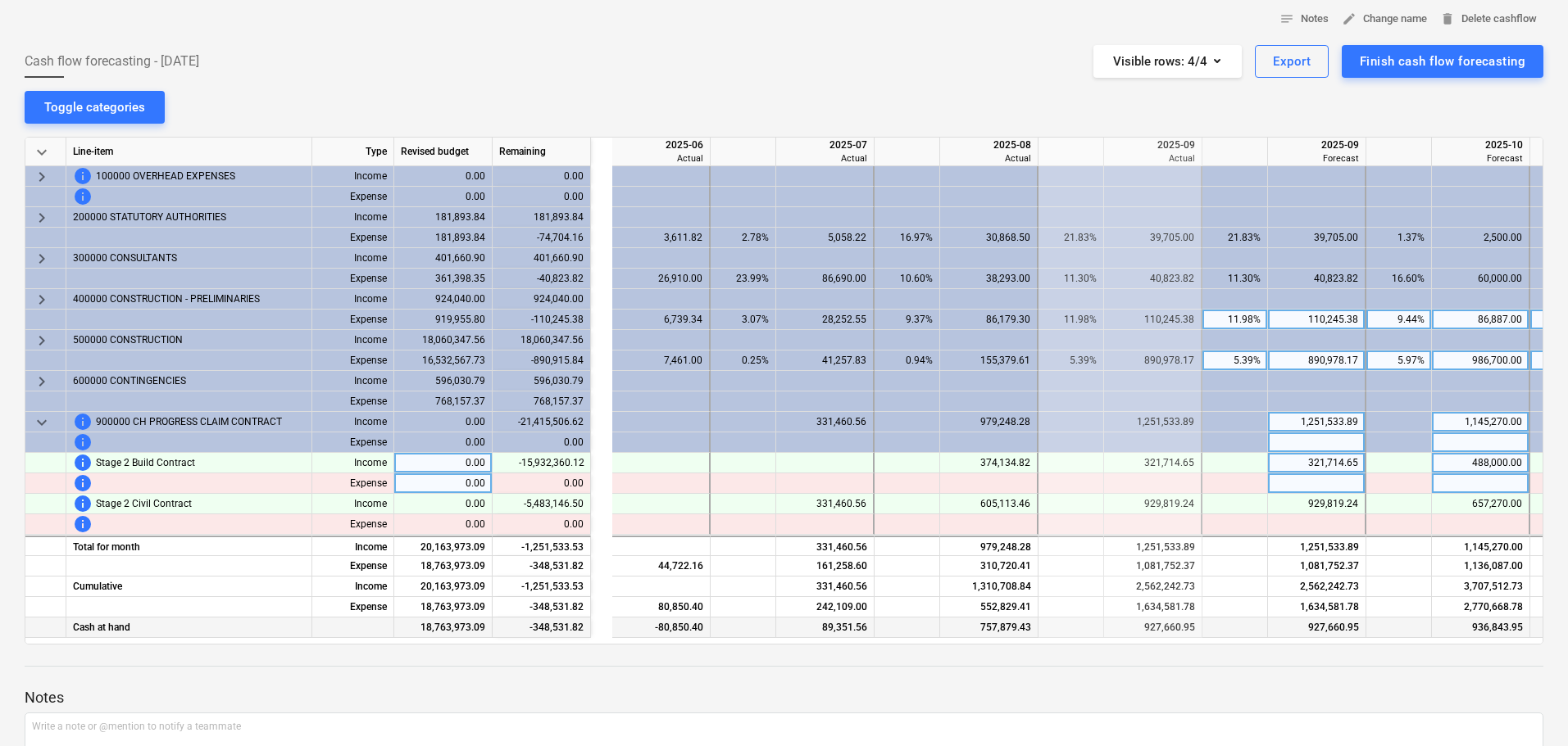
scroll to position [0, 487]
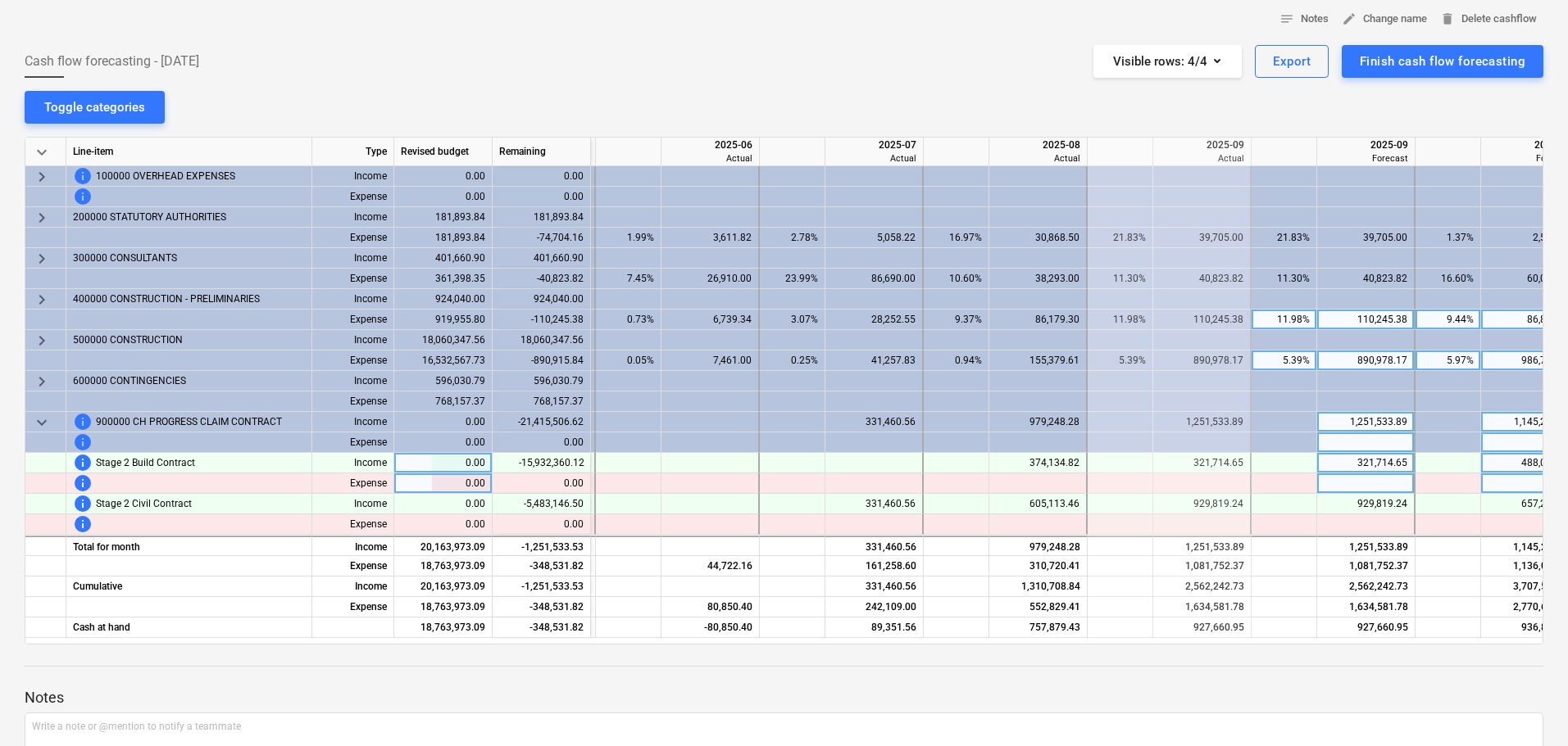
click at [873, 84] on div "notes Notes edit Change name delete Delete cashflow Cash flow forecasting - [DA…" at bounding box center [784, 434] width 1568 height 881
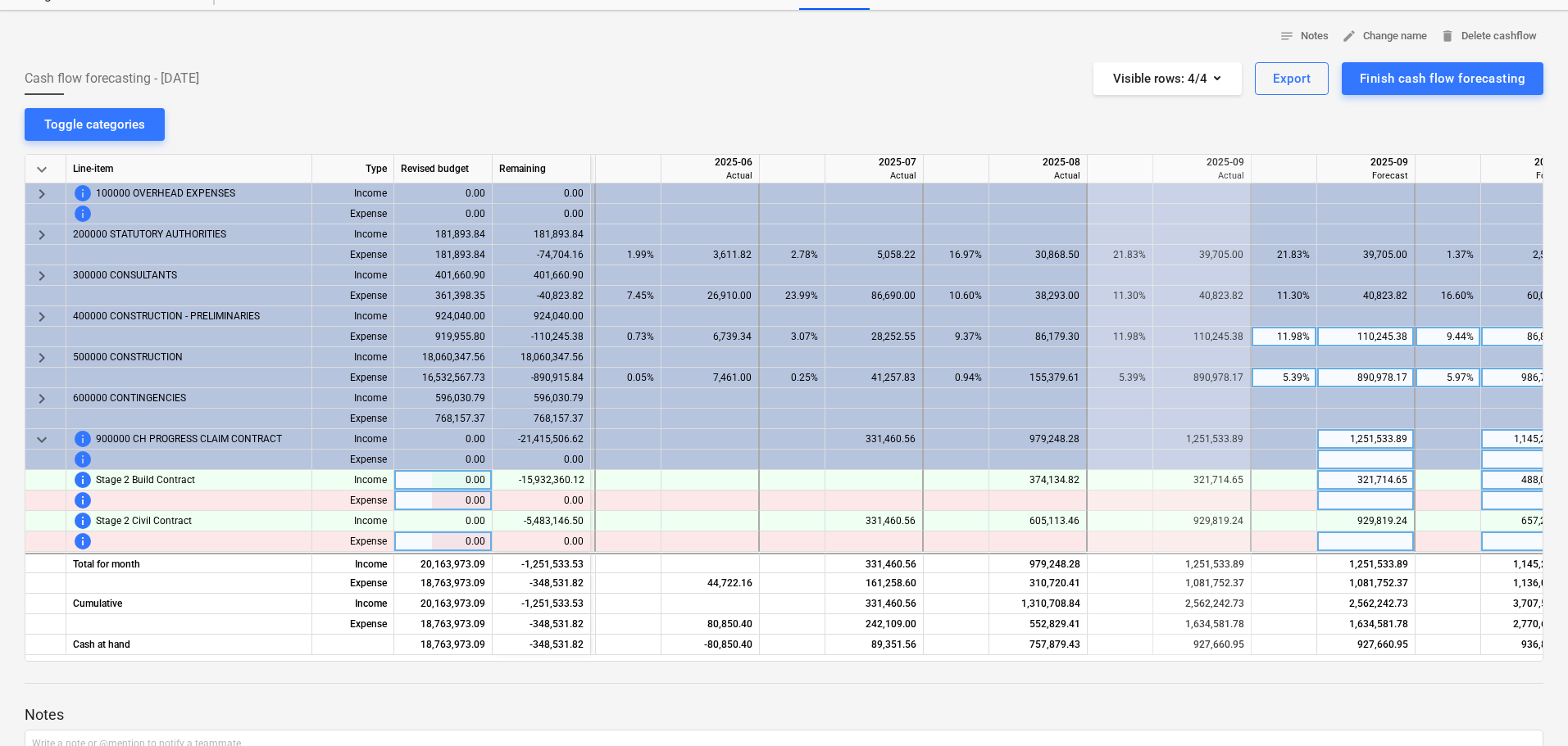
scroll to position [0, 0]
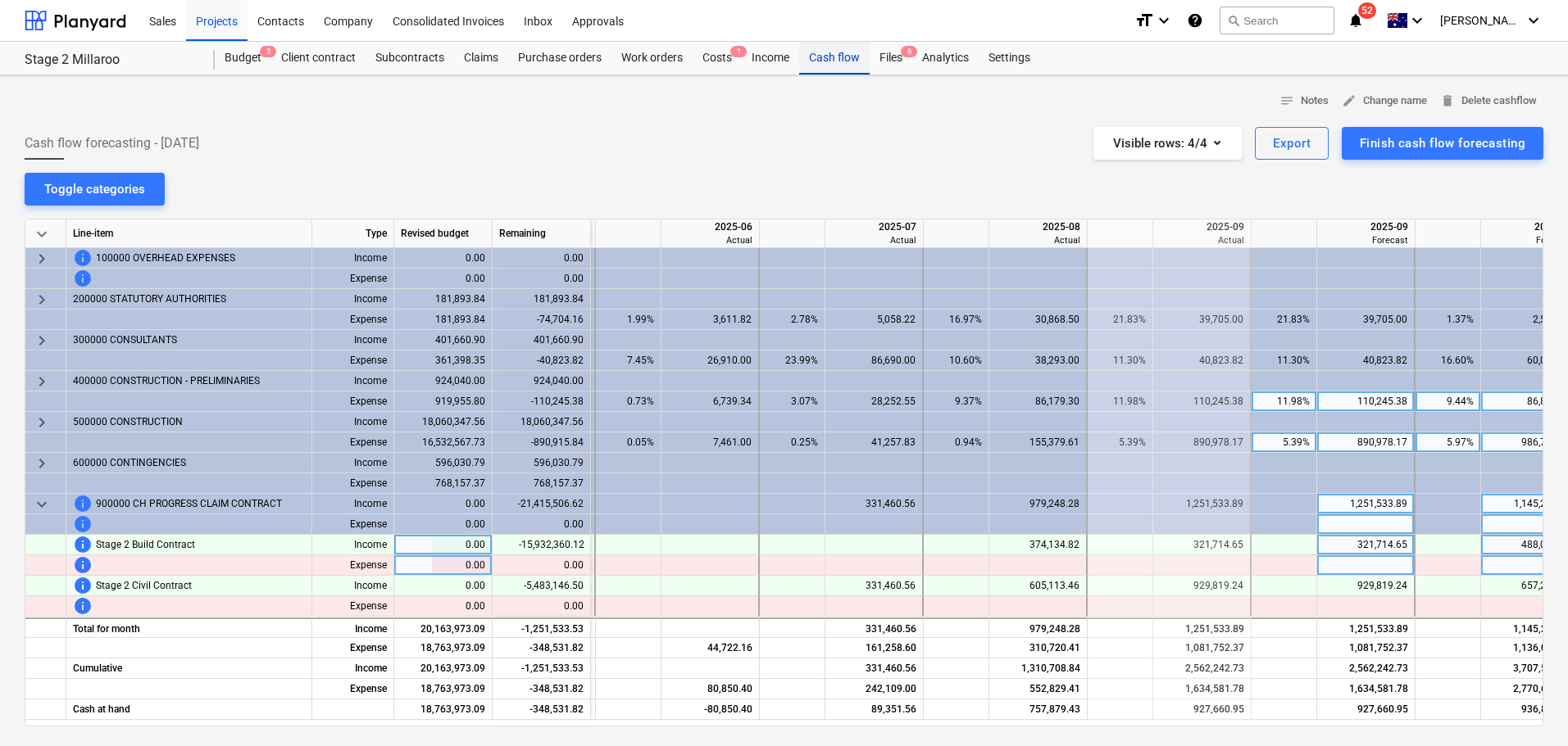
drag, startPoint x: 821, startPoint y: 59, endPoint x: 822, endPoint y: 67, distance: 8.1
click at [821, 58] on div "Cash flow" at bounding box center [834, 58] width 70 height 33
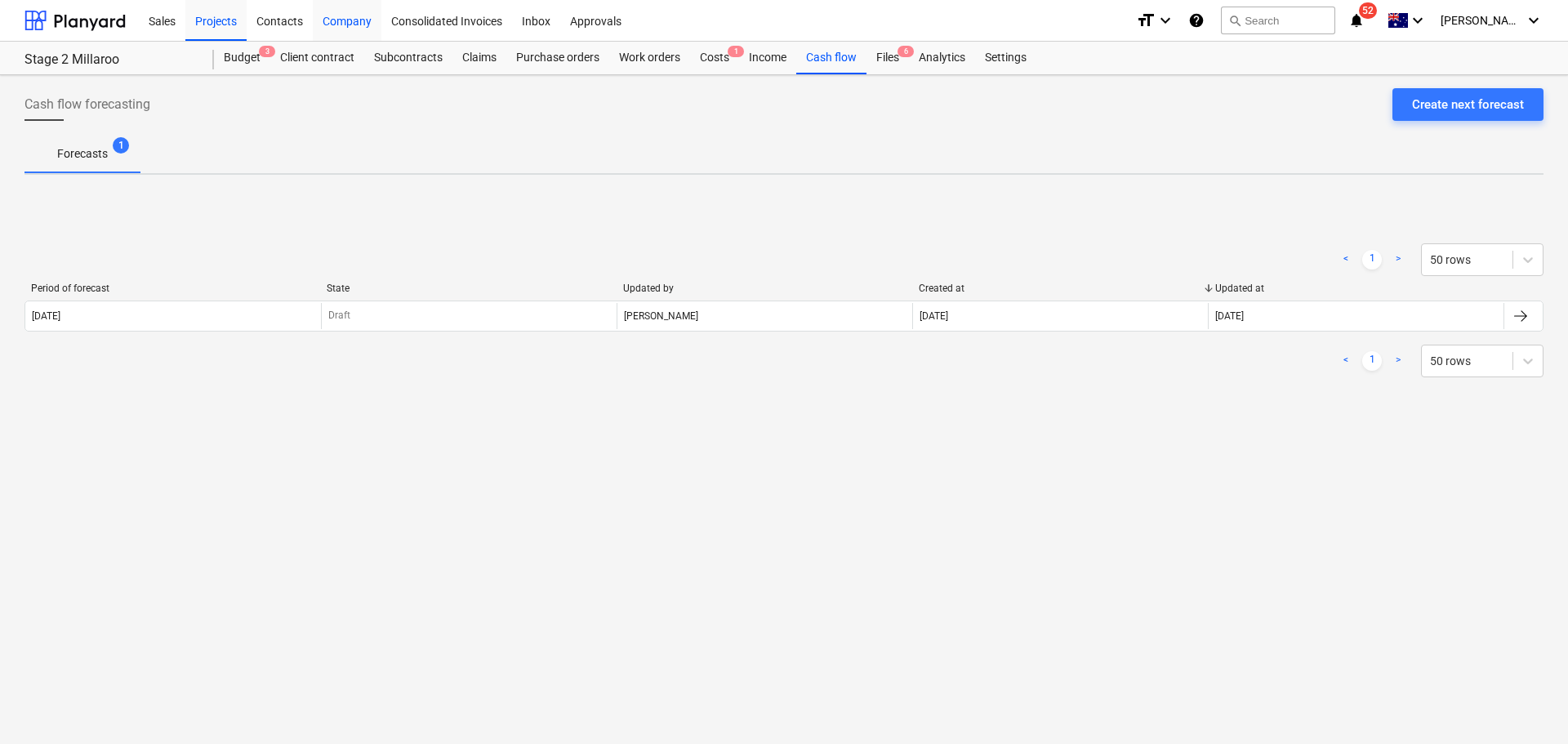
click at [360, 14] on div "Company" at bounding box center [346, 19] width 68 height 41
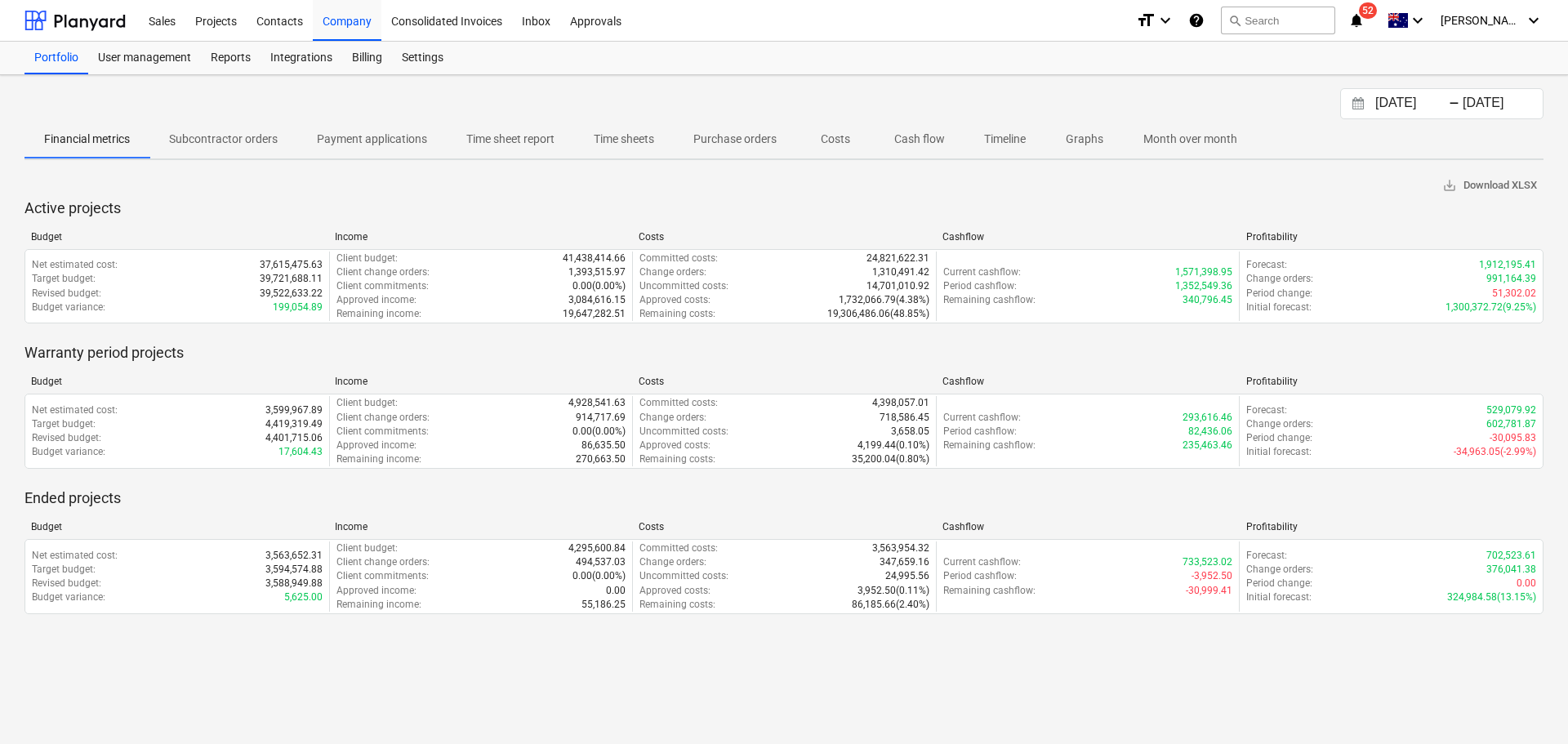
click at [929, 138] on p "Cash flow" at bounding box center [920, 139] width 51 height 17
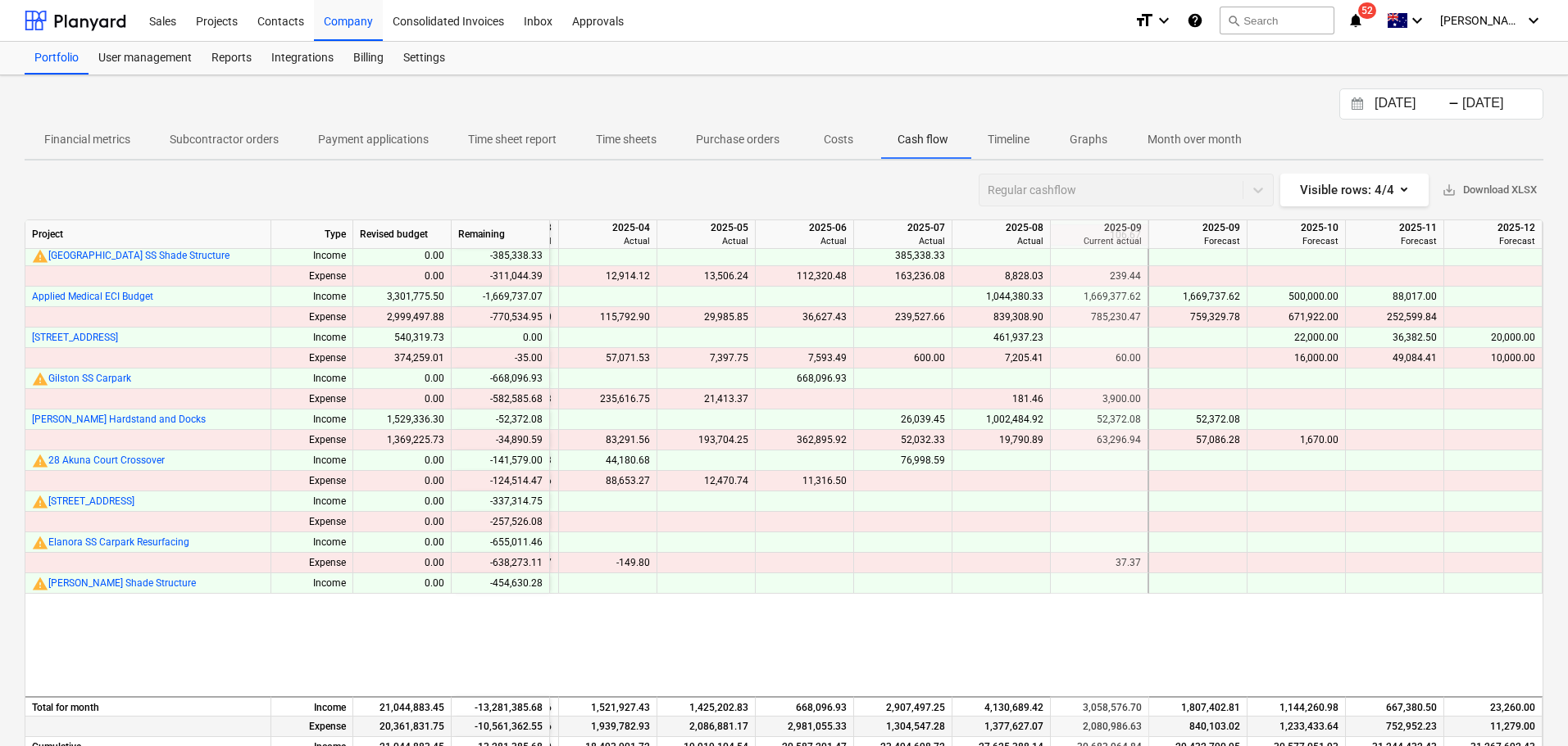
scroll to position [132, 1767]
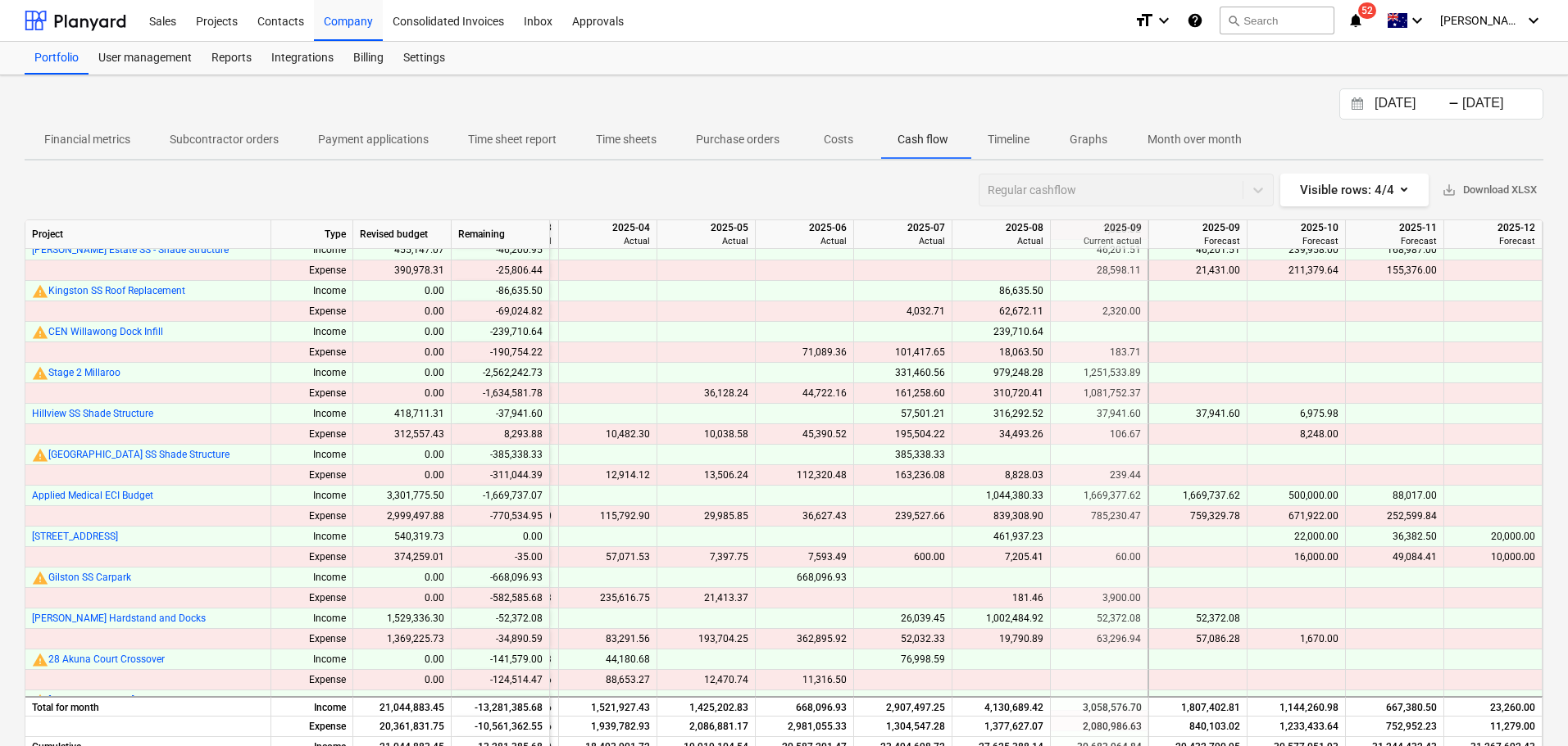
click at [1556, 612] on div "[DATE] Press the down arrow key to interact with the calendar and select a date…" at bounding box center [784, 440] width 1568 height 730
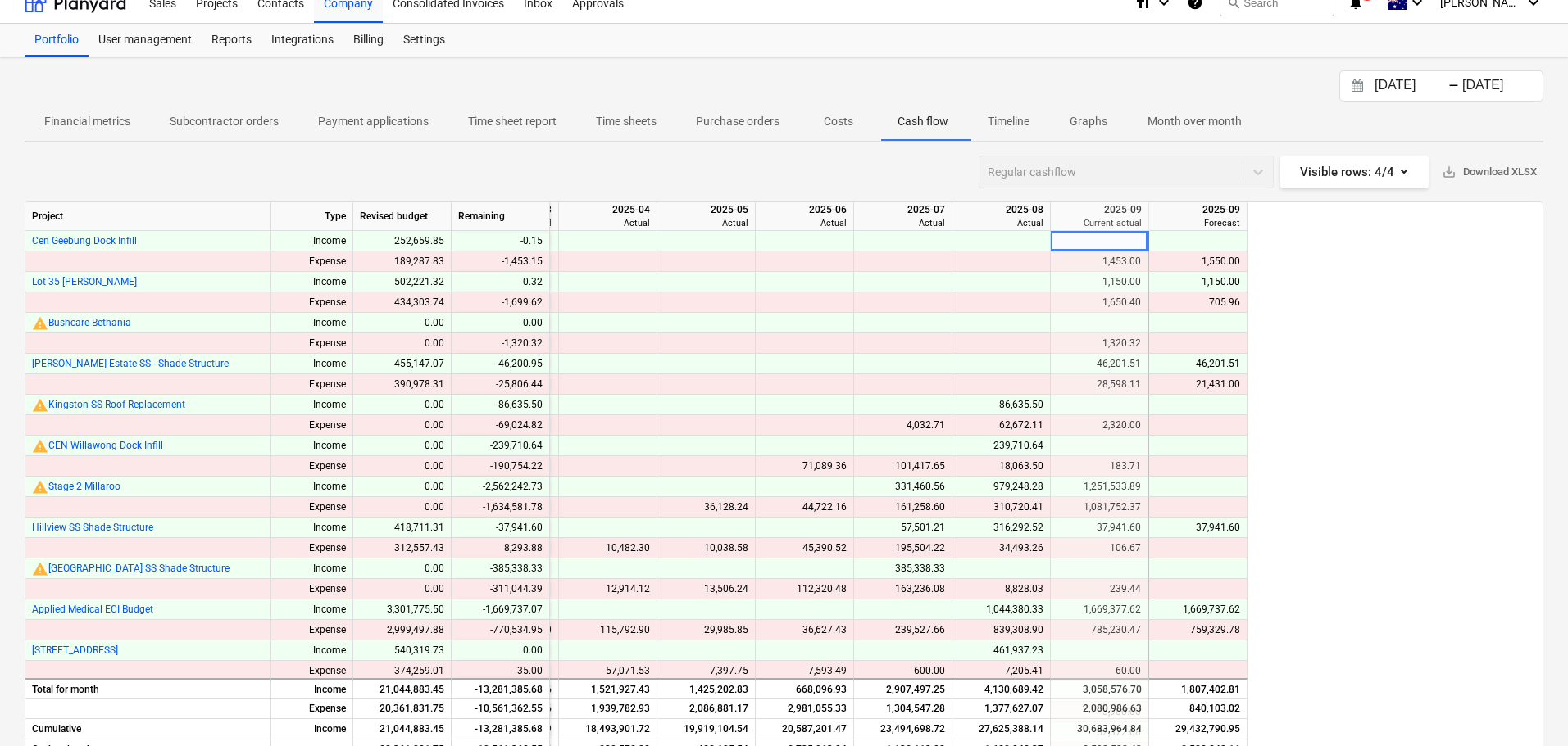
scroll to position [0, 0]
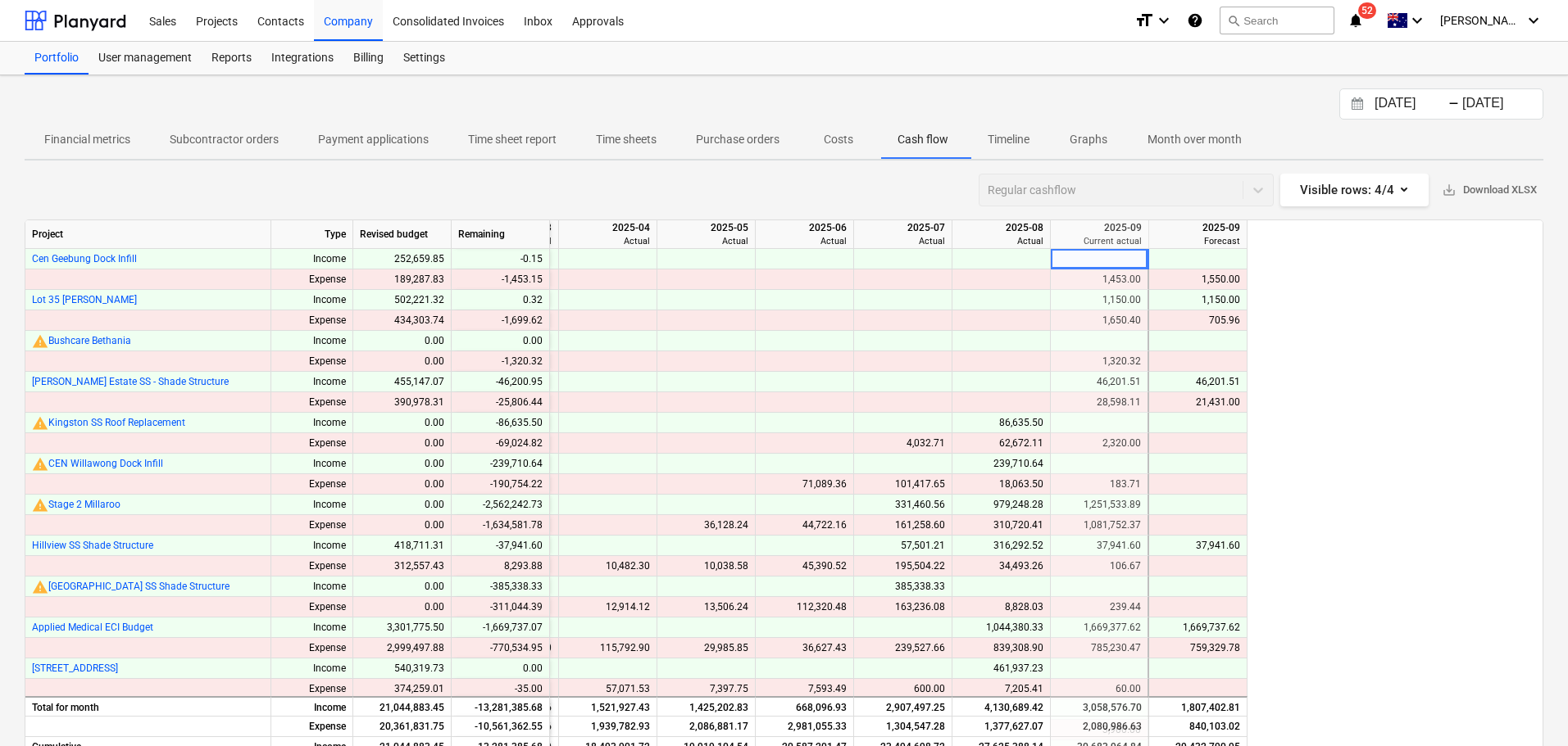
click at [1478, 119] on div "Financial metrics Subcontractor orders Payment applications Time sheet report T…" at bounding box center [784, 139] width 1518 height 39
click at [1477, 108] on input "[DATE]" at bounding box center [1500, 103] width 84 height 23
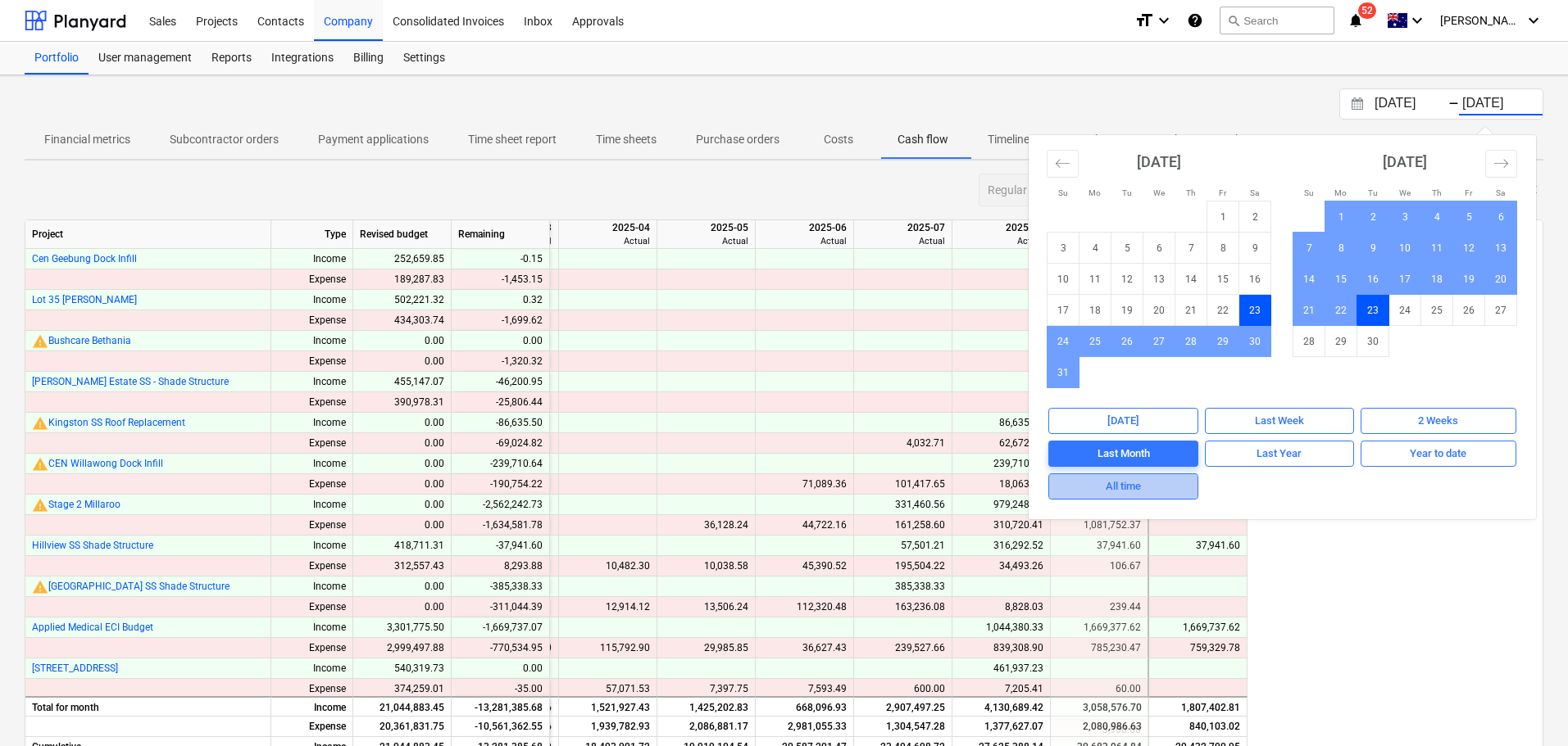
click at [1166, 492] on span "All time" at bounding box center [1123, 487] width 136 height 19
type input "[DATE]"
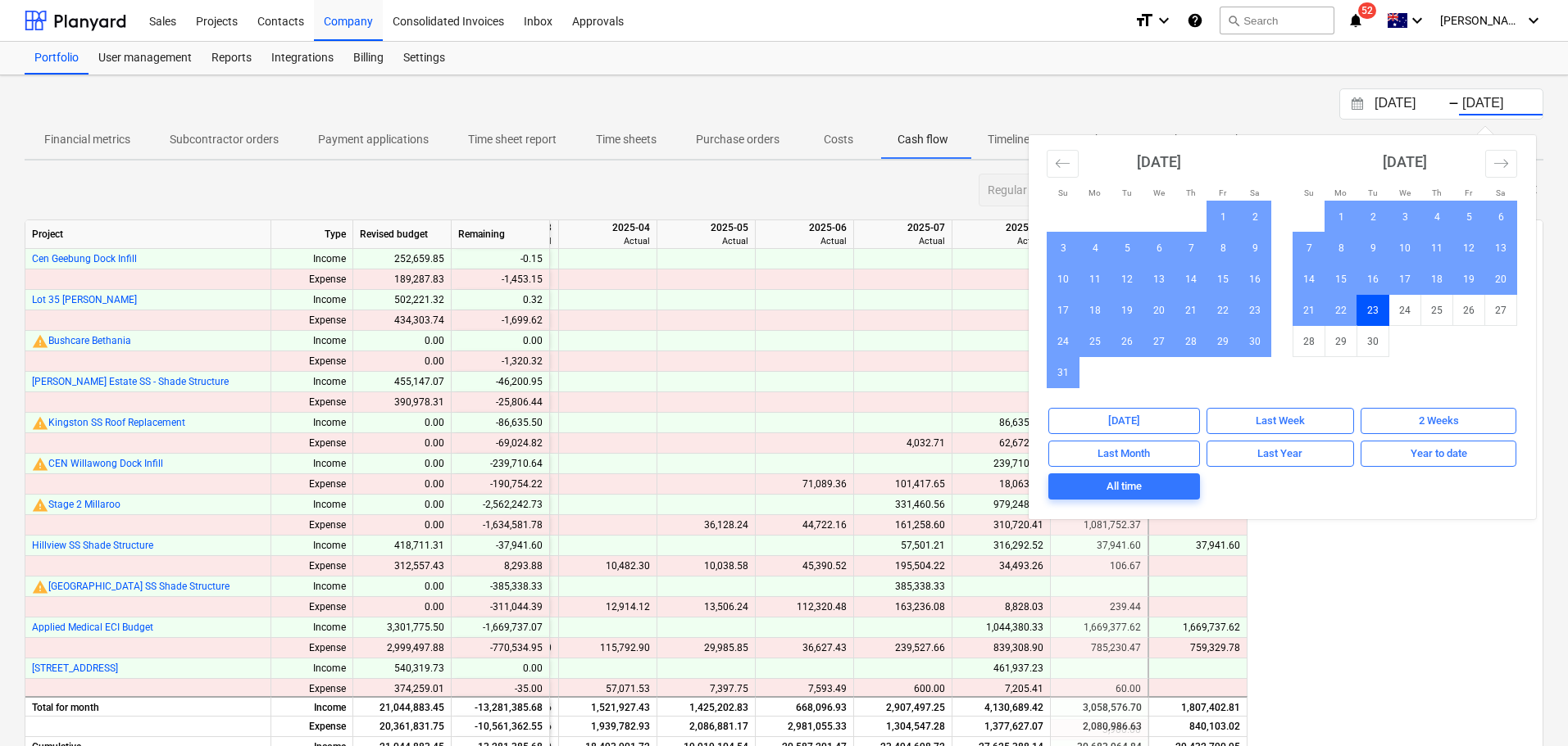
click at [1037, 87] on div "[DATE] Press the down arrow key to interact with the calendar and select a date…" at bounding box center [784, 440] width 1568 height 730
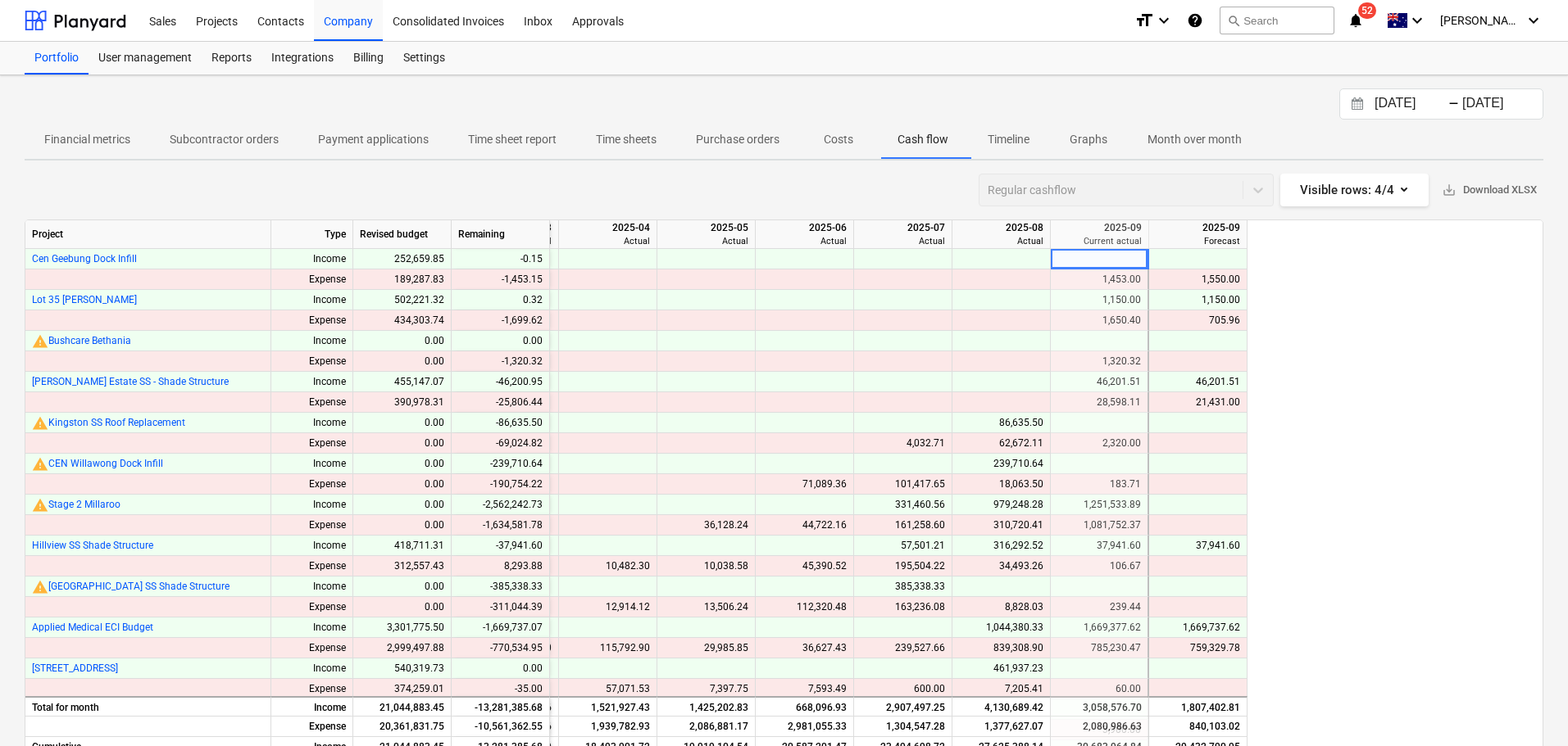
click at [1094, 130] on span "Graphs" at bounding box center [1088, 140] width 79 height 27
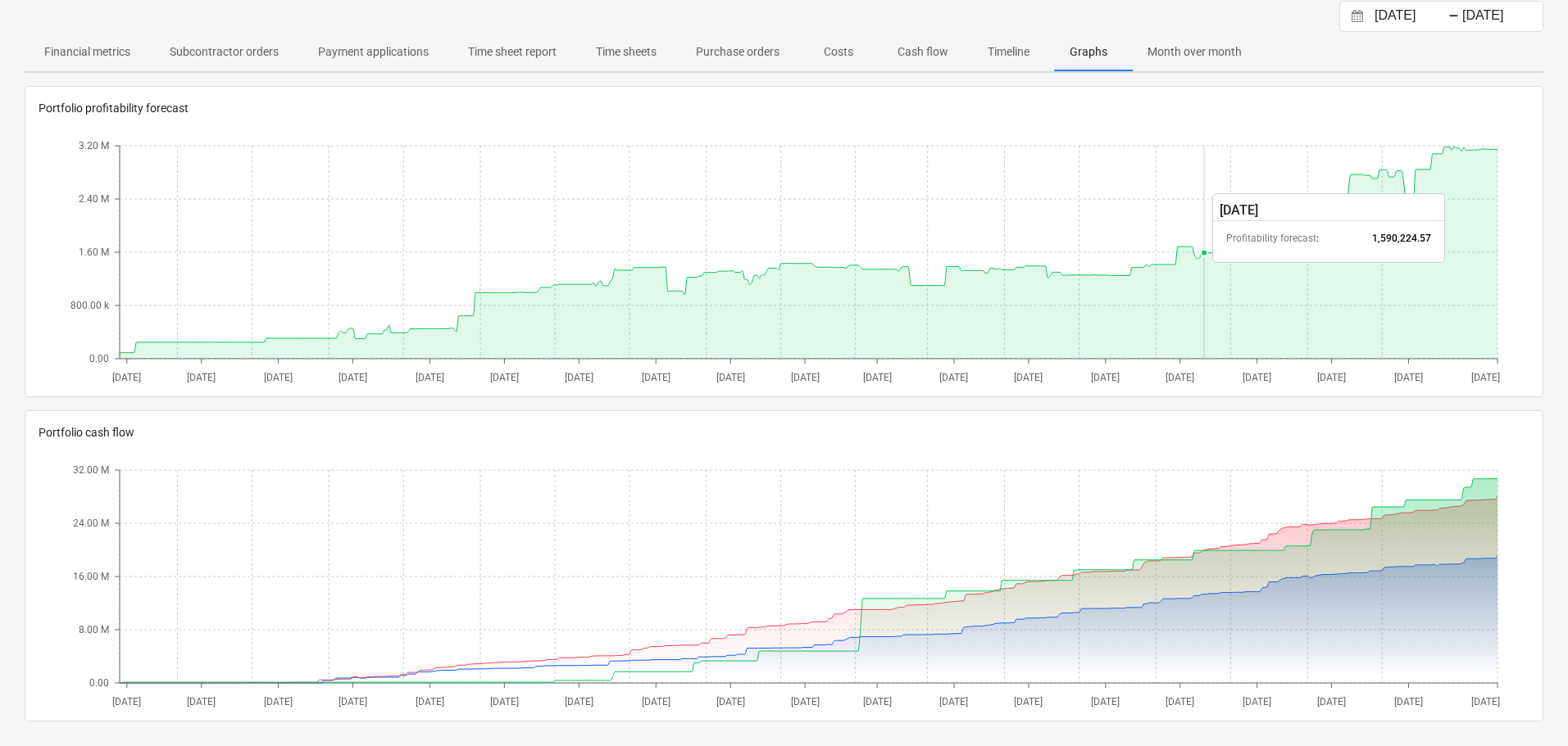
scroll to position [89, 0]
